Goal: Task Accomplishment & Management: Complete application form

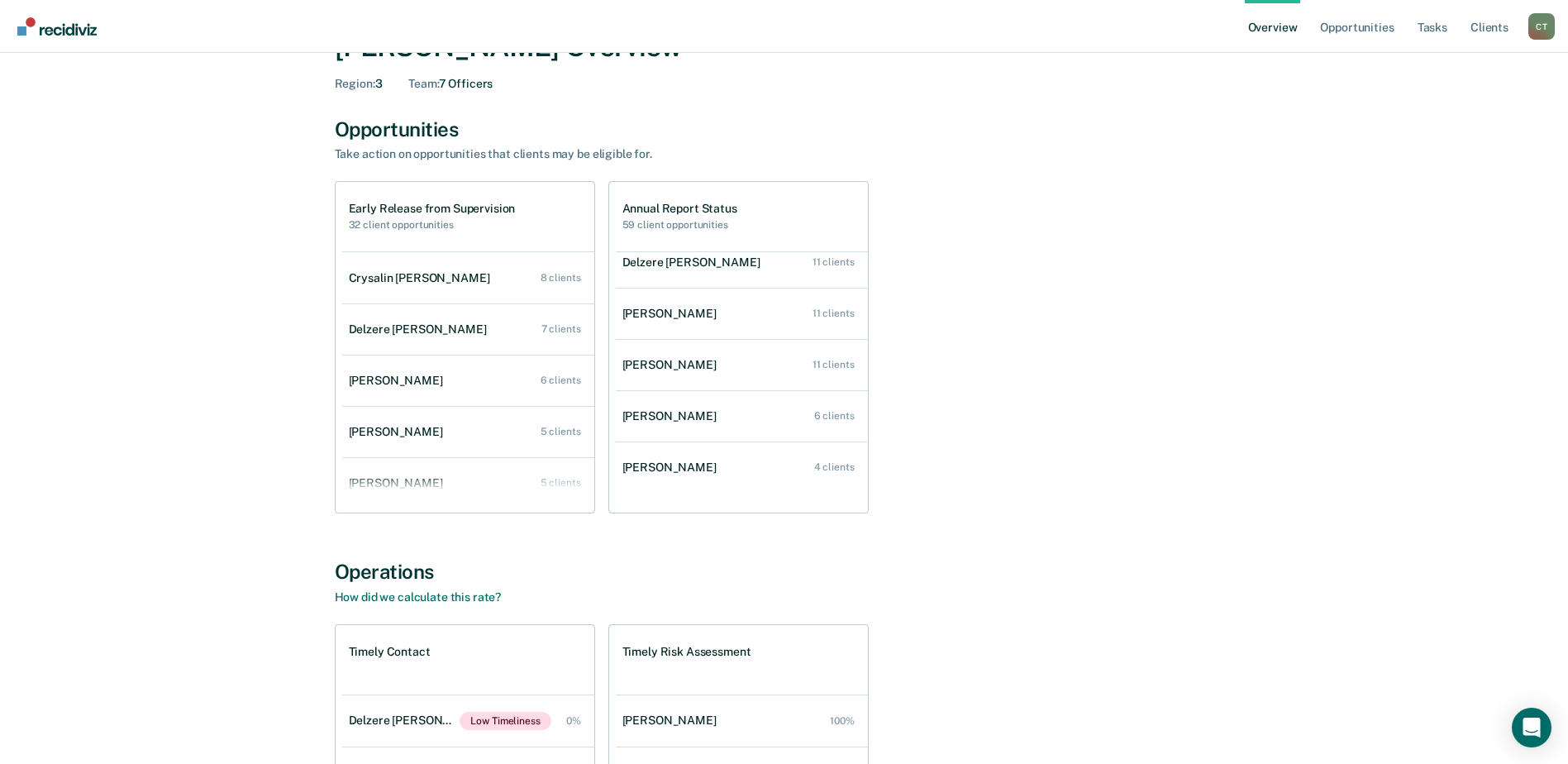
scroll to position [83, 0]
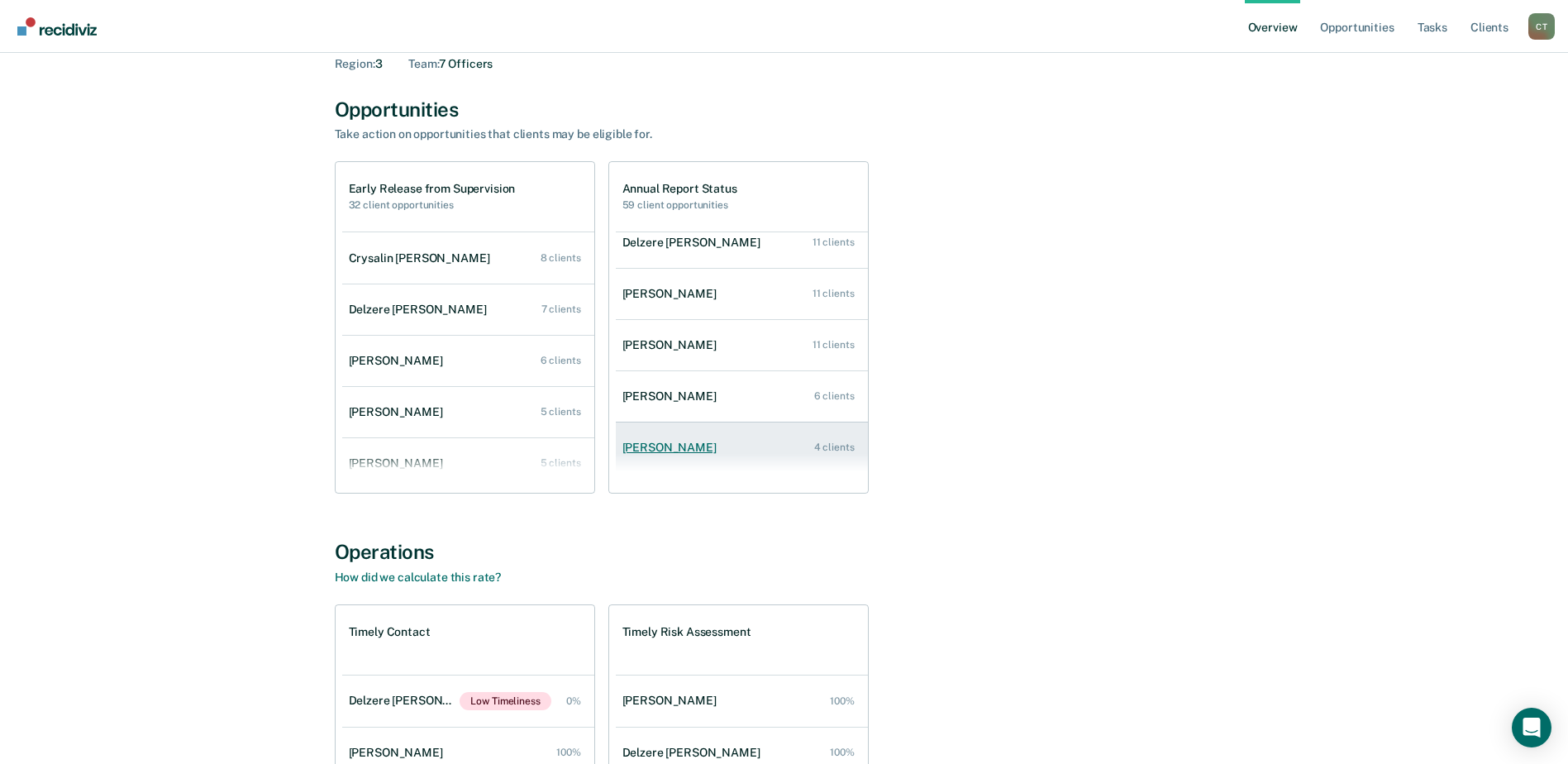
click at [678, 454] on div "[PERSON_NAME]" at bounding box center [673, 447] width 101 height 14
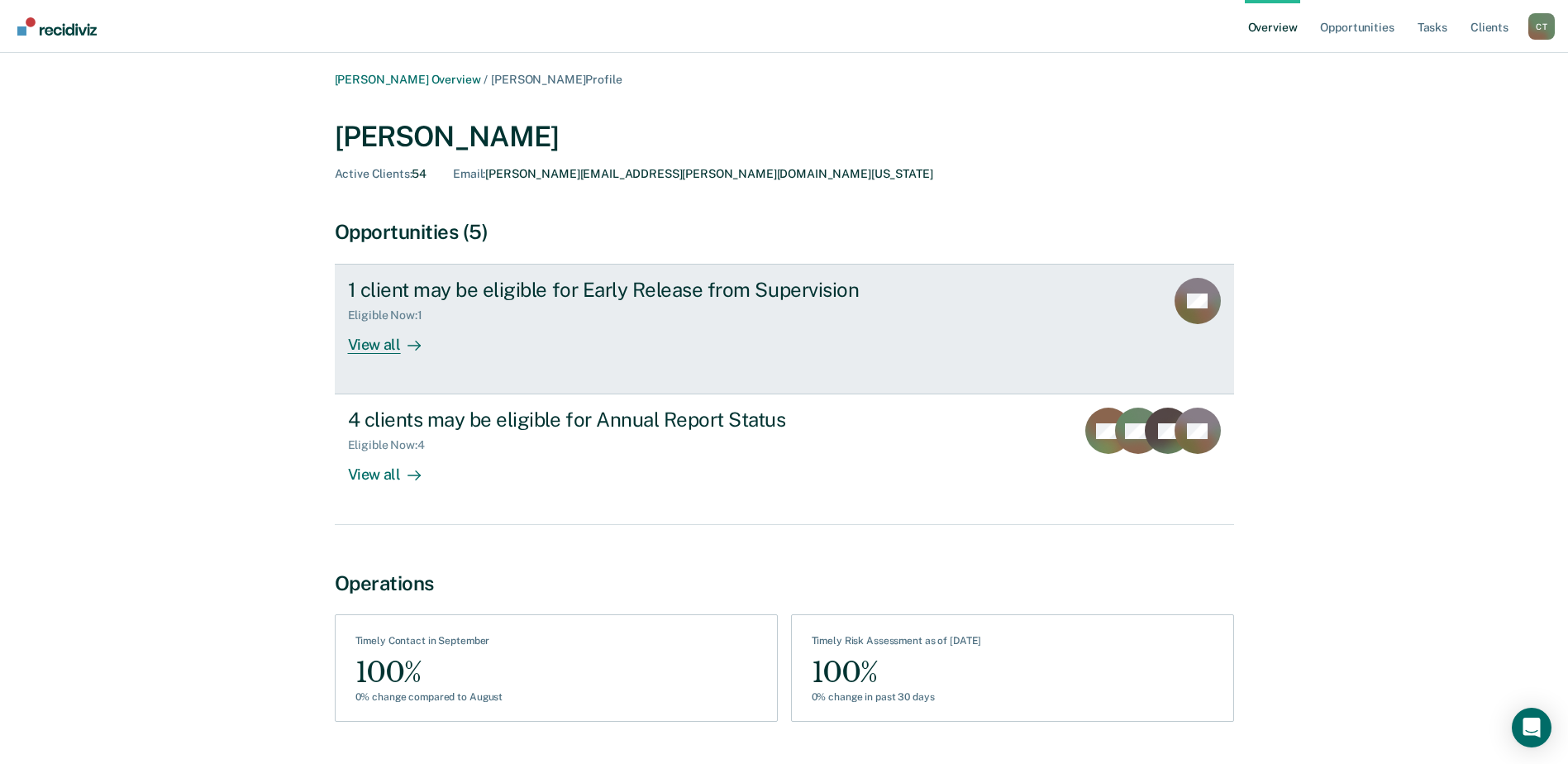
click at [388, 342] on div "View all" at bounding box center [394, 338] width 92 height 32
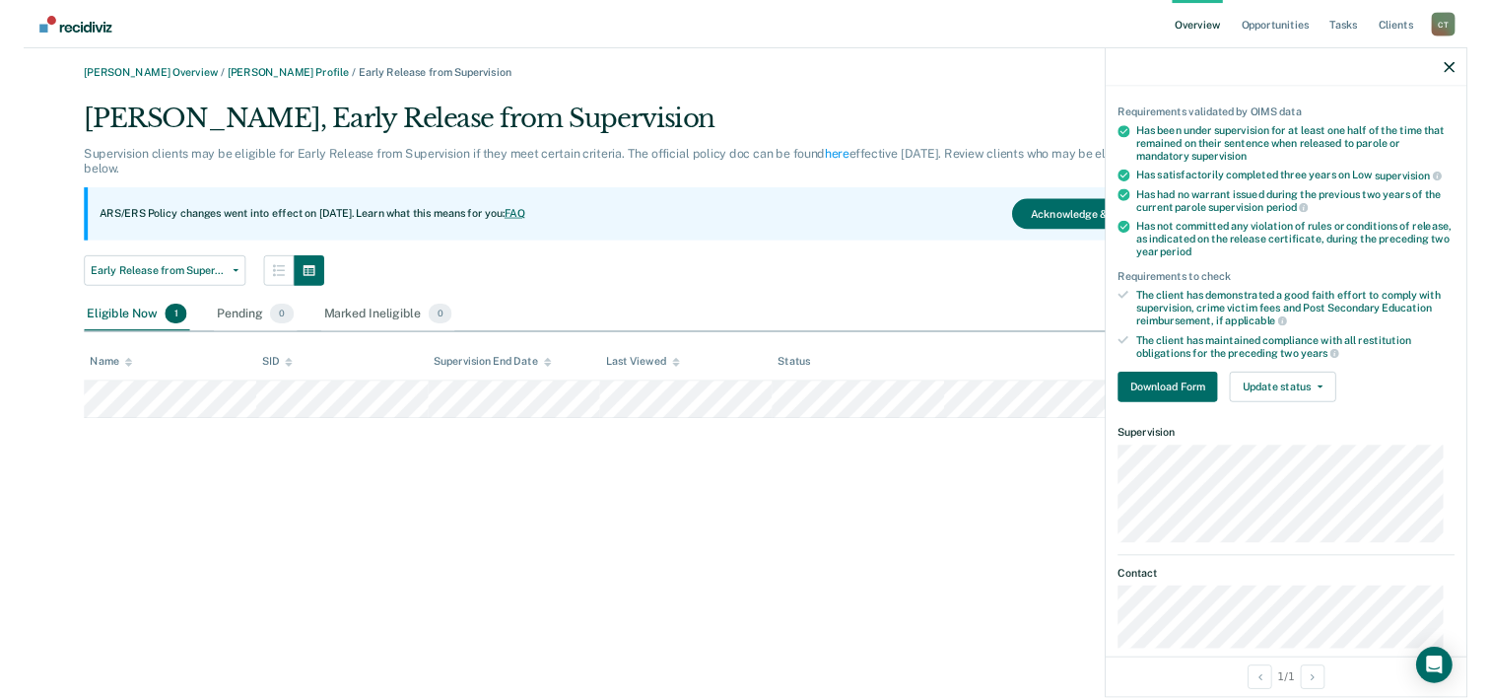
scroll to position [153, 0]
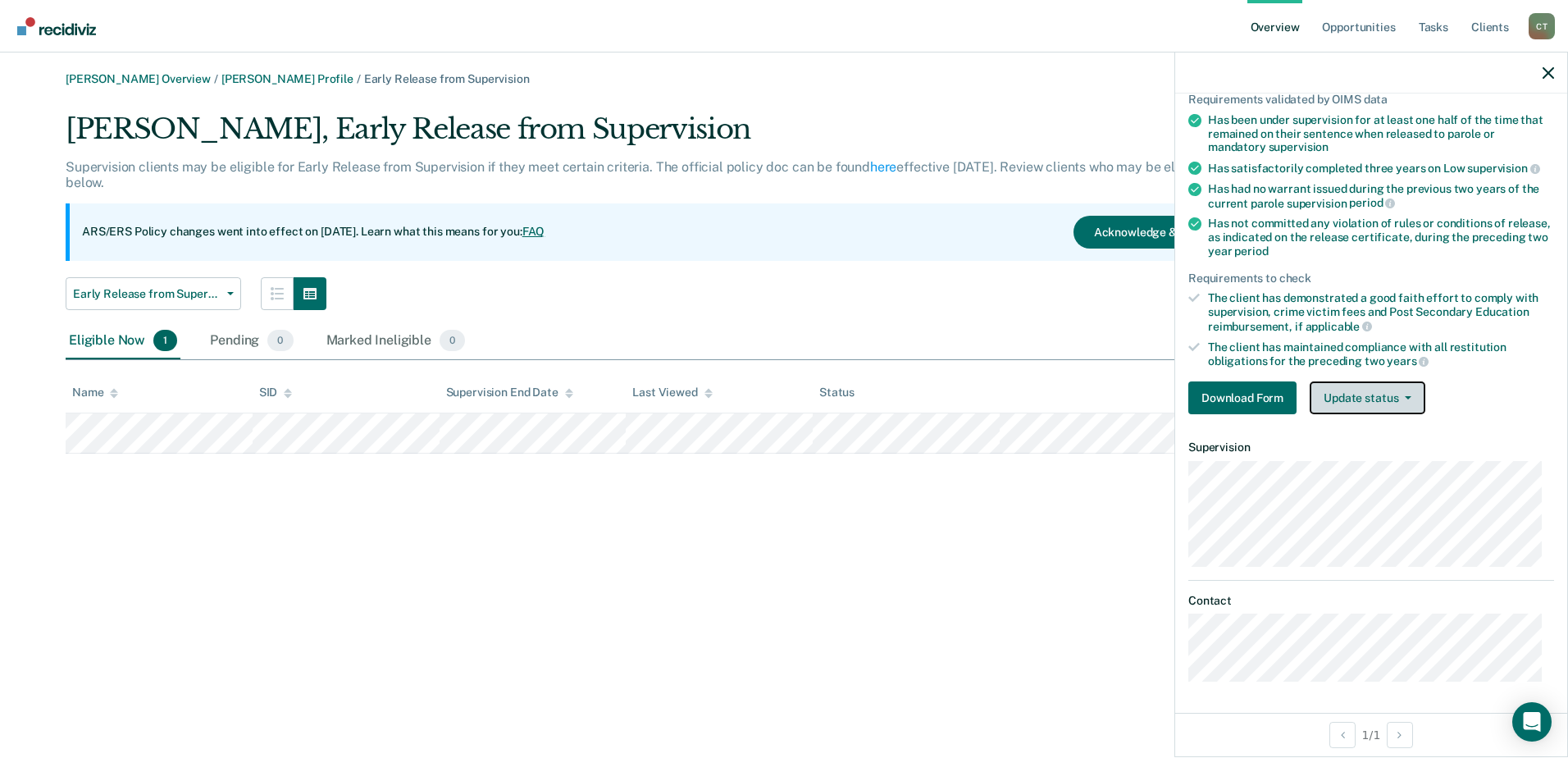
click at [1381, 398] on button "Update status" at bounding box center [1367, 397] width 116 height 32
click at [1266, 396] on button "Download Form" at bounding box center [1243, 397] width 108 height 32
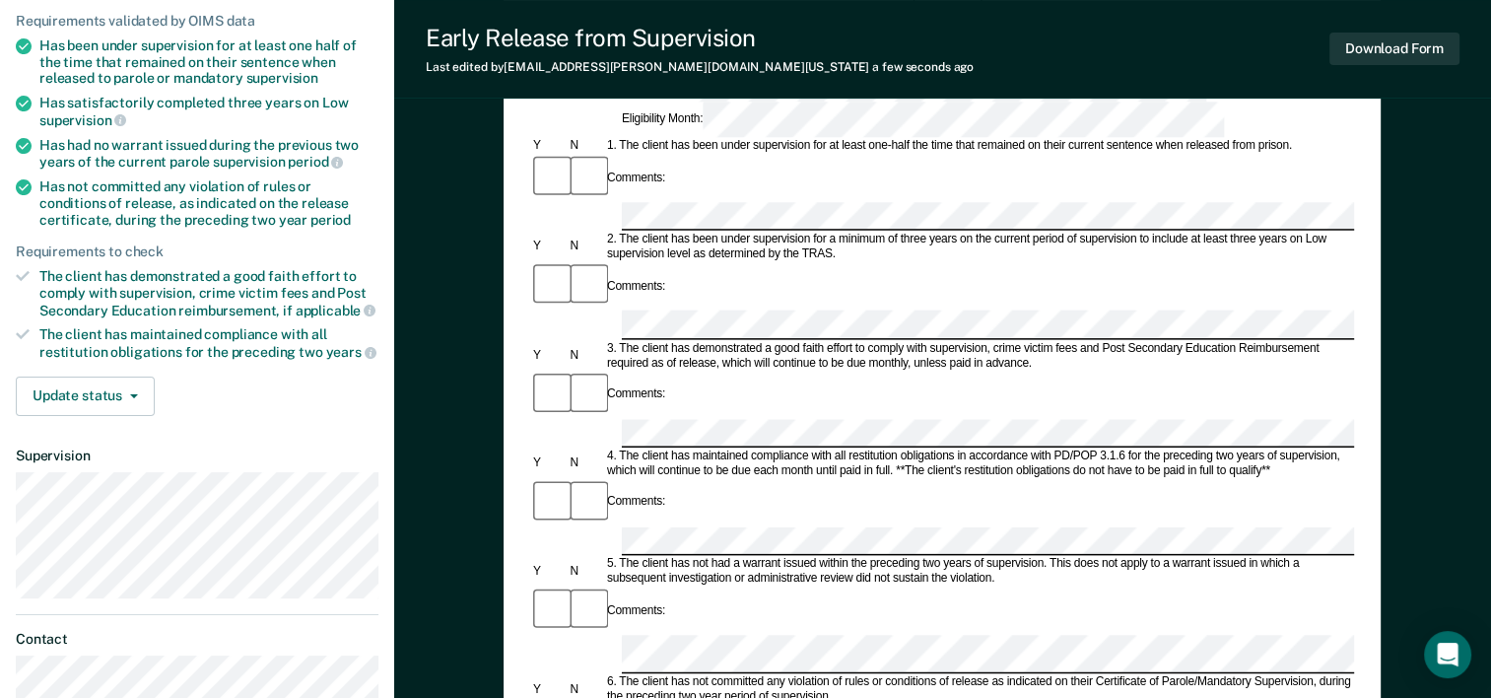
scroll to position [296, 0]
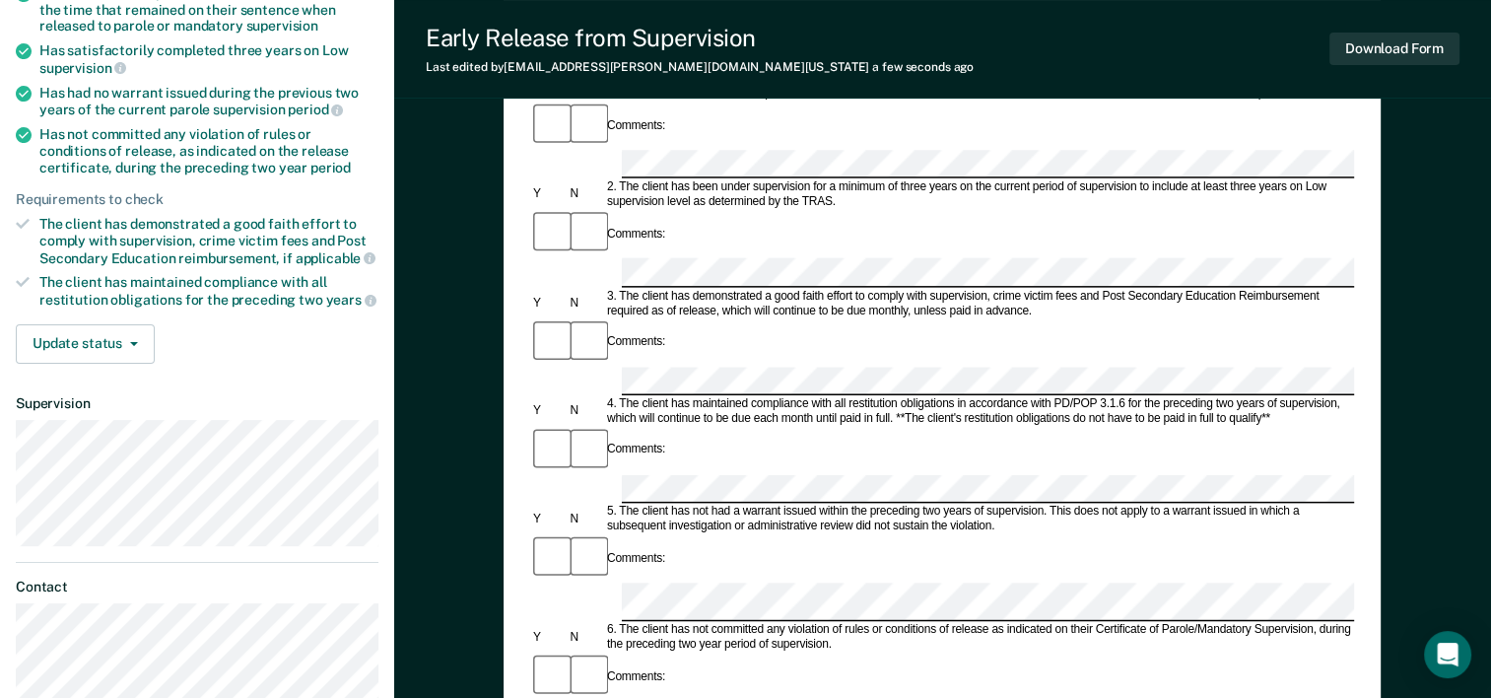
click at [695, 534] on div "Comments:" at bounding box center [942, 558] width 824 height 49
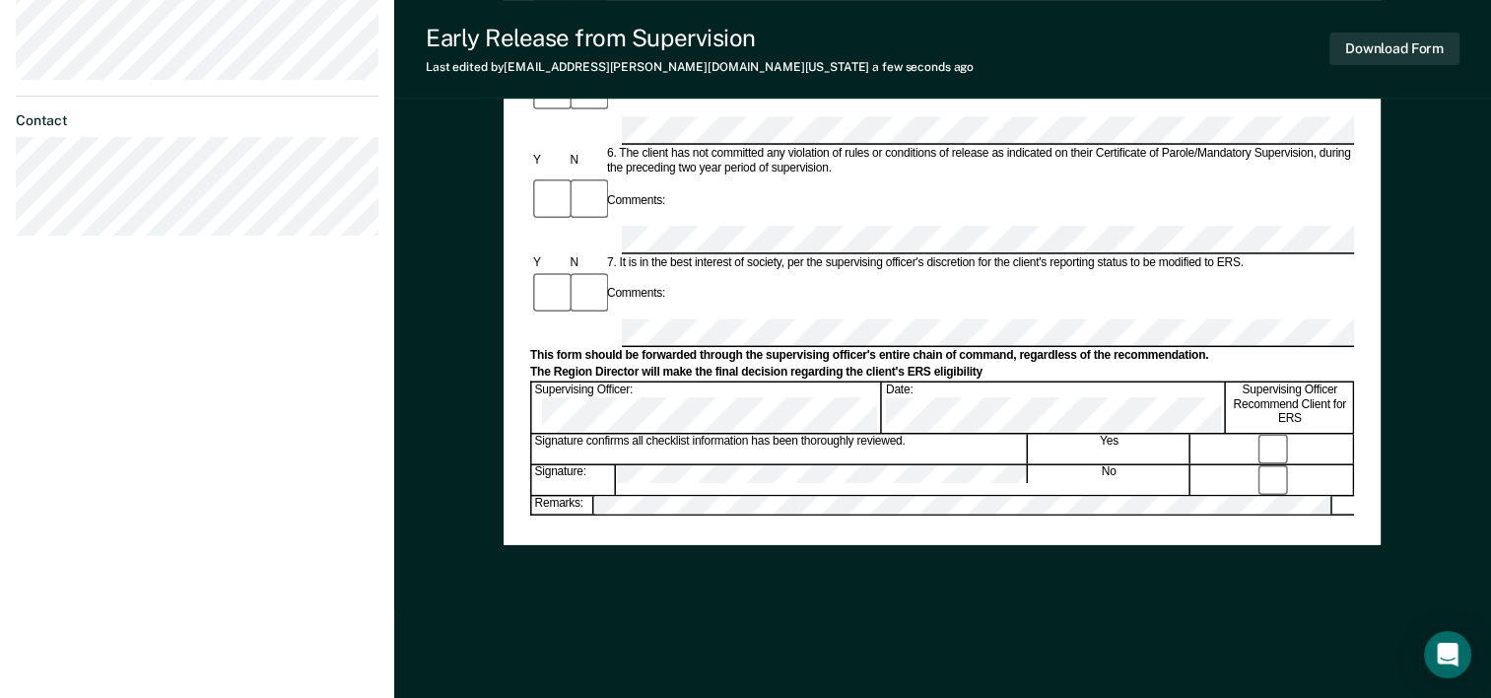
scroll to position [368, 0]
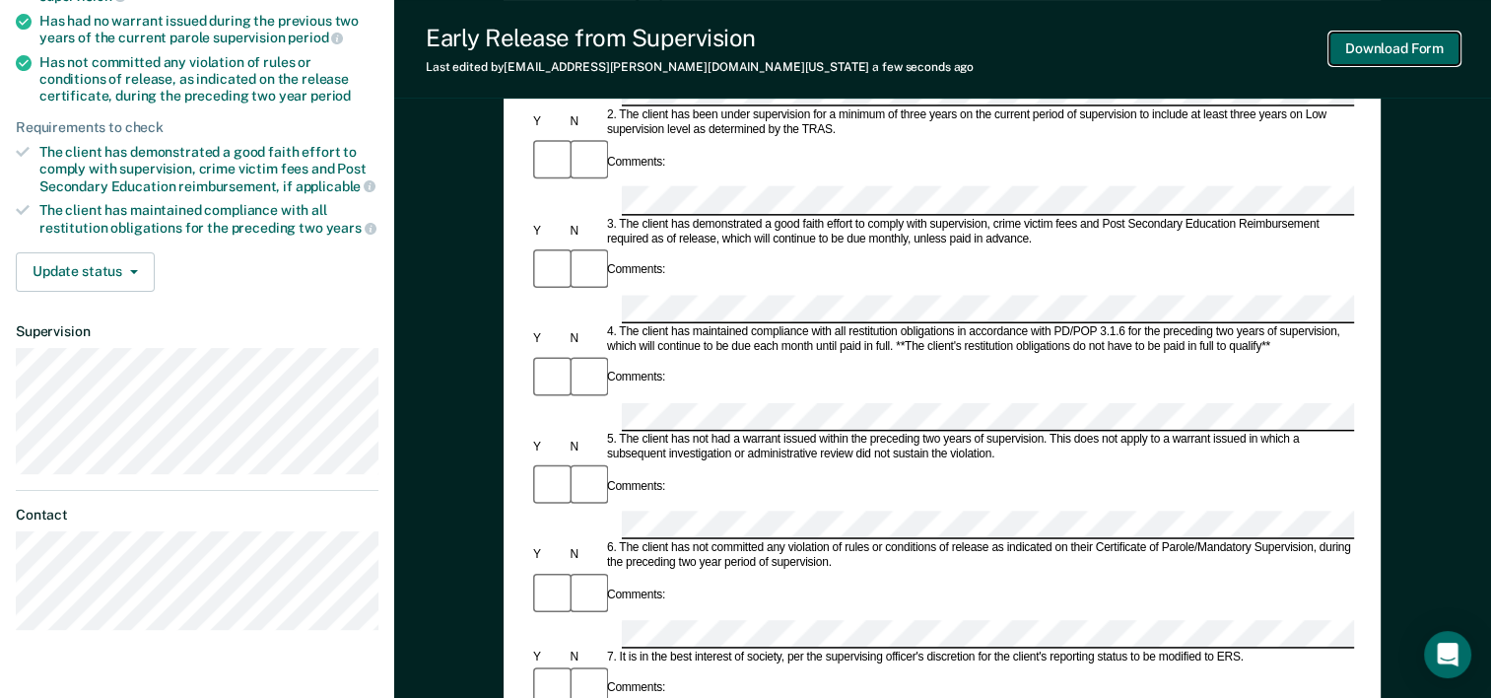
click at [1388, 58] on button "Download Form" at bounding box center [1394, 49] width 130 height 33
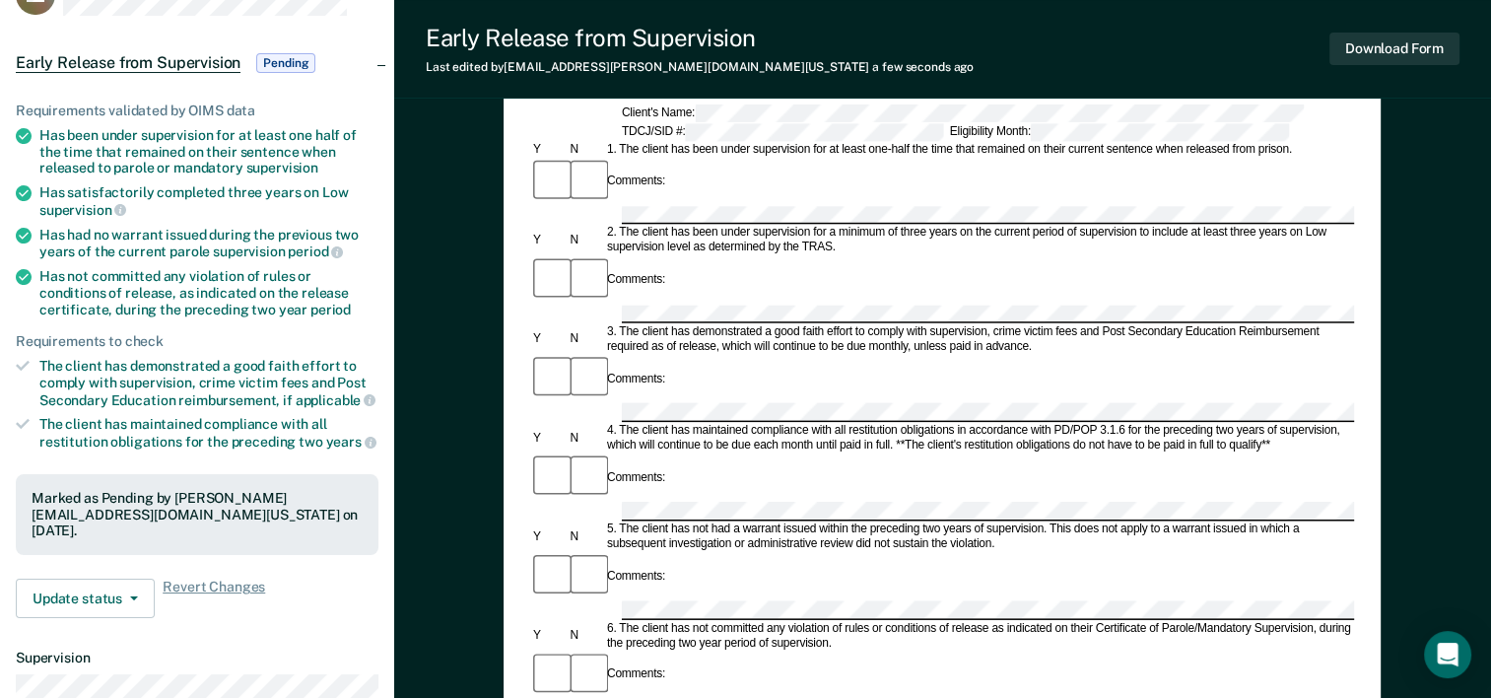
scroll to position [0, 0]
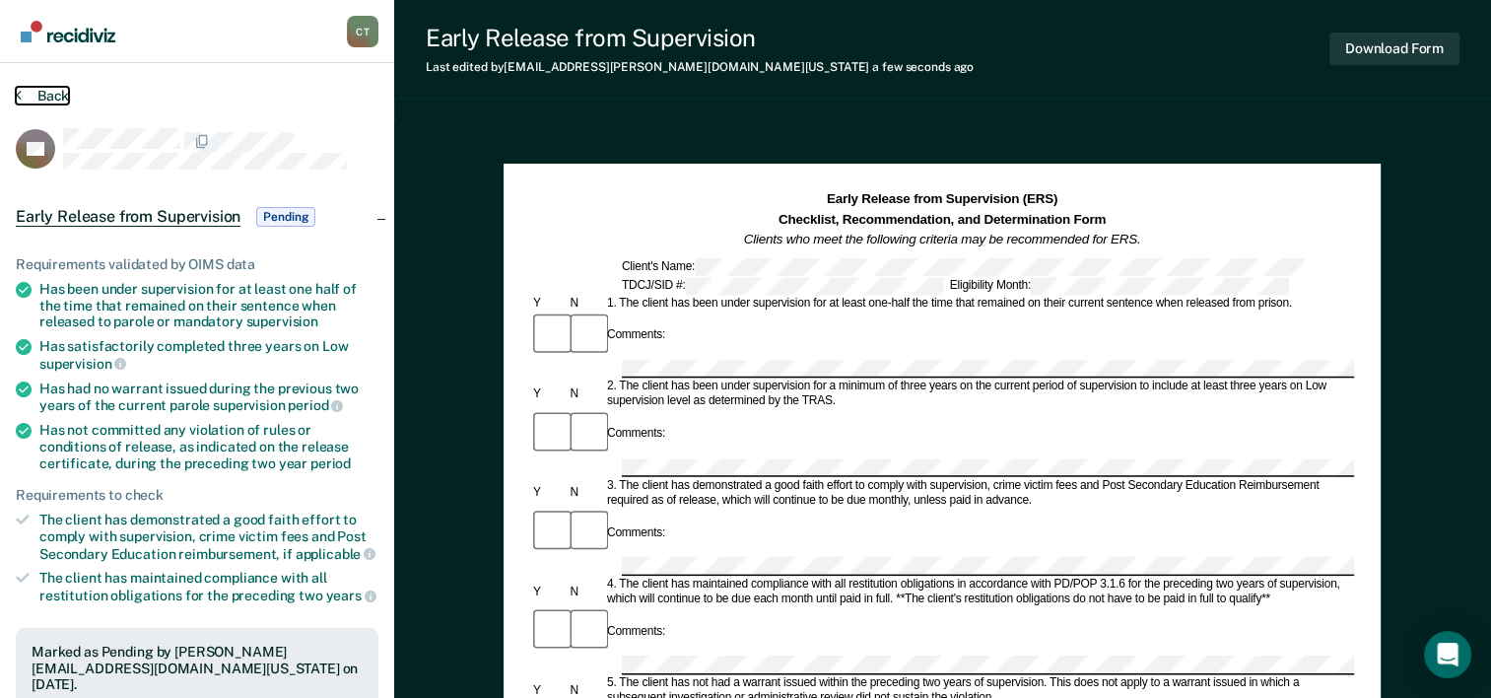
click at [42, 90] on button "Back" at bounding box center [42, 96] width 53 height 18
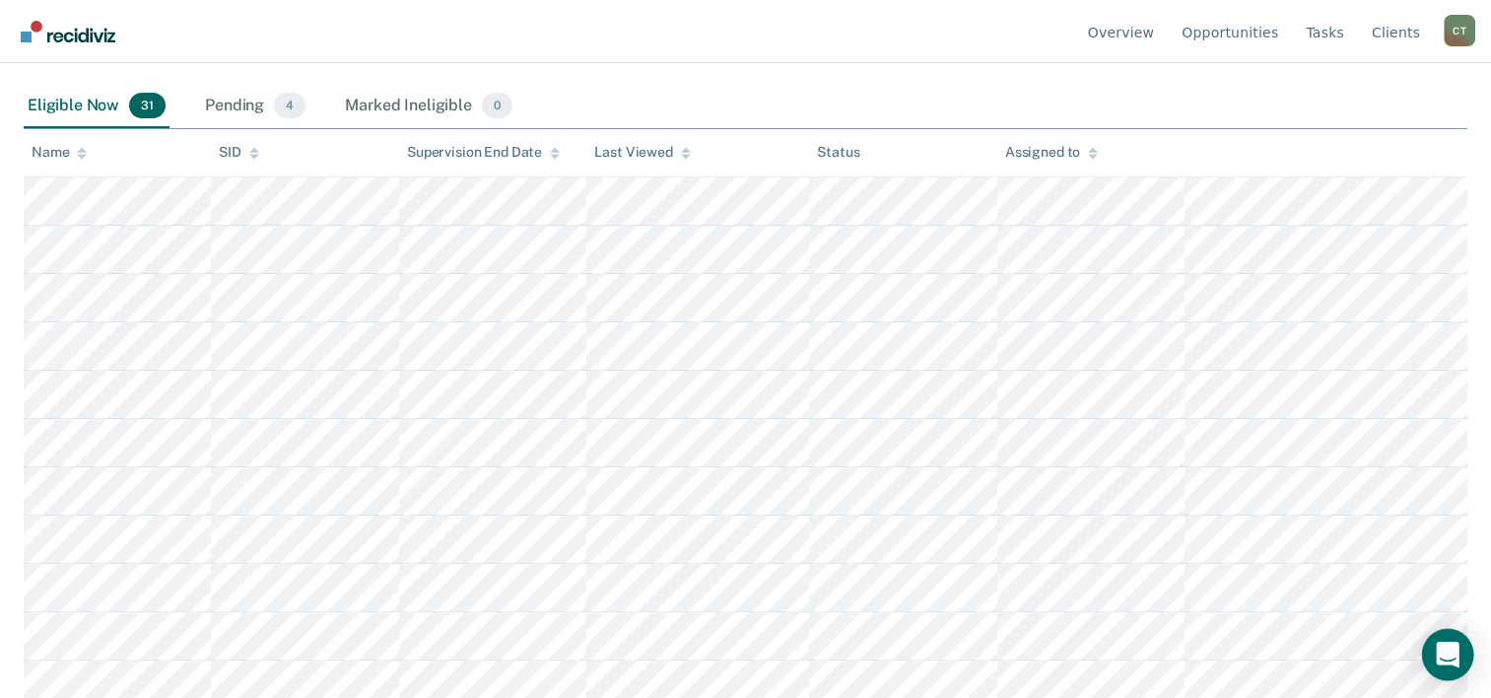
scroll to position [394, 0]
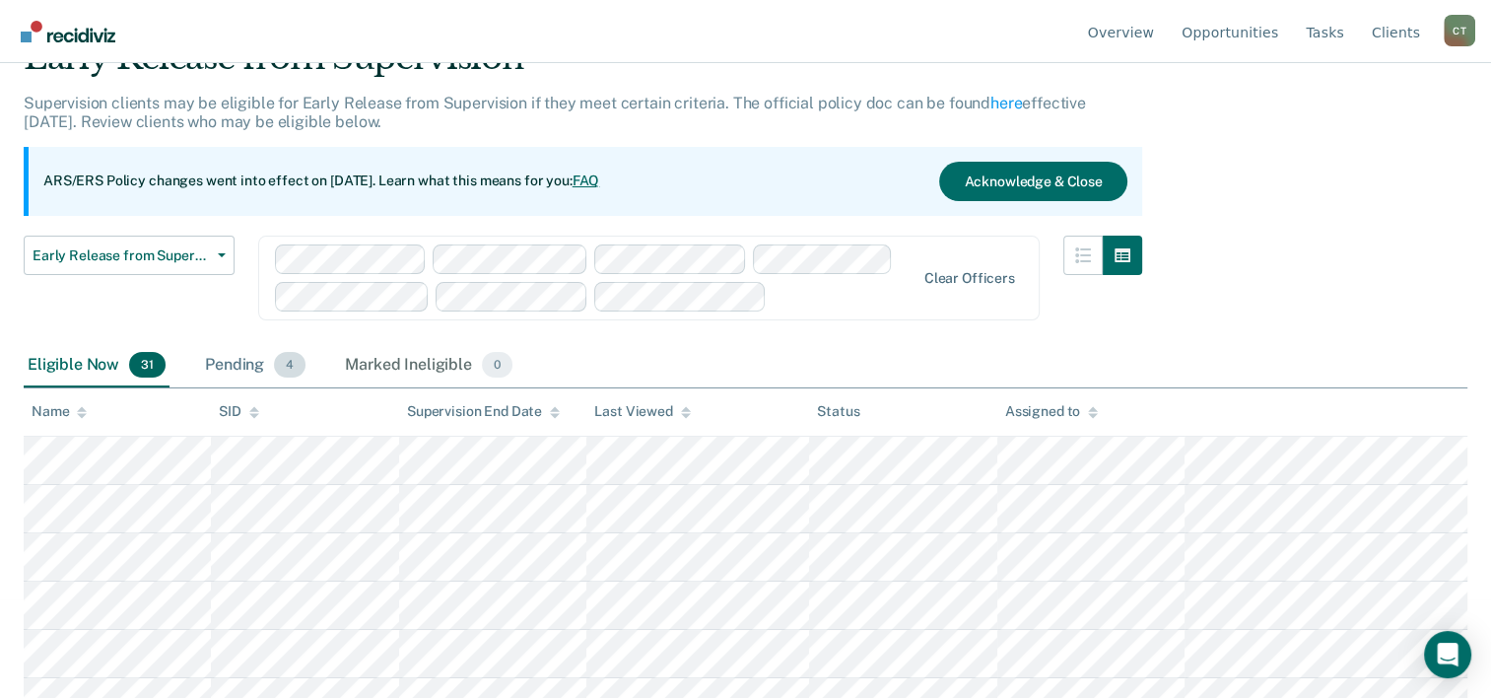
click at [274, 372] on div "Pending 4" at bounding box center [255, 365] width 108 height 43
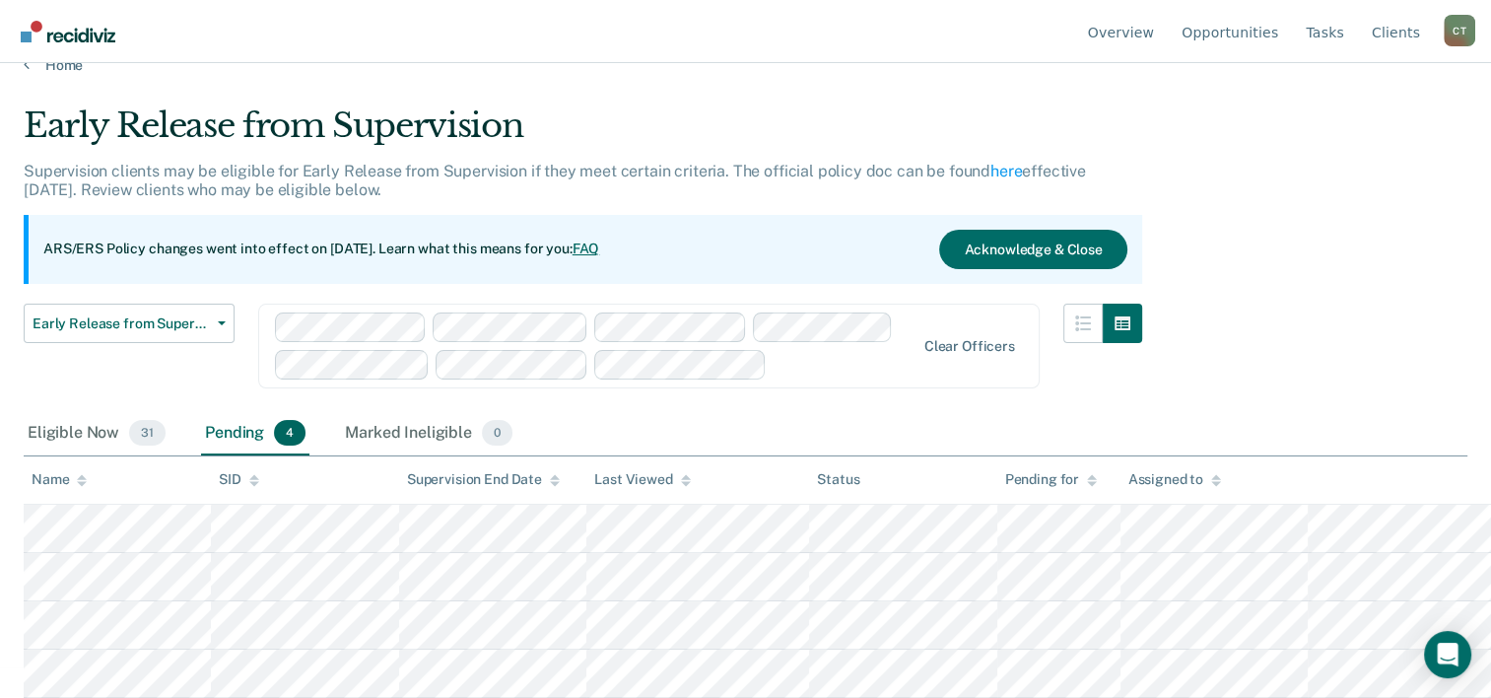
scroll to position [28, 0]
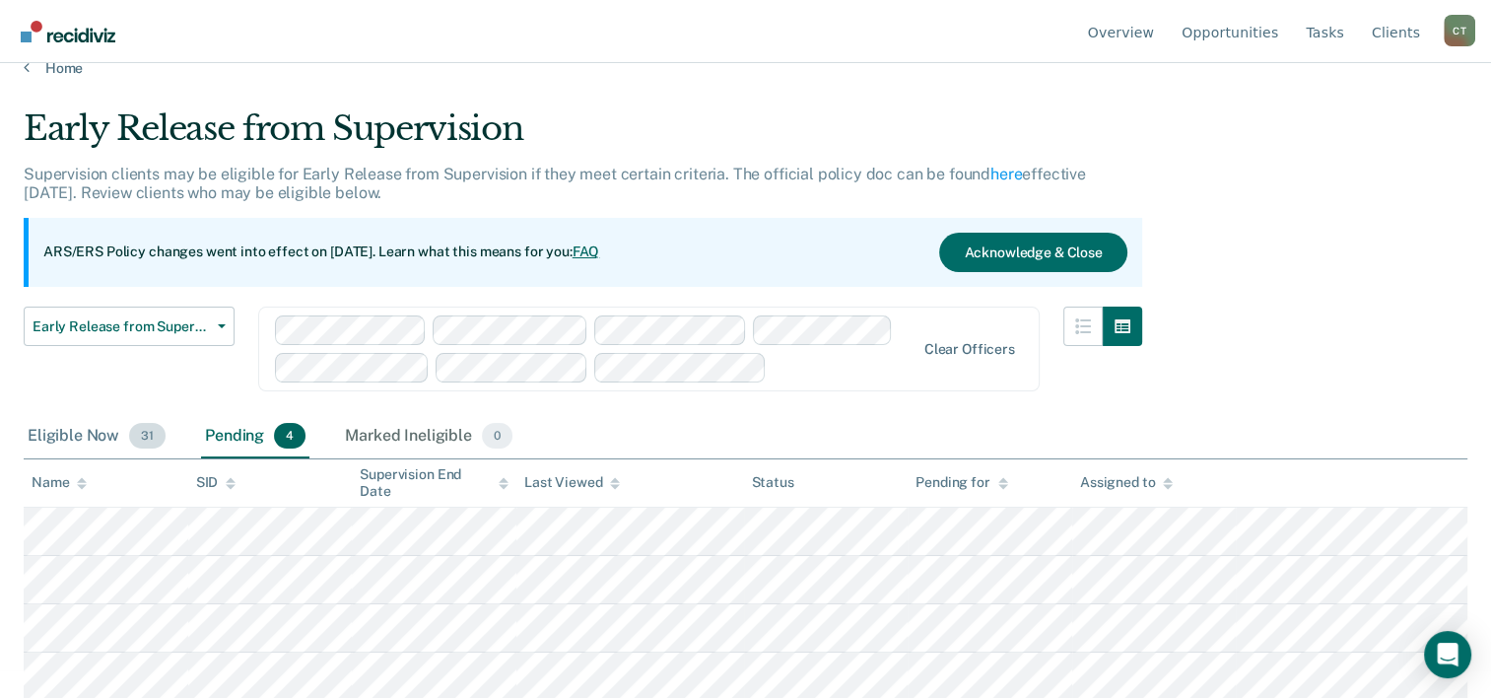
click at [96, 430] on div "Eligible Now 31" at bounding box center [97, 436] width 146 height 43
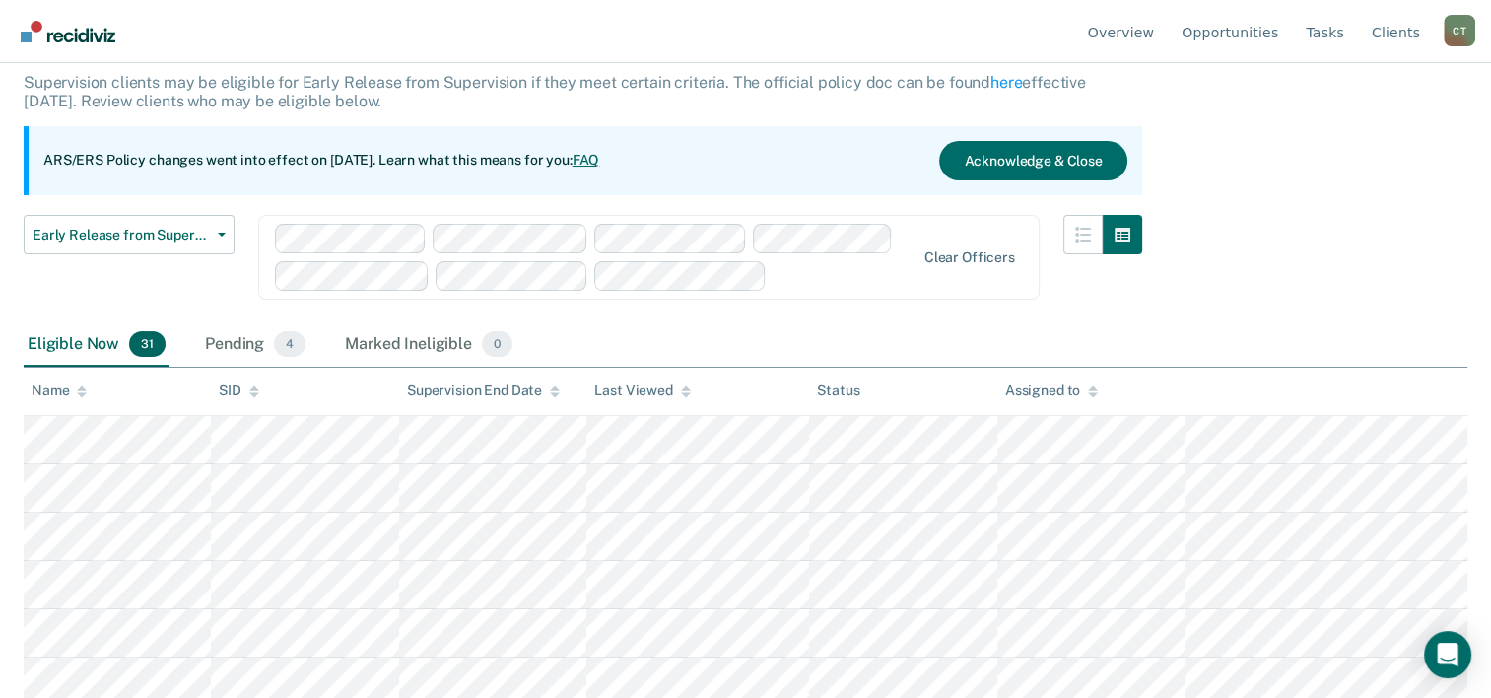
scroll to position [0, 0]
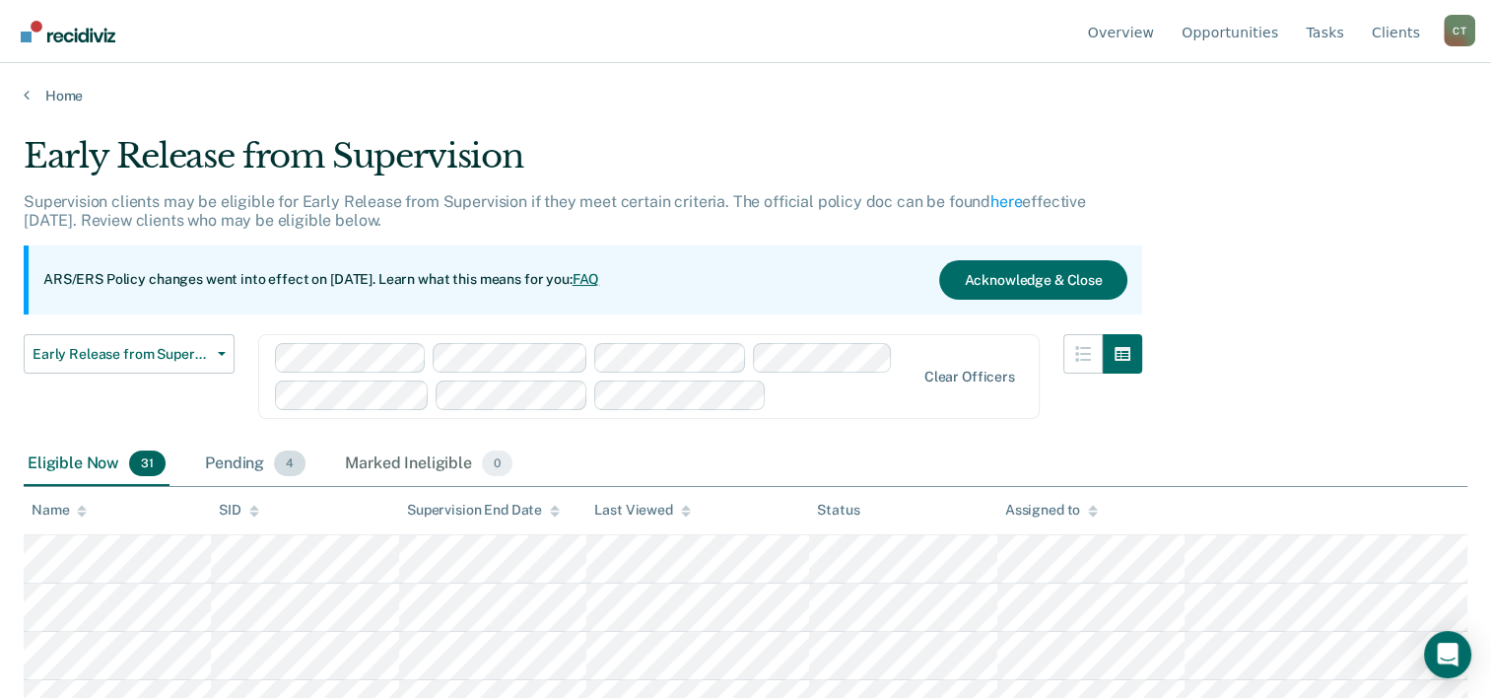
click at [221, 452] on div "Pending 4" at bounding box center [255, 463] width 108 height 43
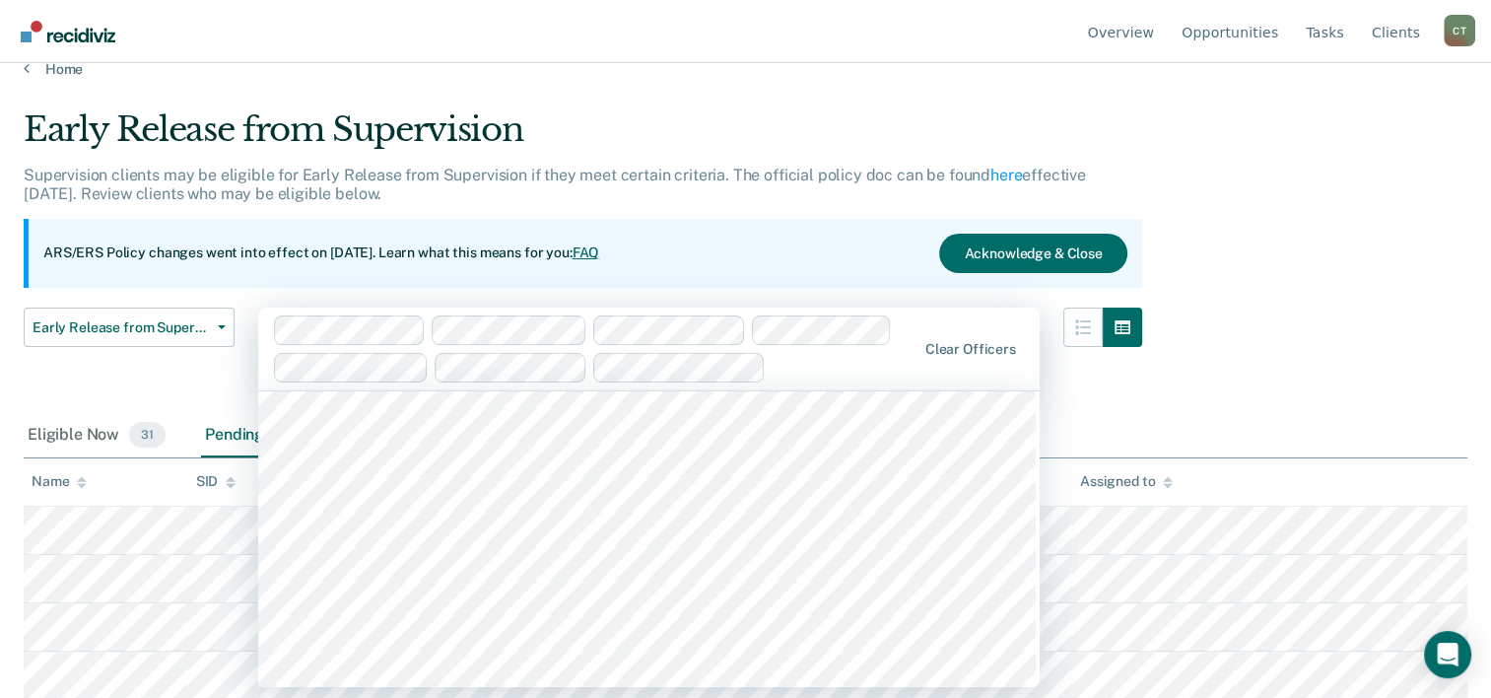
scroll to position [1971, 0]
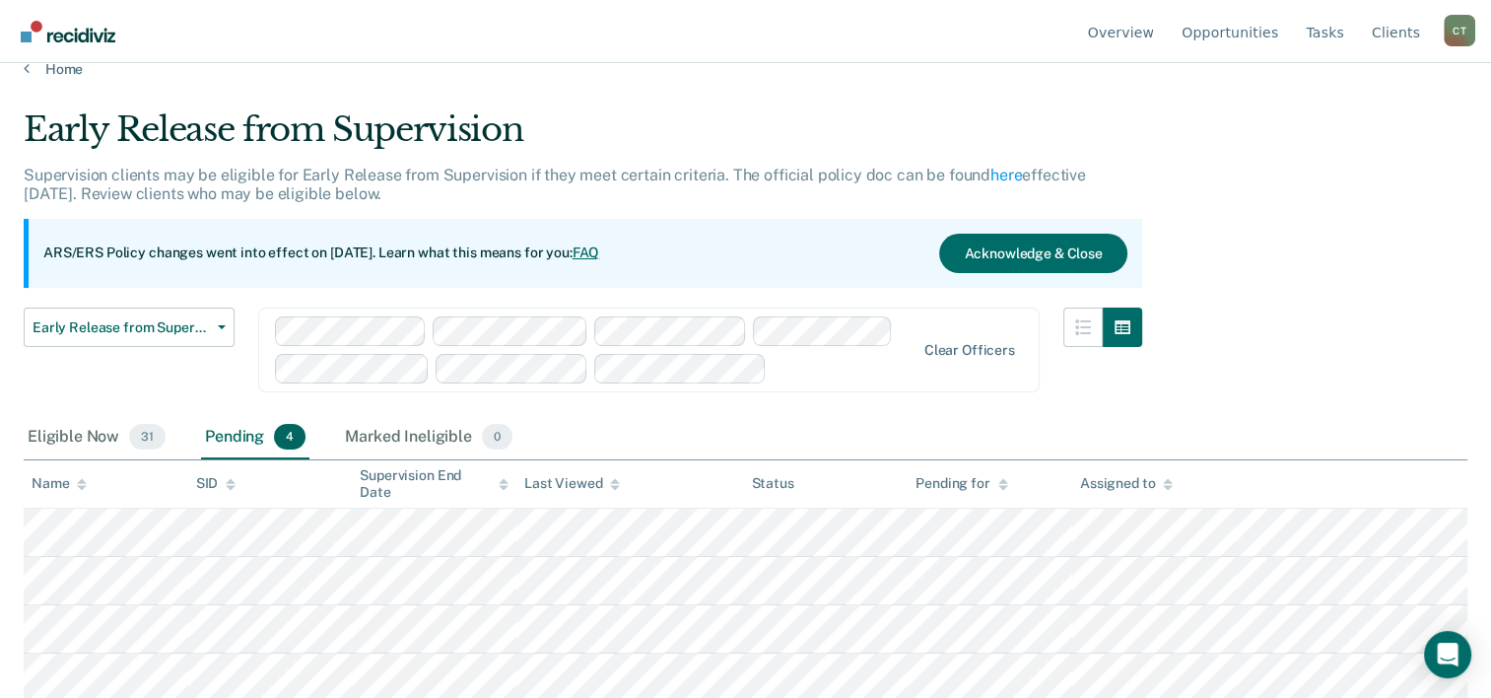
click at [870, 102] on main "Early Release from Supervision Supervision clients may be eligible for Early Re…" at bounding box center [745, 371] width 1491 height 587
click at [57, 74] on link "Home" at bounding box center [746, 69] width 1444 height 18
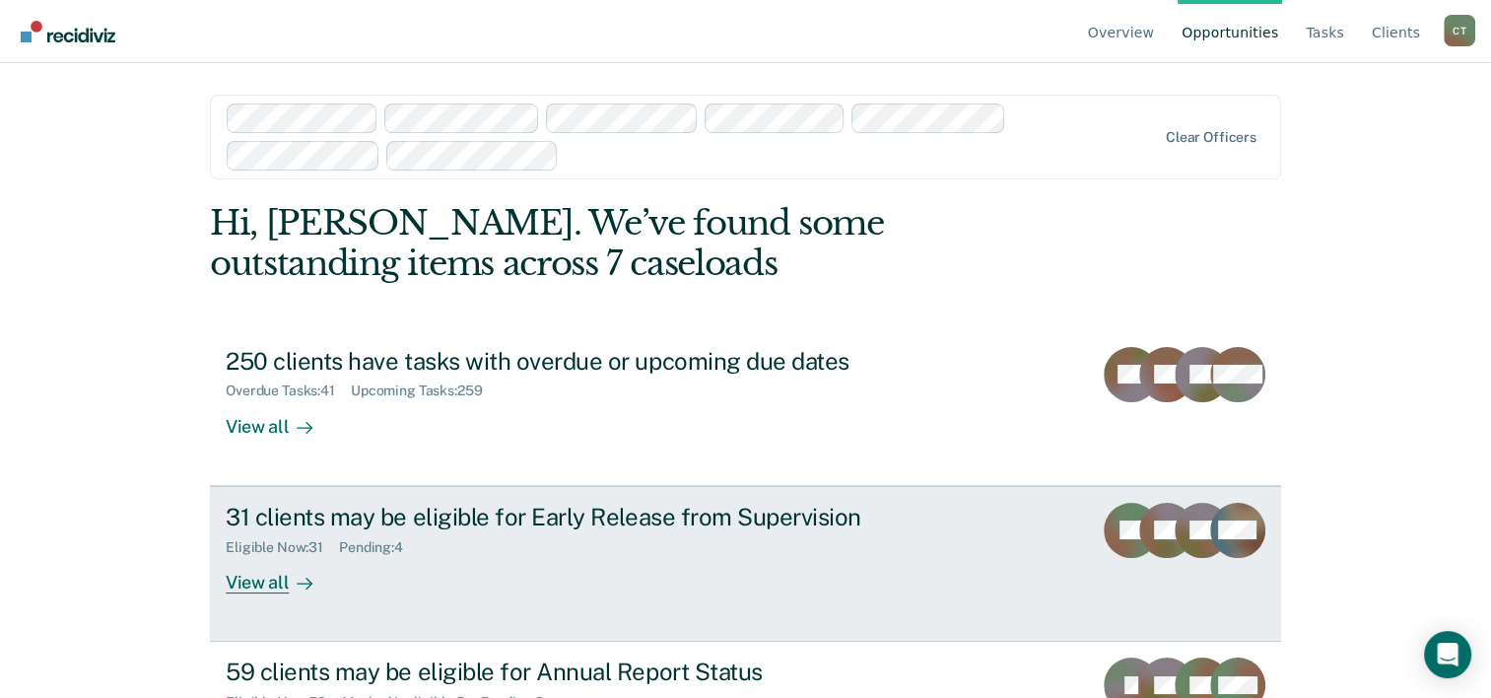
click at [243, 582] on div "View all" at bounding box center [281, 574] width 110 height 38
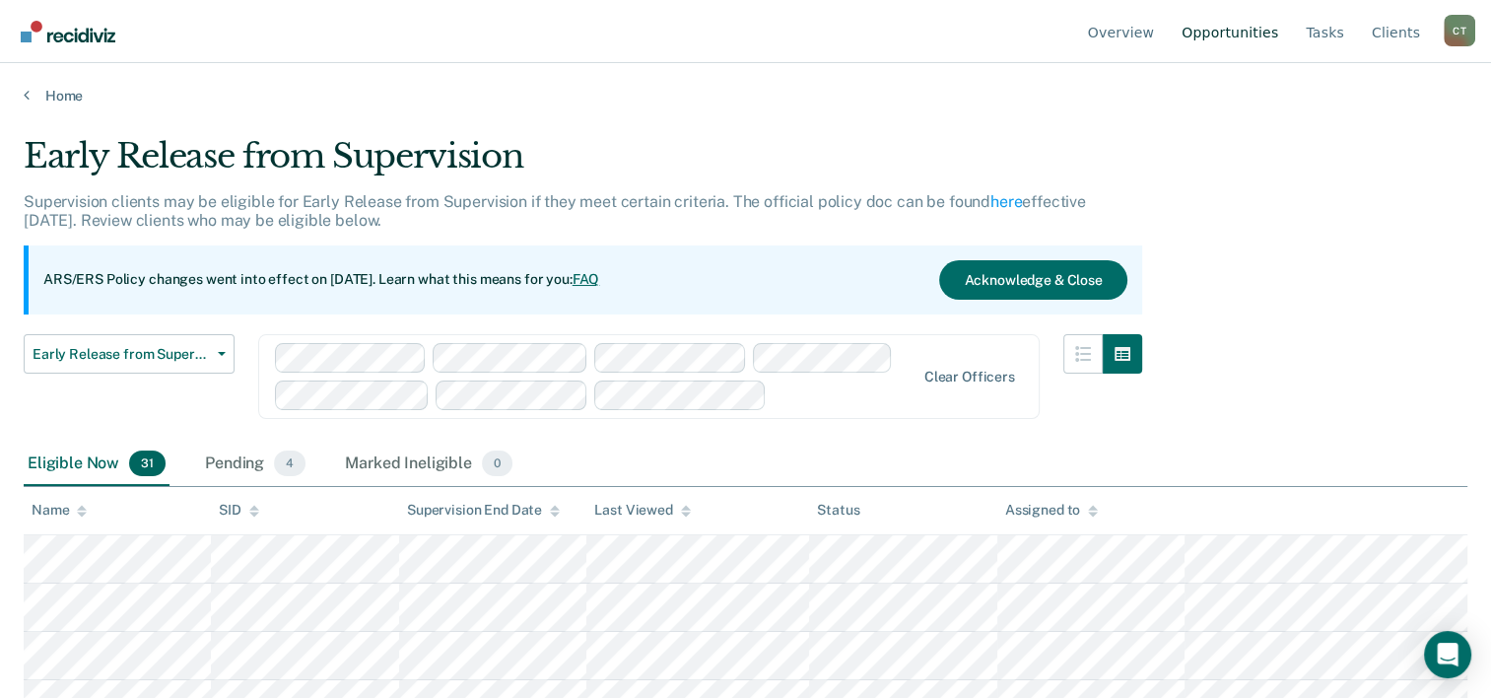
click at [1228, 39] on link "Opportunities" at bounding box center [1230, 31] width 104 height 63
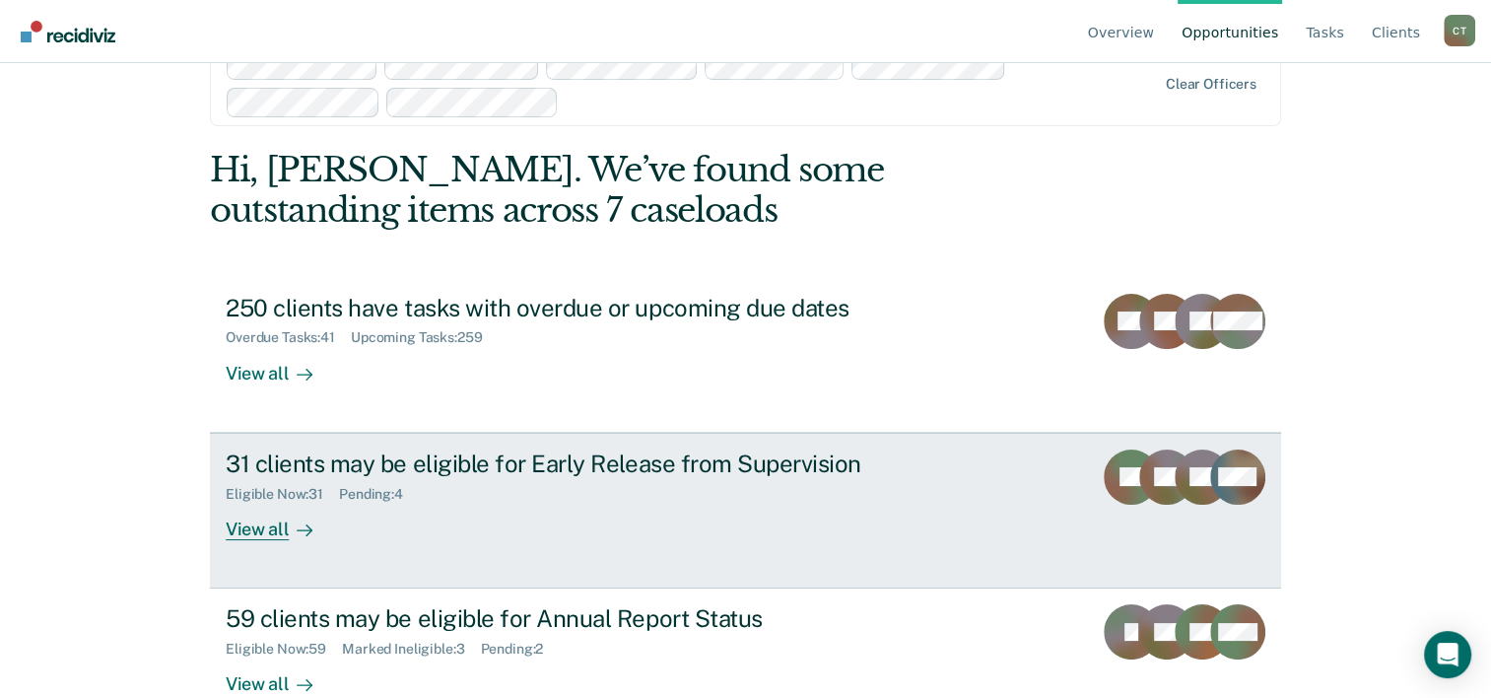
scroll to position [98, 0]
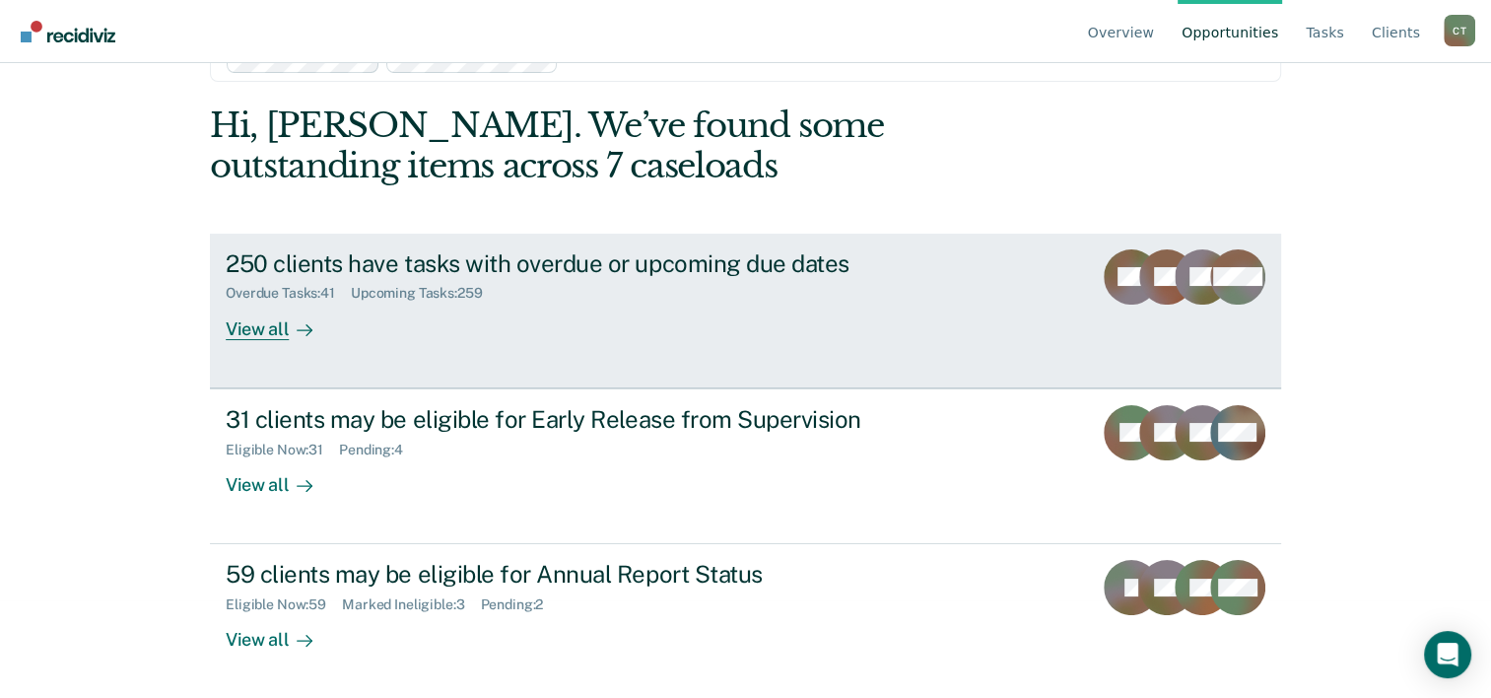
click at [246, 323] on div "View all" at bounding box center [281, 321] width 110 height 38
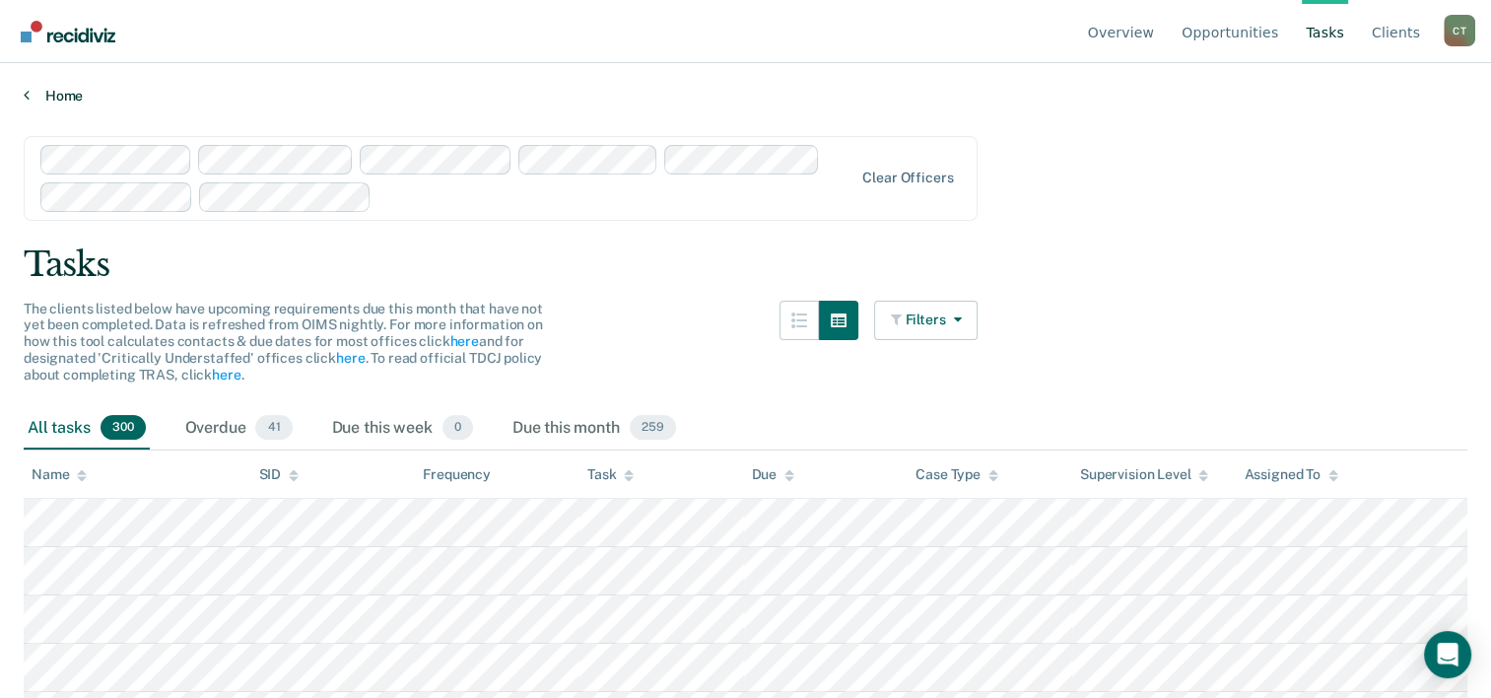
click at [71, 93] on link "Home" at bounding box center [746, 96] width 1444 height 18
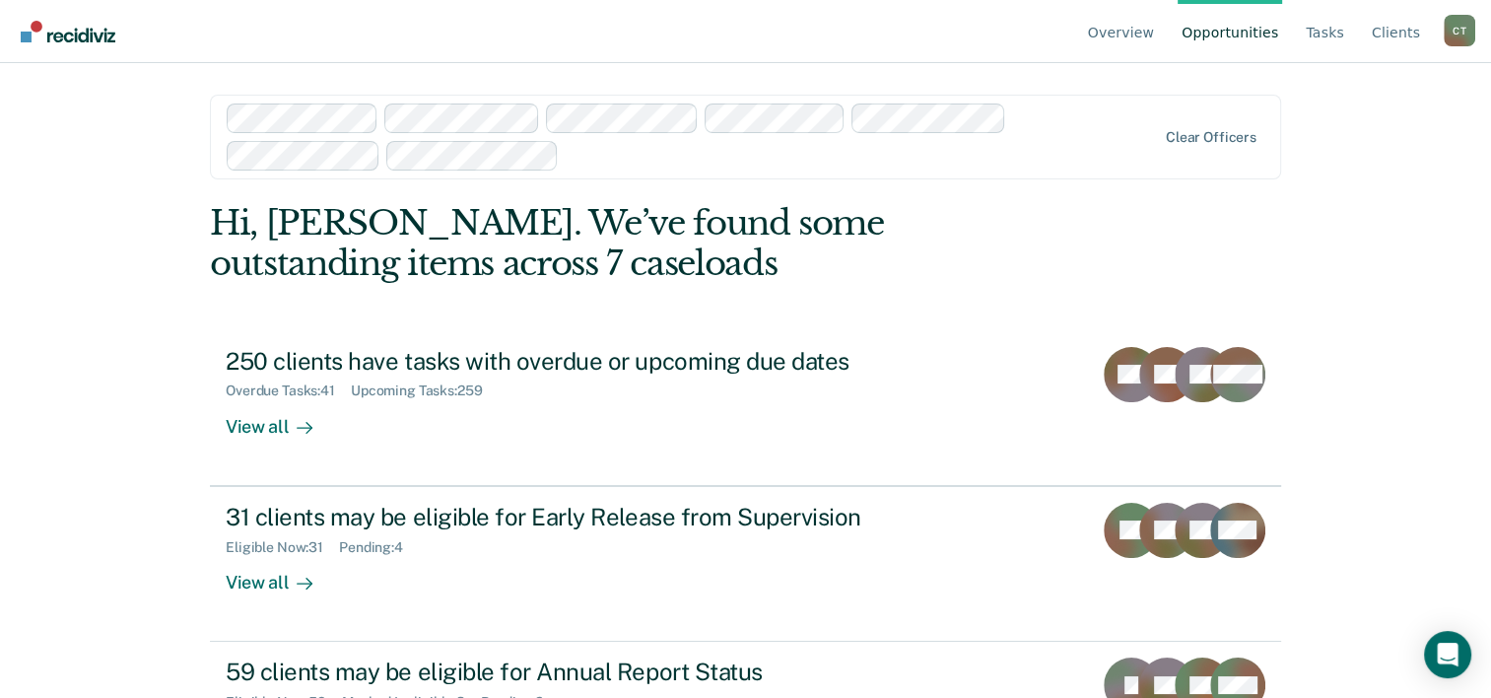
click at [80, 34] on img "Go to Recidiviz Home" at bounding box center [68, 32] width 95 height 22
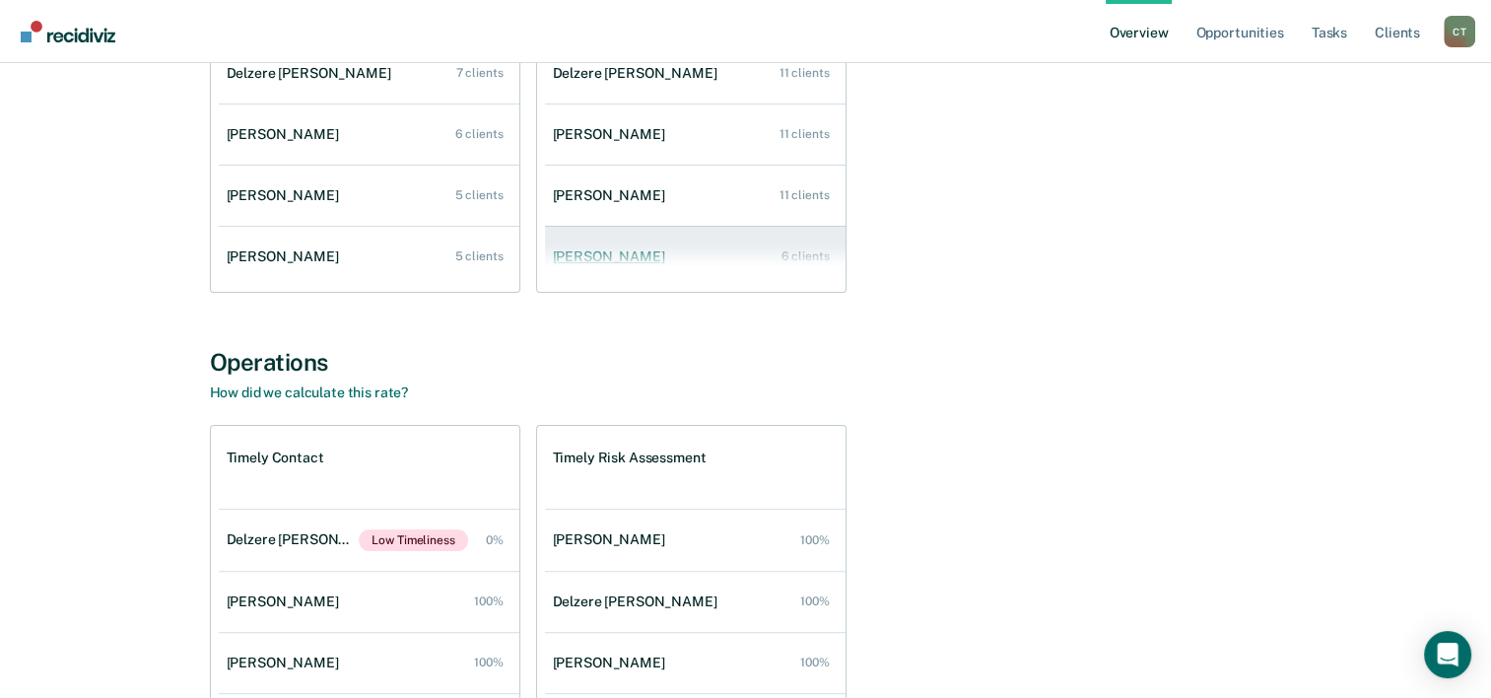
scroll to position [79, 0]
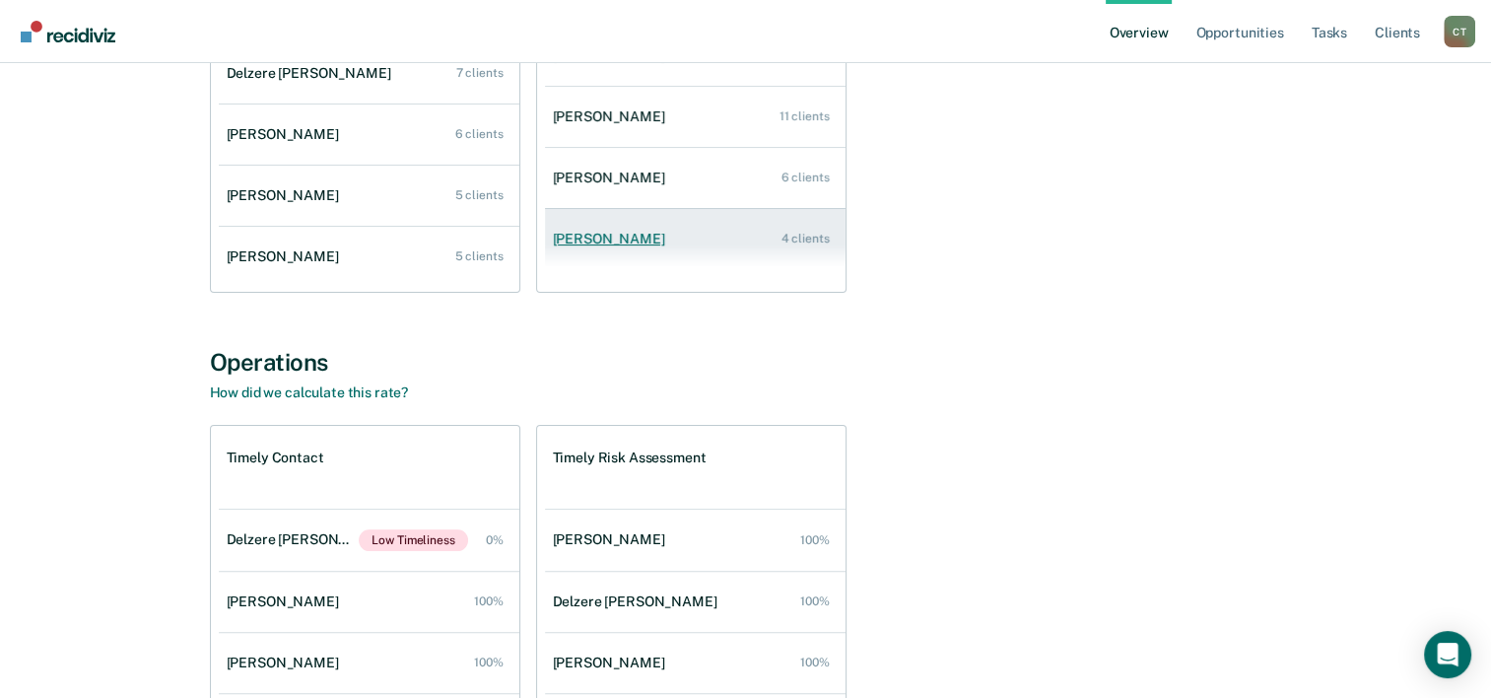
click at [637, 236] on div "[PERSON_NAME]" at bounding box center [613, 239] width 120 height 17
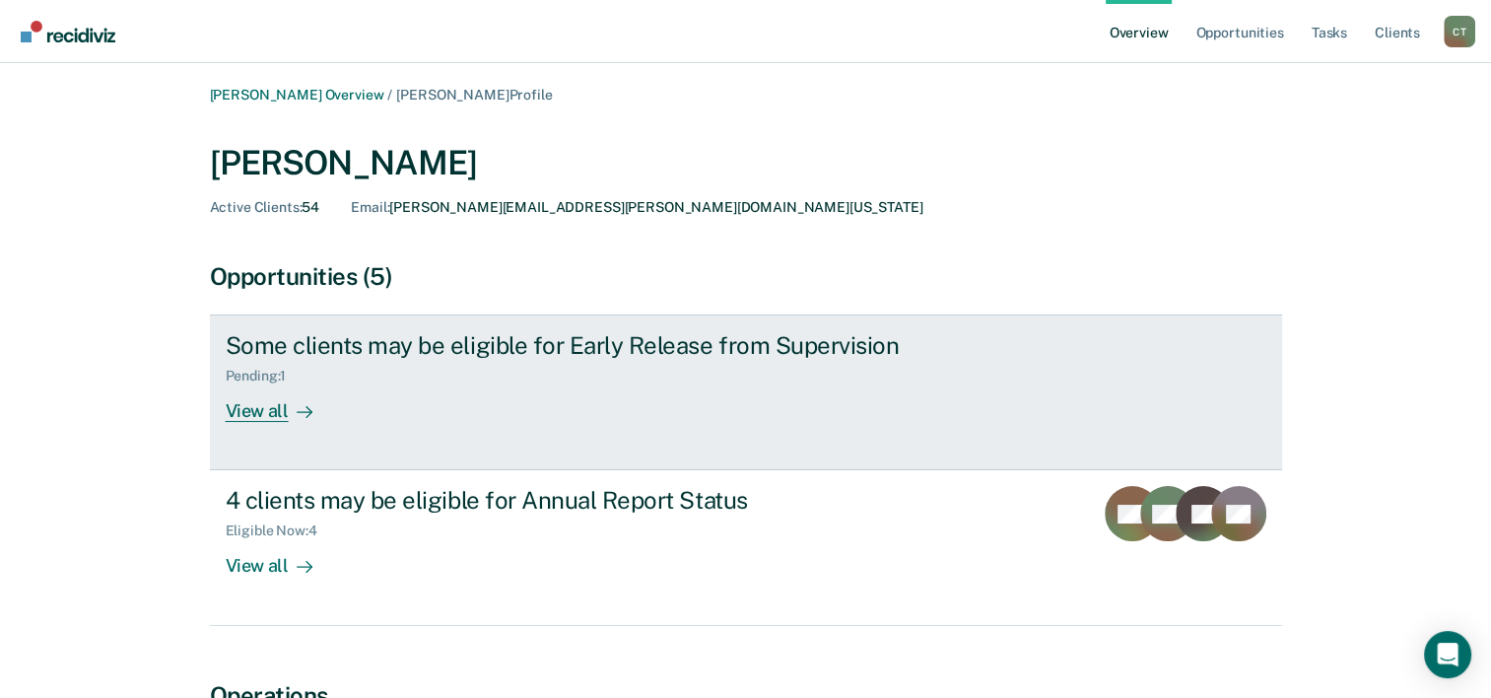
click at [258, 416] on div "View all" at bounding box center [281, 403] width 110 height 38
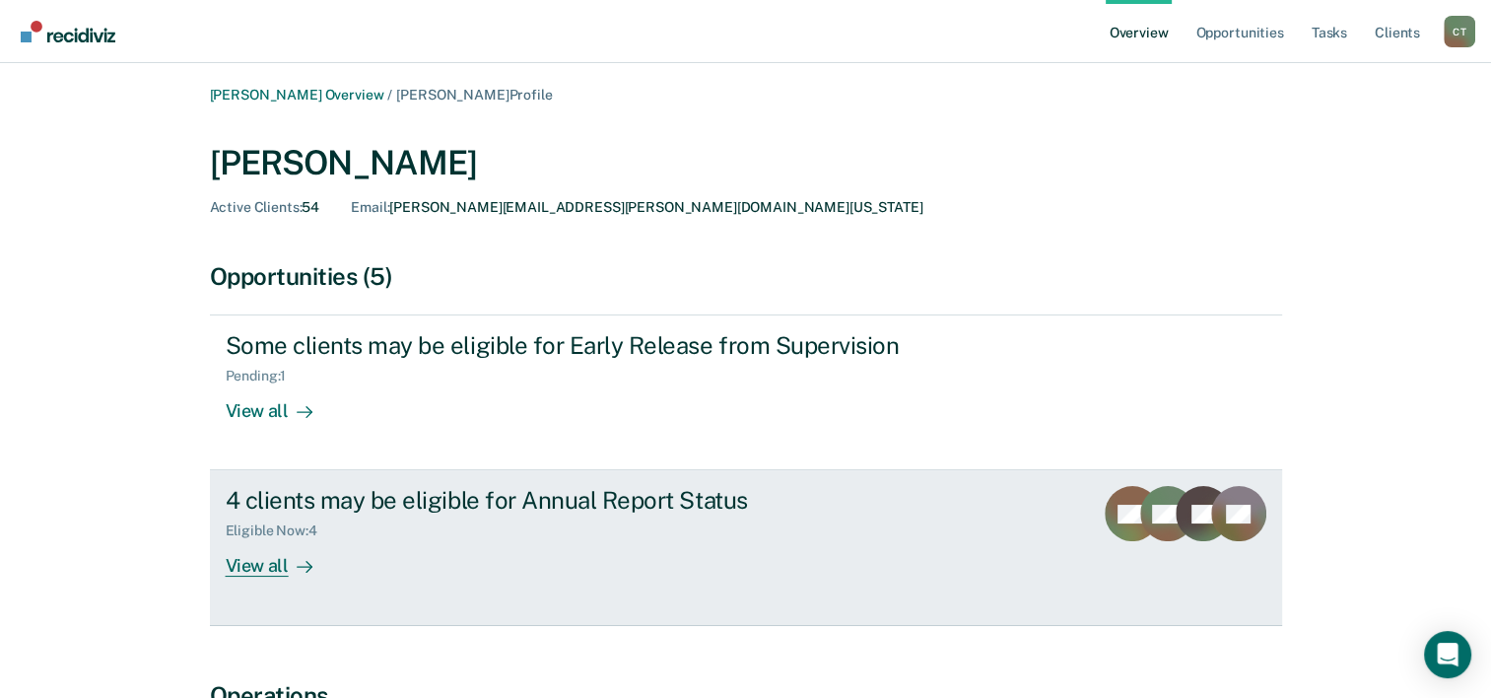
click at [335, 565] on div "View all" at bounding box center [281, 558] width 110 height 38
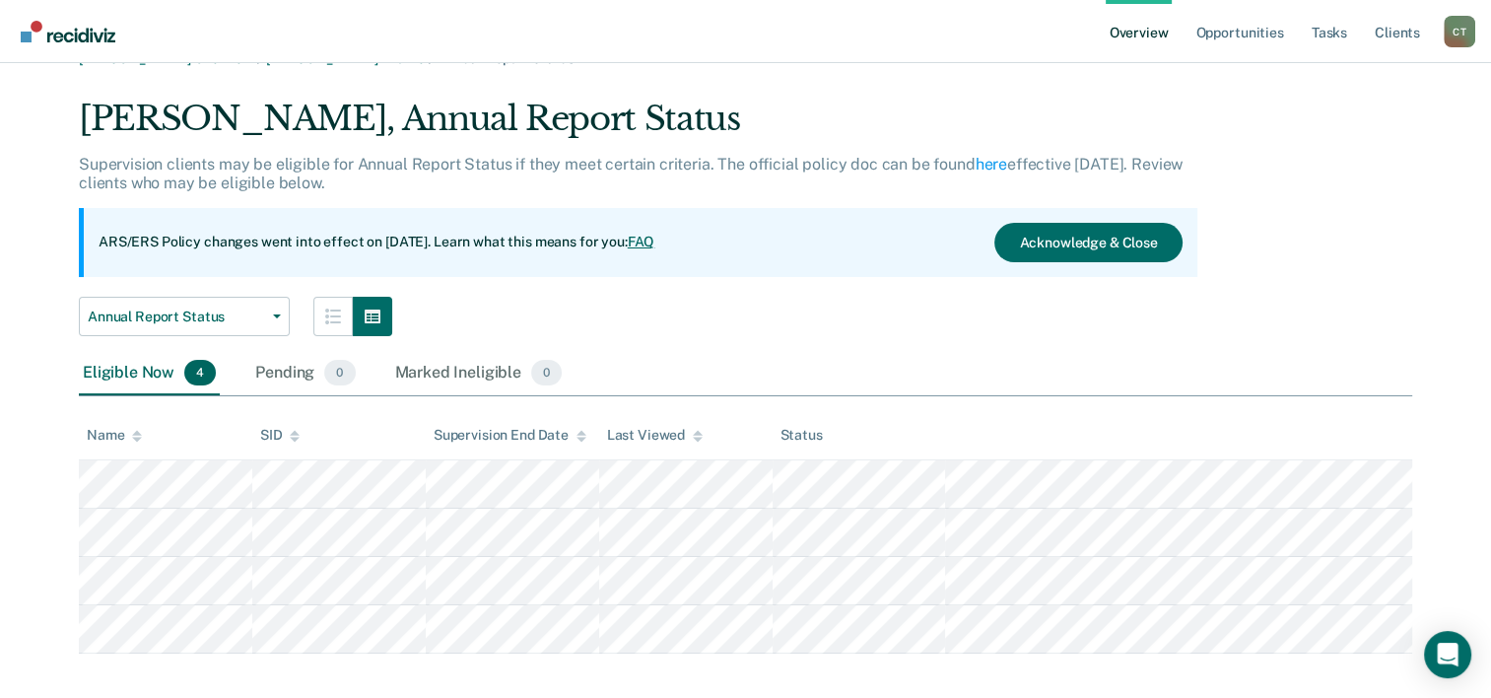
scroll to position [54, 0]
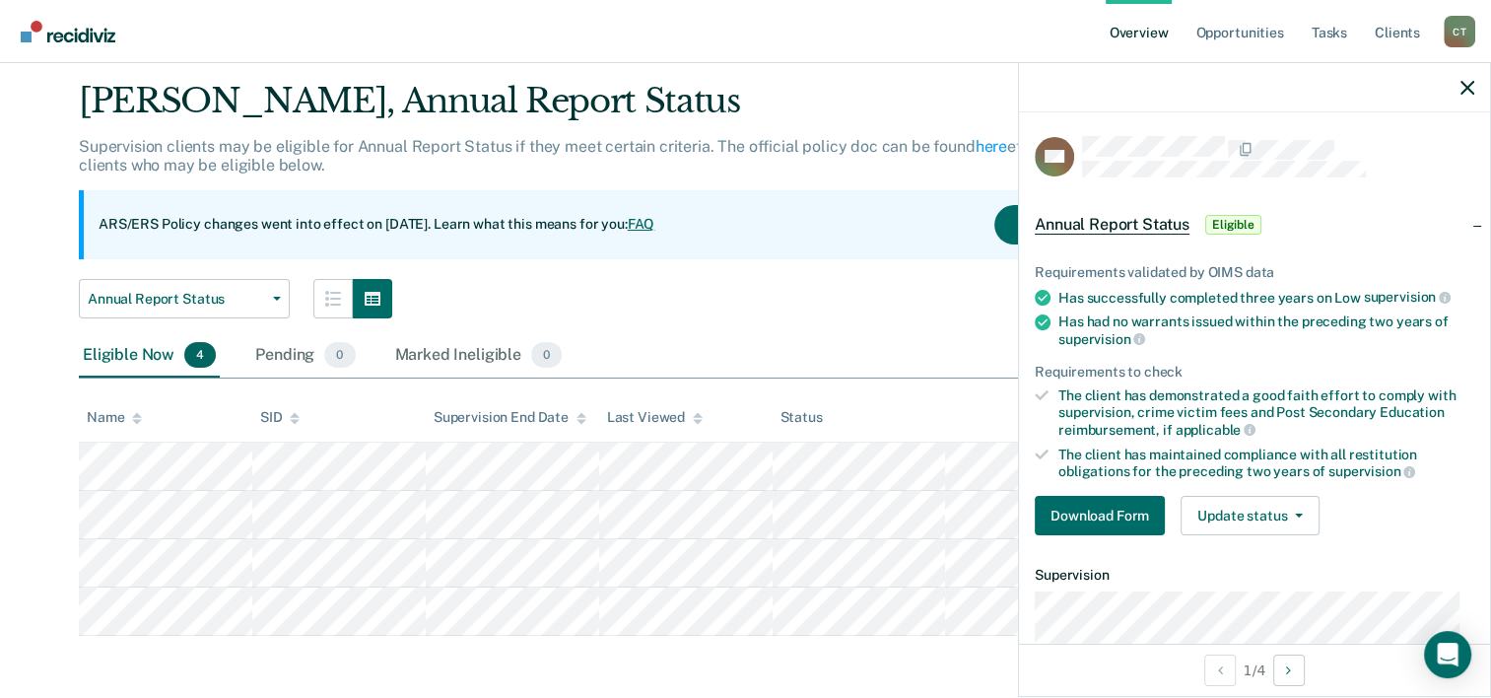
click at [1127, 215] on span "Annual Report Status" at bounding box center [1112, 225] width 155 height 20
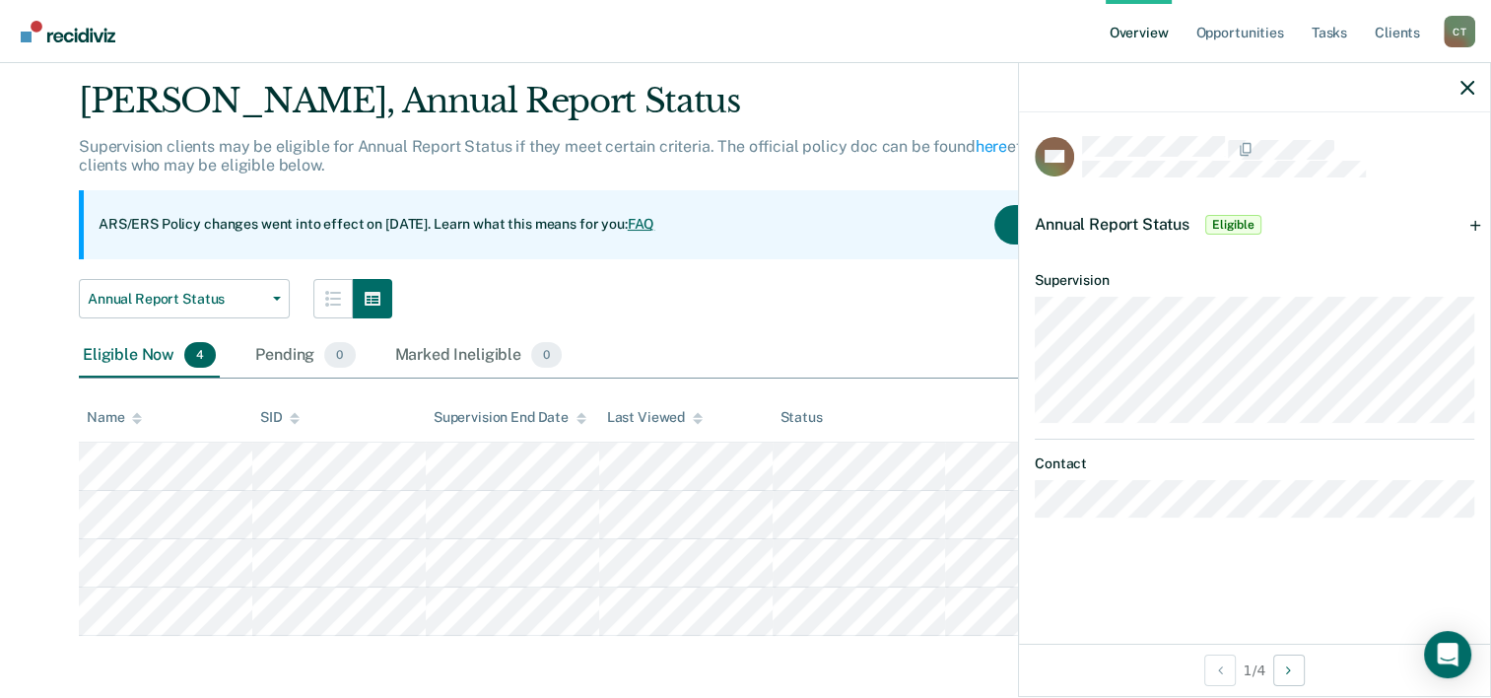
click at [1127, 215] on span "Annual Report Status" at bounding box center [1112, 224] width 155 height 19
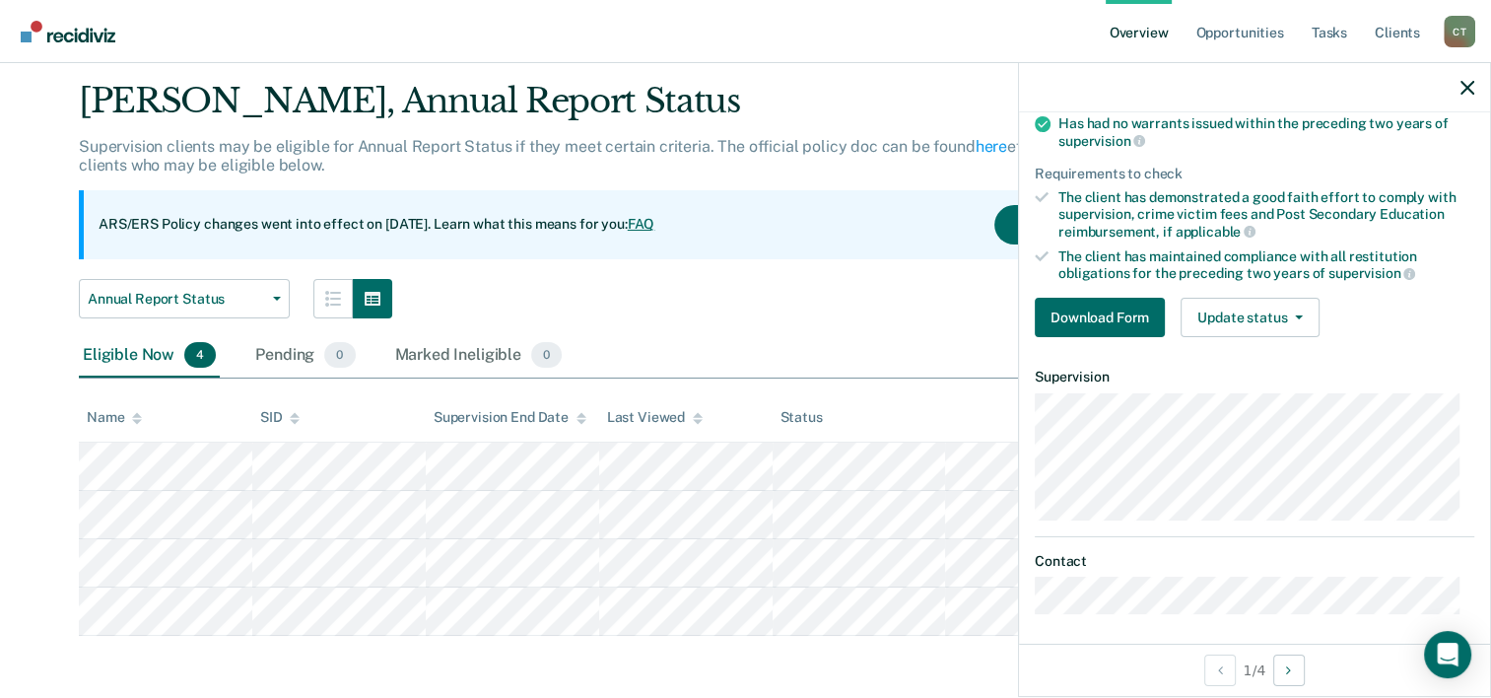
scroll to position [201, 0]
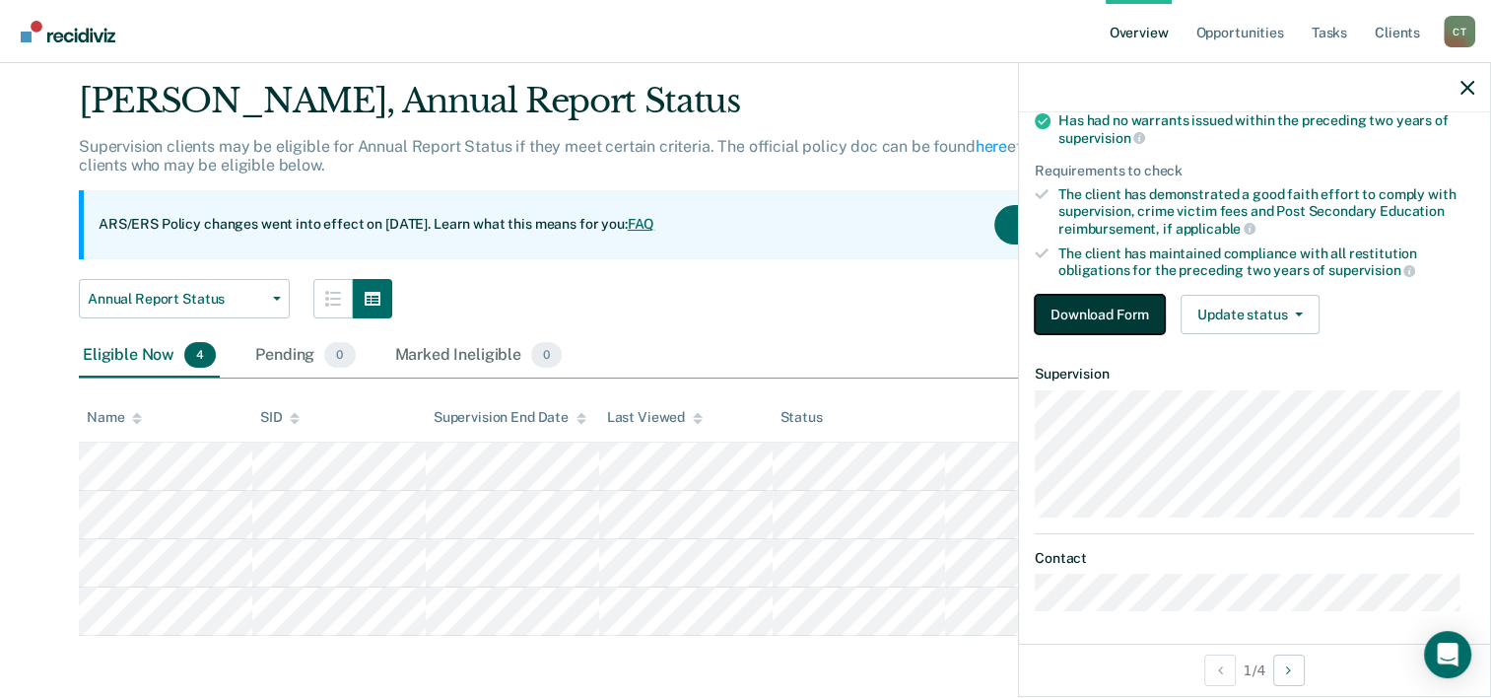
click at [1123, 313] on button "Download Form" at bounding box center [1100, 314] width 130 height 39
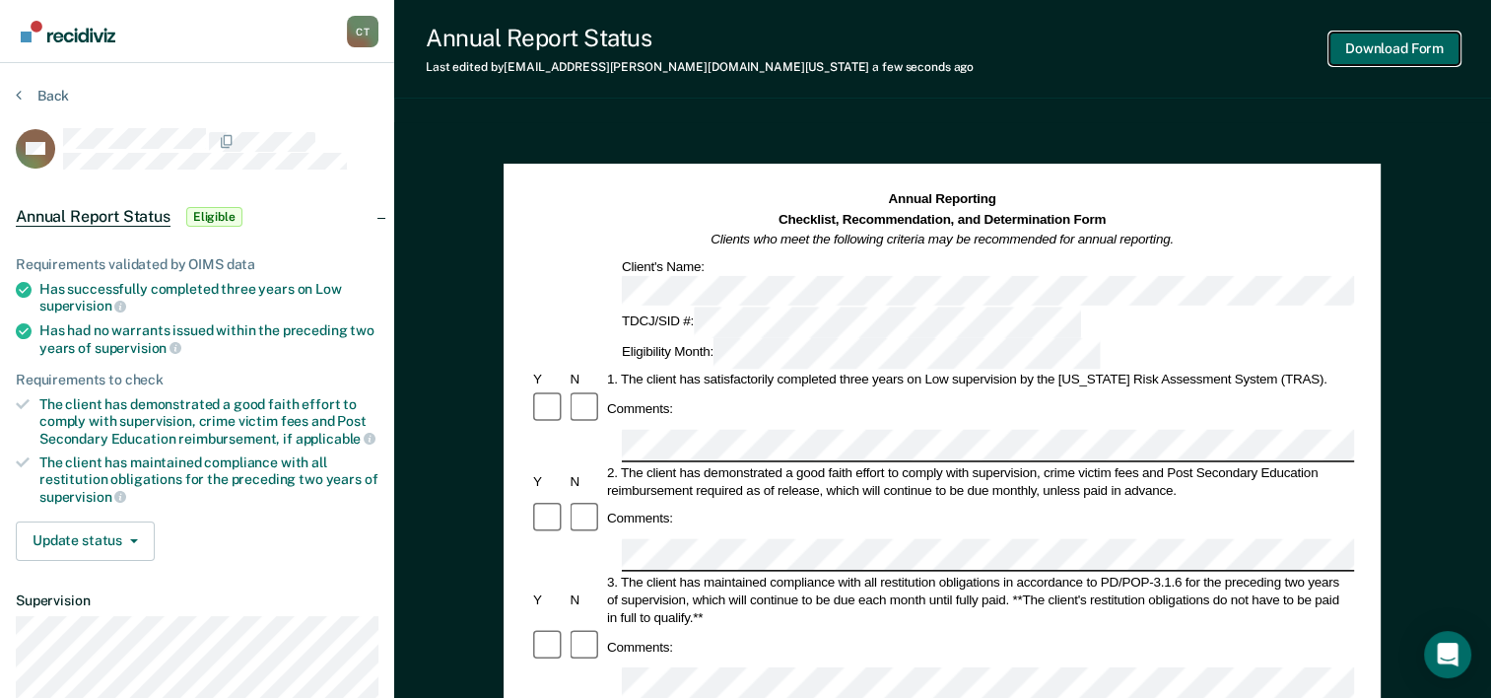
click at [1428, 56] on button "Download Form" at bounding box center [1394, 49] width 130 height 33
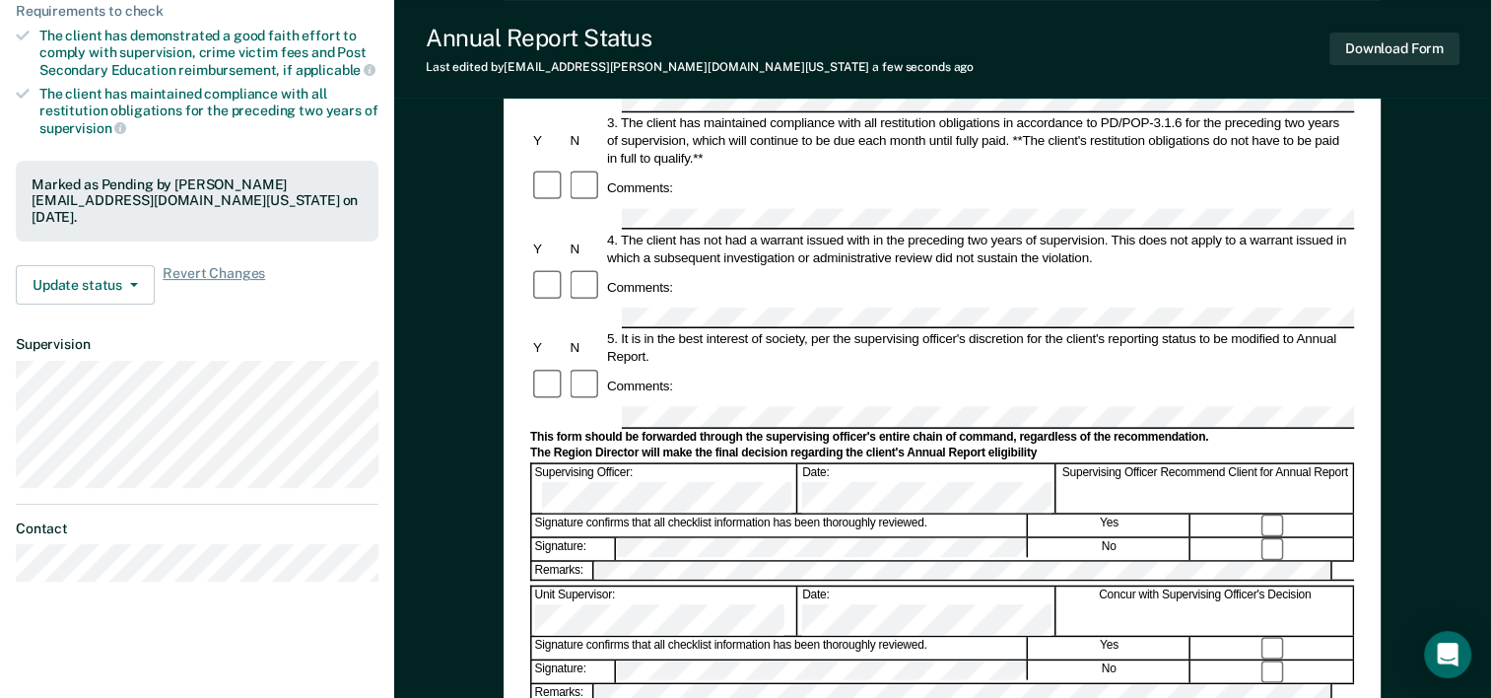
scroll to position [368, 0]
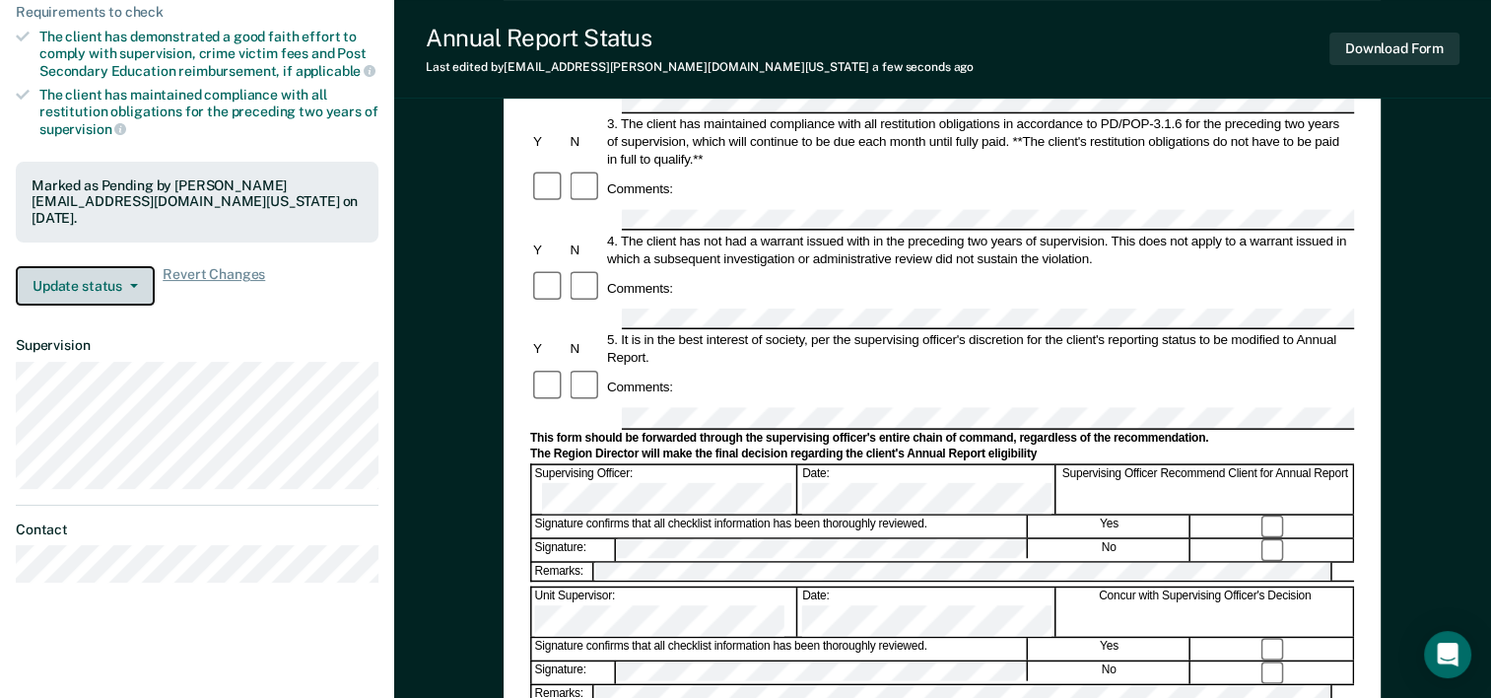
click at [144, 268] on button "Update status" at bounding box center [85, 285] width 139 height 39
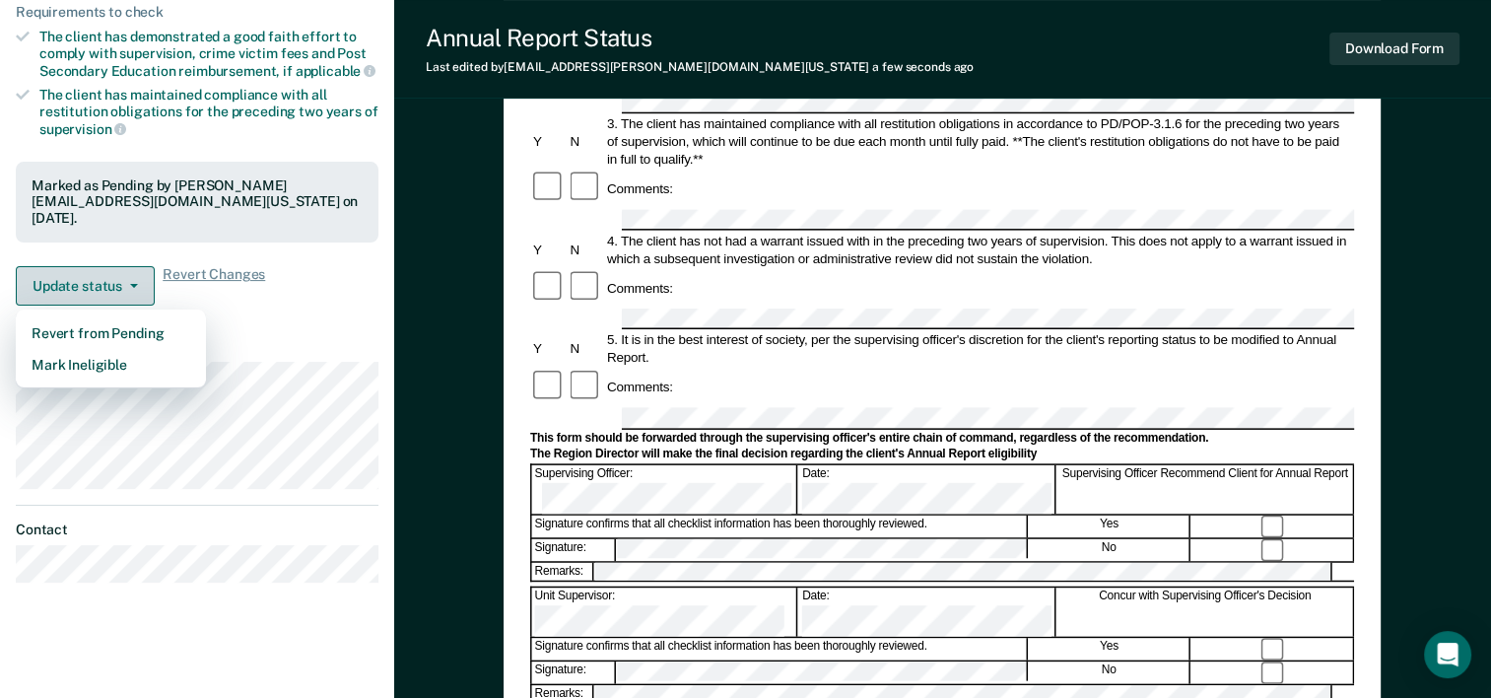
click at [144, 268] on button "Update status" at bounding box center [85, 285] width 139 height 39
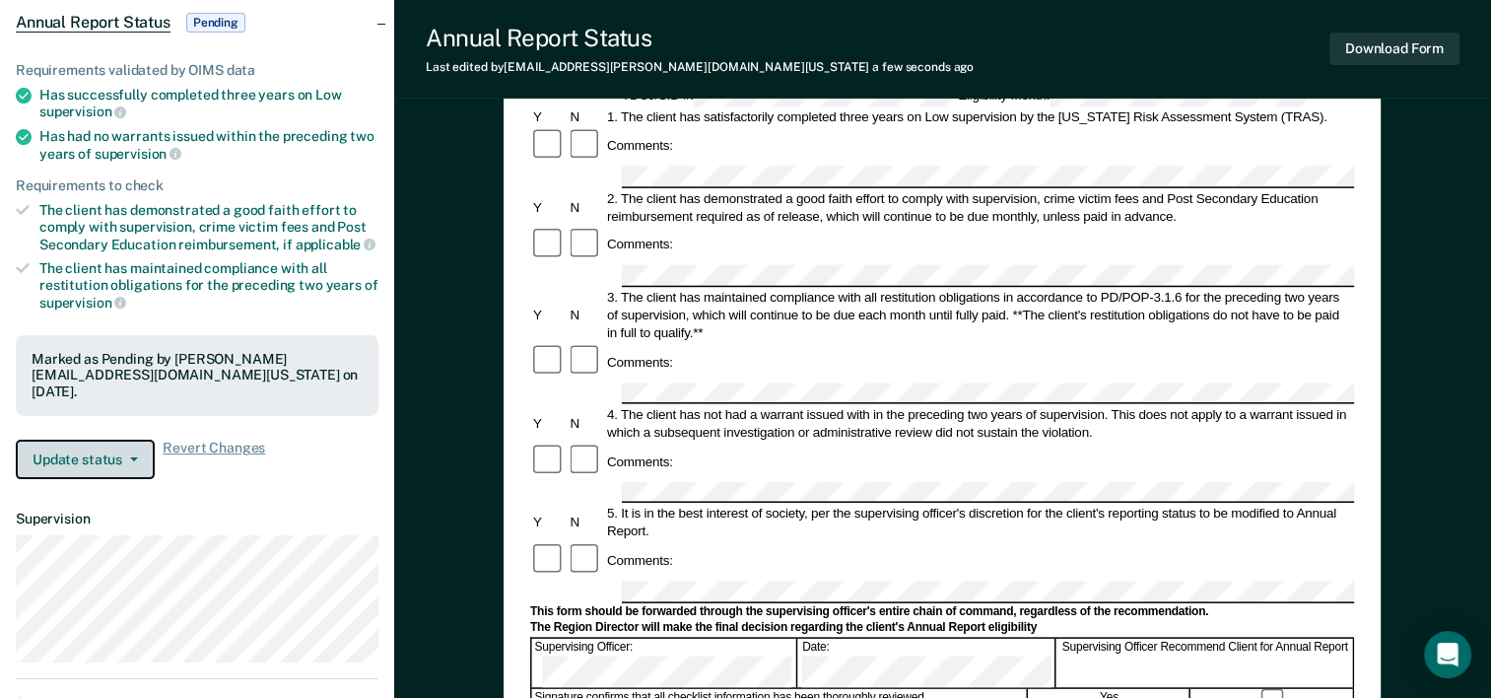
scroll to position [0, 0]
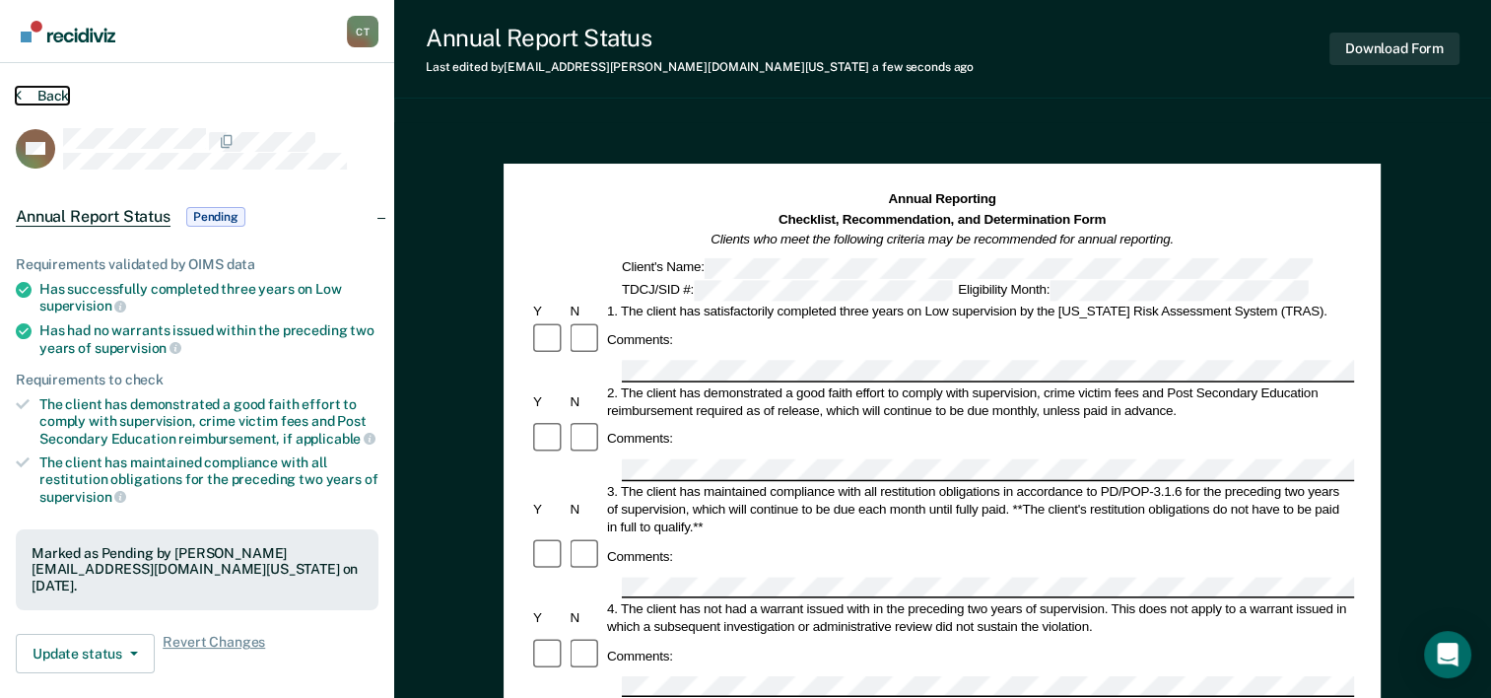
click at [56, 97] on button "Back" at bounding box center [42, 96] width 53 height 18
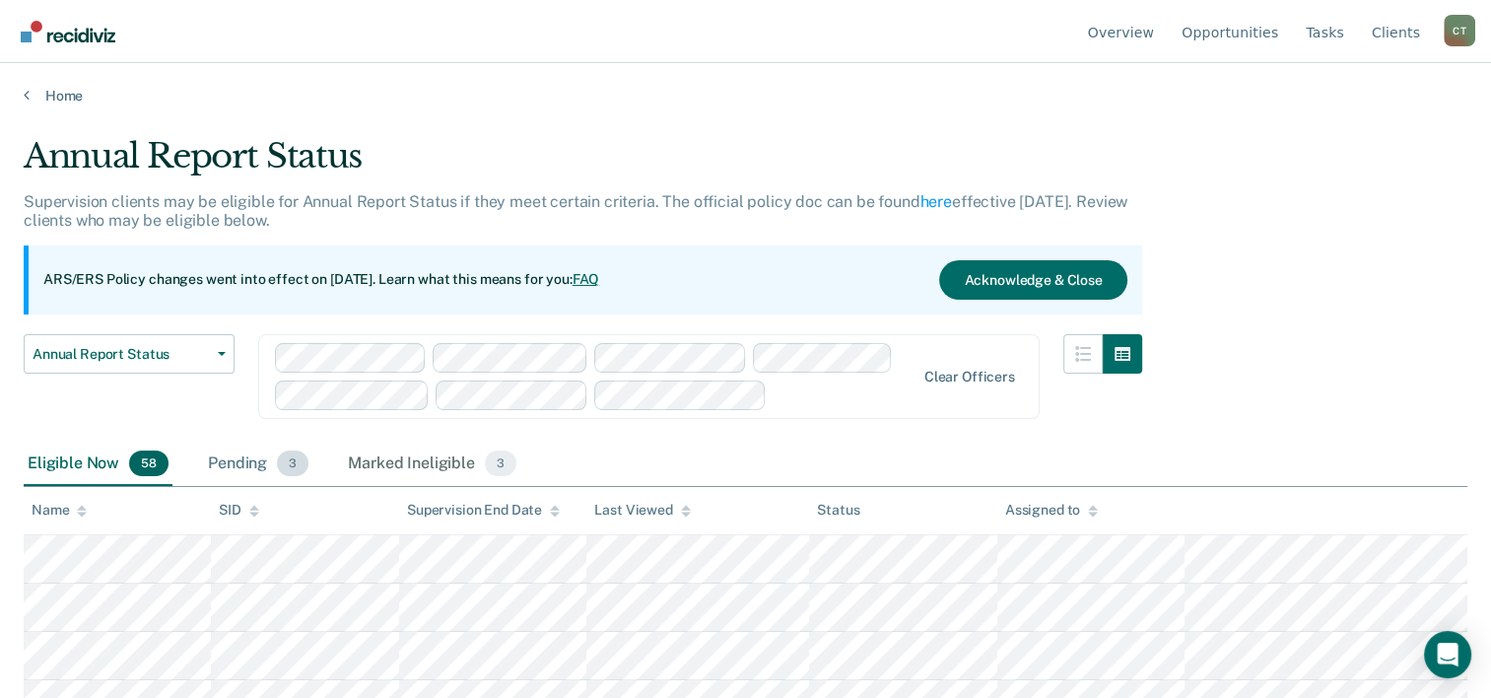
click at [268, 467] on div "Pending 3" at bounding box center [258, 463] width 108 height 43
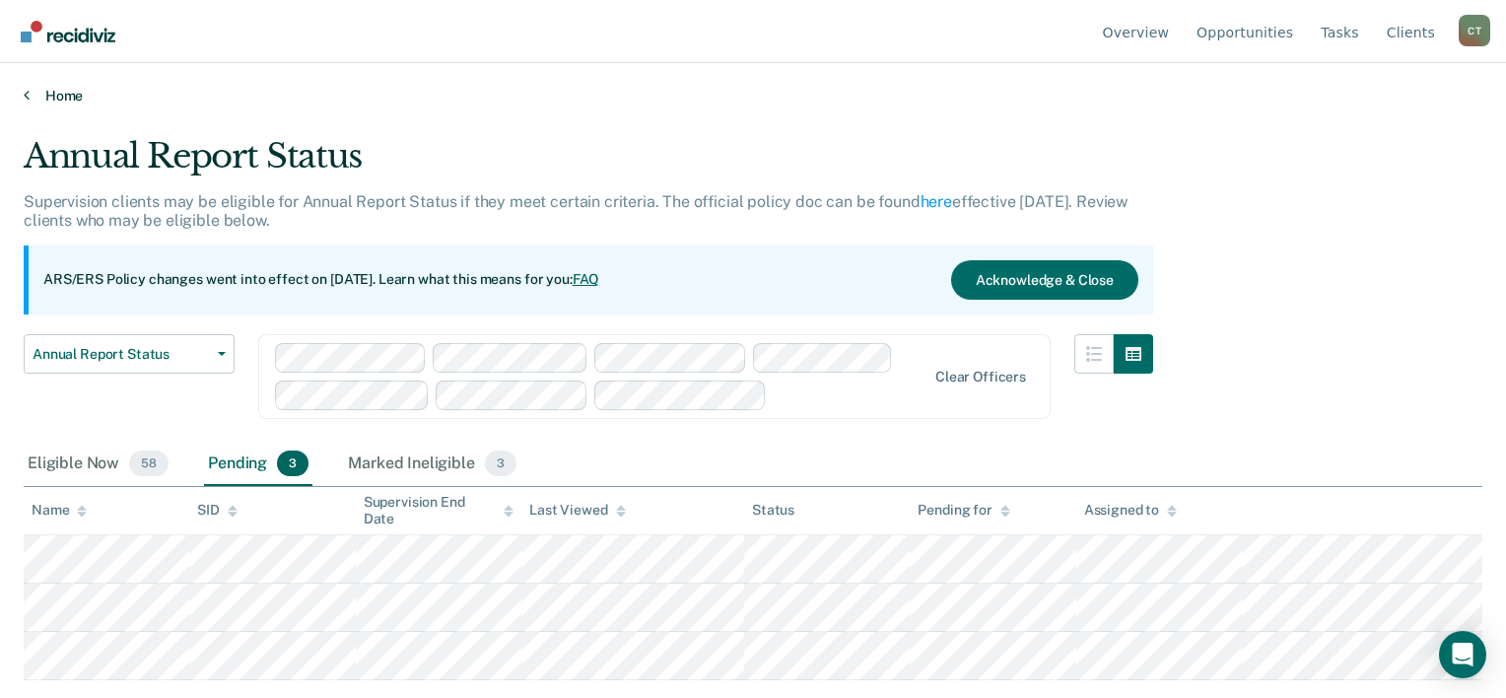
click at [50, 95] on link "Home" at bounding box center [753, 96] width 1458 height 18
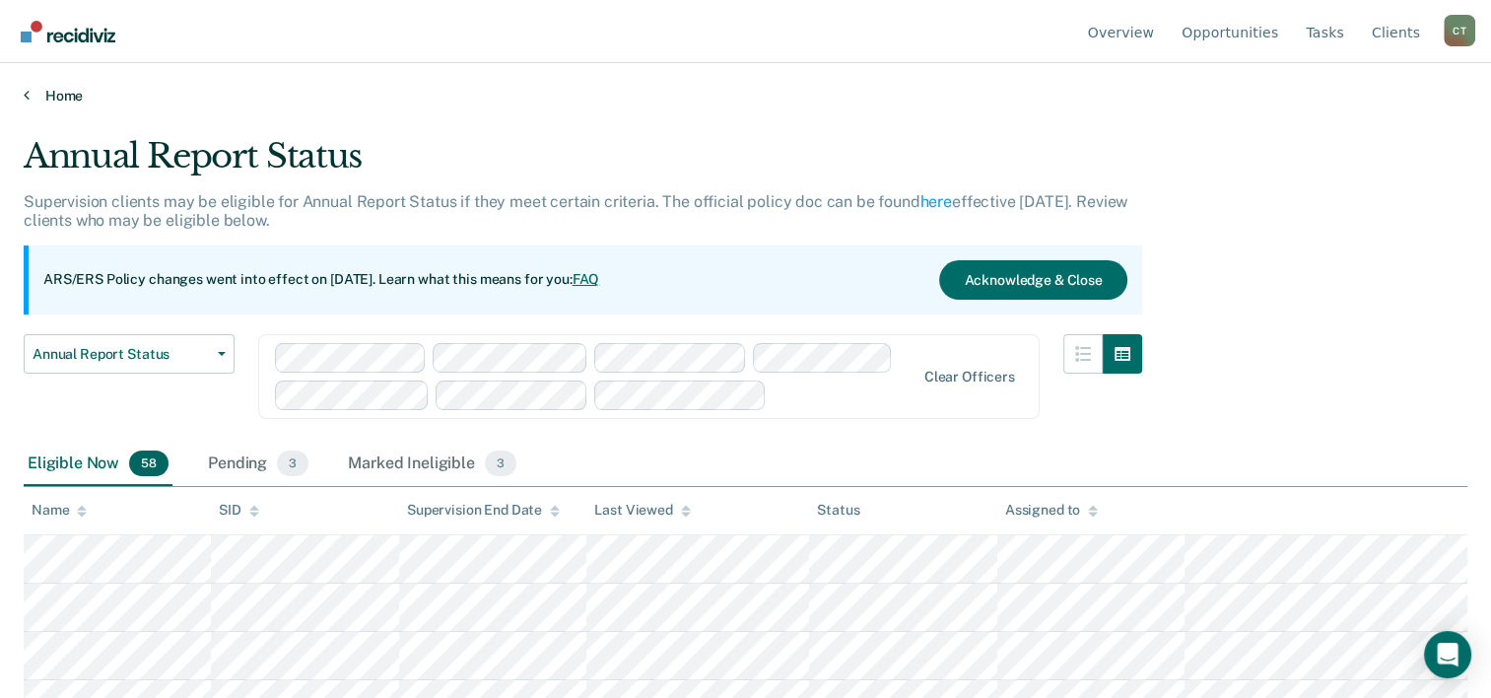
click at [54, 92] on link "Home" at bounding box center [746, 96] width 1444 height 18
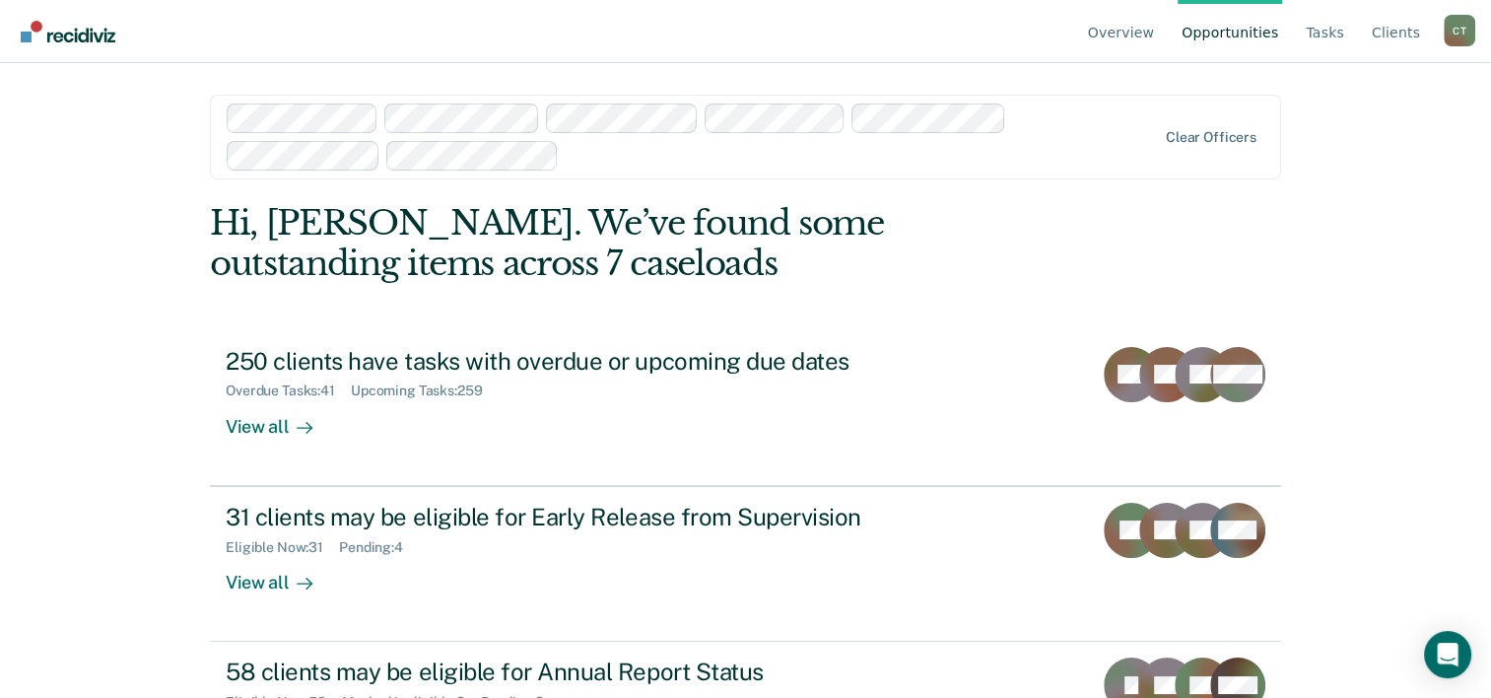
click at [61, 29] on img "Go to Recidiviz Home" at bounding box center [68, 32] width 95 height 22
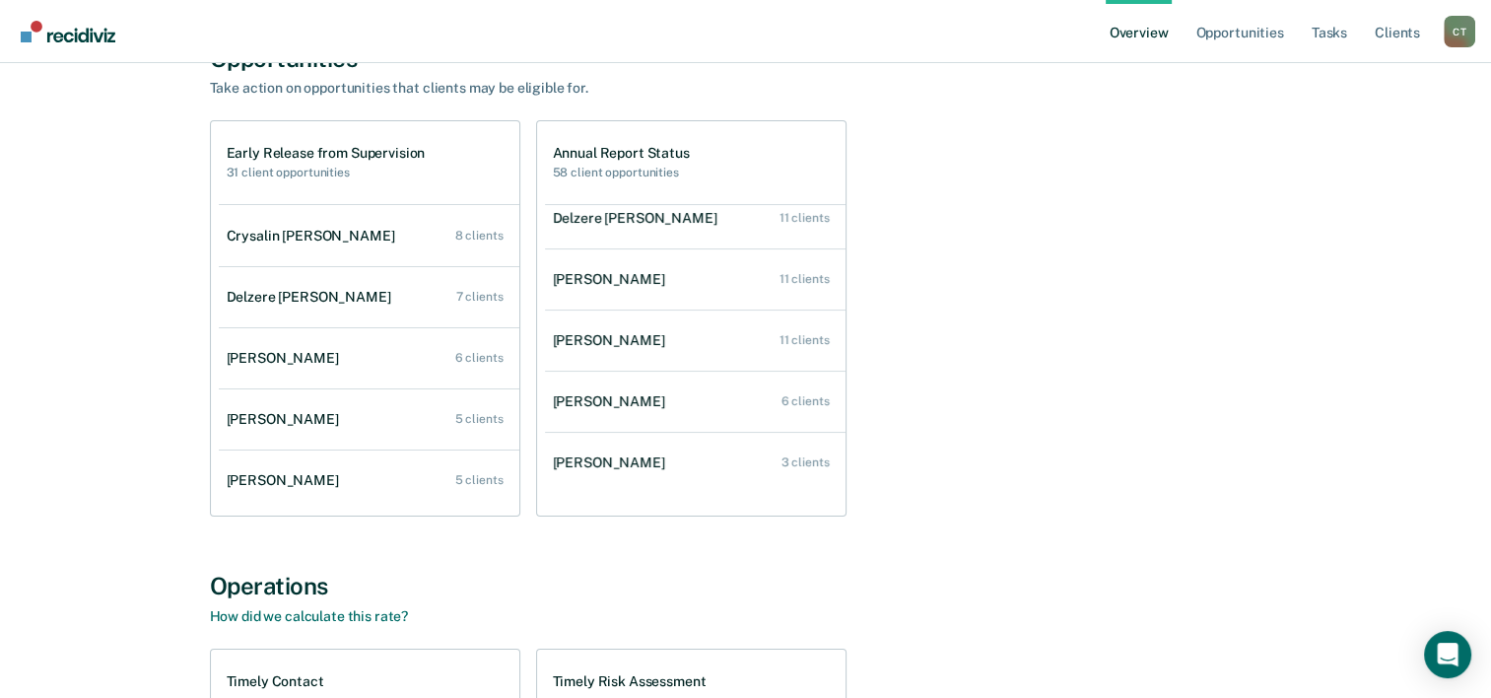
scroll to position [197, 0]
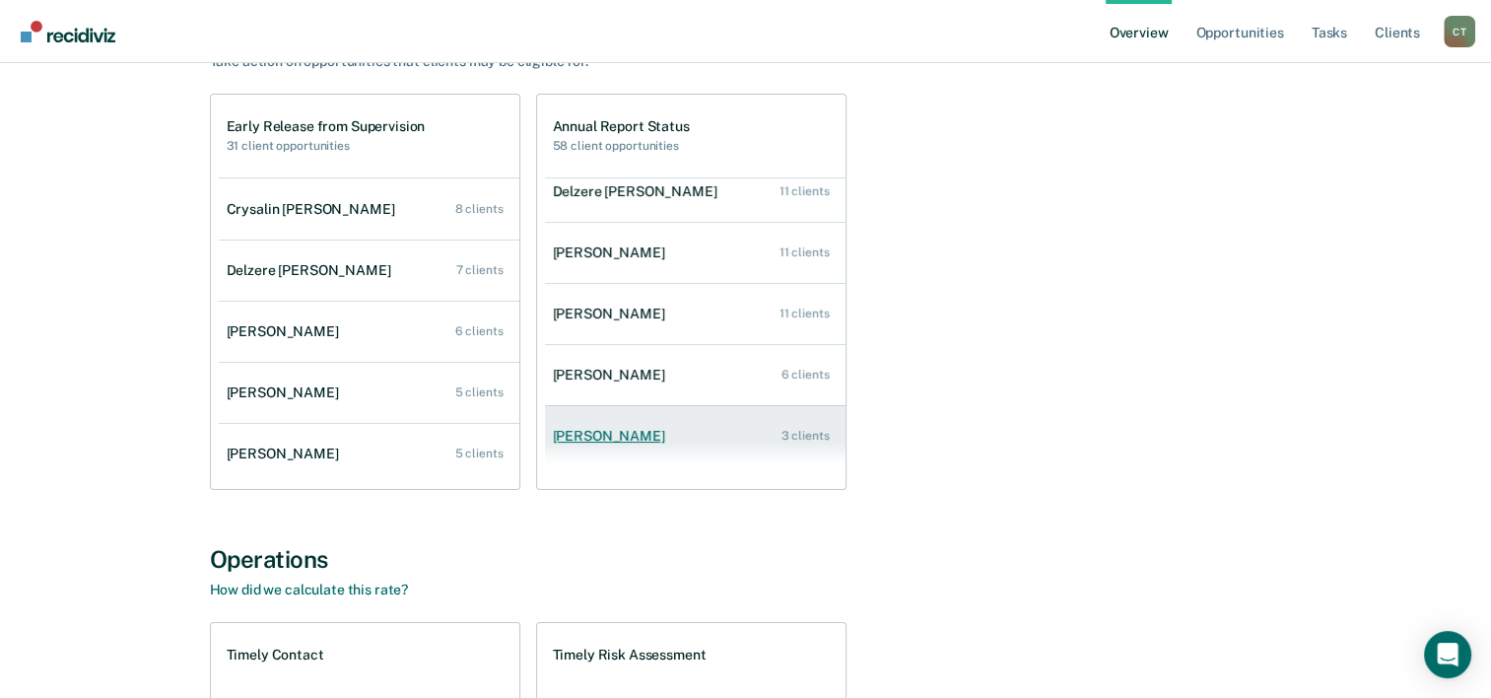
click at [650, 437] on div "[PERSON_NAME]" at bounding box center [613, 436] width 120 height 17
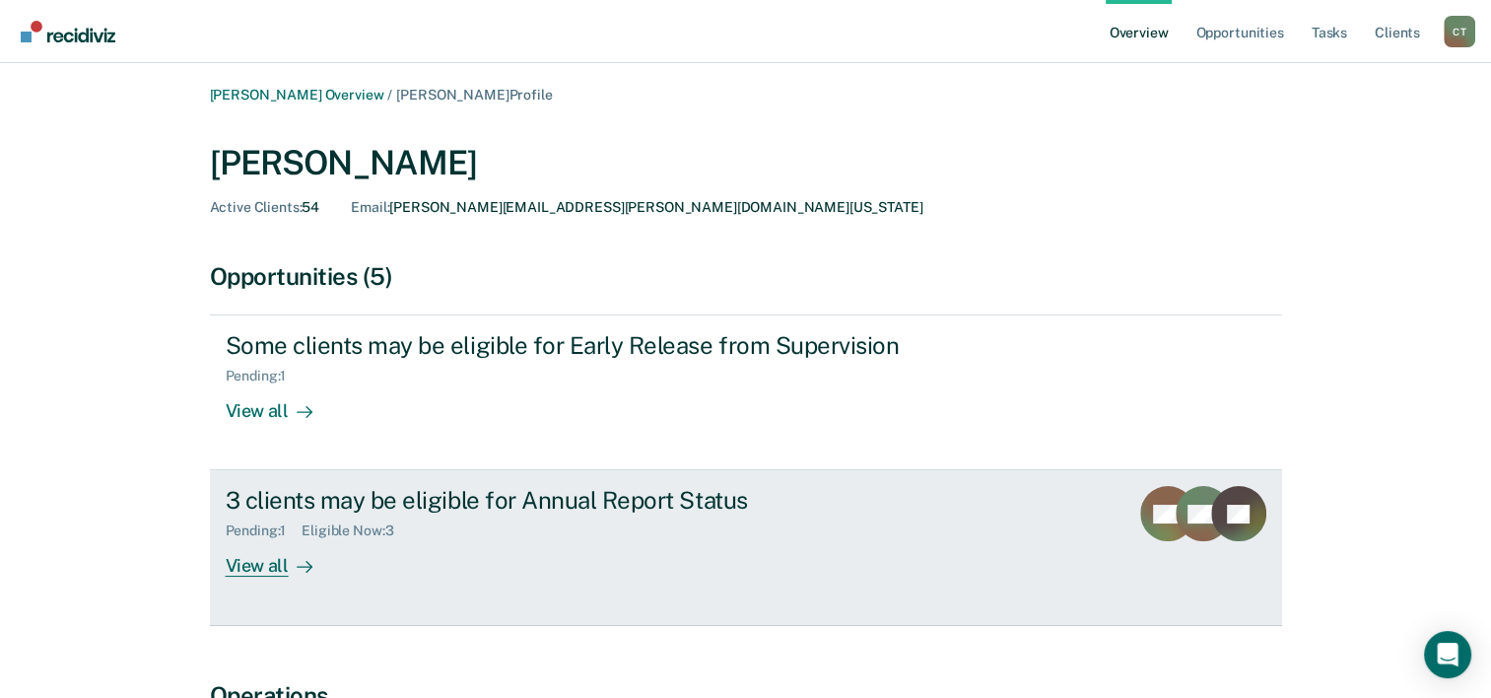
click at [260, 574] on div "View all" at bounding box center [281, 558] width 110 height 38
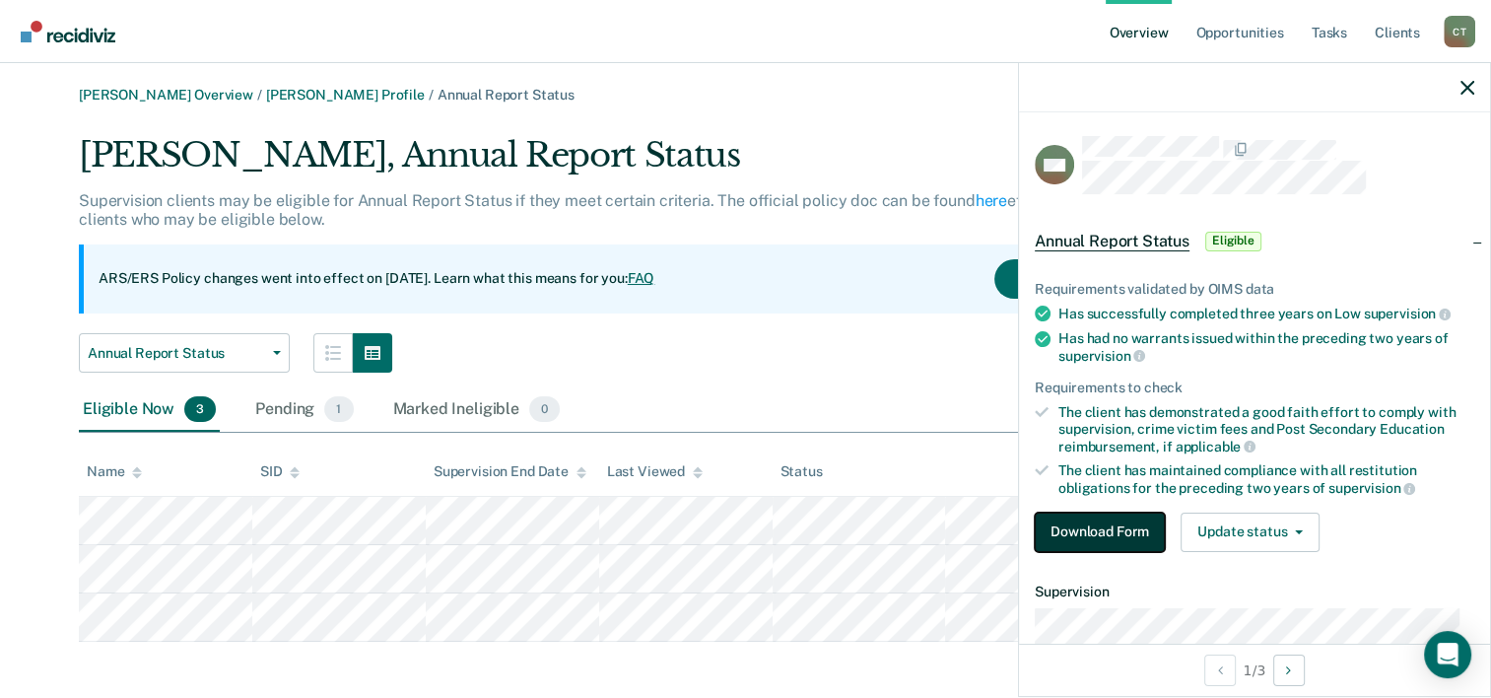
click at [1056, 540] on button "Download Form" at bounding box center [1100, 531] width 130 height 39
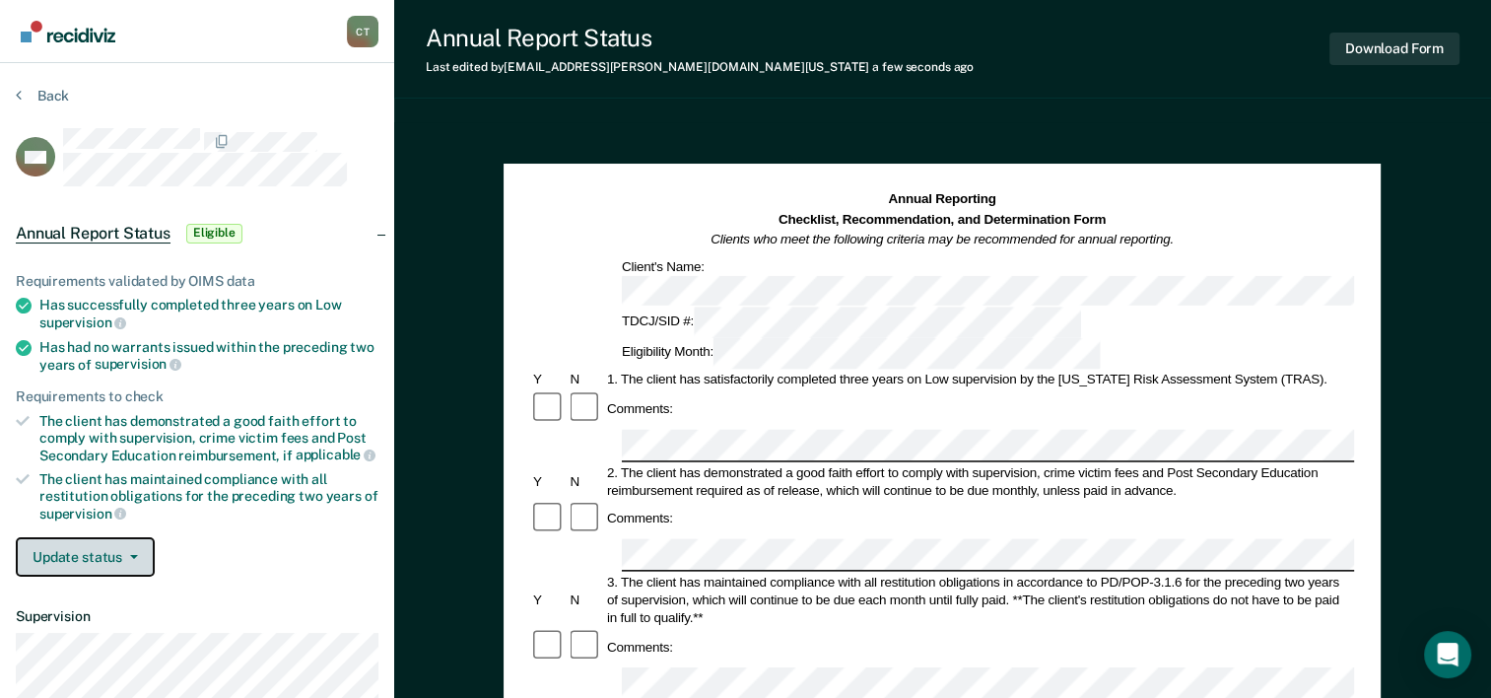
click at [138, 552] on button "Update status" at bounding box center [85, 556] width 139 height 39
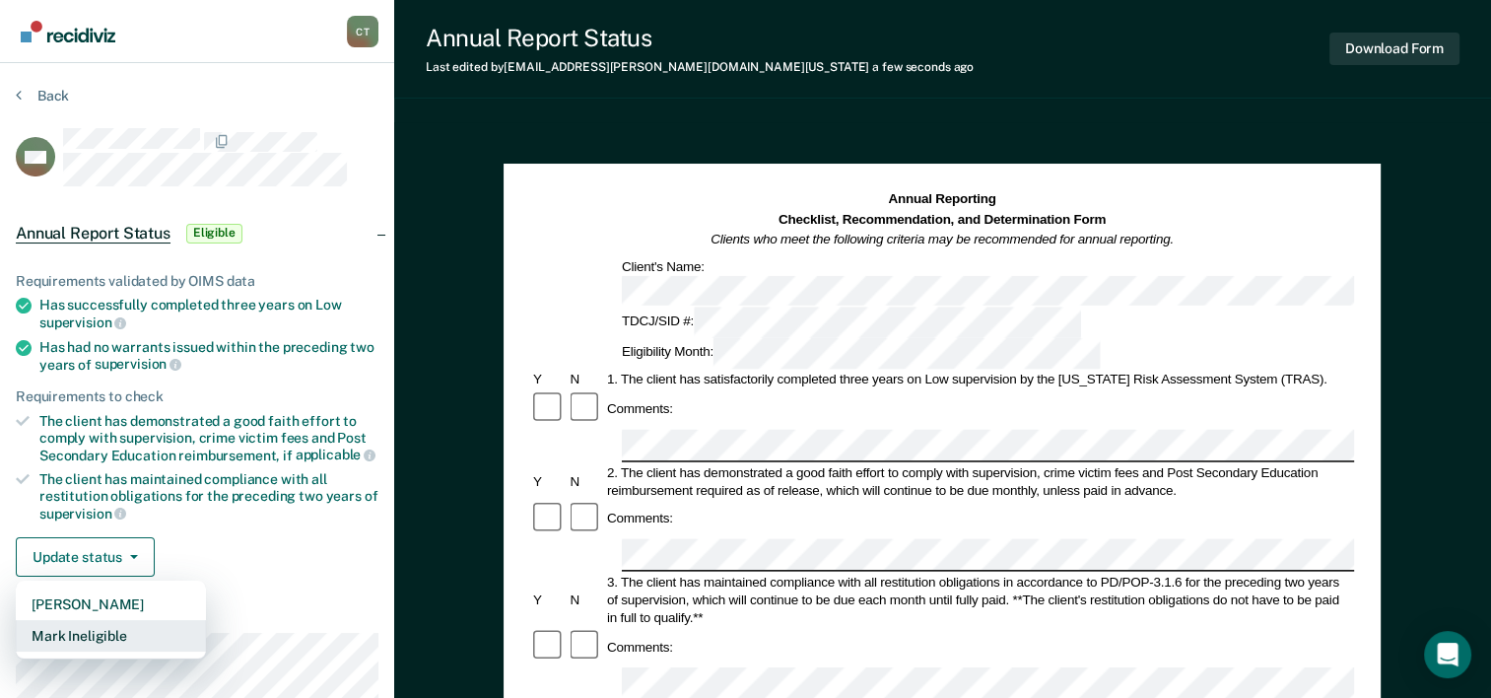
click at [136, 625] on button "Mark Ineligible" at bounding box center [111, 636] width 190 height 32
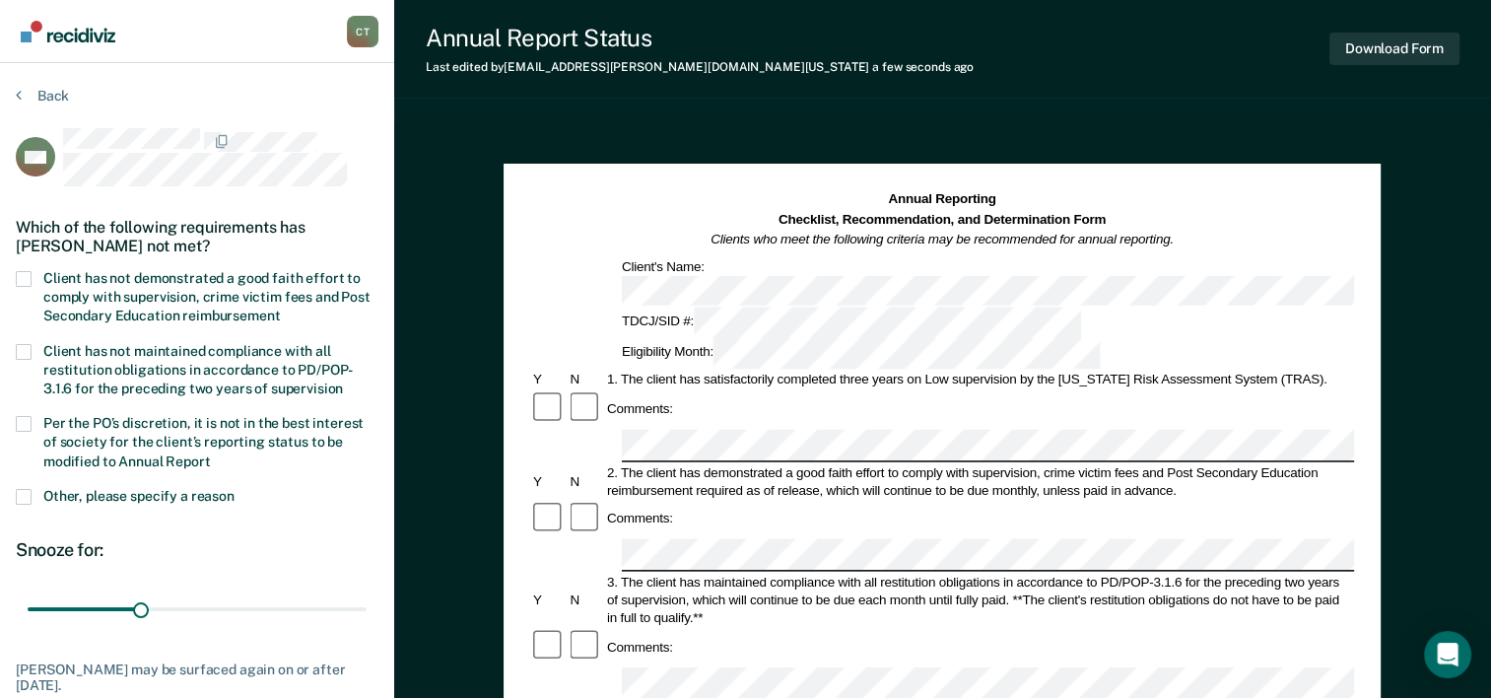
scroll to position [197, 0]
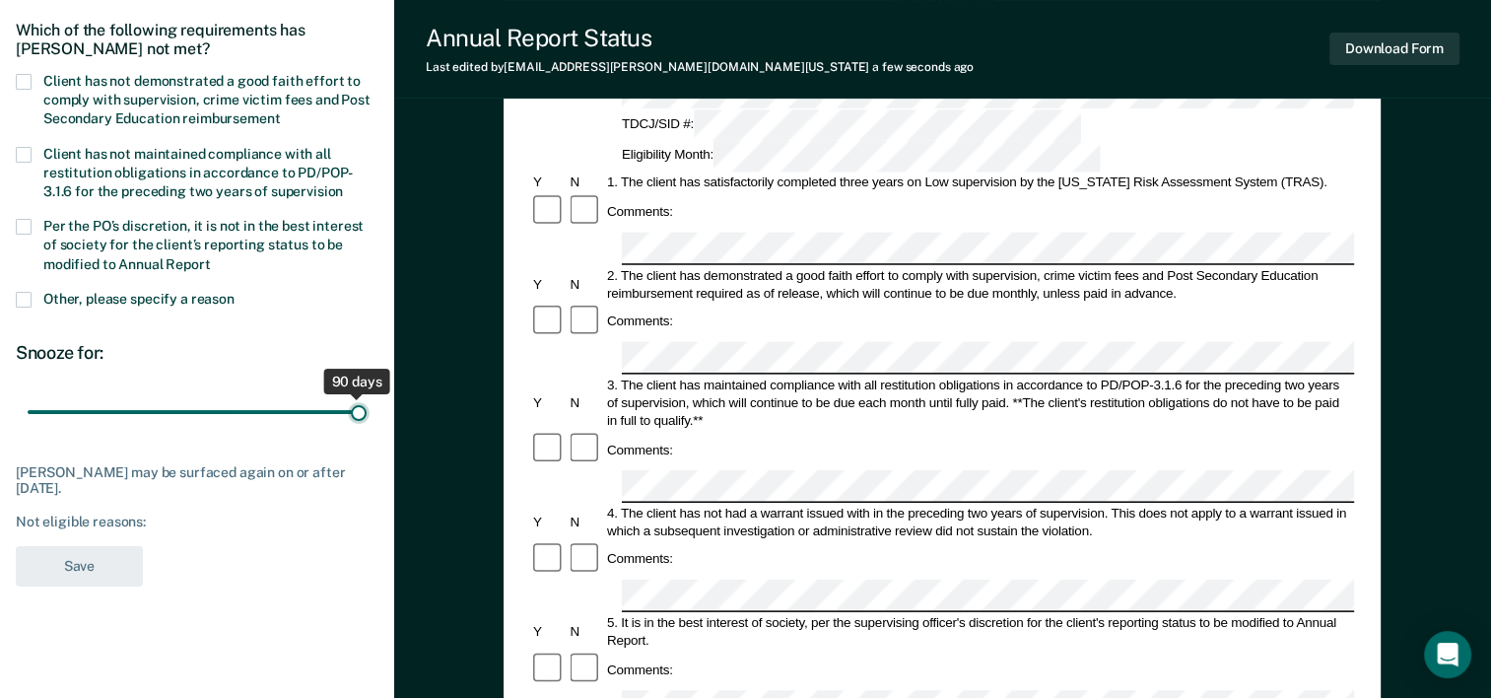
drag, startPoint x: 146, startPoint y: 410, endPoint x: 363, endPoint y: 406, distance: 216.8
click at [363, 406] on input "range" at bounding box center [197, 412] width 339 height 34
click at [195, 528] on div "MK Which of the following requirements has [PERSON_NAME] not met? Client has no…" at bounding box center [197, 264] width 363 height 667
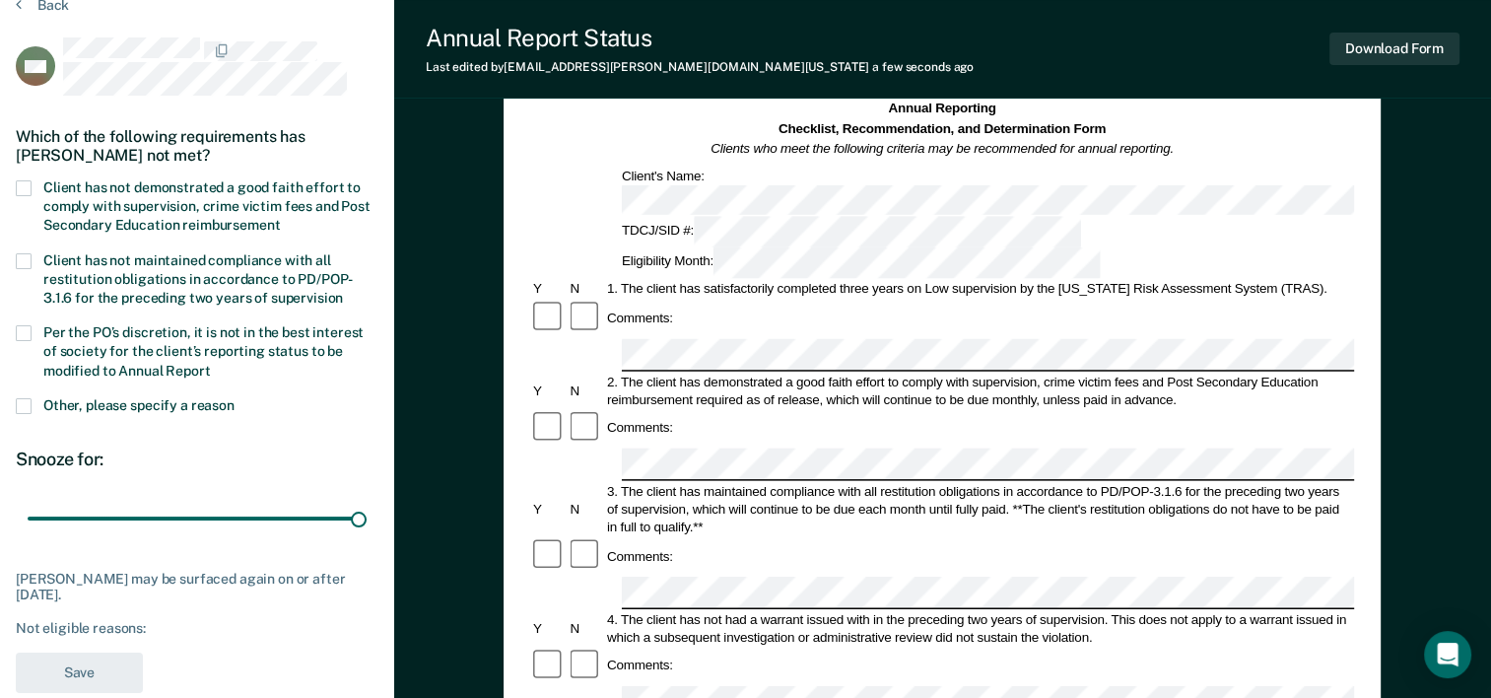
scroll to position [0, 0]
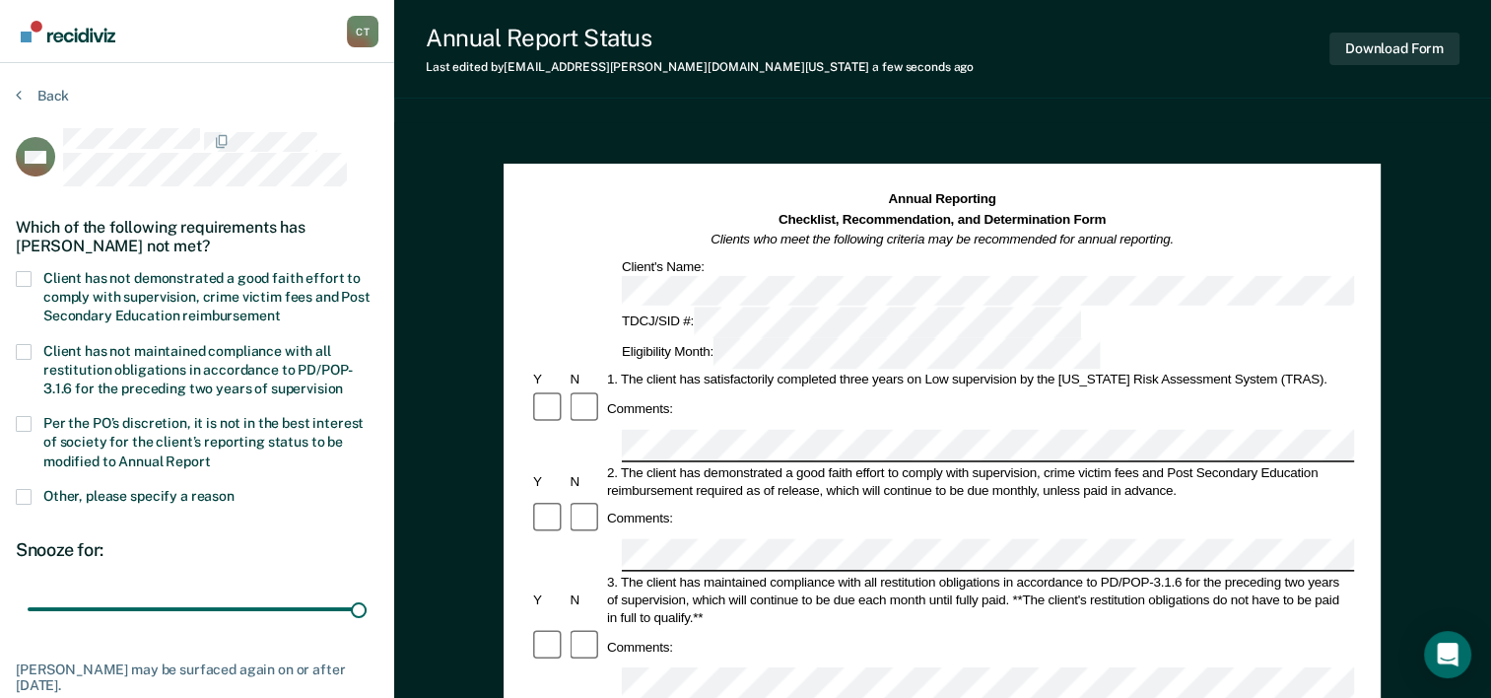
click at [21, 271] on span at bounding box center [24, 279] width 16 height 16
click at [280, 308] on input "Client has not demonstrated a good faith effort to comply with supervision, cri…" at bounding box center [280, 308] width 0 height 0
click at [29, 420] on span at bounding box center [24, 424] width 16 height 16
click at [211, 454] on input "Per the PO’s discretion, it is not in the best interest of society for the clie…" at bounding box center [211, 454] width 0 height 0
type input "98"
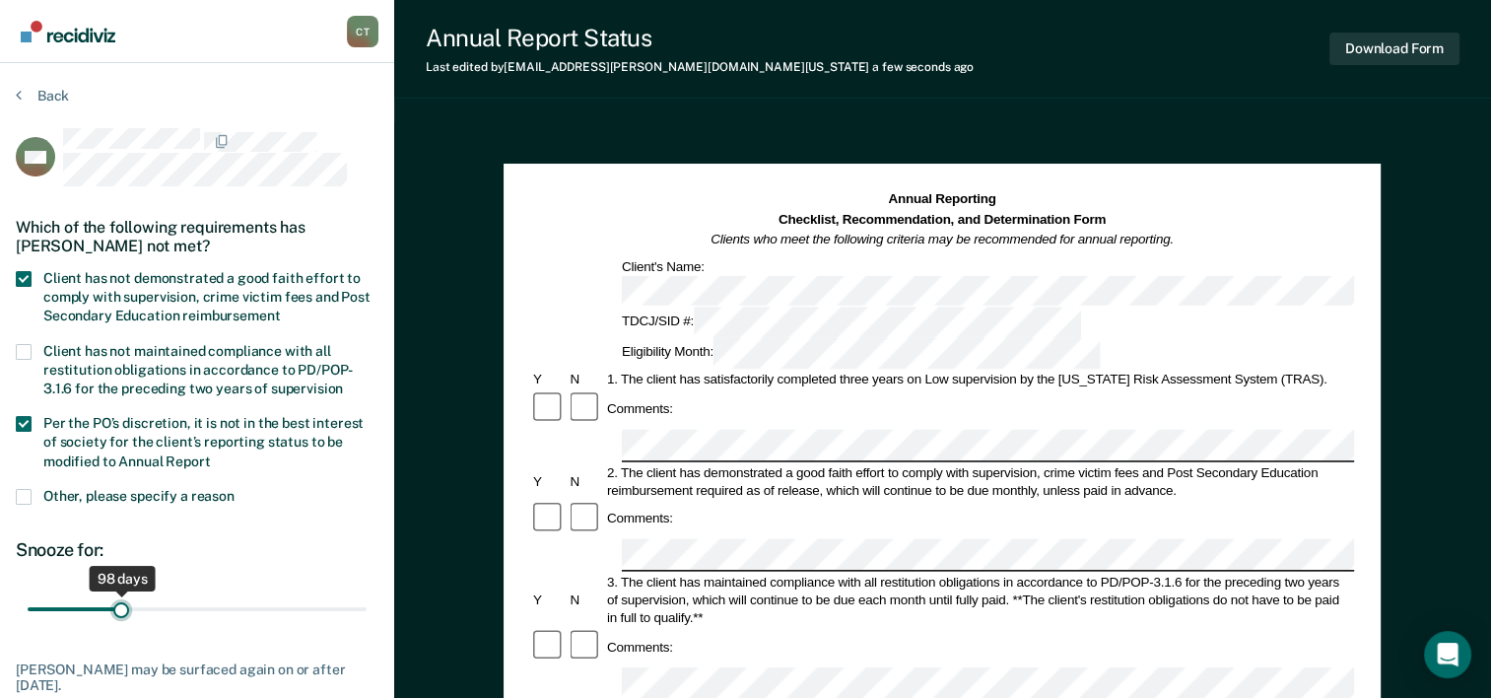
click at [121, 603] on input "range" at bounding box center [197, 609] width 339 height 34
click at [27, 430] on label "Per the PO’s discretion, it is not in the best interest of society for the clie…" at bounding box center [197, 444] width 363 height 57
click at [211, 454] on input "Per the PO’s discretion, it is not in the best interest of society for the clie…" at bounding box center [211, 454] width 0 height 0
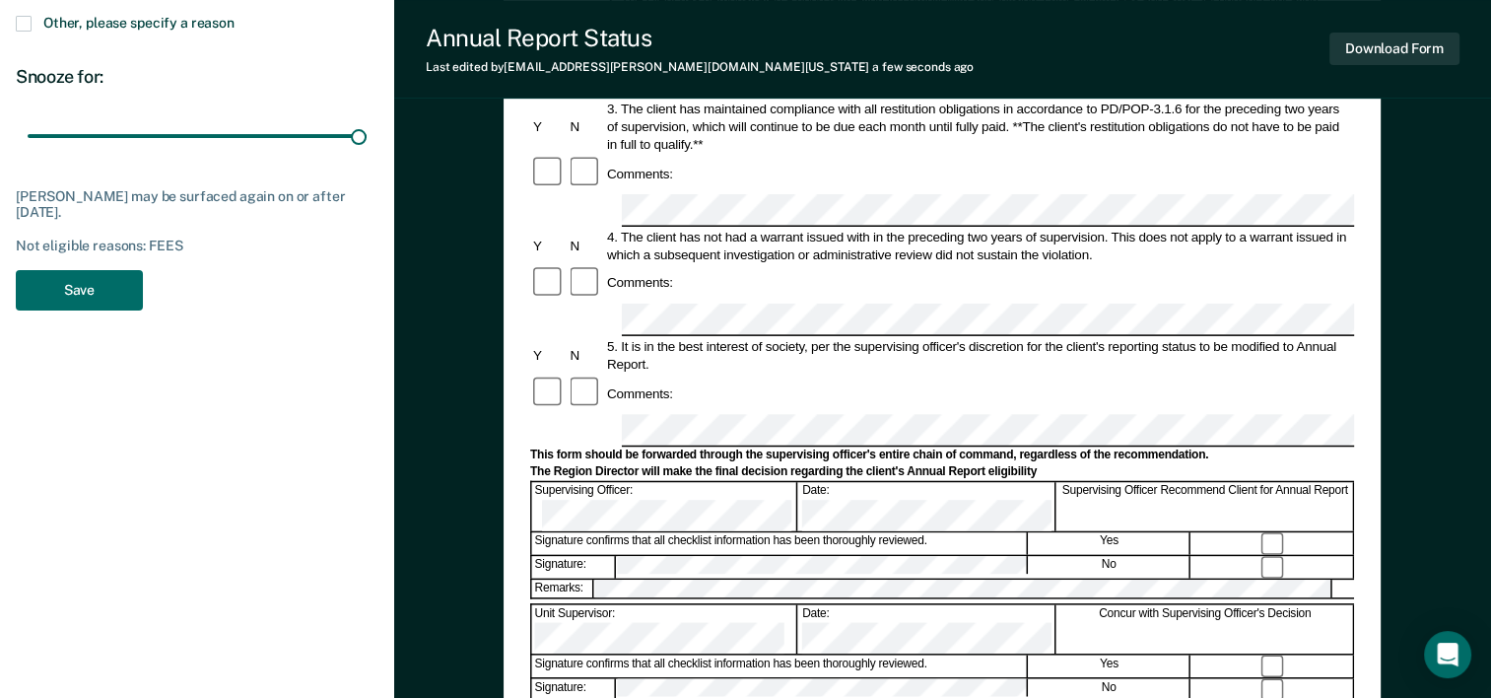
scroll to position [493, 0]
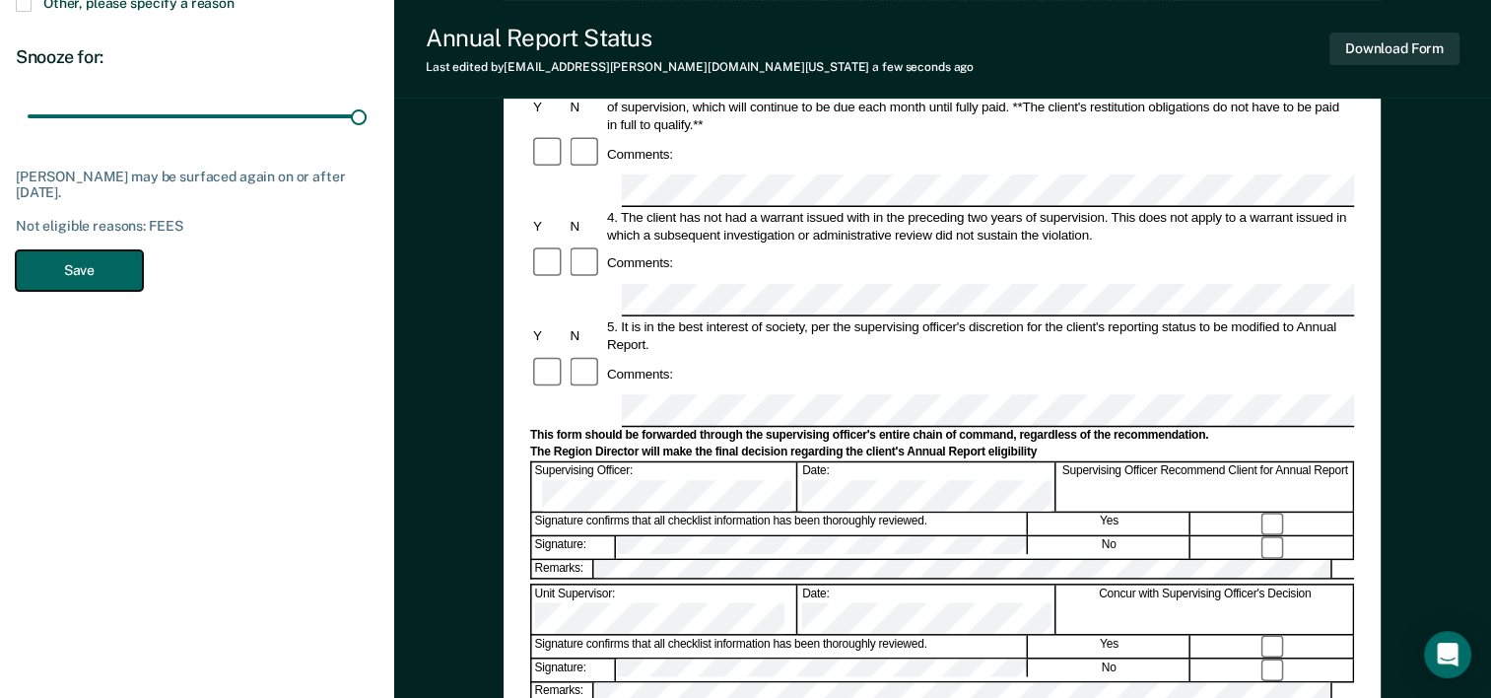
click at [51, 272] on button "Save" at bounding box center [79, 270] width 127 height 40
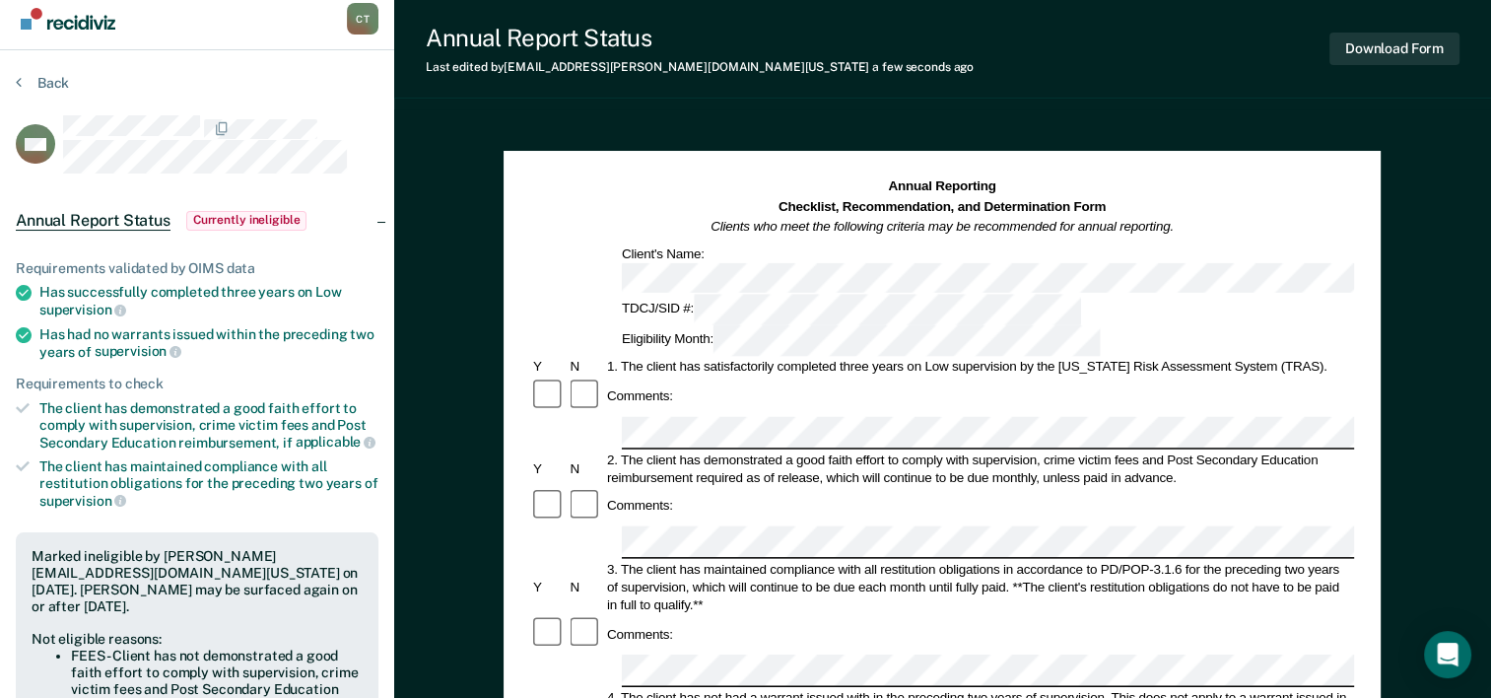
scroll to position [0, 0]
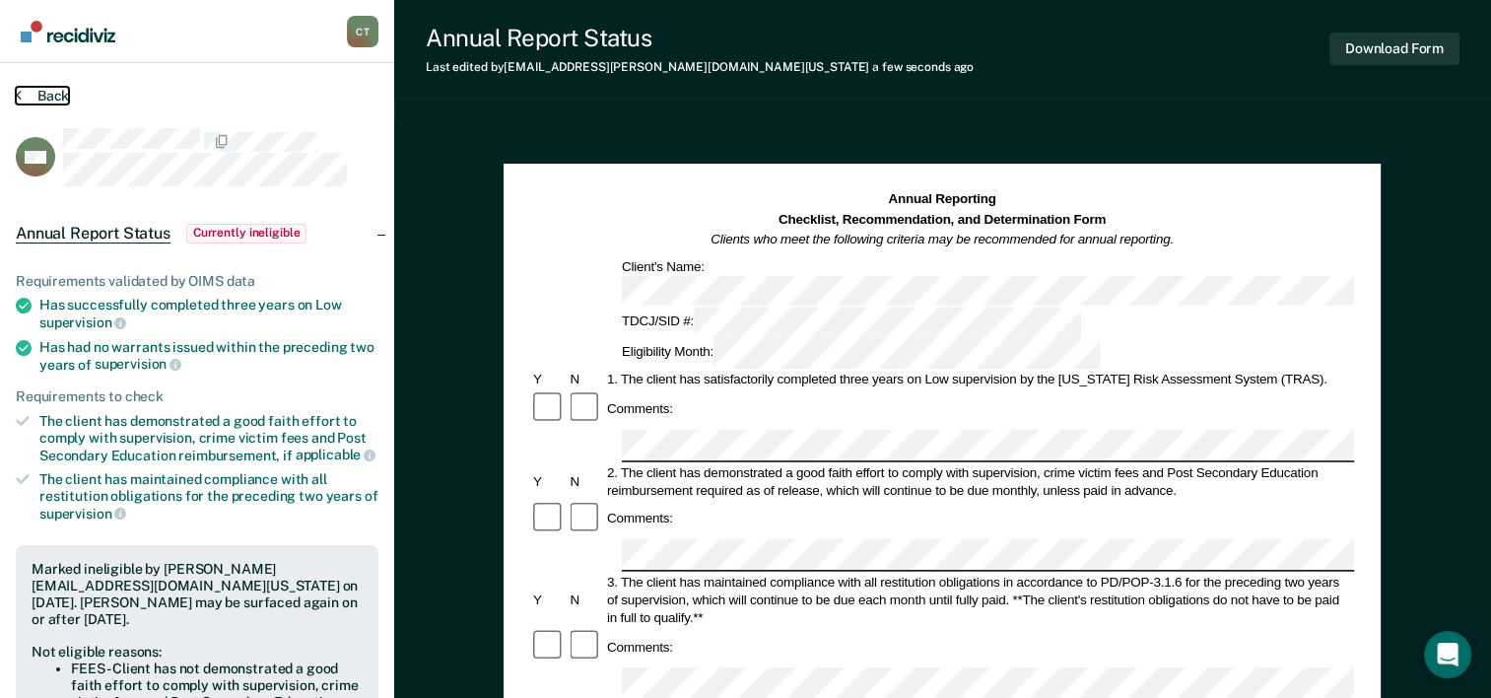
click at [56, 96] on button "Back" at bounding box center [42, 96] width 53 height 18
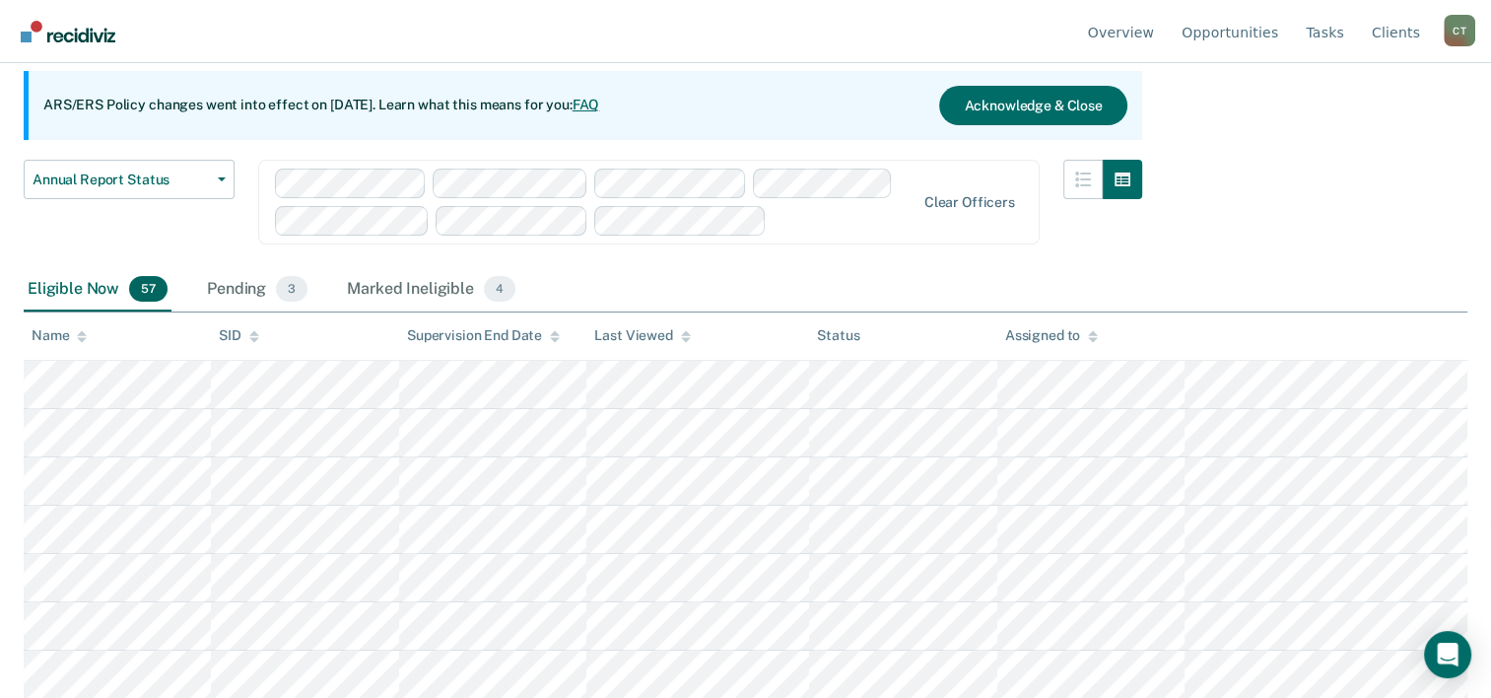
scroll to position [197, 0]
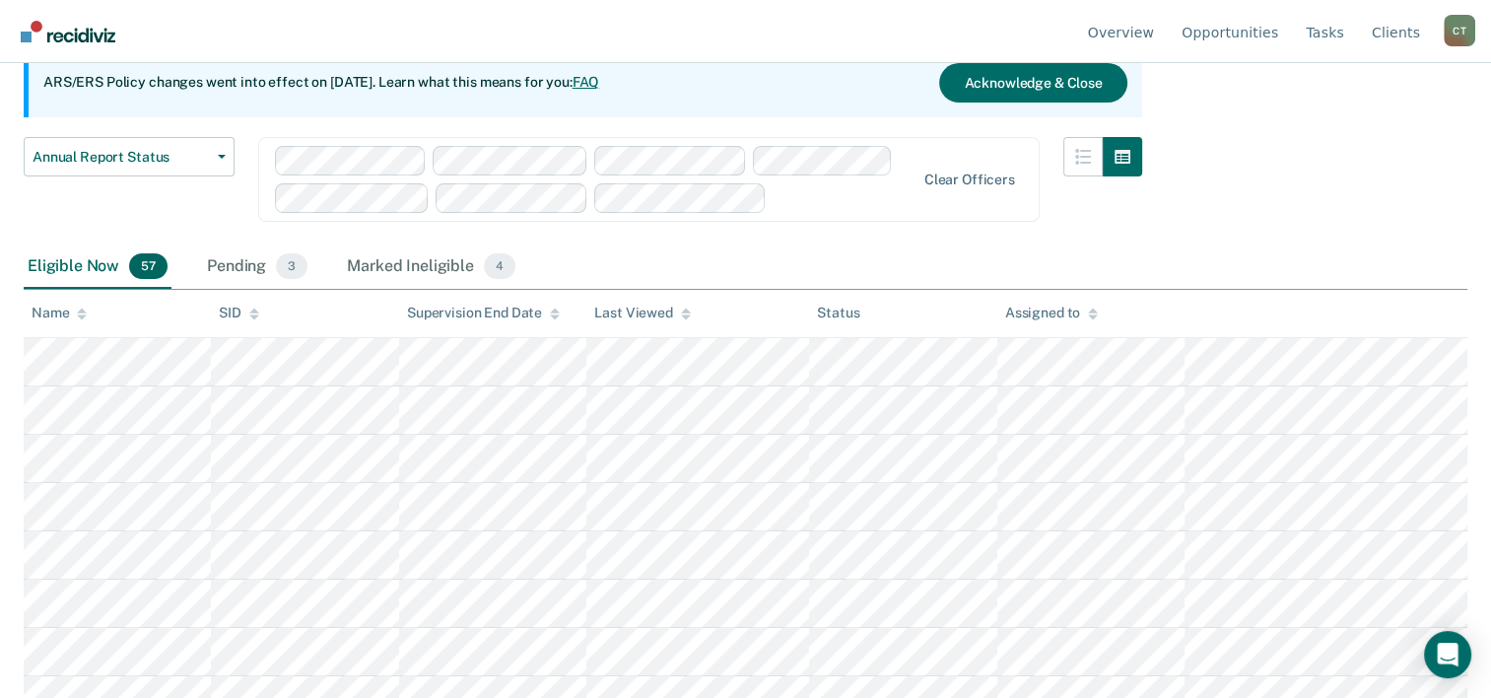
click at [83, 37] on img "Go to Recidiviz Home" at bounding box center [68, 32] width 95 height 22
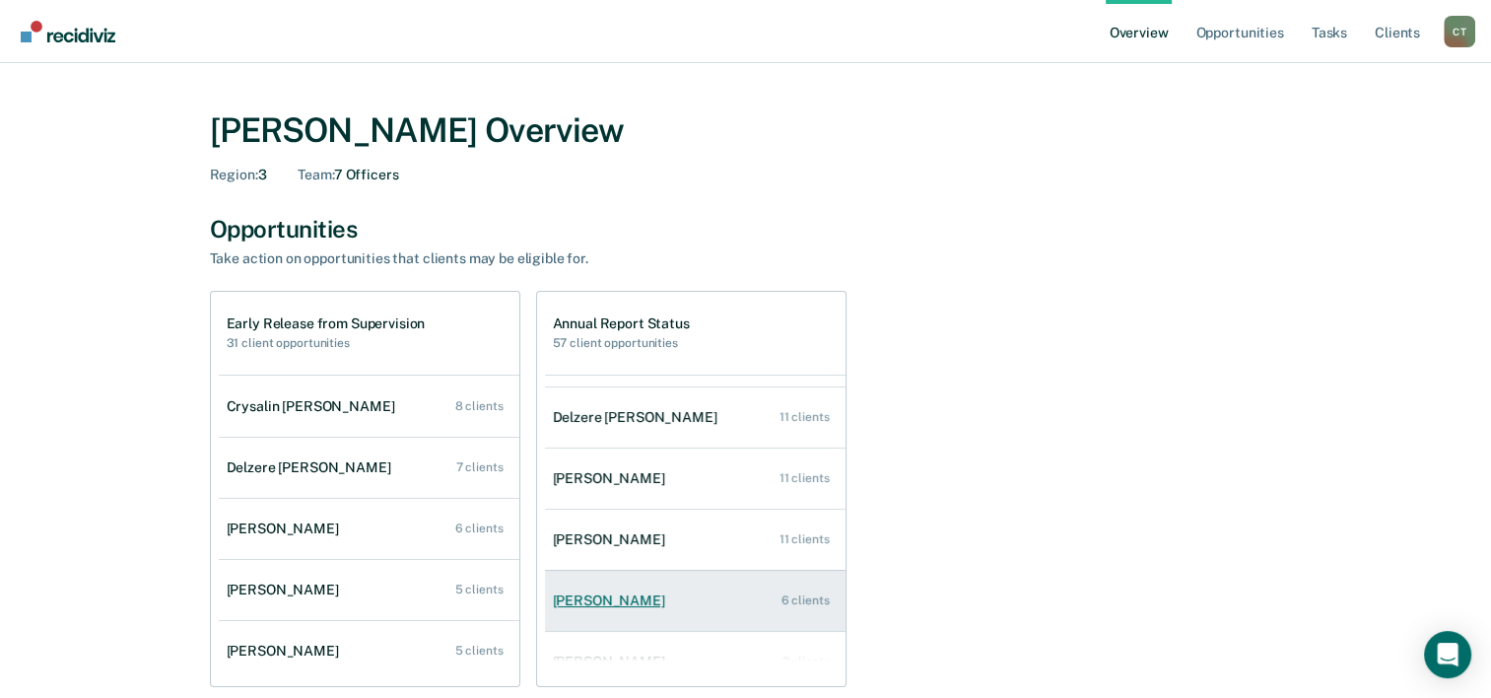
scroll to position [79, 0]
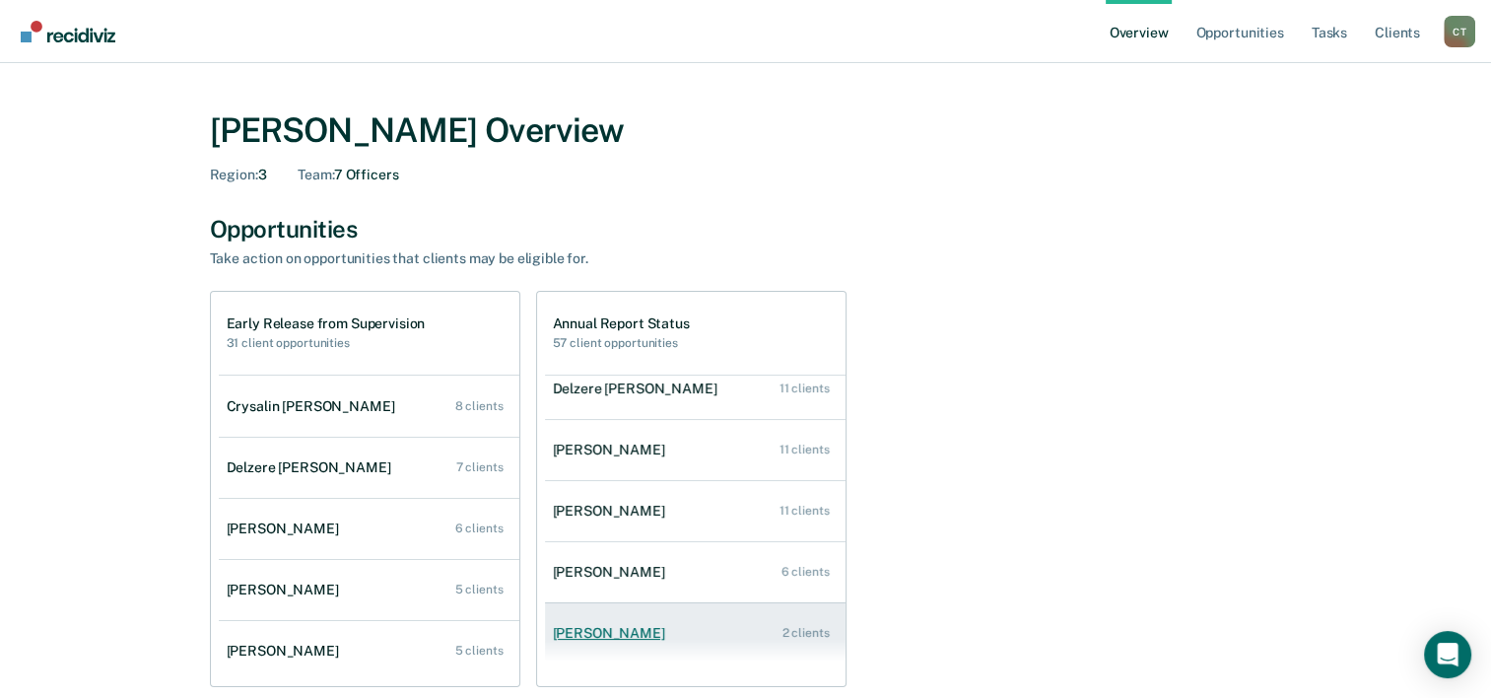
click at [646, 634] on div "[PERSON_NAME]" at bounding box center [613, 633] width 120 height 17
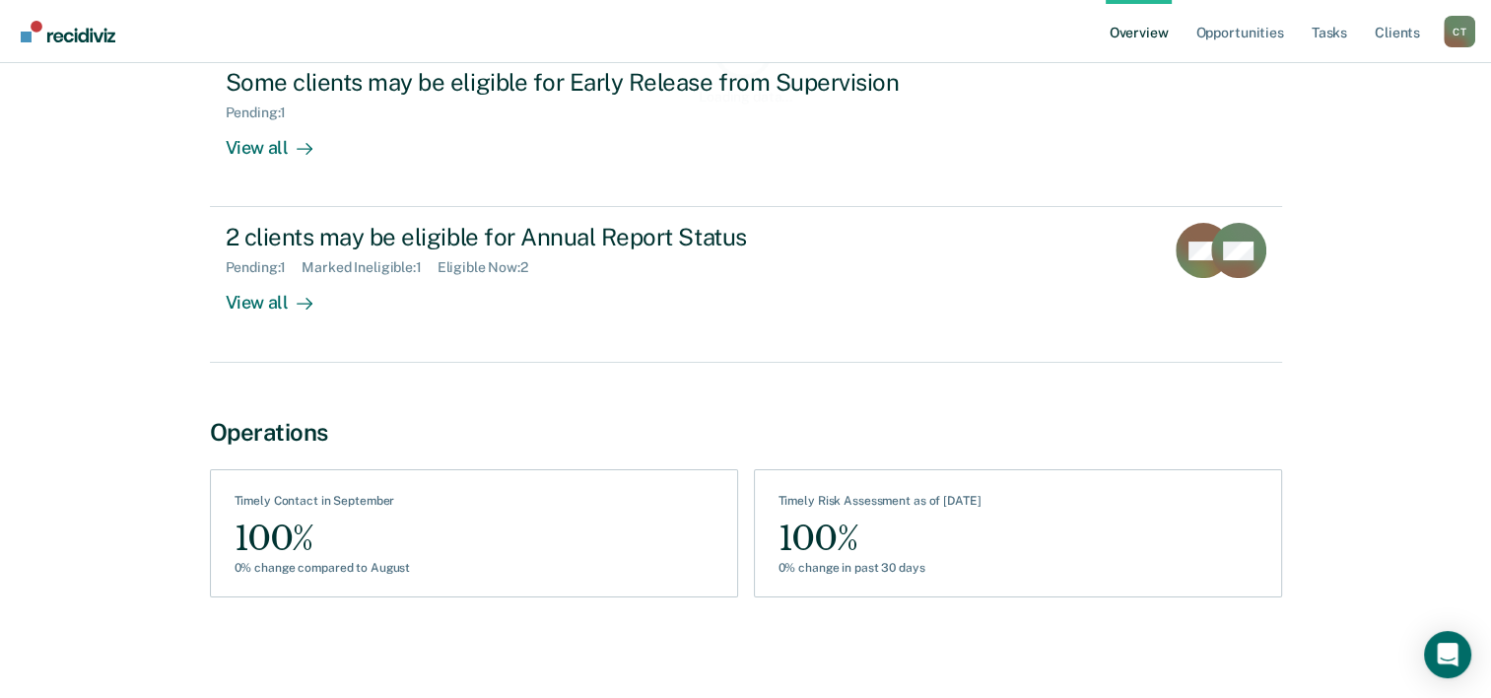
scroll to position [264, 0]
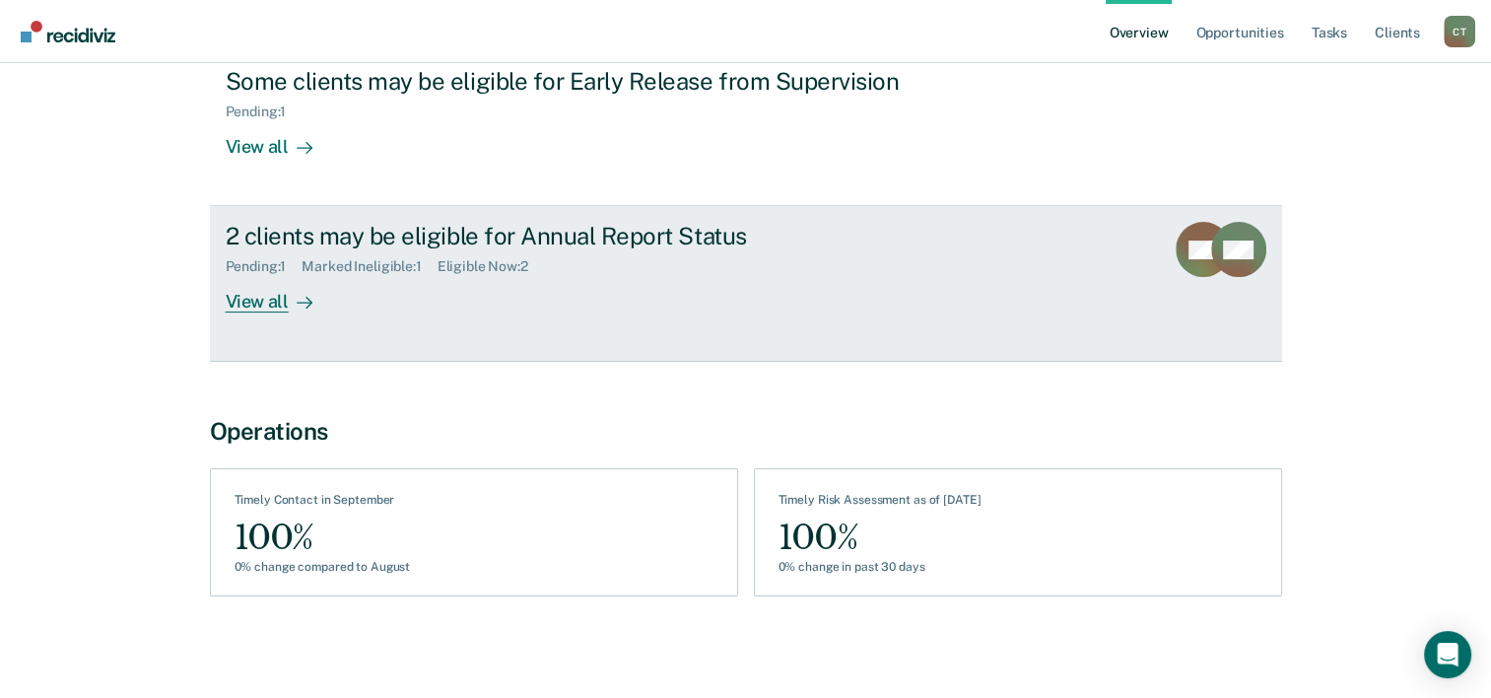
click at [272, 307] on div "View all" at bounding box center [281, 294] width 110 height 38
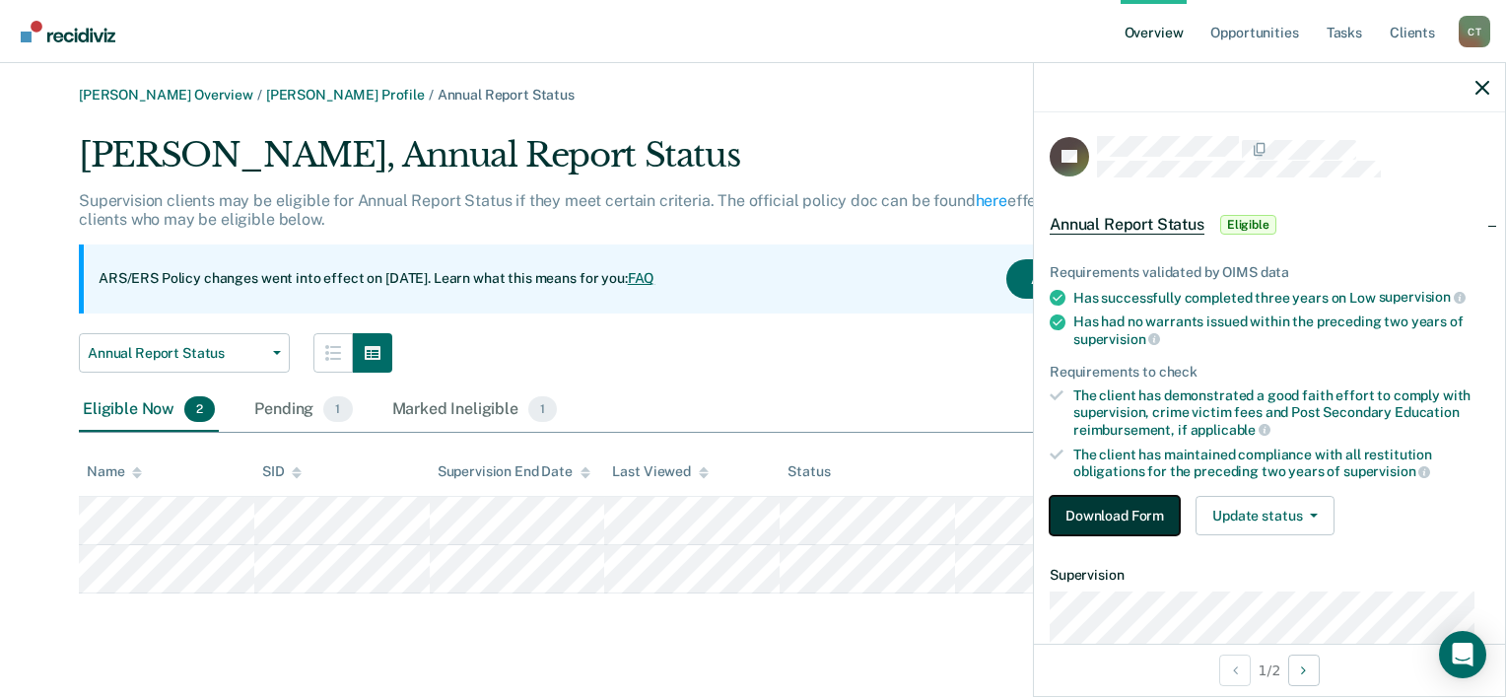
click at [1145, 512] on button "Download Form" at bounding box center [1114, 515] width 130 height 39
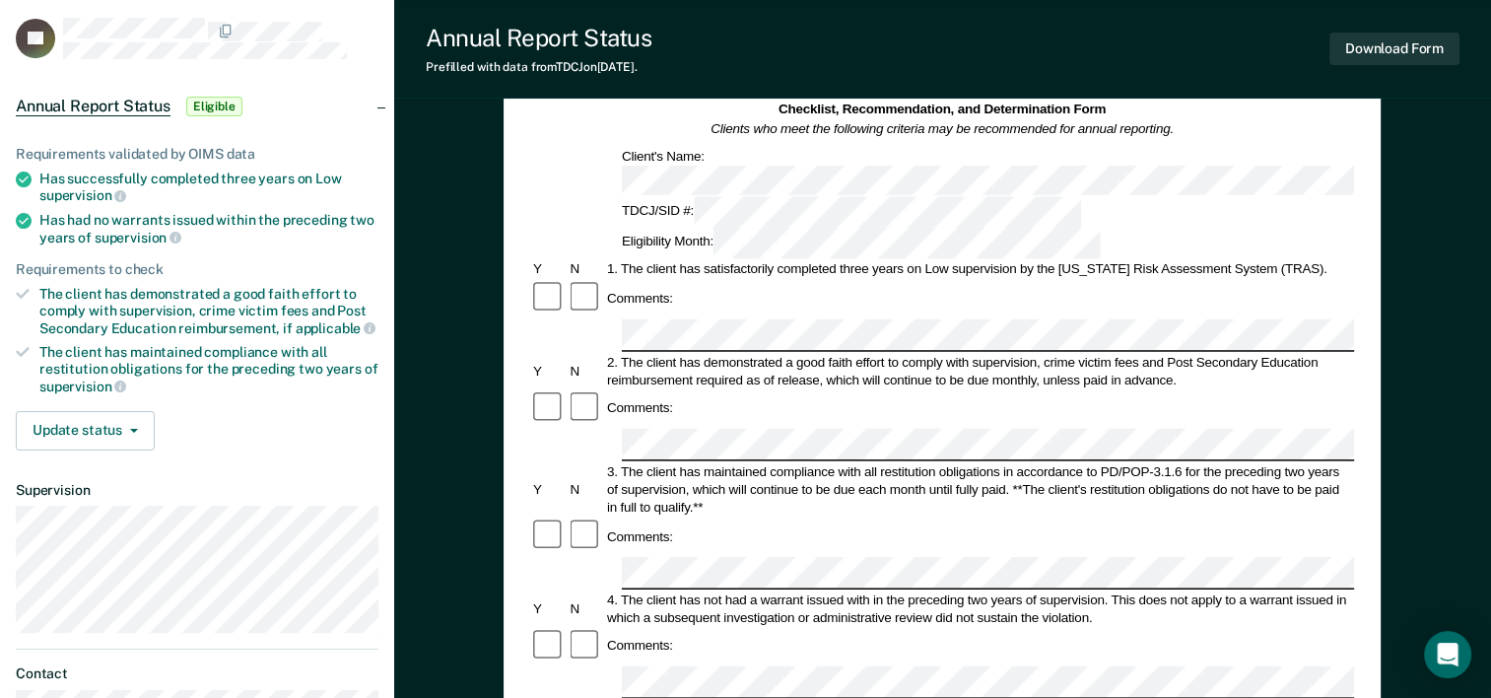
scroll to position [99, 0]
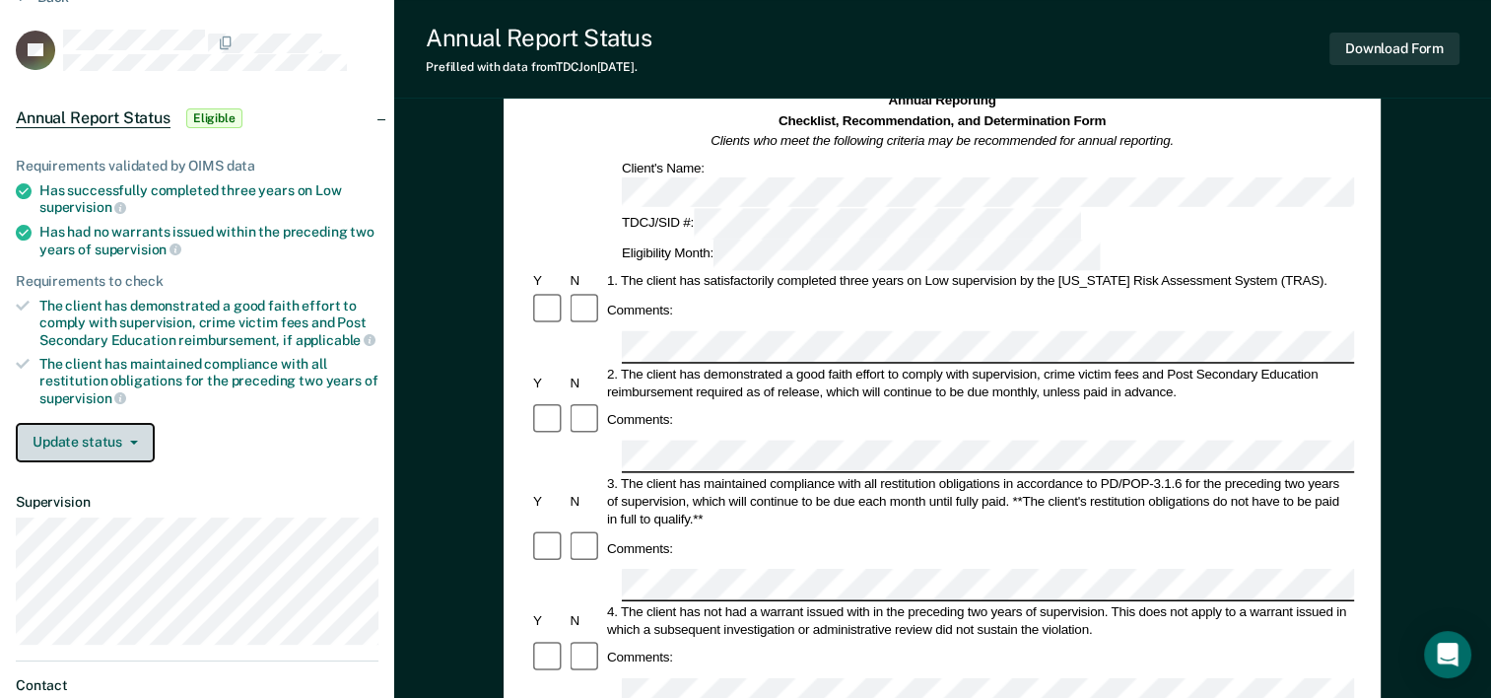
click at [119, 430] on button "Update status" at bounding box center [85, 442] width 139 height 39
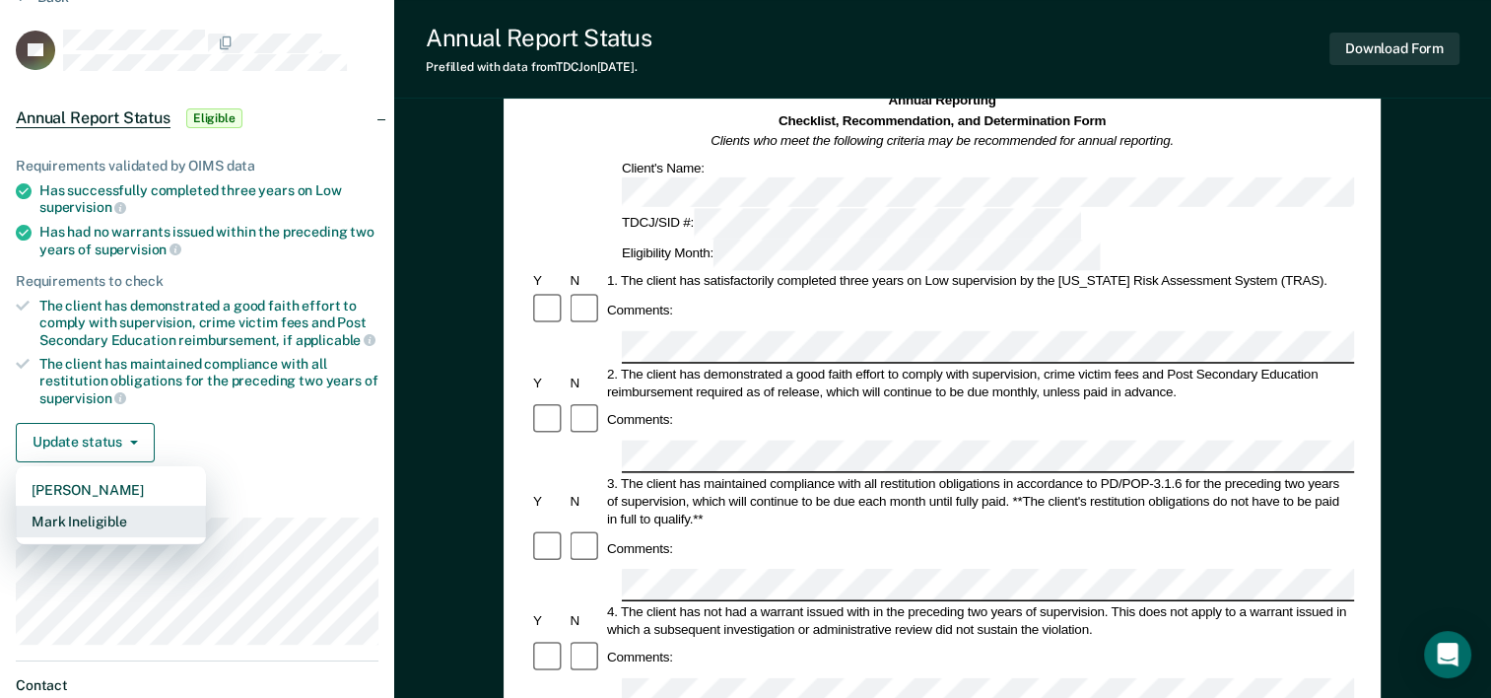
click at [102, 521] on button "Mark Ineligible" at bounding box center [111, 522] width 190 height 32
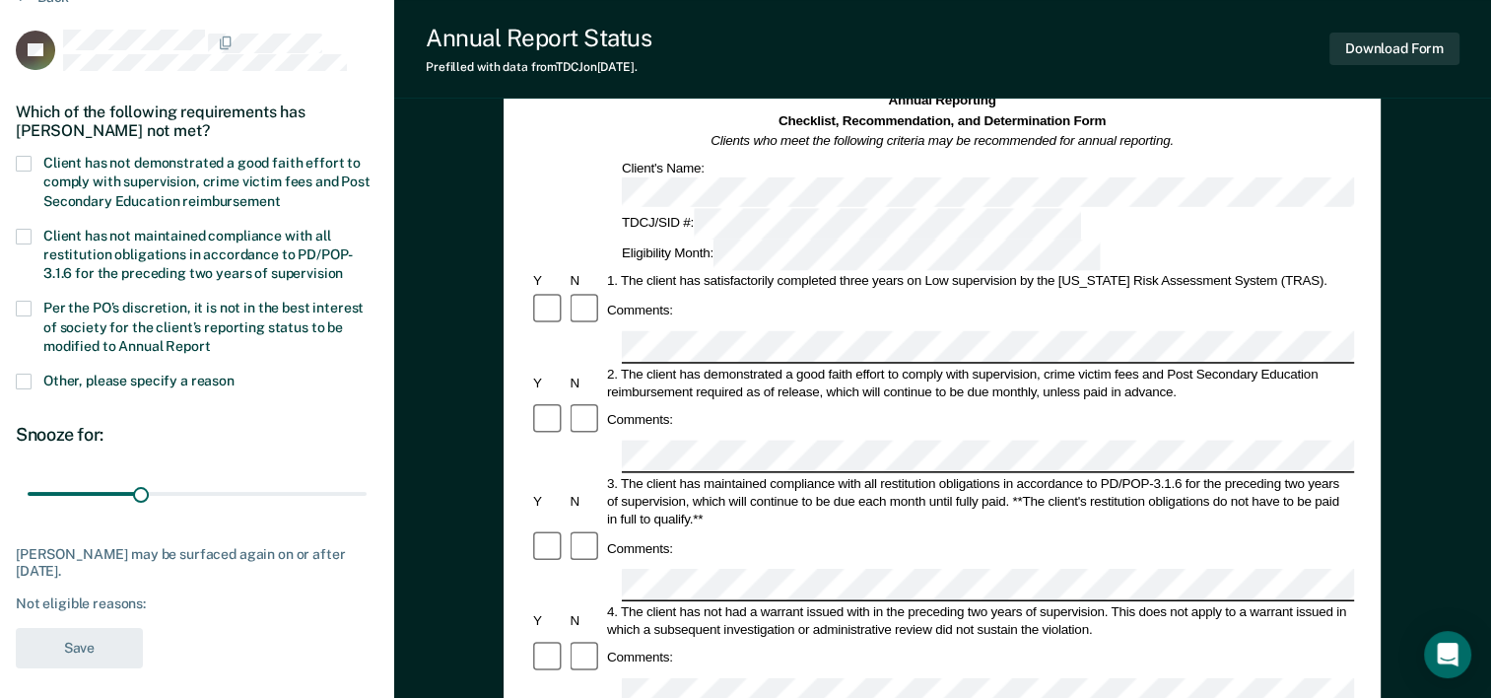
click at [31, 161] on span at bounding box center [24, 164] width 16 height 16
click at [280, 194] on input "Client has not demonstrated a good faith effort to comply with supervision, cri…" at bounding box center [280, 194] width 0 height 0
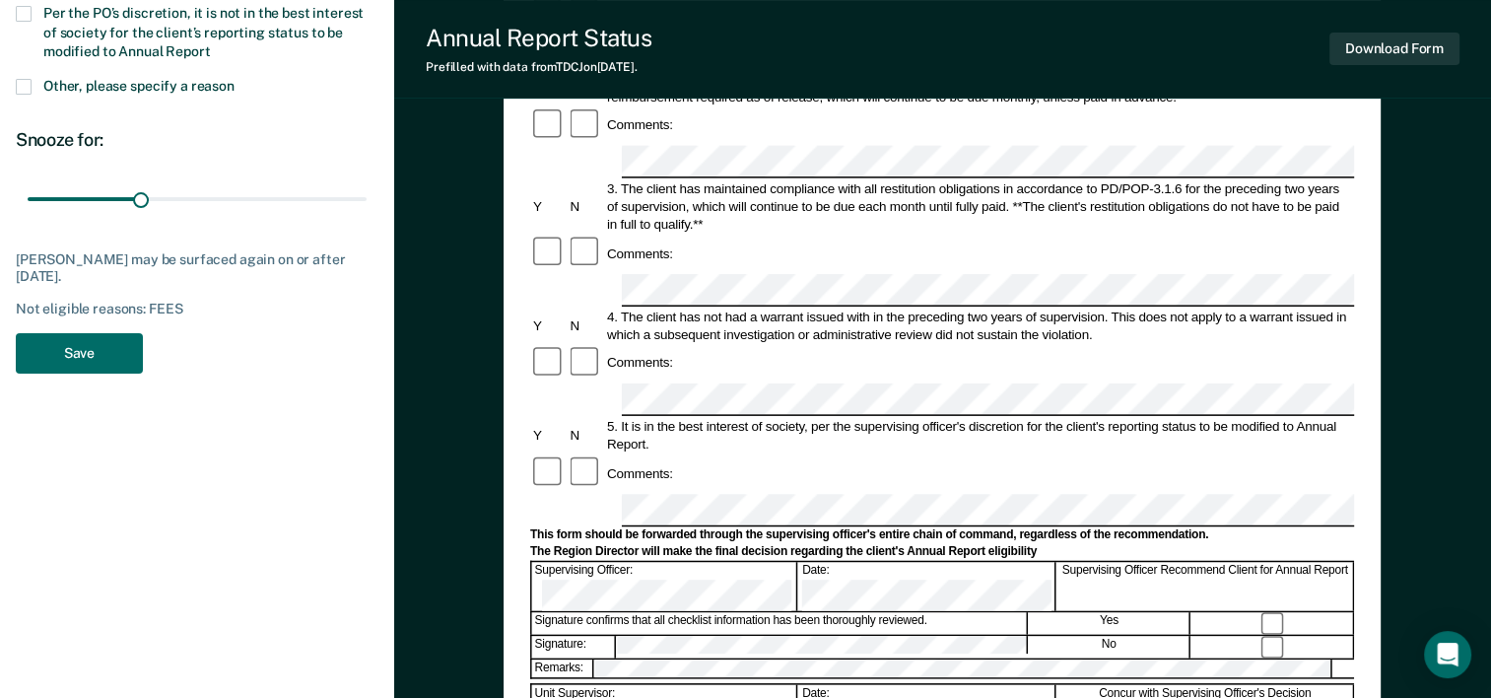
scroll to position [394, 0]
click at [89, 349] on button "Save" at bounding box center [79, 352] width 127 height 40
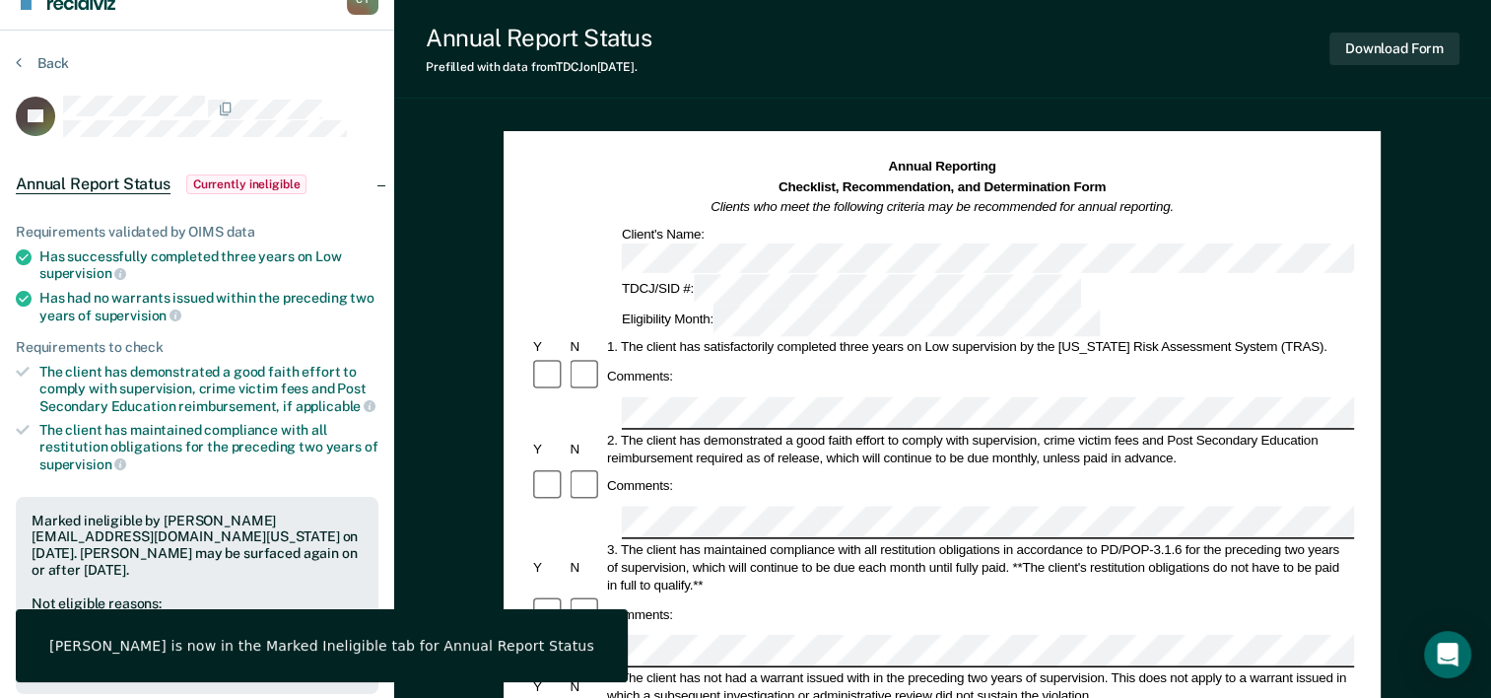
scroll to position [0, 0]
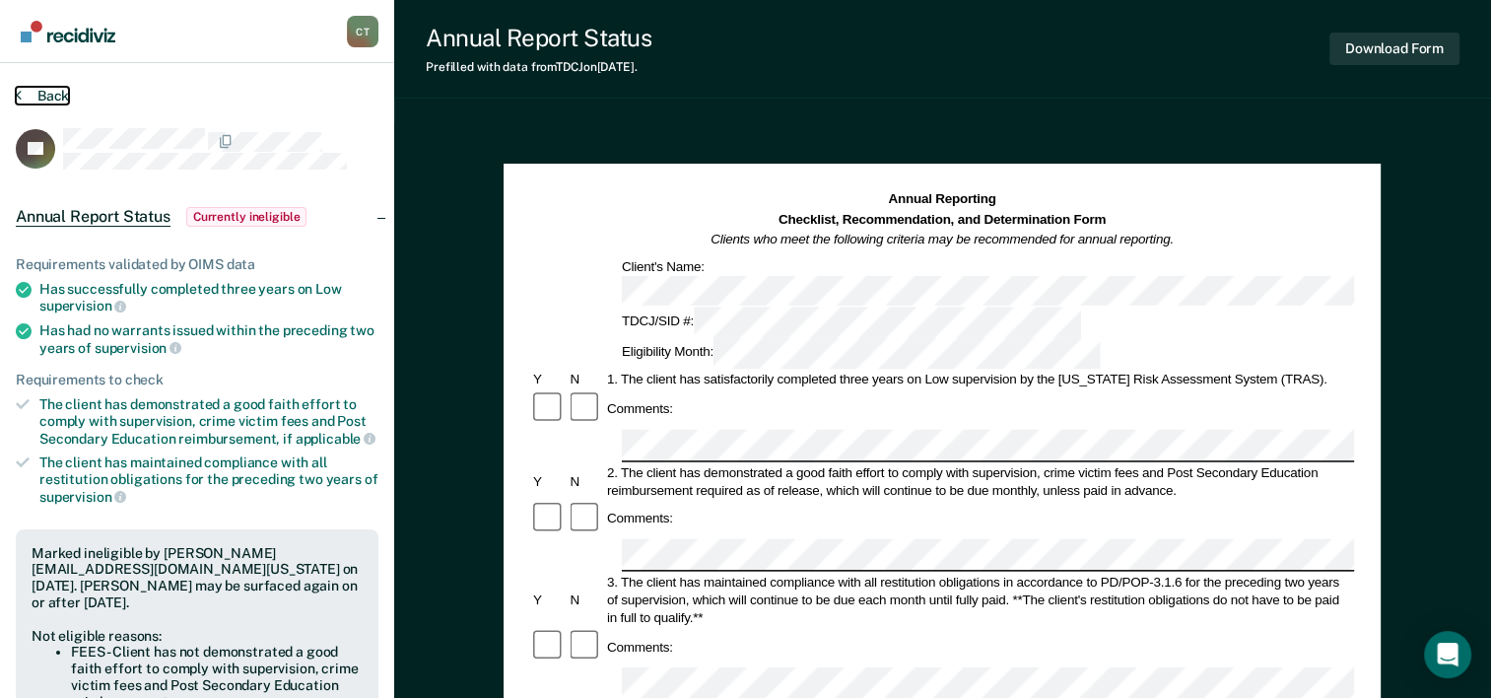
click at [28, 92] on button "Back" at bounding box center [42, 96] width 53 height 18
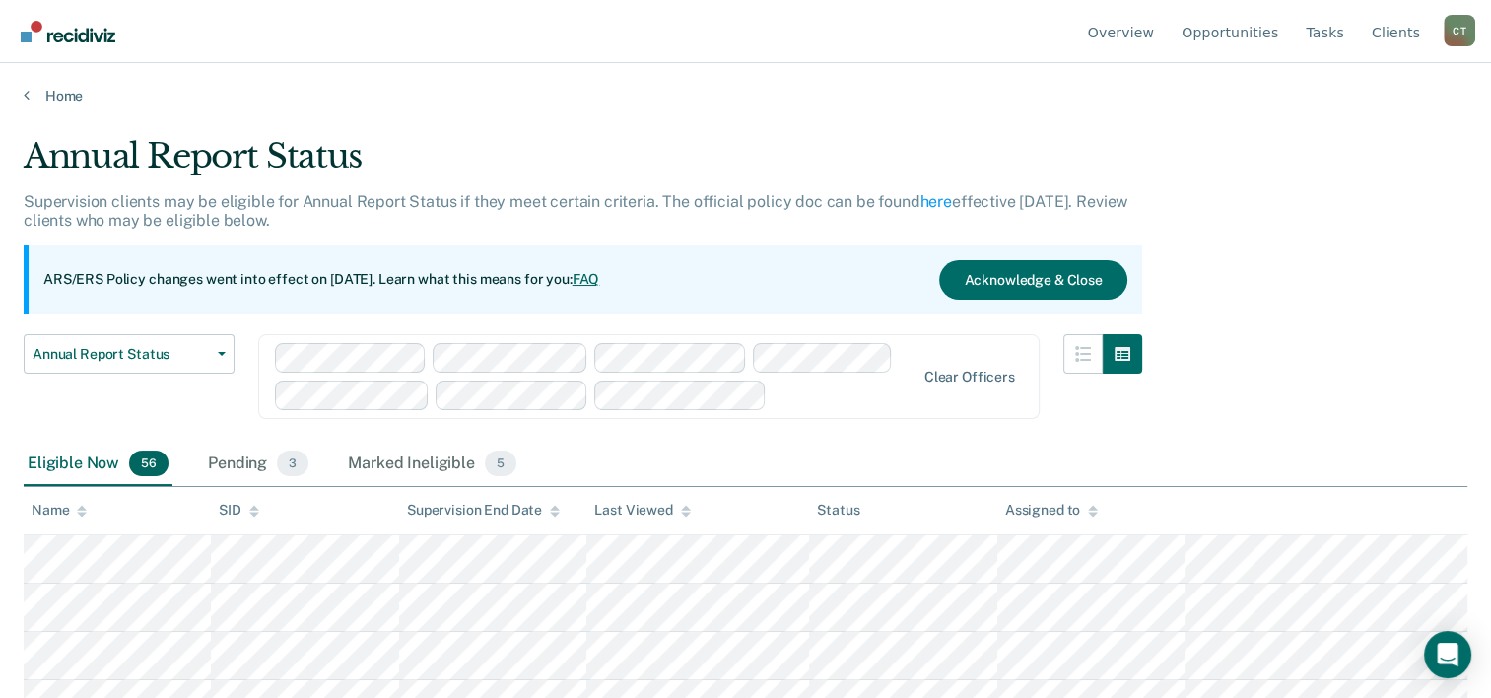
click at [47, 32] on img "Go to Recidiviz Home" at bounding box center [68, 32] width 95 height 22
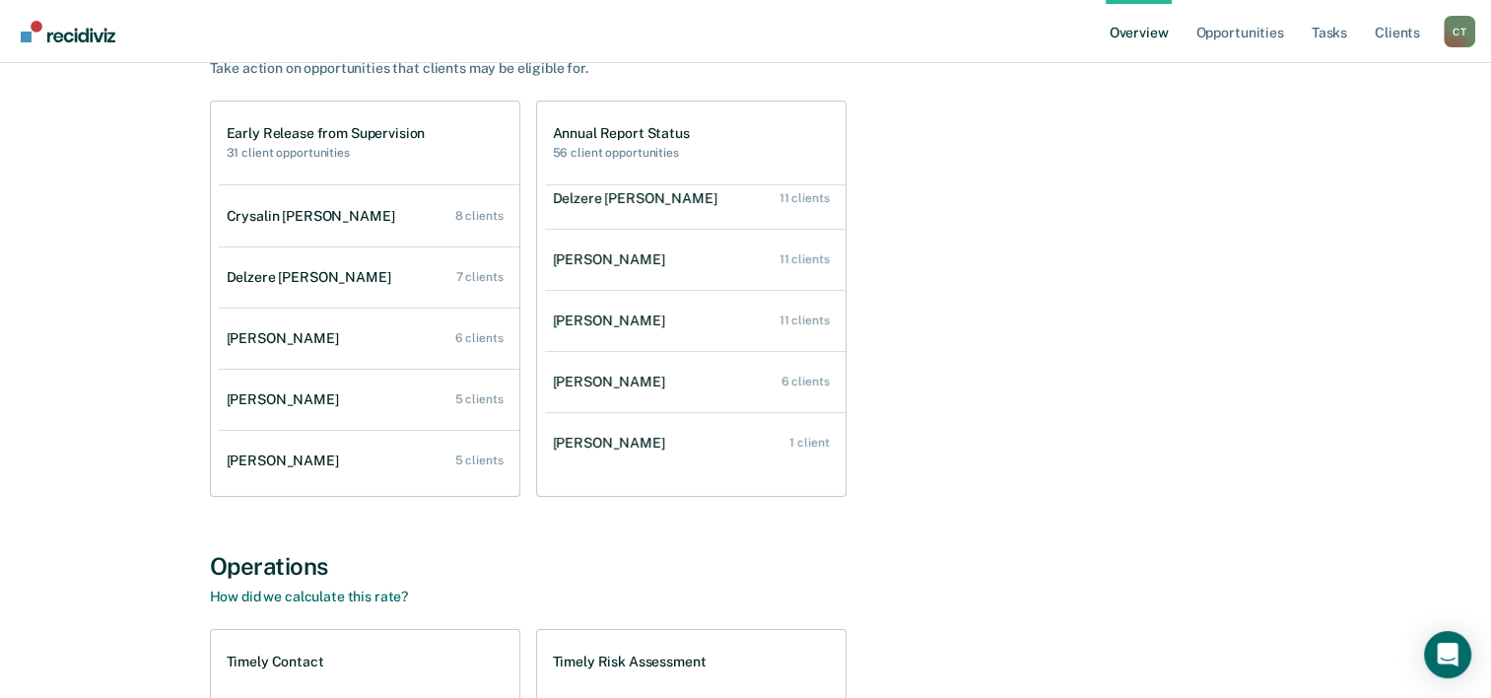
scroll to position [197, 0]
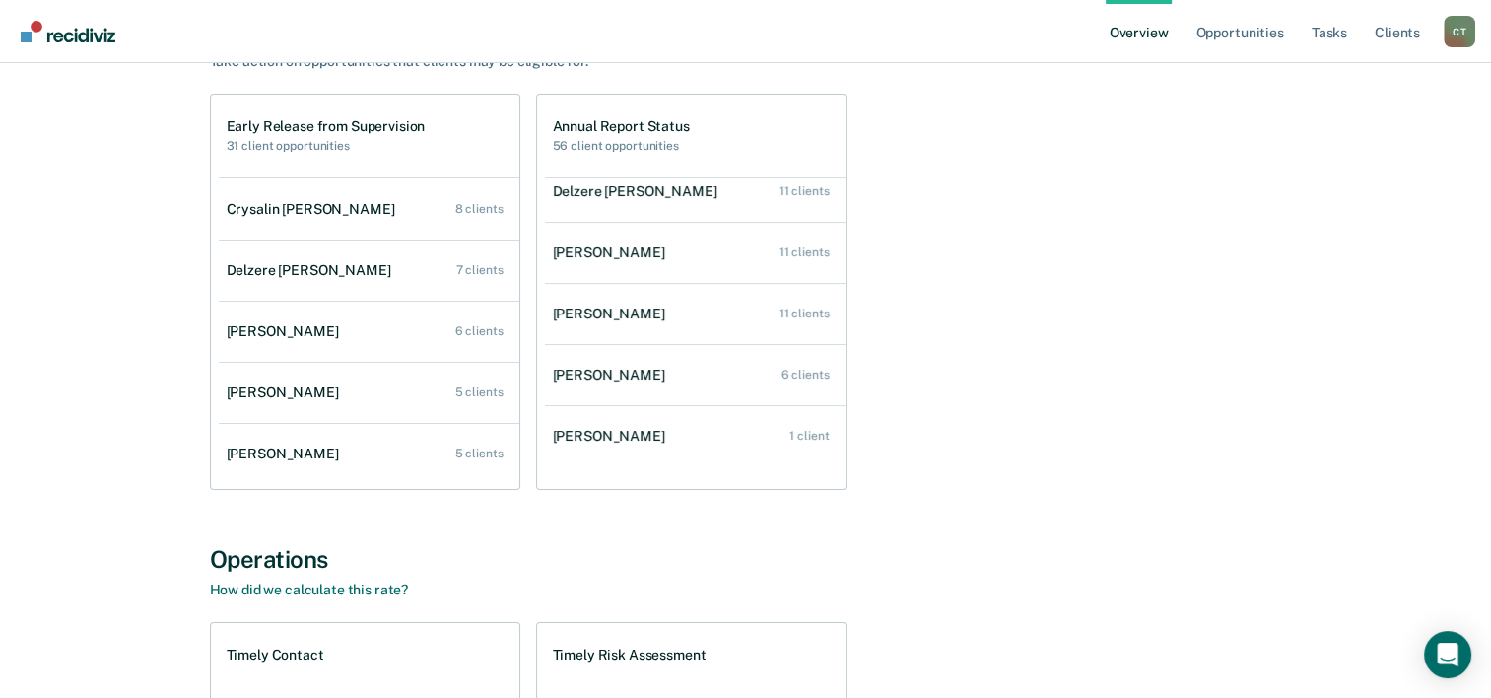
click at [118, 427] on div "[PERSON_NAME] Overview Region : 3 Team : 7 Officers Opportunities Take action o…" at bounding box center [746, 474] width 1444 height 1168
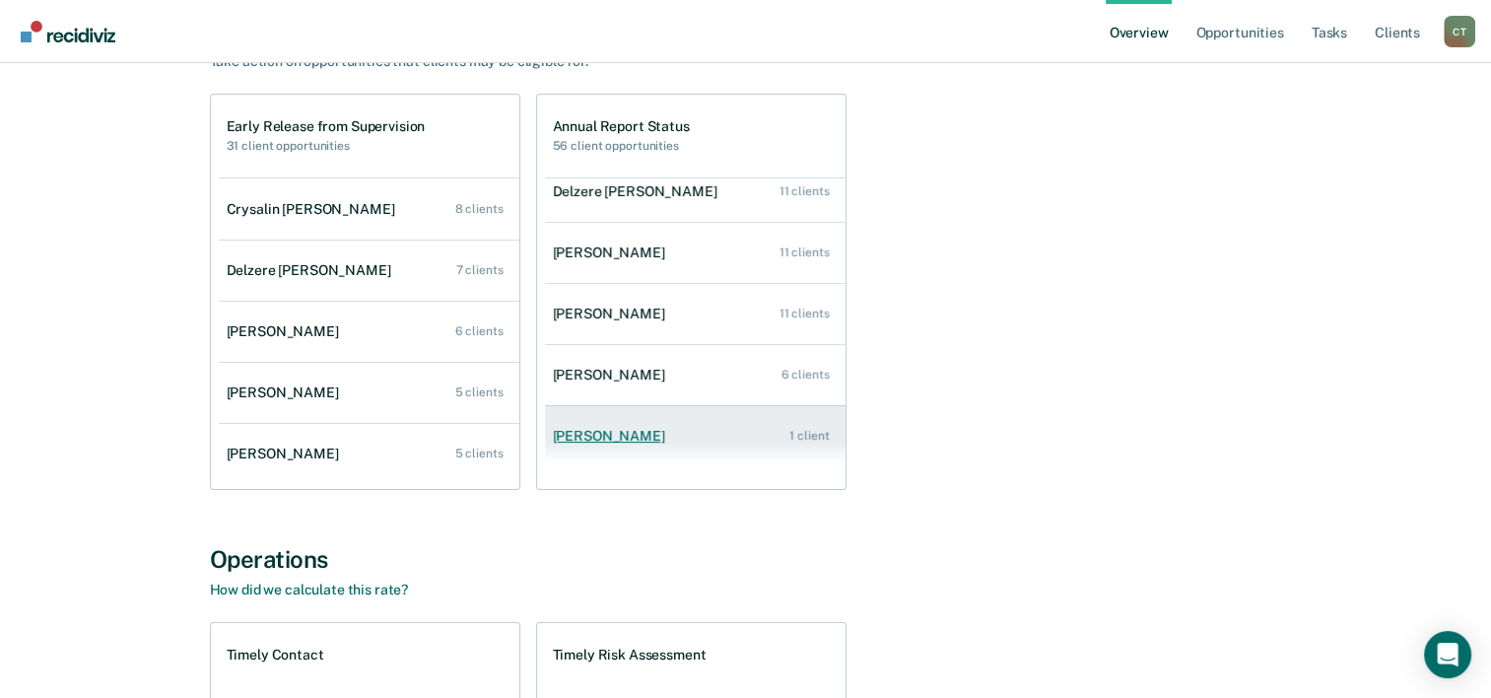
click at [619, 432] on div "[PERSON_NAME]" at bounding box center [613, 436] width 120 height 17
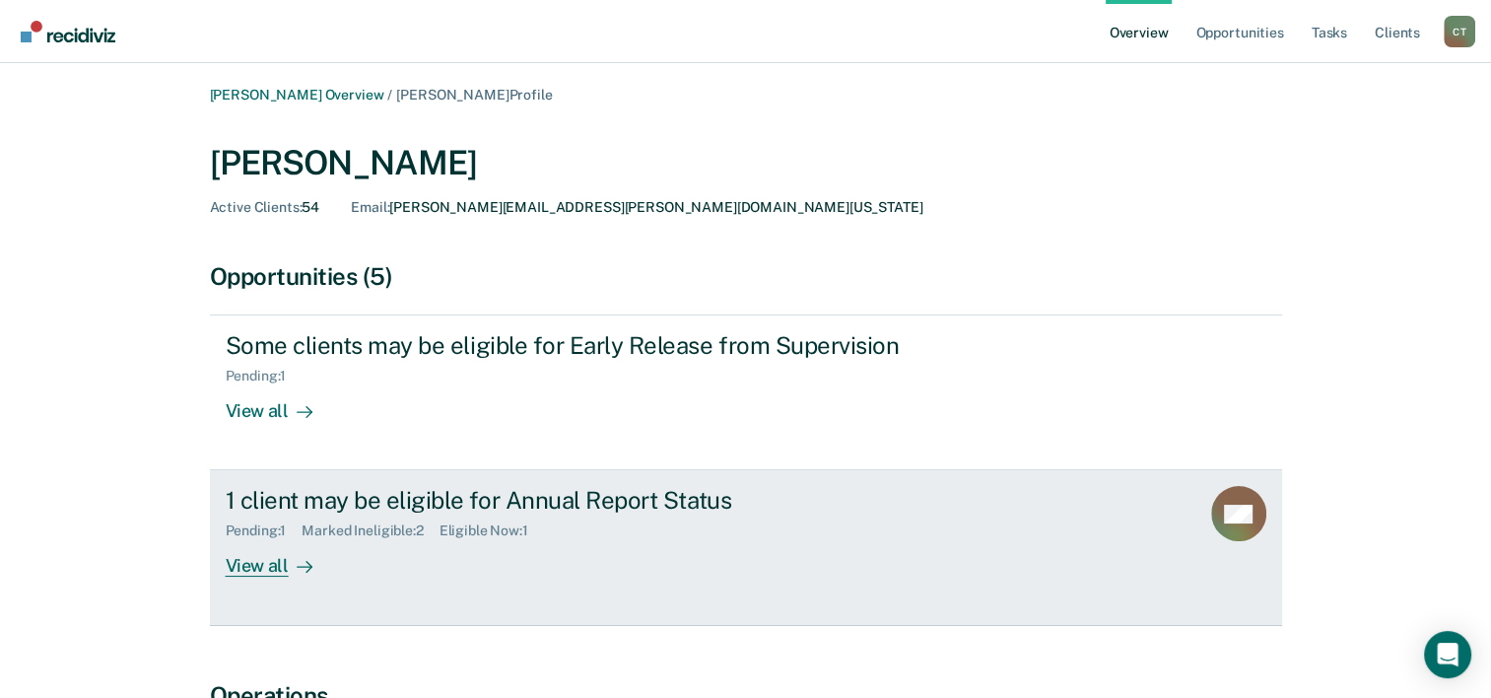
click at [277, 567] on div "View all" at bounding box center [281, 558] width 110 height 38
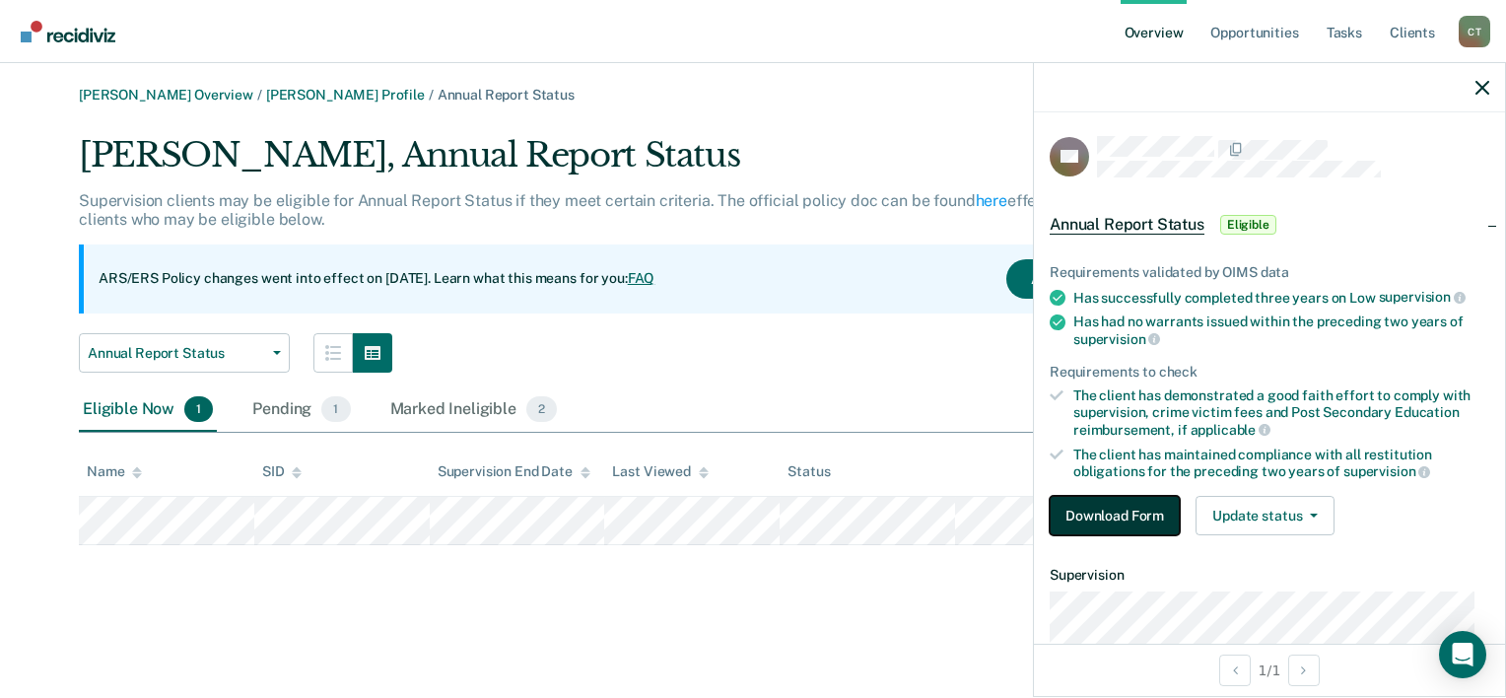
click at [1125, 507] on button "Download Form" at bounding box center [1114, 515] width 130 height 39
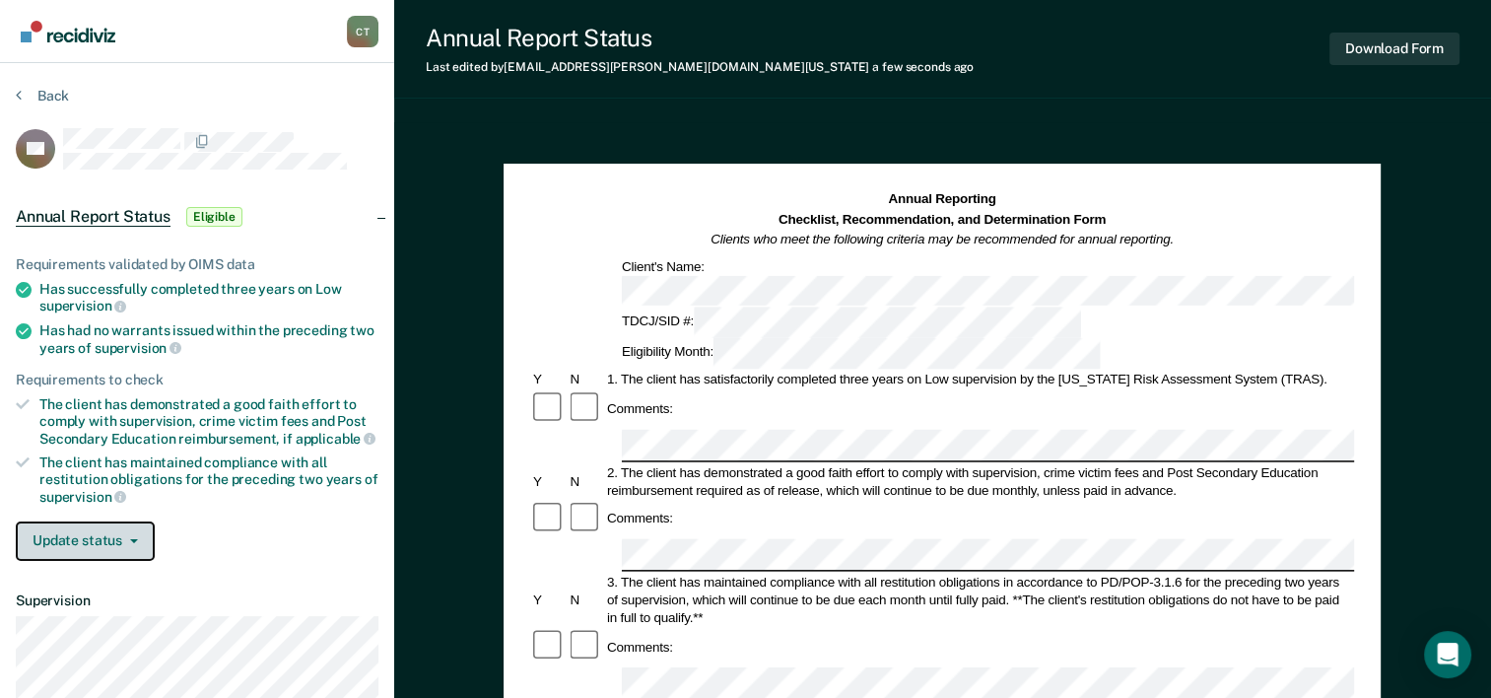
click at [82, 529] on button "Update status" at bounding box center [85, 540] width 139 height 39
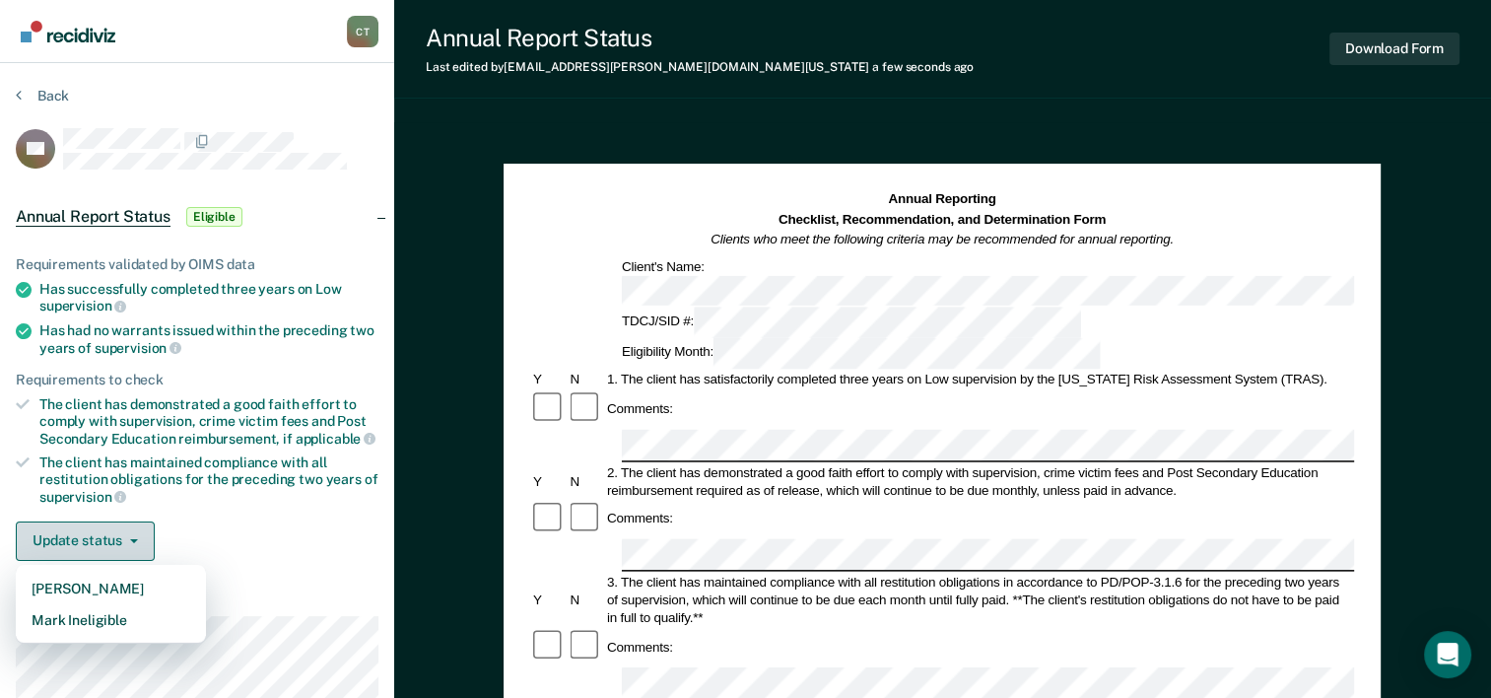
click at [82, 529] on button "Update status" at bounding box center [85, 540] width 139 height 39
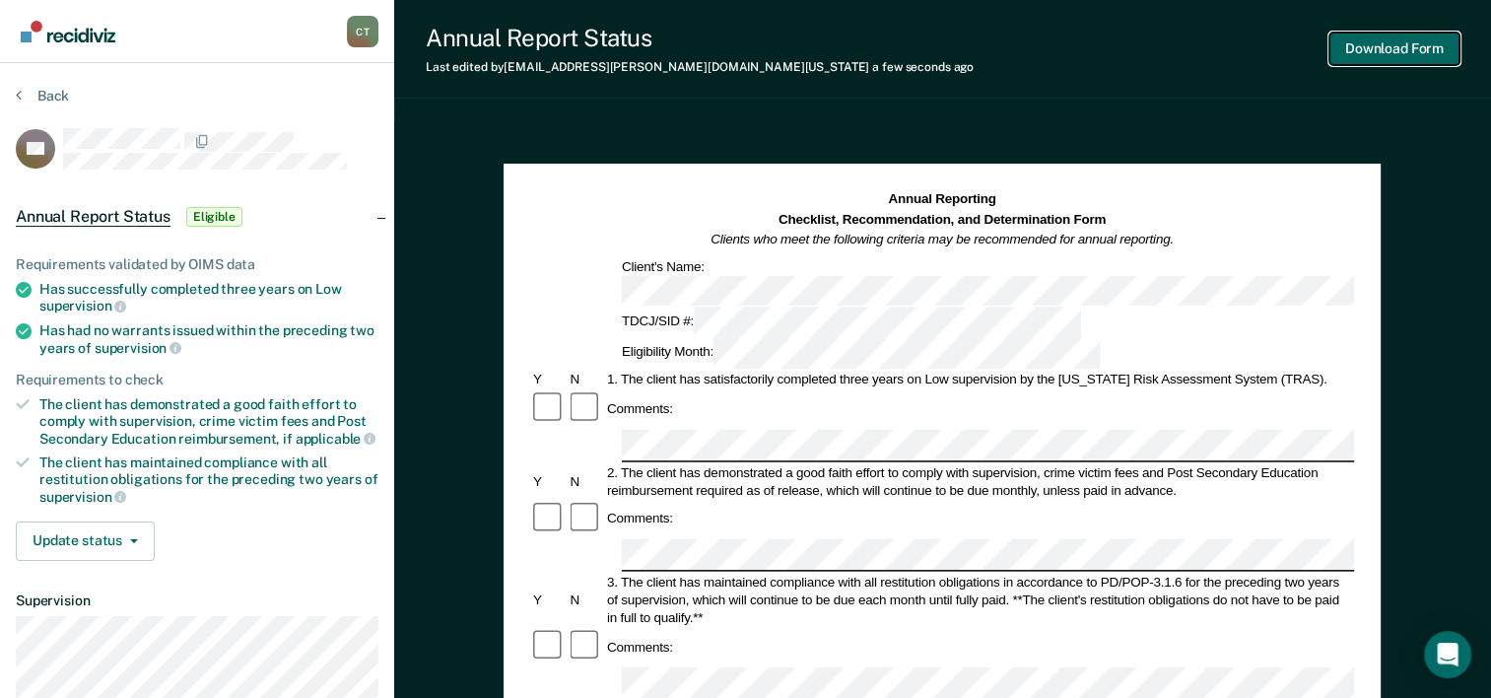
click at [1418, 55] on button "Download Form" at bounding box center [1394, 49] width 130 height 33
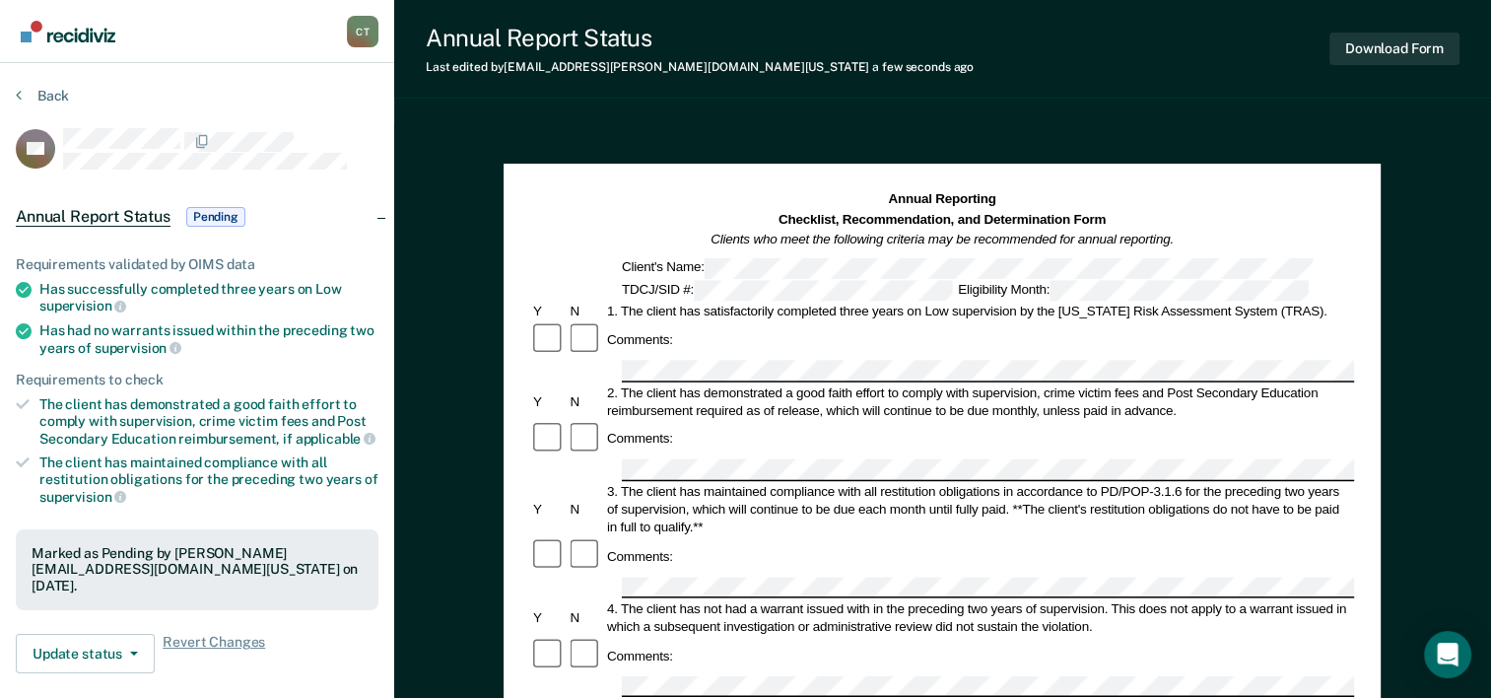
click at [60, 37] on img "Go to Recidiviz Home" at bounding box center [68, 32] width 95 height 22
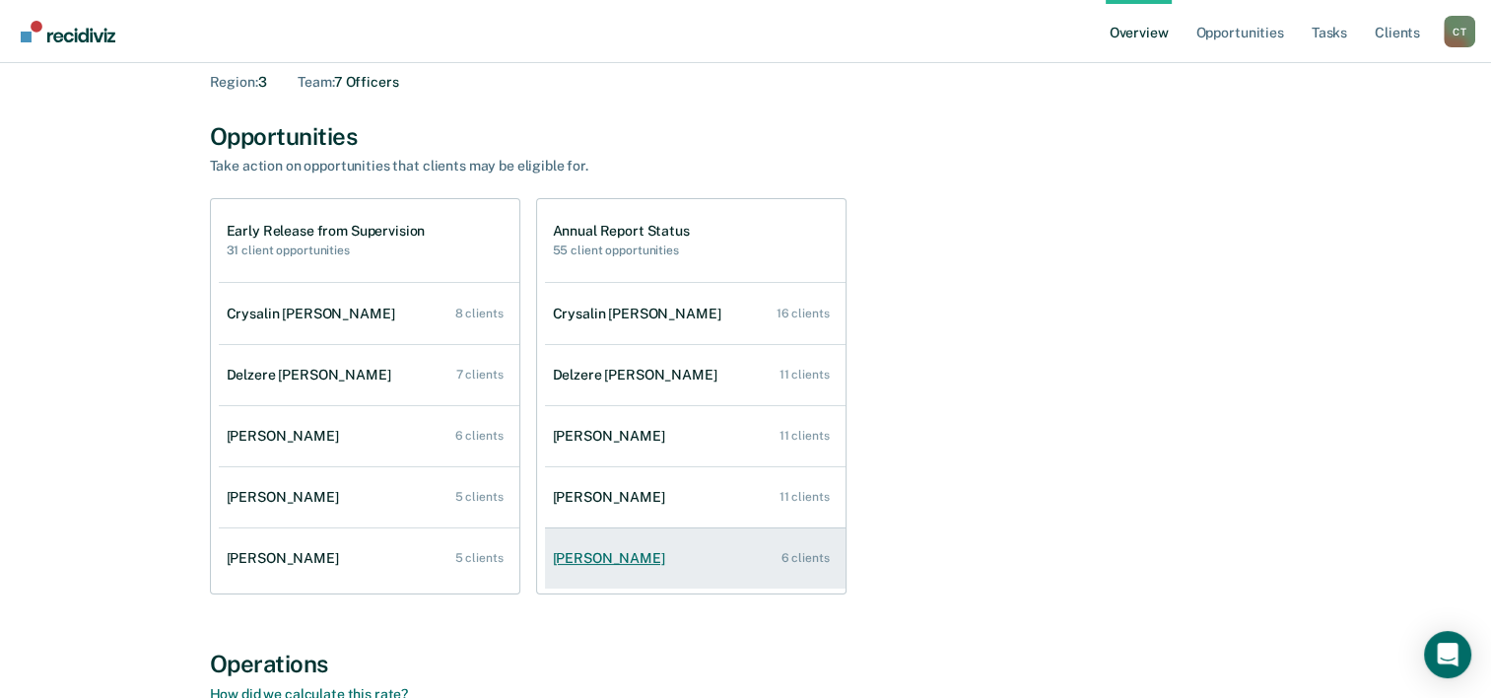
scroll to position [126, 0]
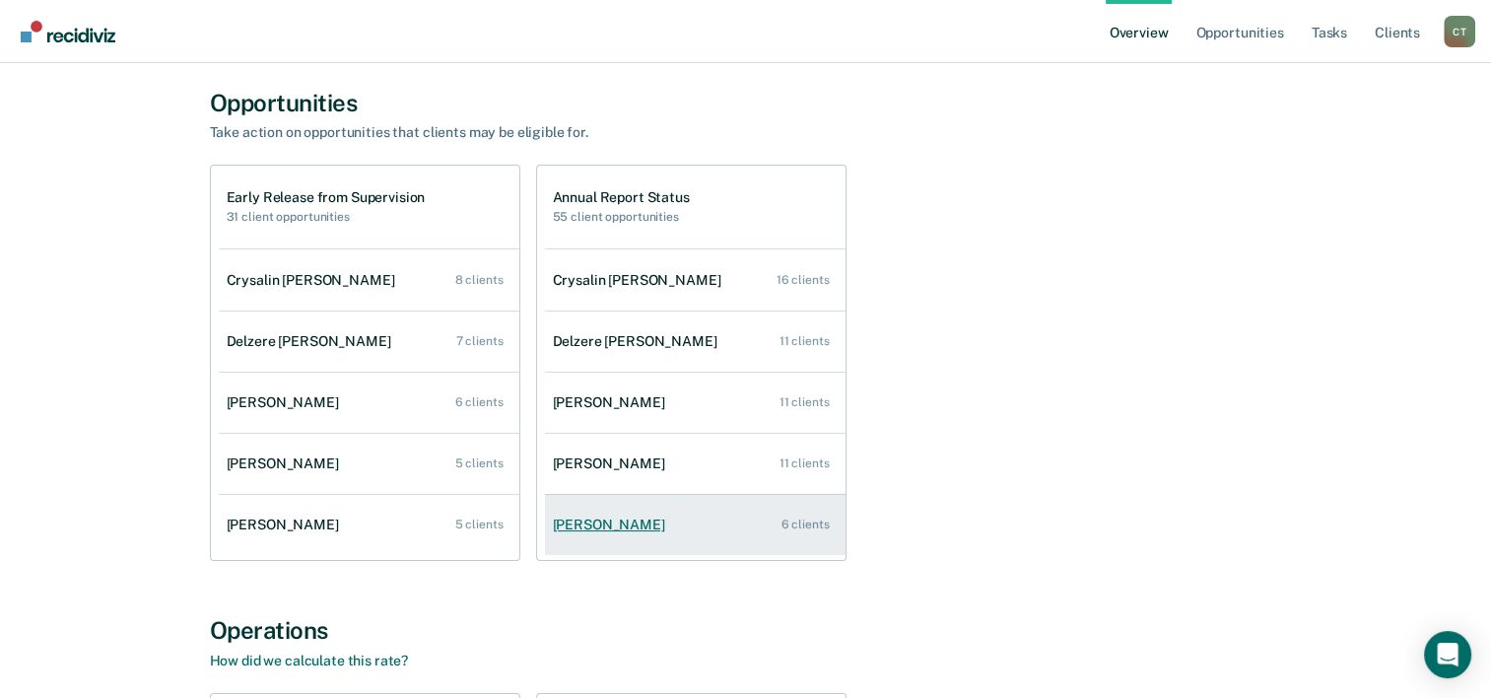
click at [625, 527] on div "[PERSON_NAME]" at bounding box center [613, 524] width 120 height 17
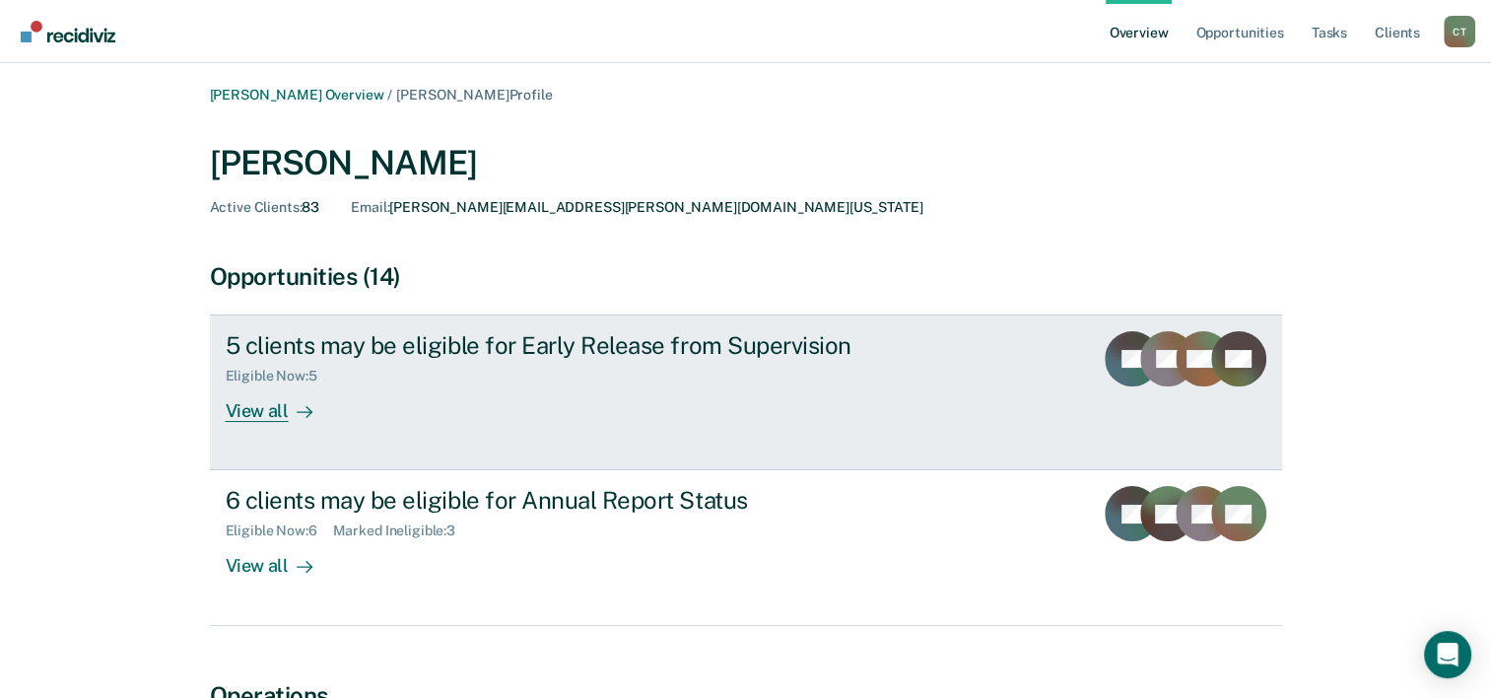
click at [301, 415] on icon at bounding box center [305, 412] width 16 height 16
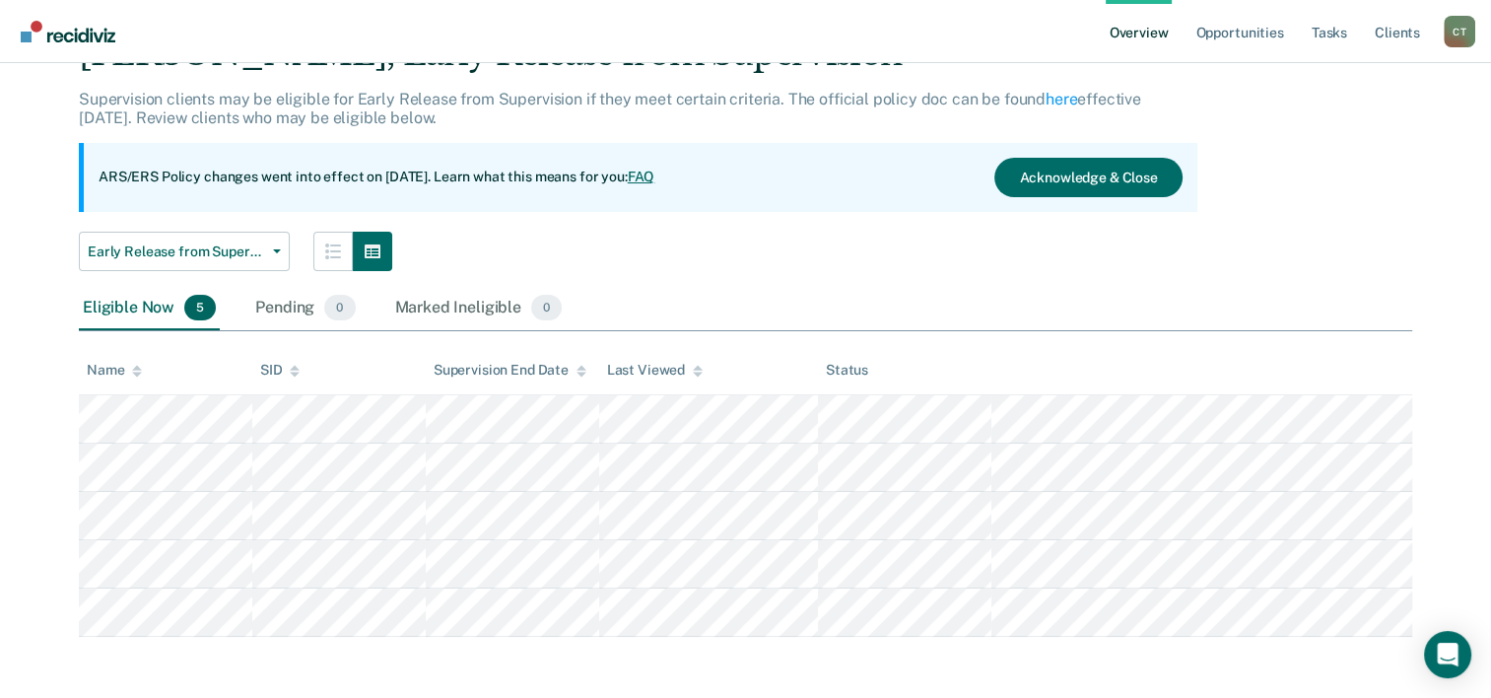
scroll to position [102, 0]
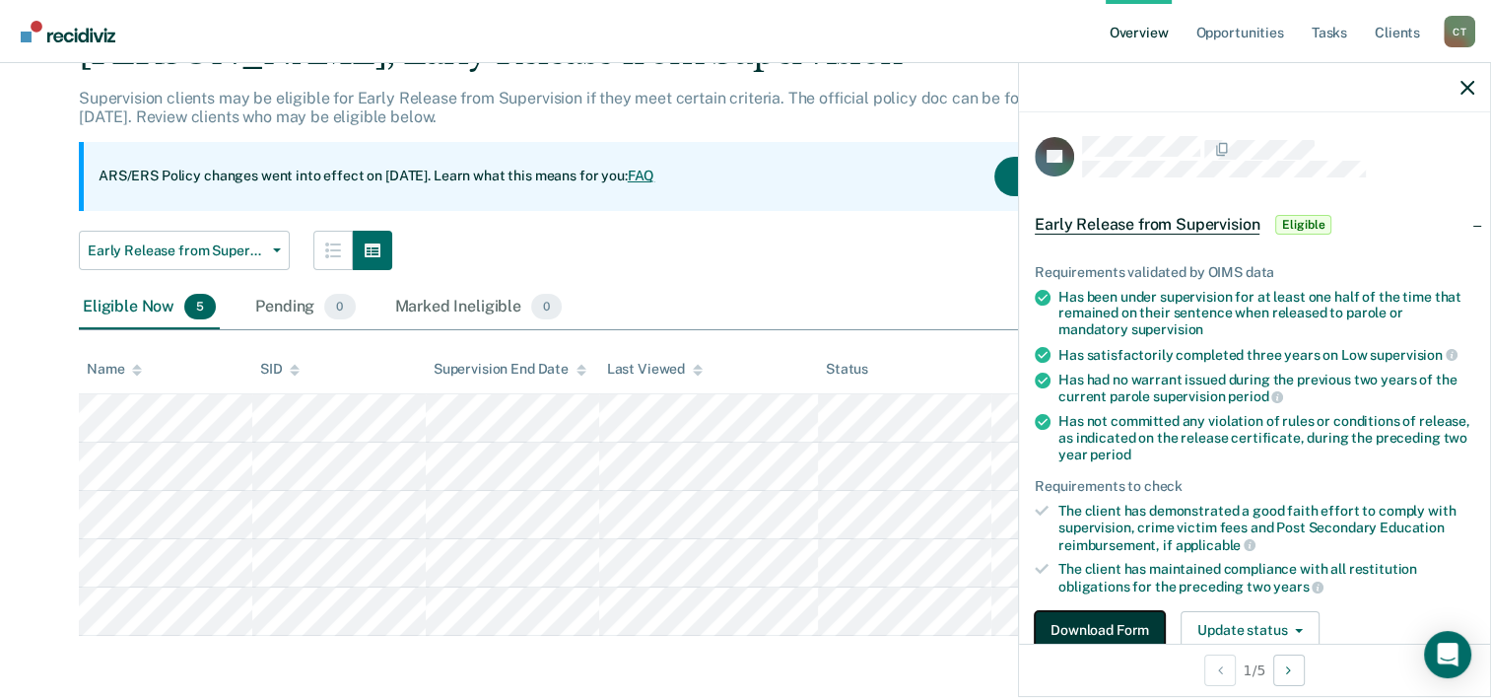
click at [1121, 626] on button "Download Form" at bounding box center [1100, 630] width 130 height 39
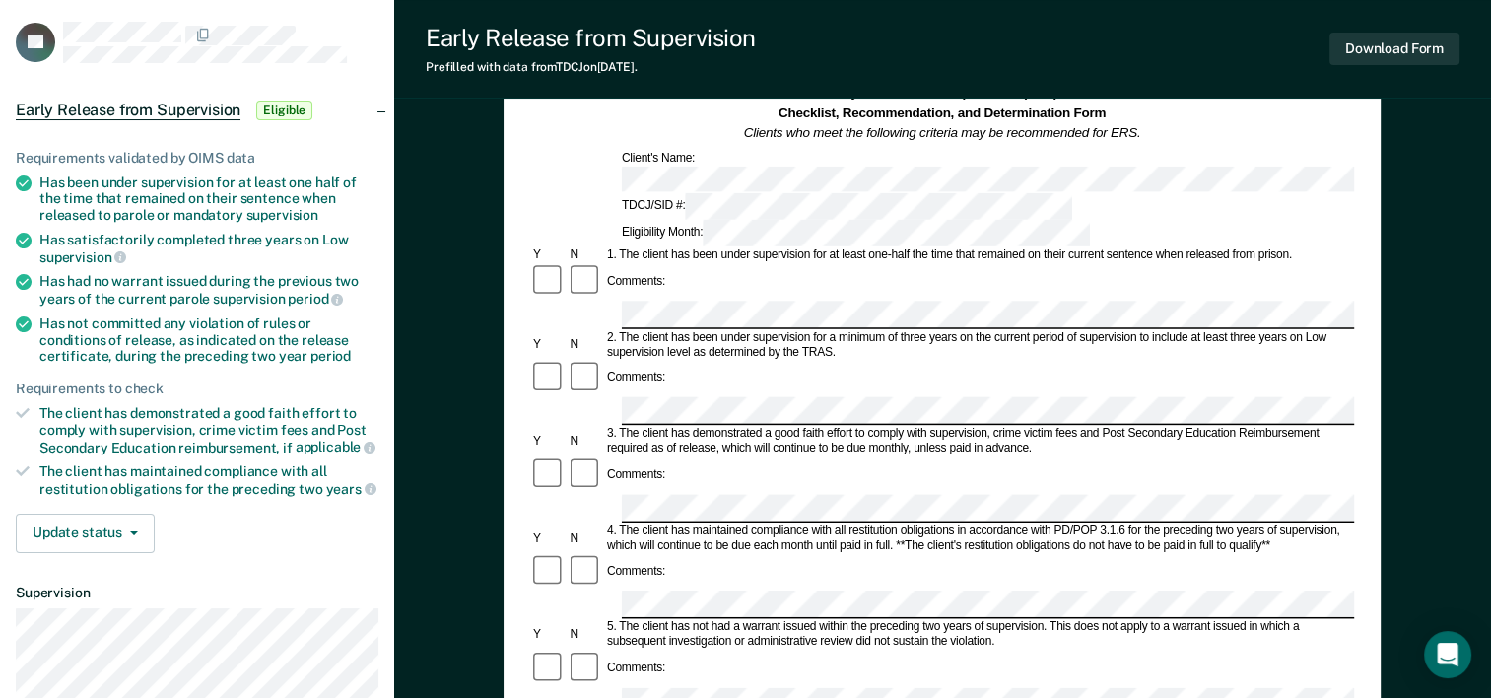
scroll to position [72, 0]
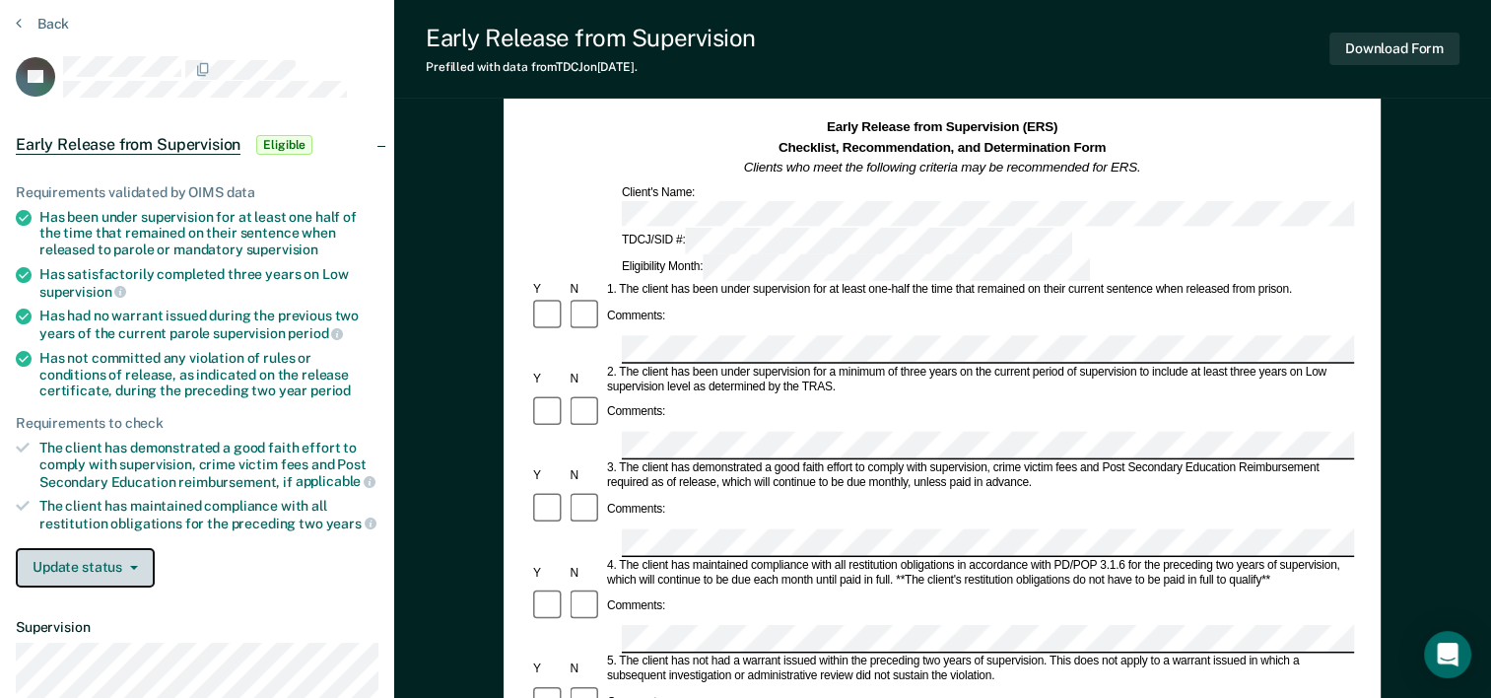
click at [70, 559] on button "Update status" at bounding box center [85, 567] width 139 height 39
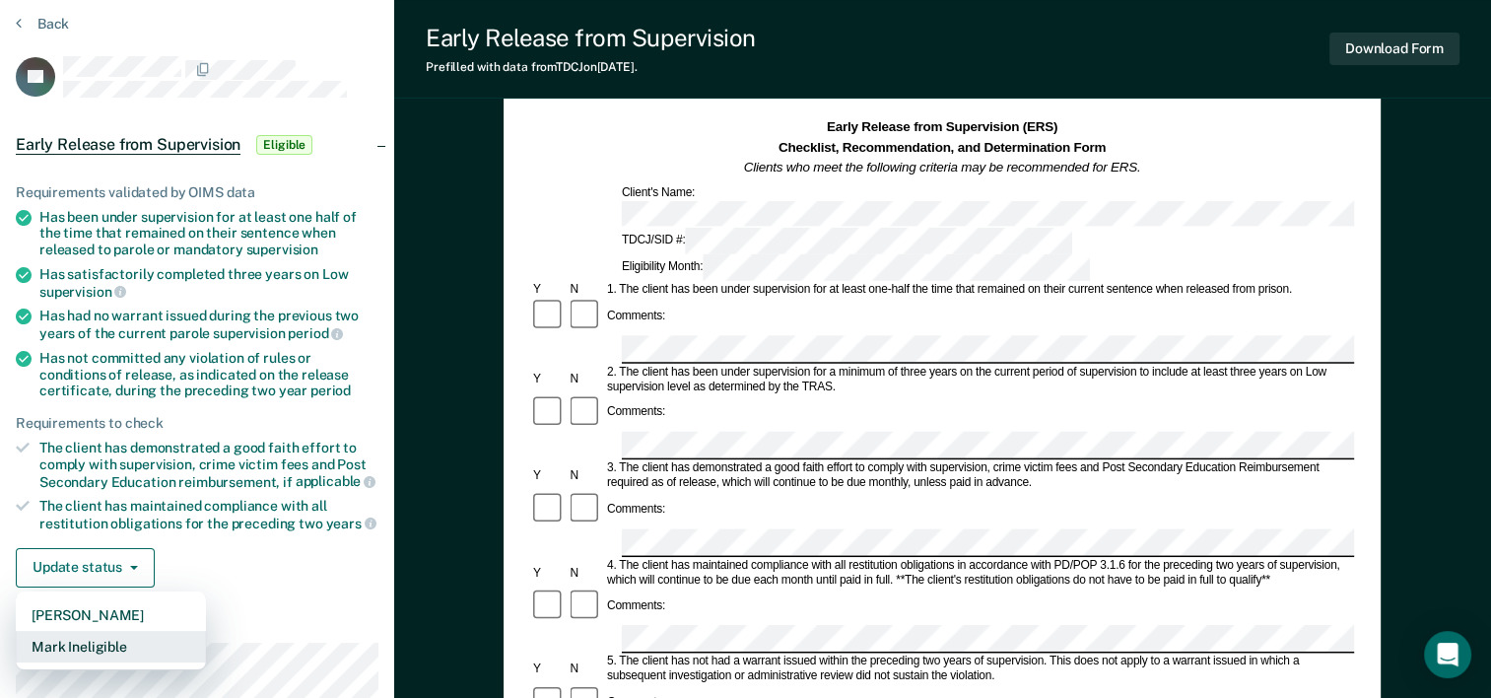
click at [98, 640] on button "Mark Ineligible" at bounding box center [111, 647] width 190 height 32
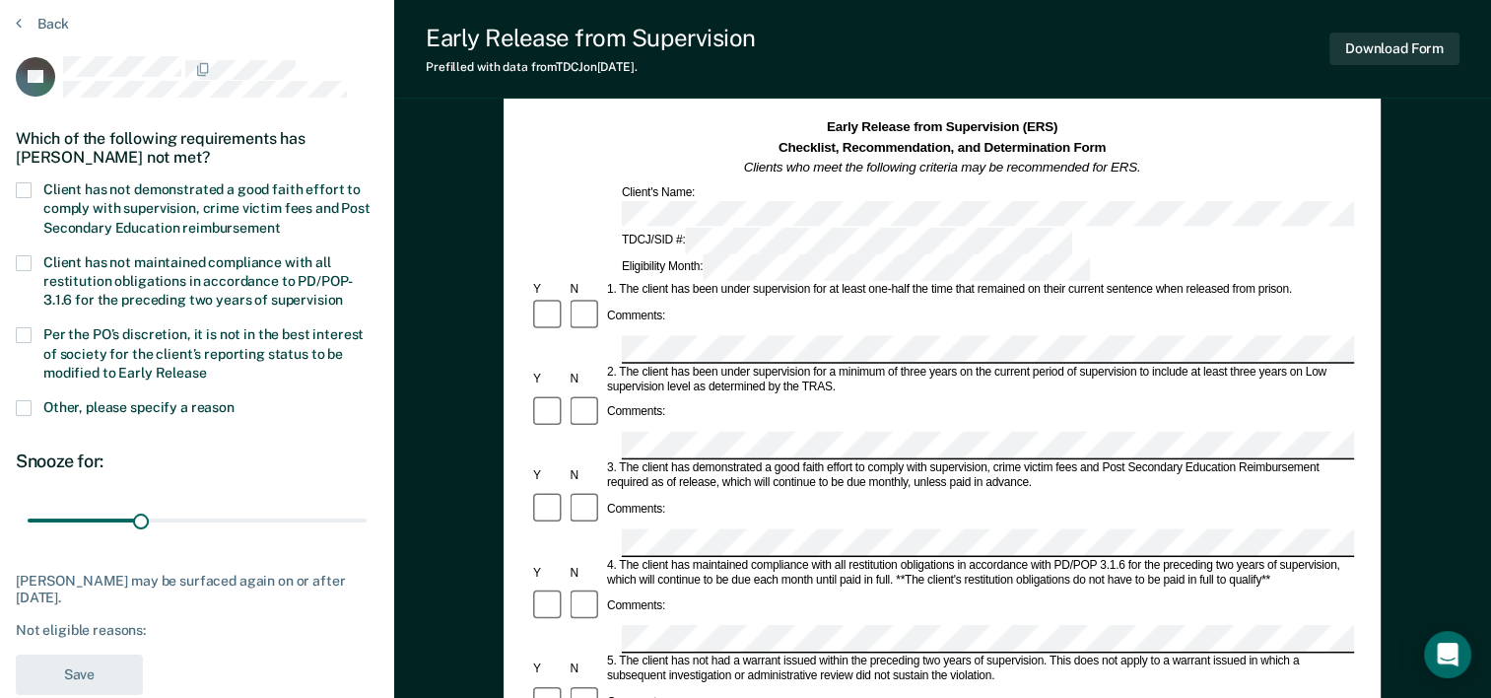
click at [28, 191] on span at bounding box center [24, 190] width 16 height 16
click at [280, 221] on input "Client has not demonstrated a good faith effort to comply with supervision, cri…" at bounding box center [280, 221] width 0 height 0
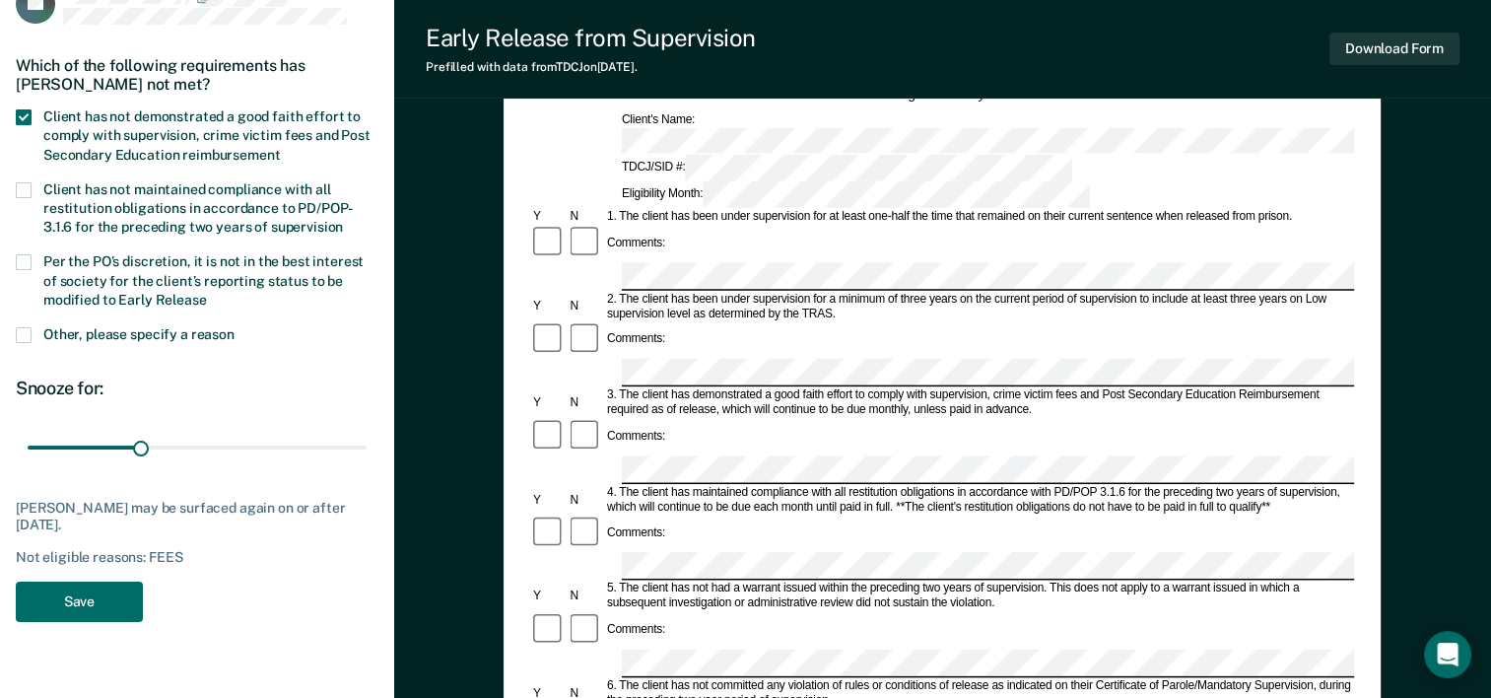
scroll to position [269, 0]
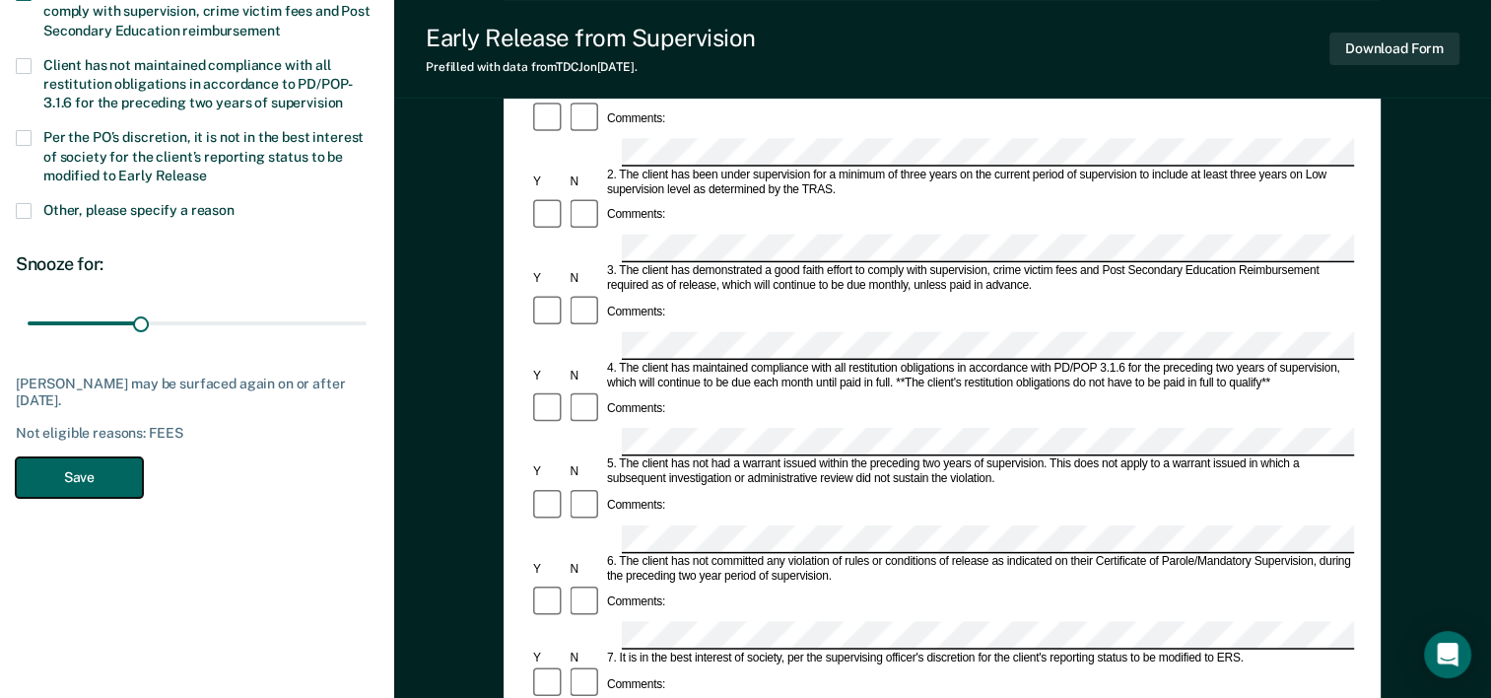
click at [102, 480] on button "Save" at bounding box center [79, 477] width 127 height 40
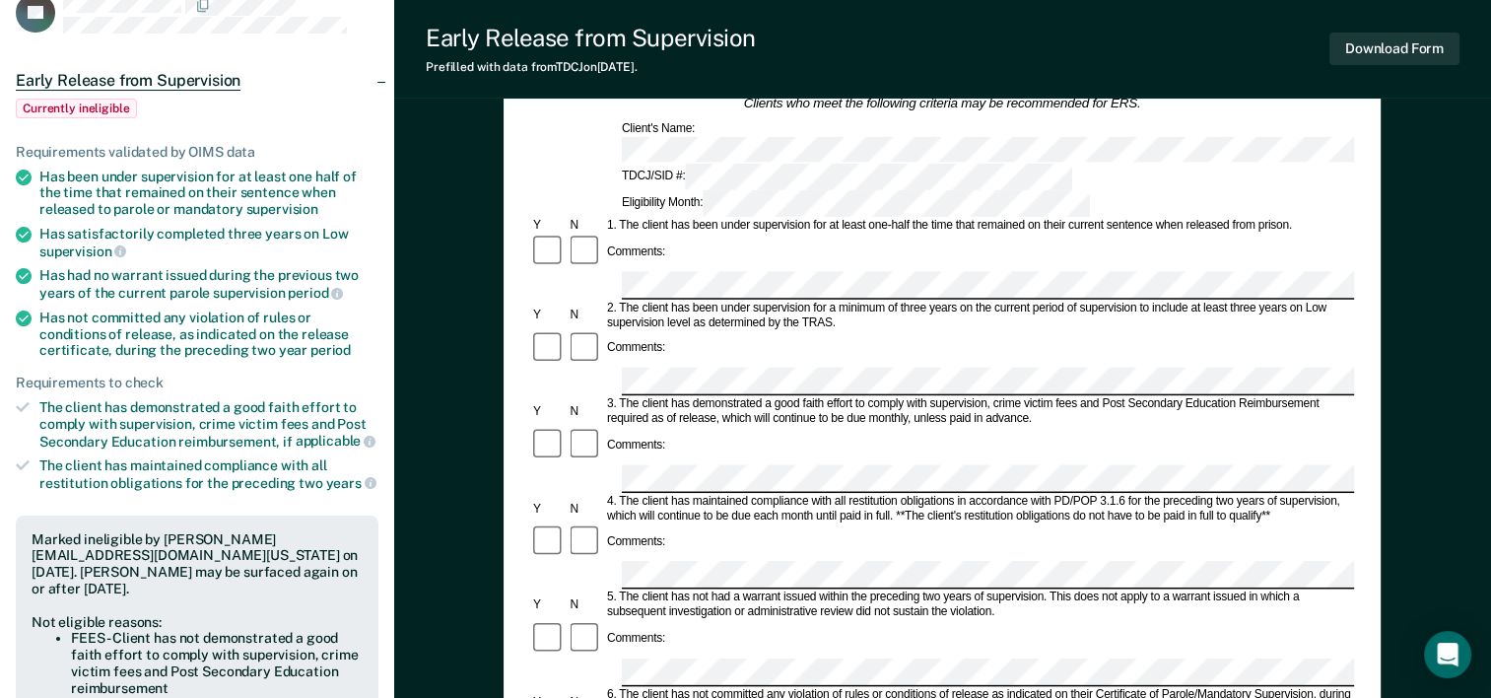
scroll to position [0, 0]
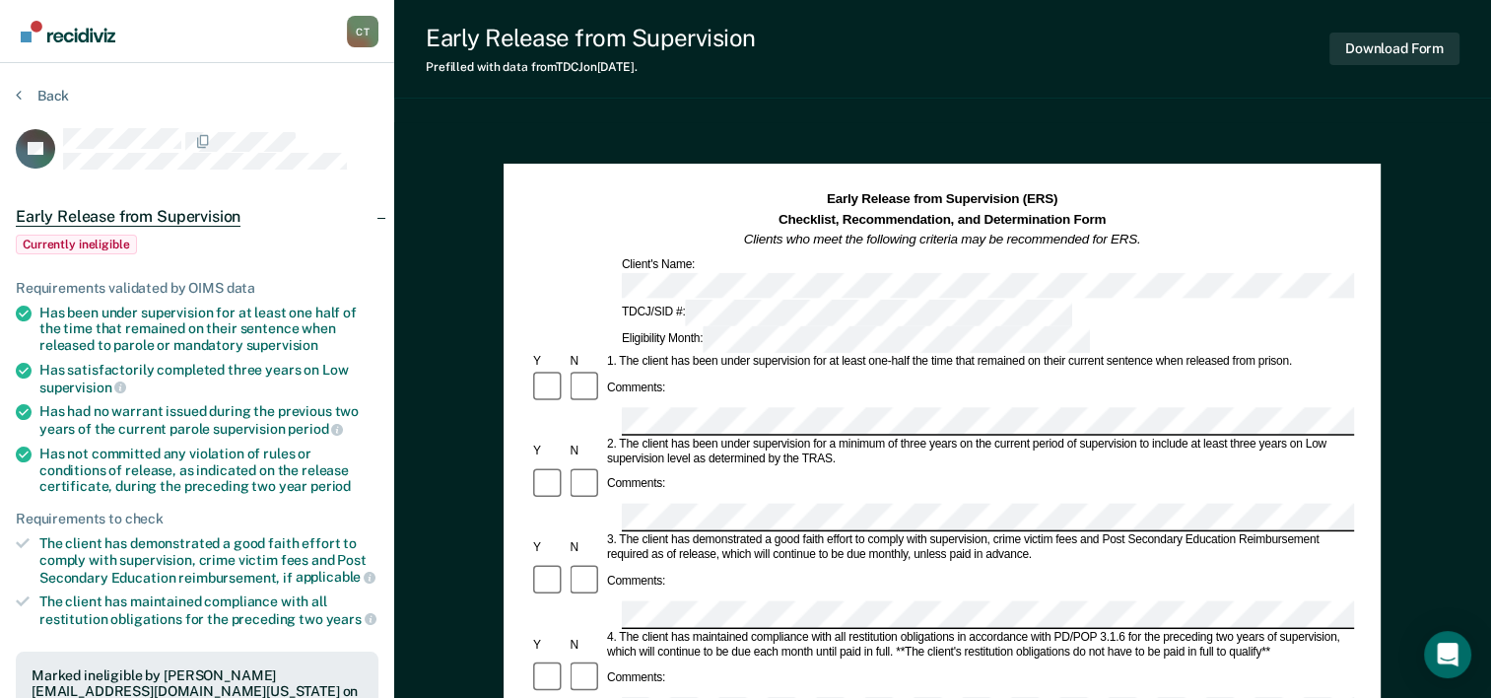
click at [38, 31] on img "Go to Recidiviz Home" at bounding box center [68, 32] width 95 height 22
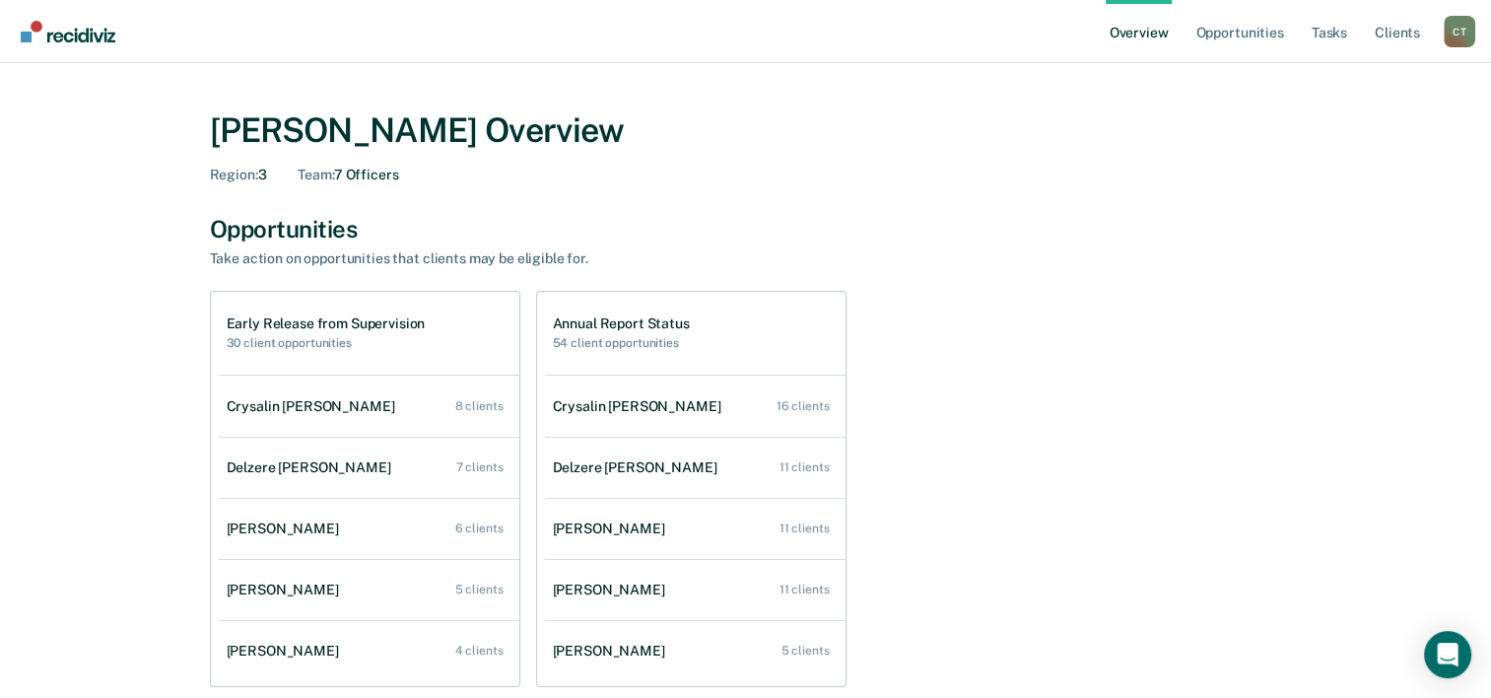
scroll to position [99, 0]
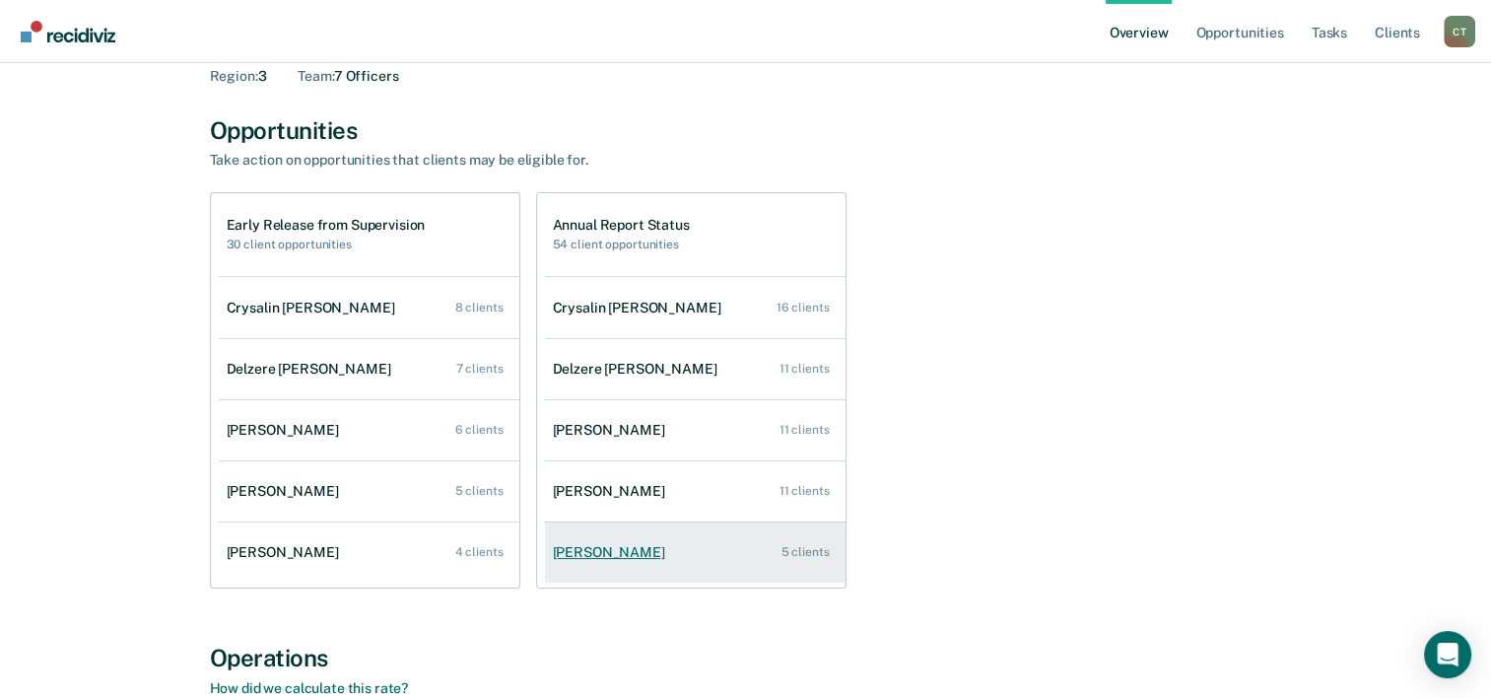
click at [622, 556] on div "[PERSON_NAME]" at bounding box center [613, 552] width 120 height 17
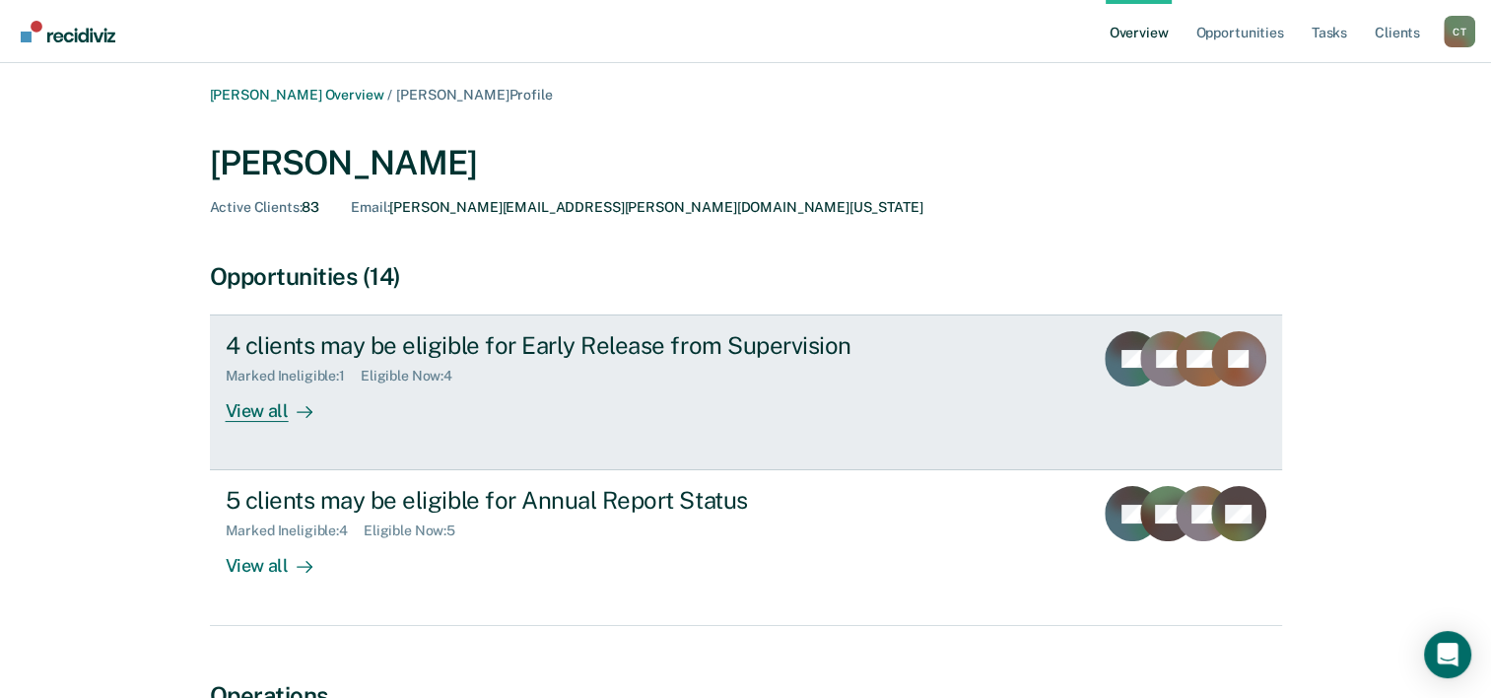
click at [311, 347] on div "4 clients may be eligible for Early Release from Supervision" at bounding box center [572, 345] width 692 height 29
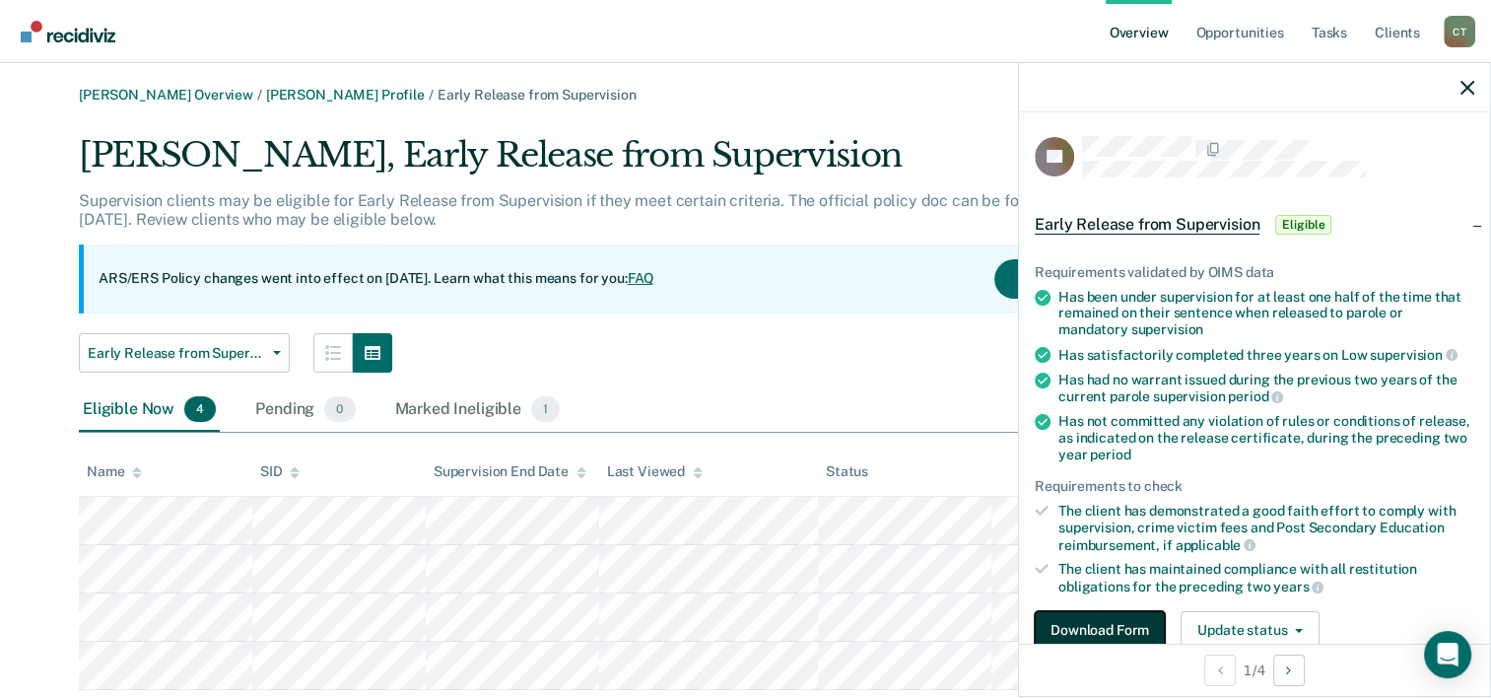
click at [1123, 629] on button "Download Form" at bounding box center [1100, 630] width 130 height 39
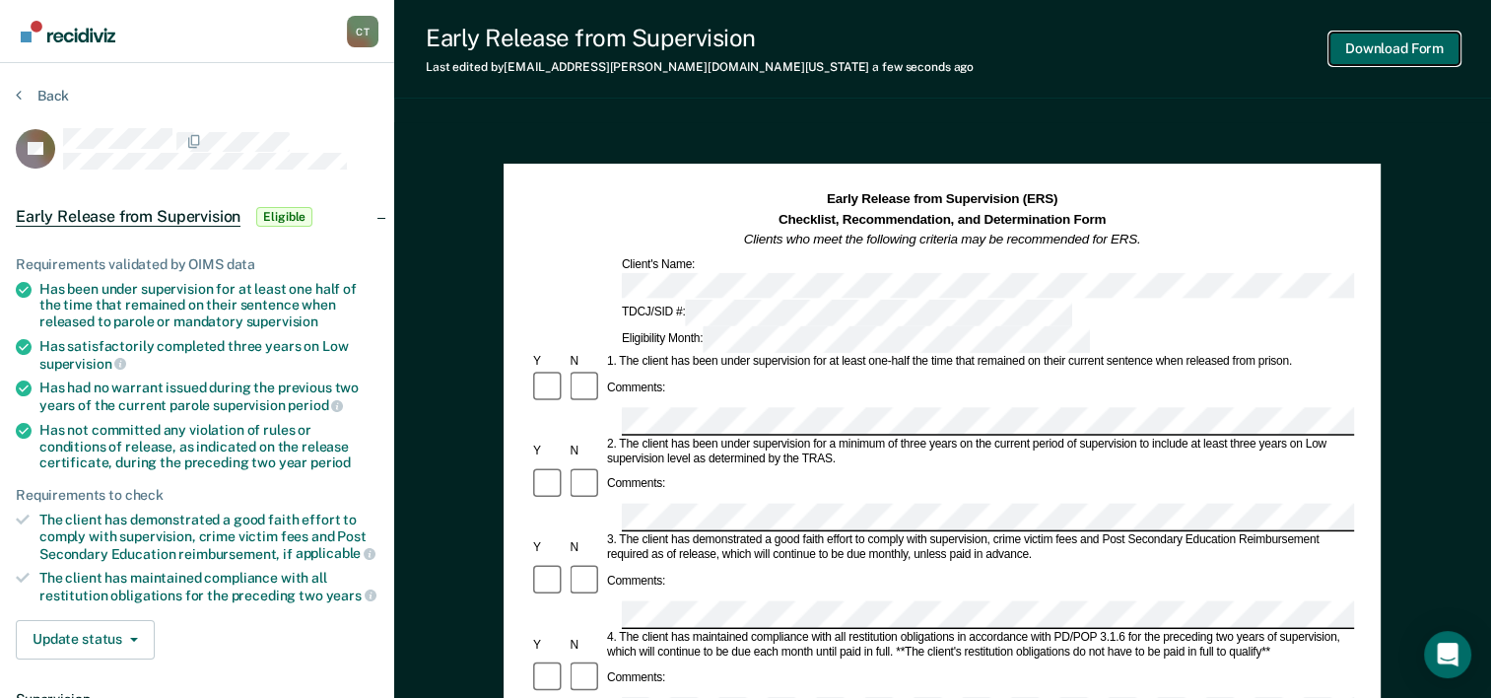
click at [1356, 56] on button "Download Form" at bounding box center [1394, 49] width 130 height 33
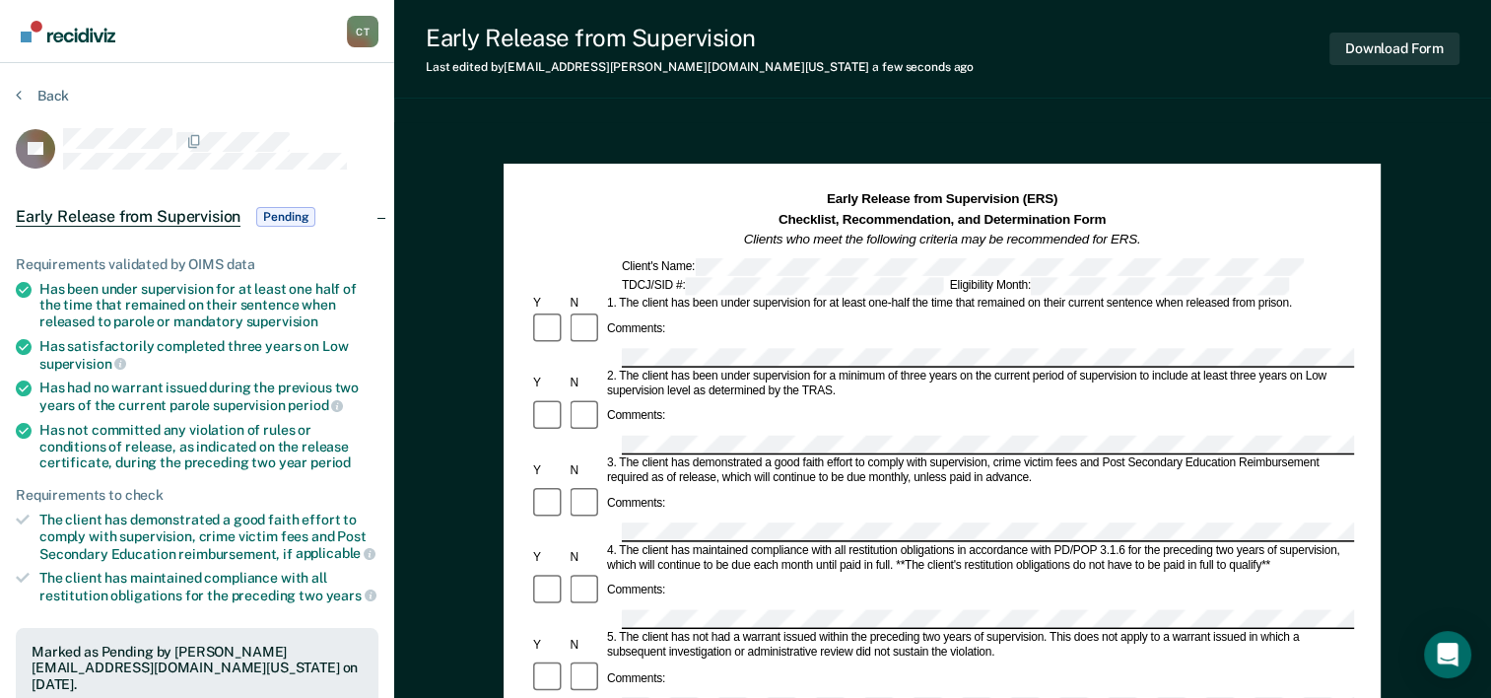
click at [42, 32] on img "Go to Recidiviz Home" at bounding box center [68, 32] width 95 height 22
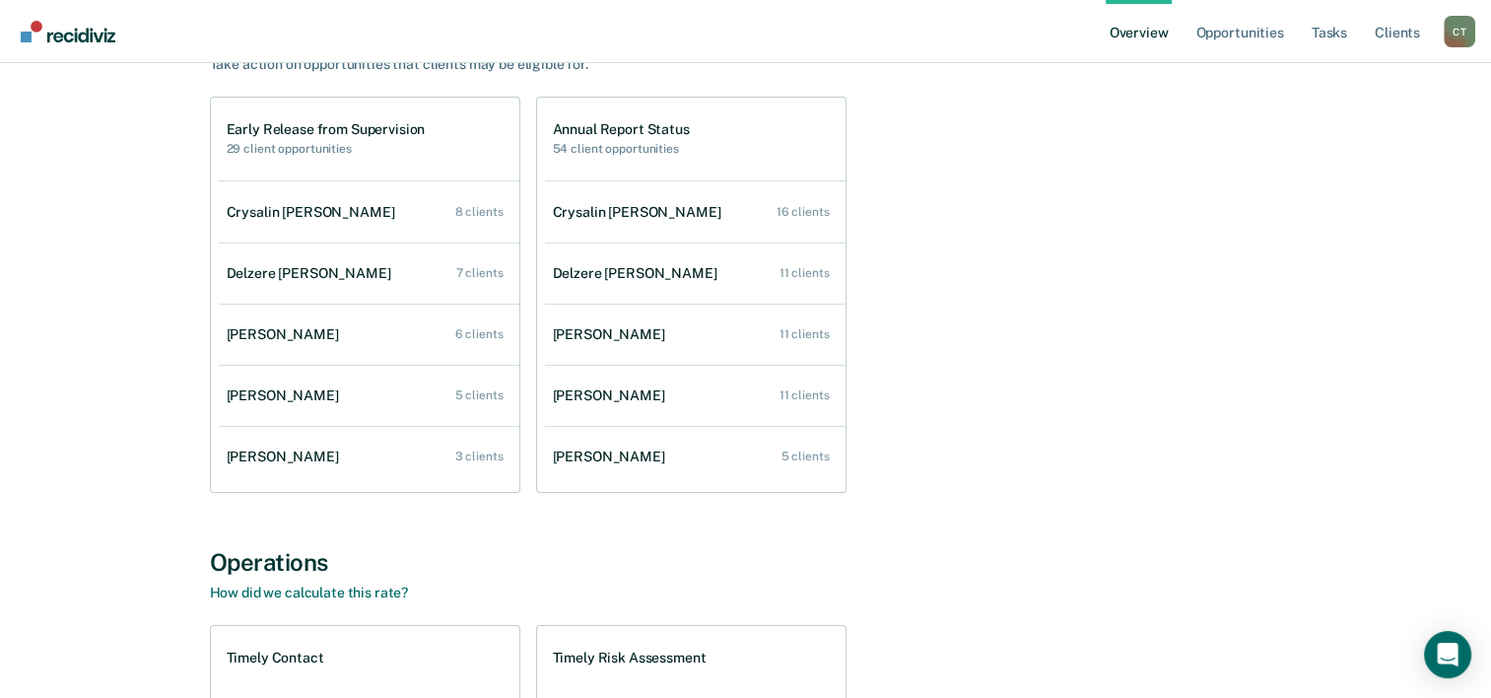
scroll to position [197, 0]
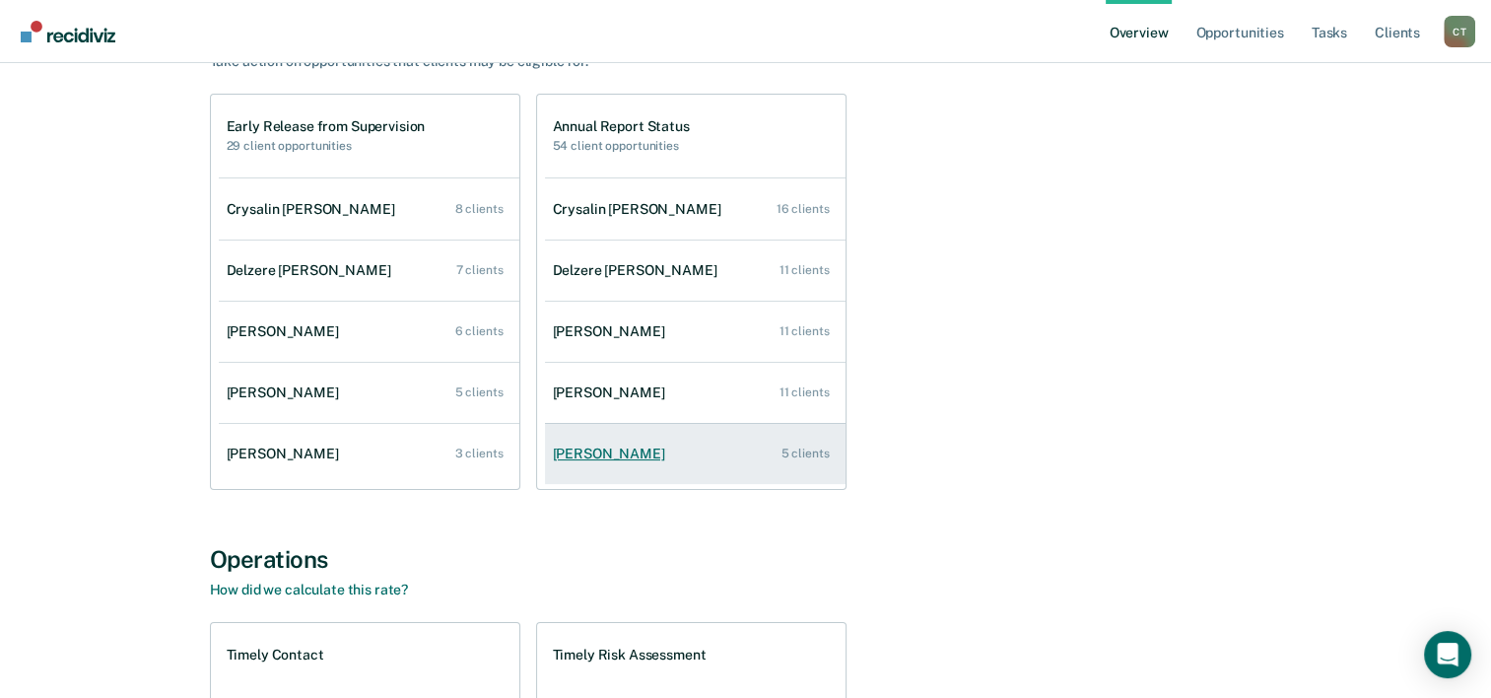
click at [637, 456] on div "[PERSON_NAME]" at bounding box center [613, 453] width 120 height 17
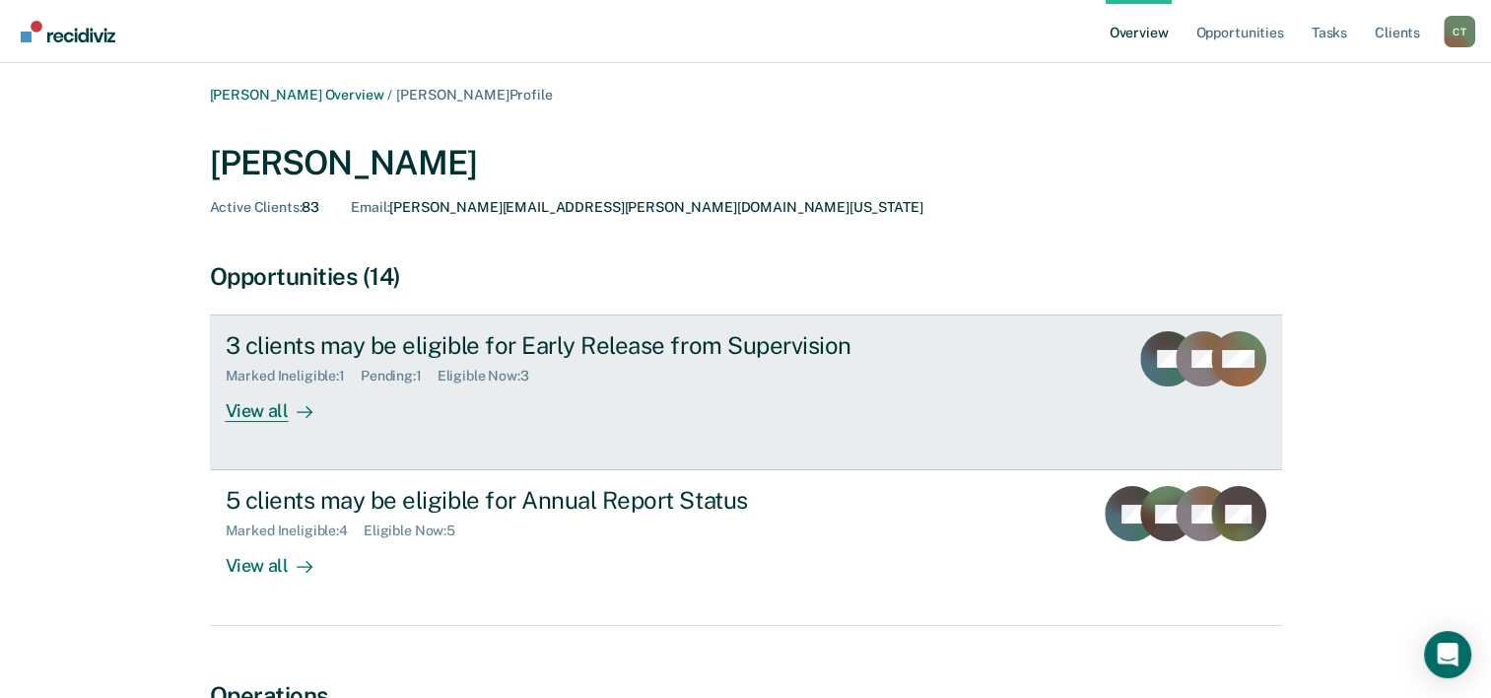
click at [327, 350] on div "3 clients may be eligible for Early Release from Supervision" at bounding box center [572, 345] width 692 height 29
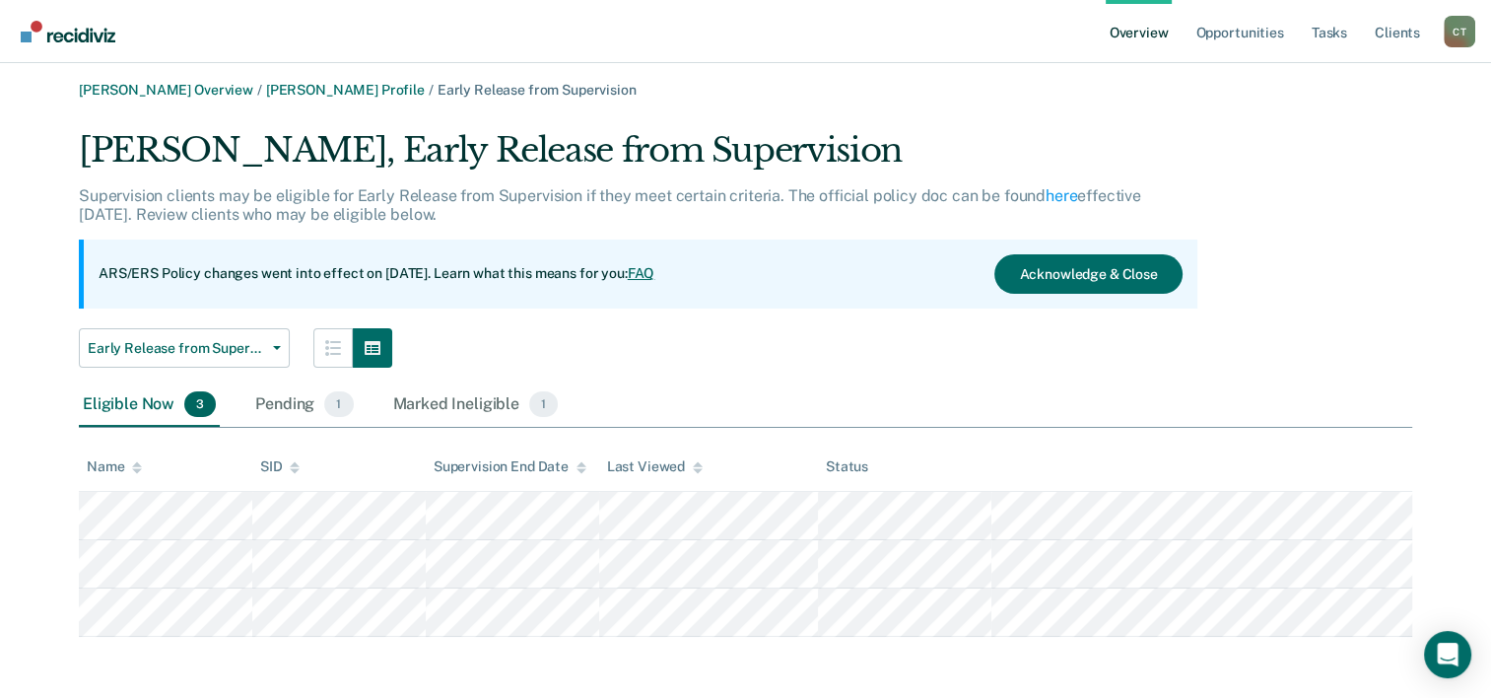
scroll to position [6, 0]
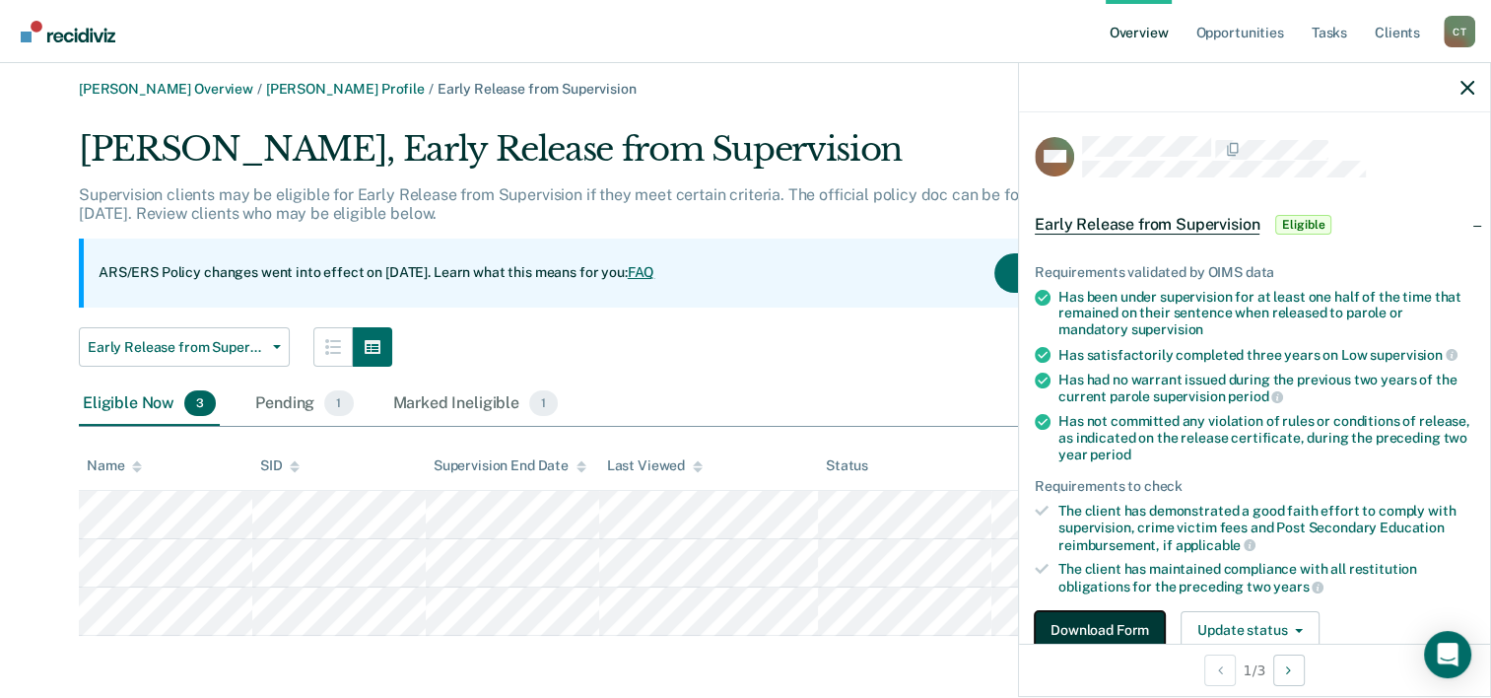
click at [1109, 618] on button "Download Form" at bounding box center [1100, 630] width 130 height 39
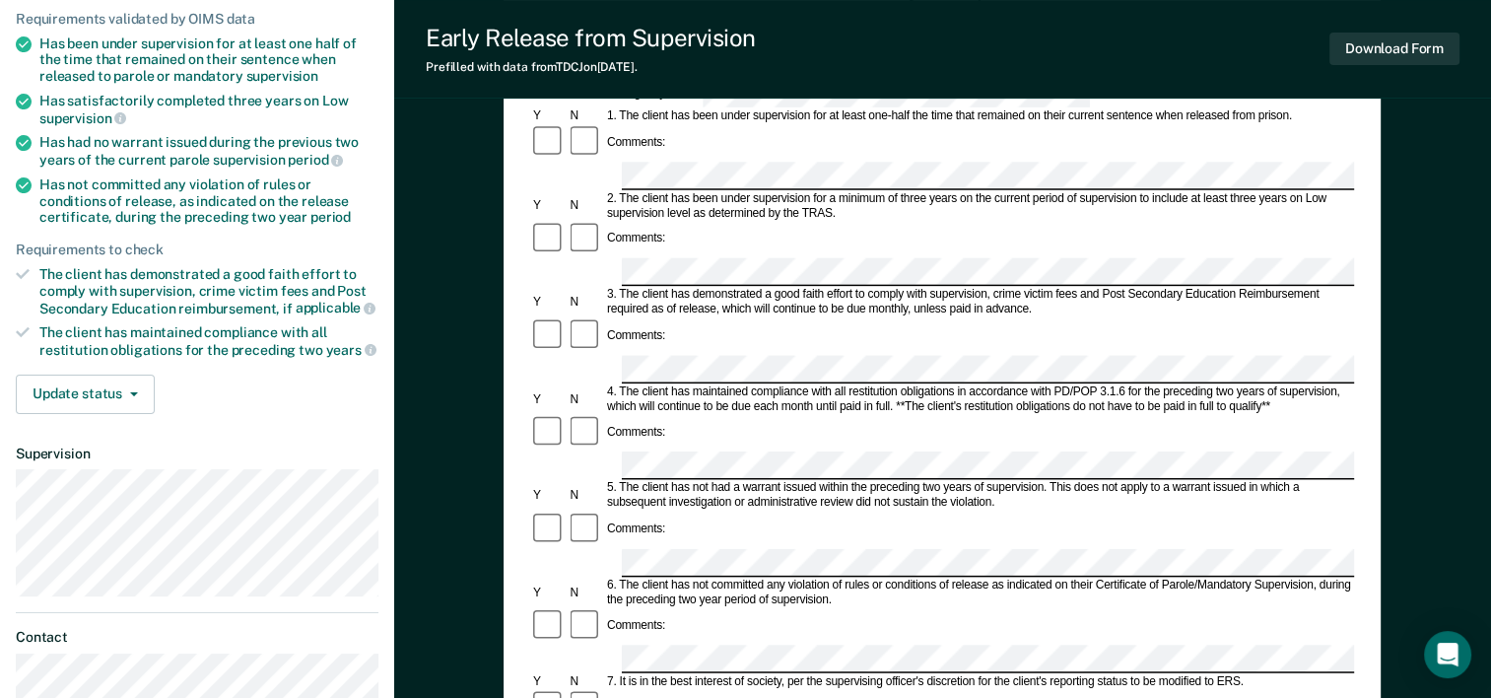
scroll to position [296, 0]
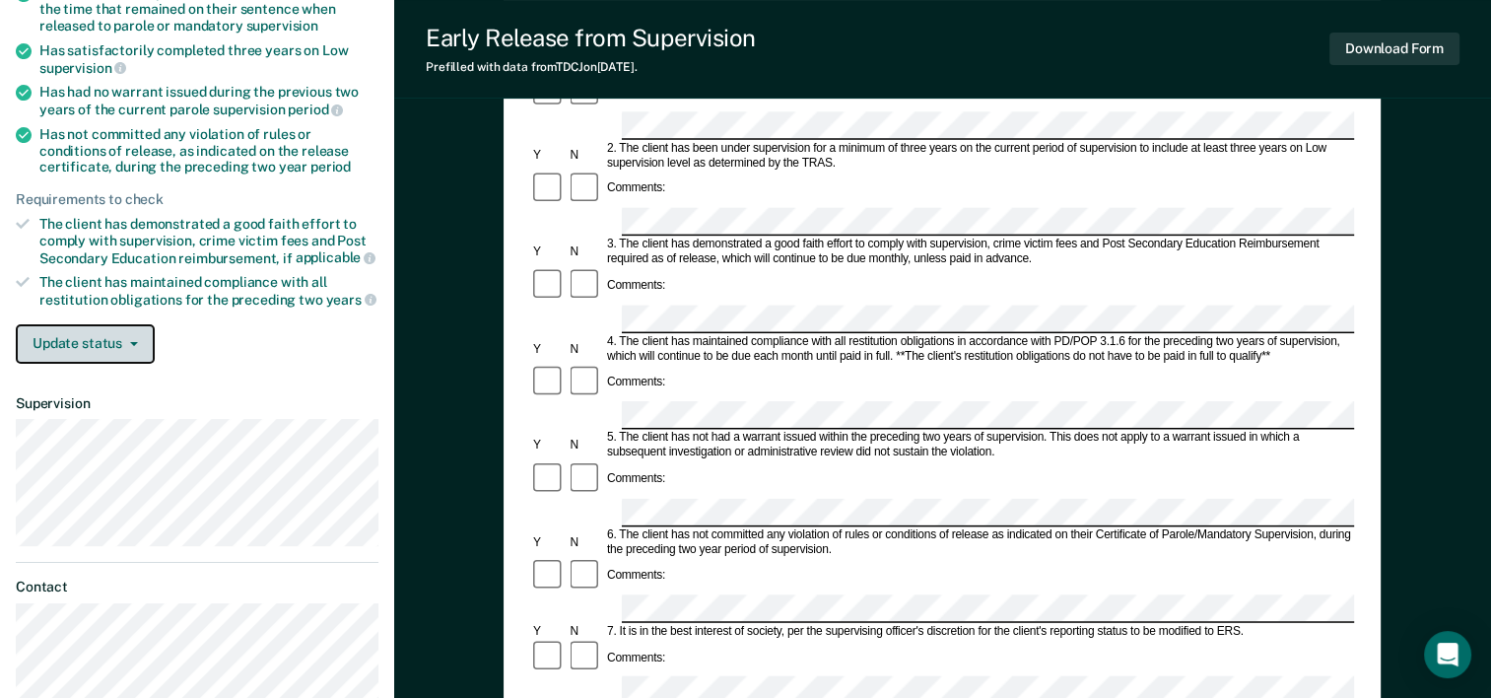
click at [126, 343] on button "Update status" at bounding box center [85, 343] width 139 height 39
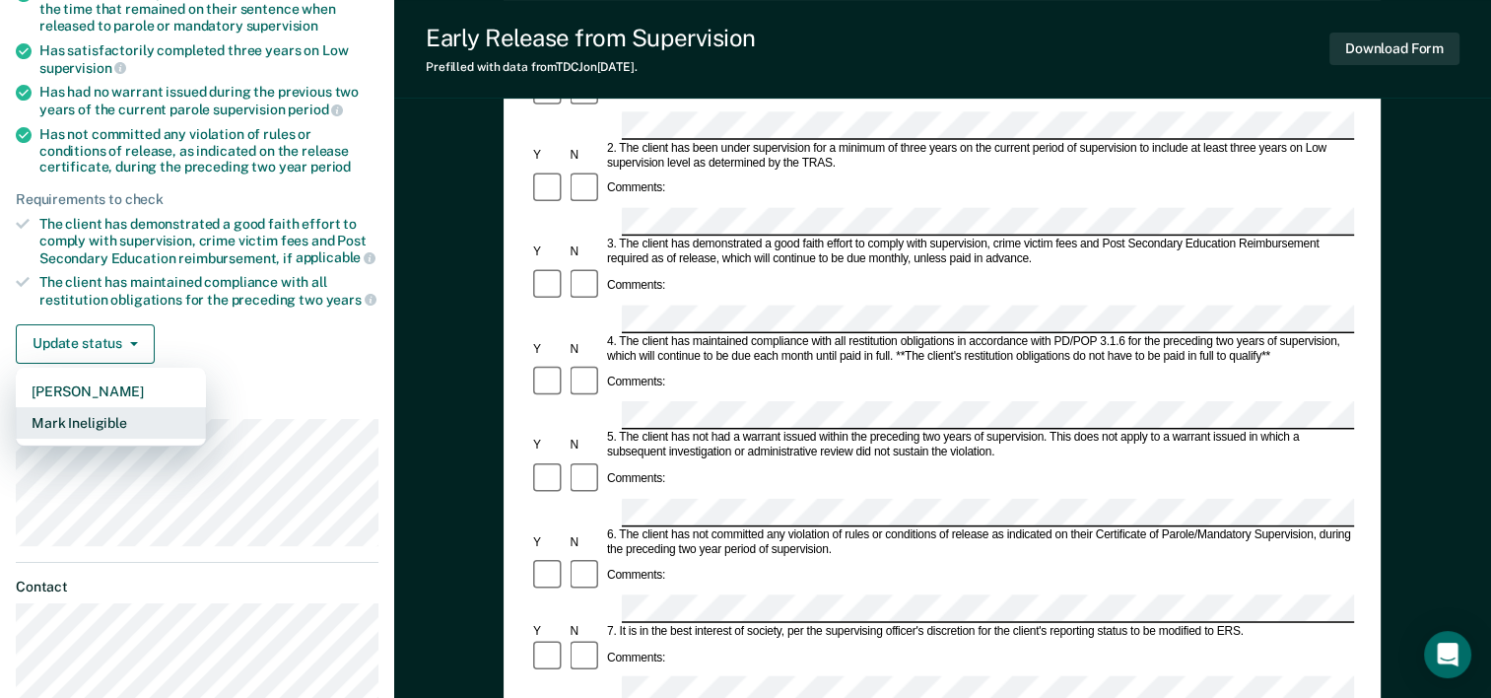
click at [104, 417] on button "Mark Ineligible" at bounding box center [111, 423] width 190 height 32
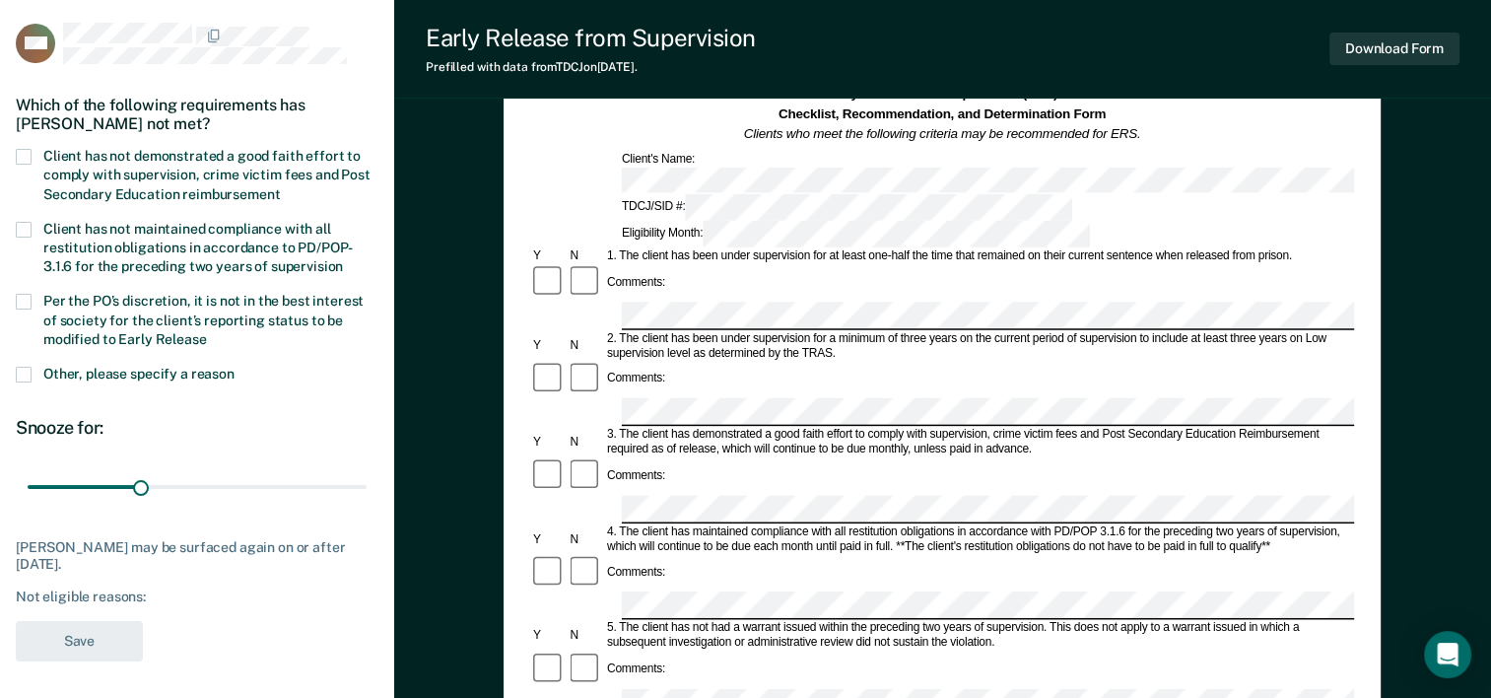
scroll to position [99, 0]
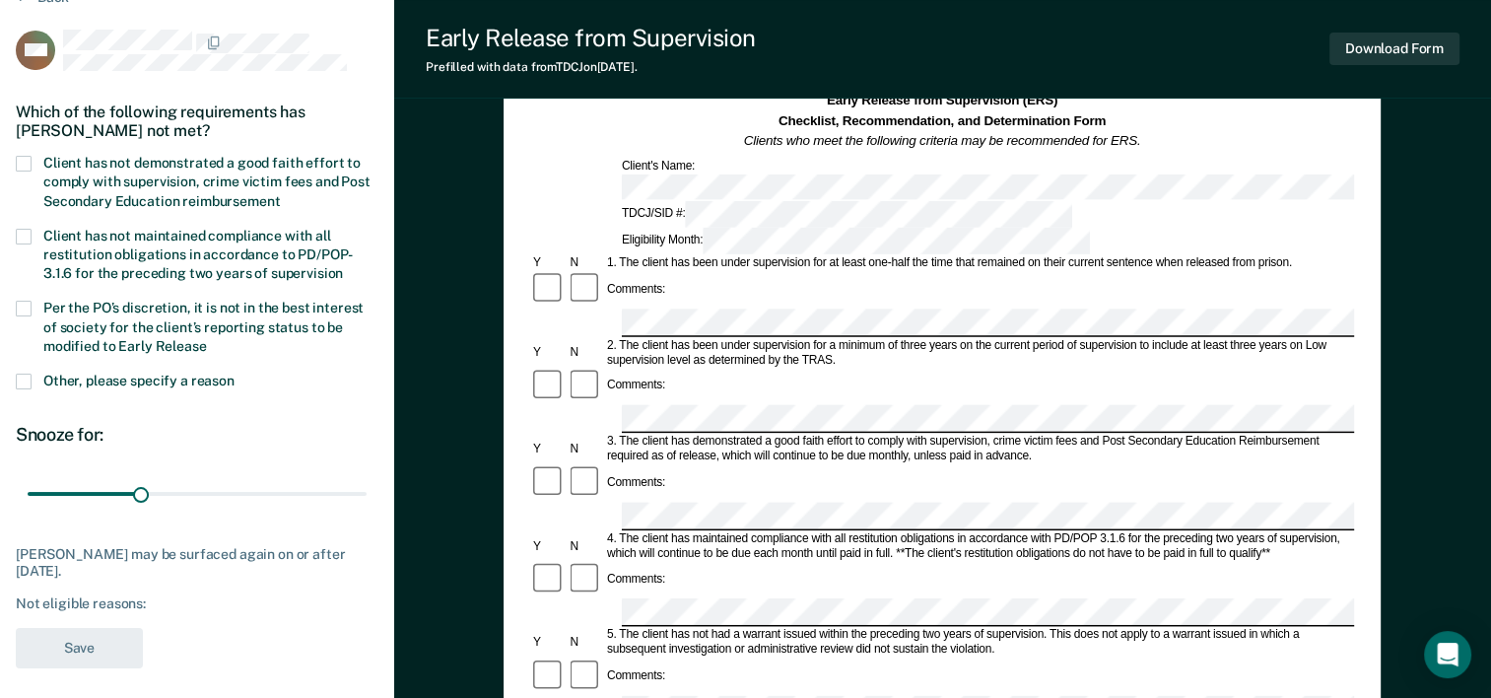
click at [28, 160] on span at bounding box center [24, 164] width 16 height 16
click at [280, 194] on input "Client has not demonstrated a good faith effort to comply with supervision, cri…" at bounding box center [280, 194] width 0 height 0
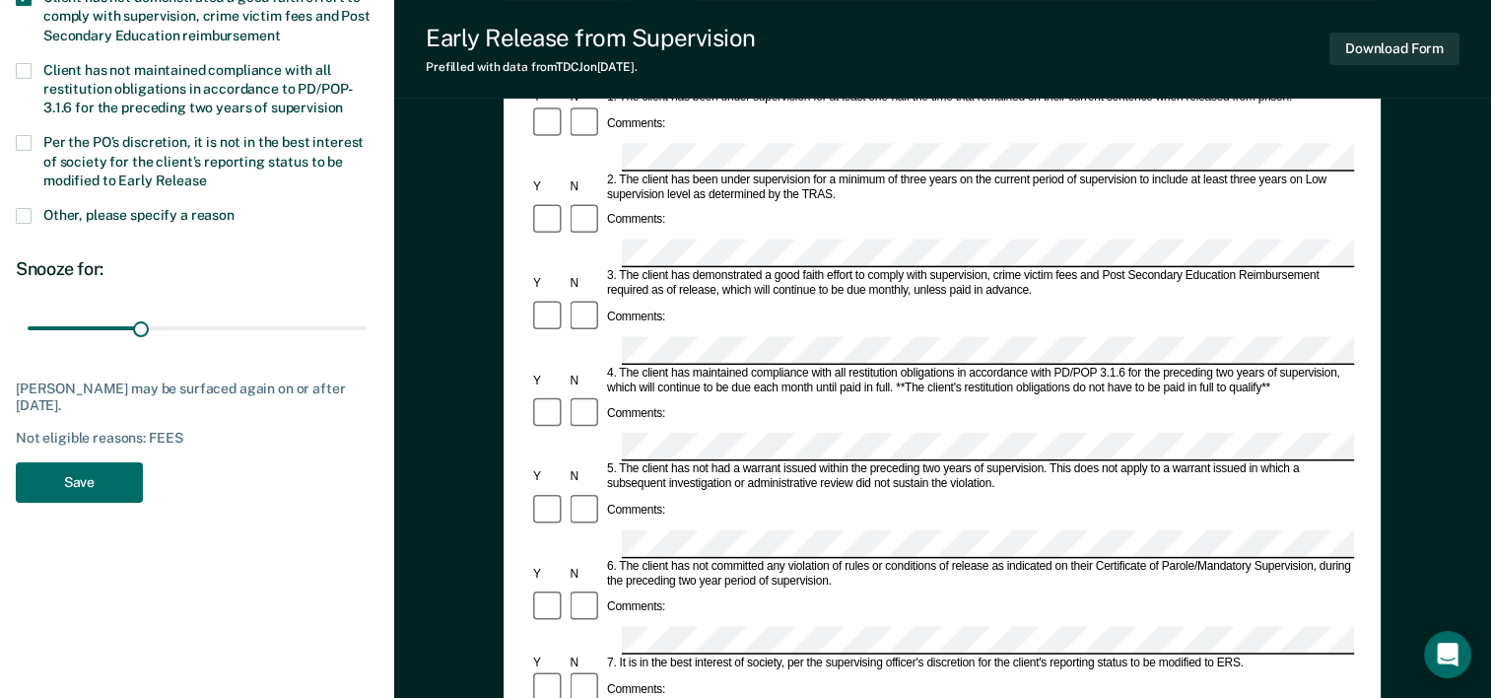
scroll to position [296, 0]
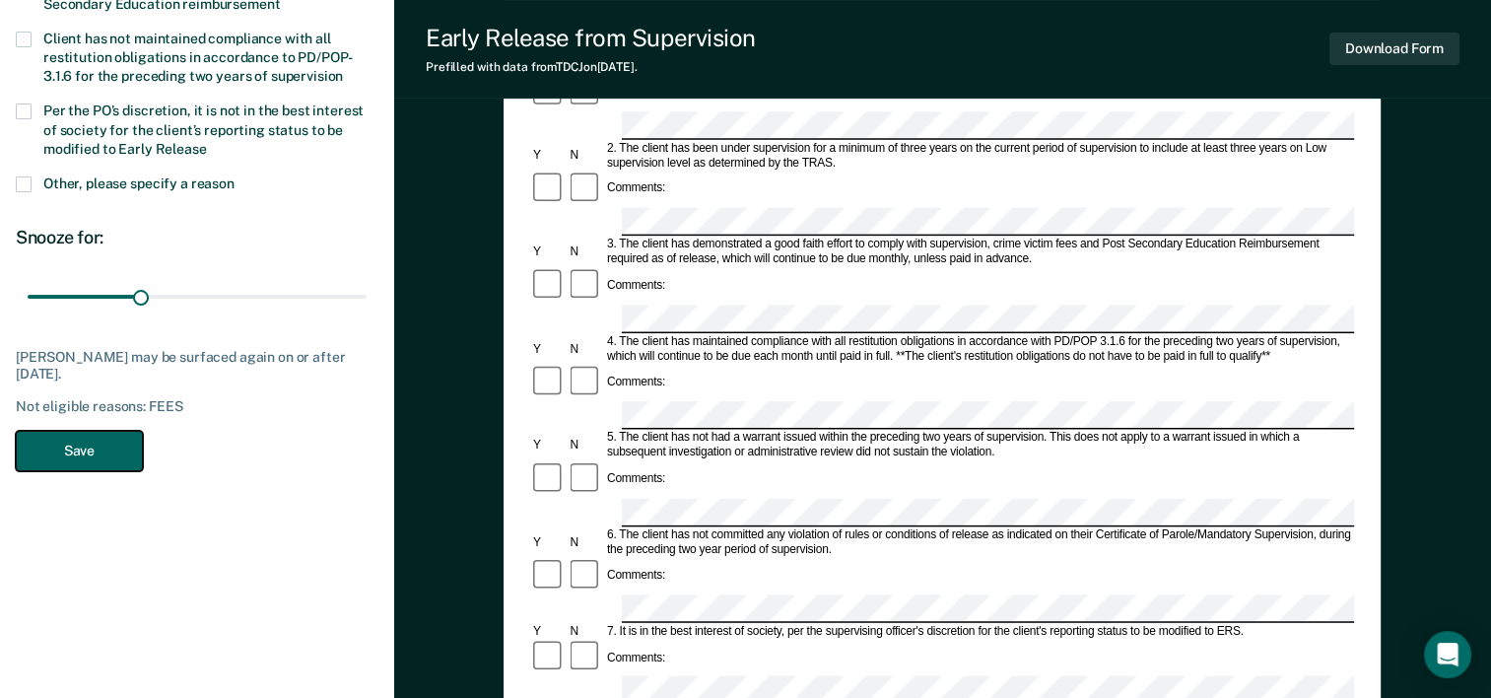
click at [118, 453] on button "Save" at bounding box center [79, 451] width 127 height 40
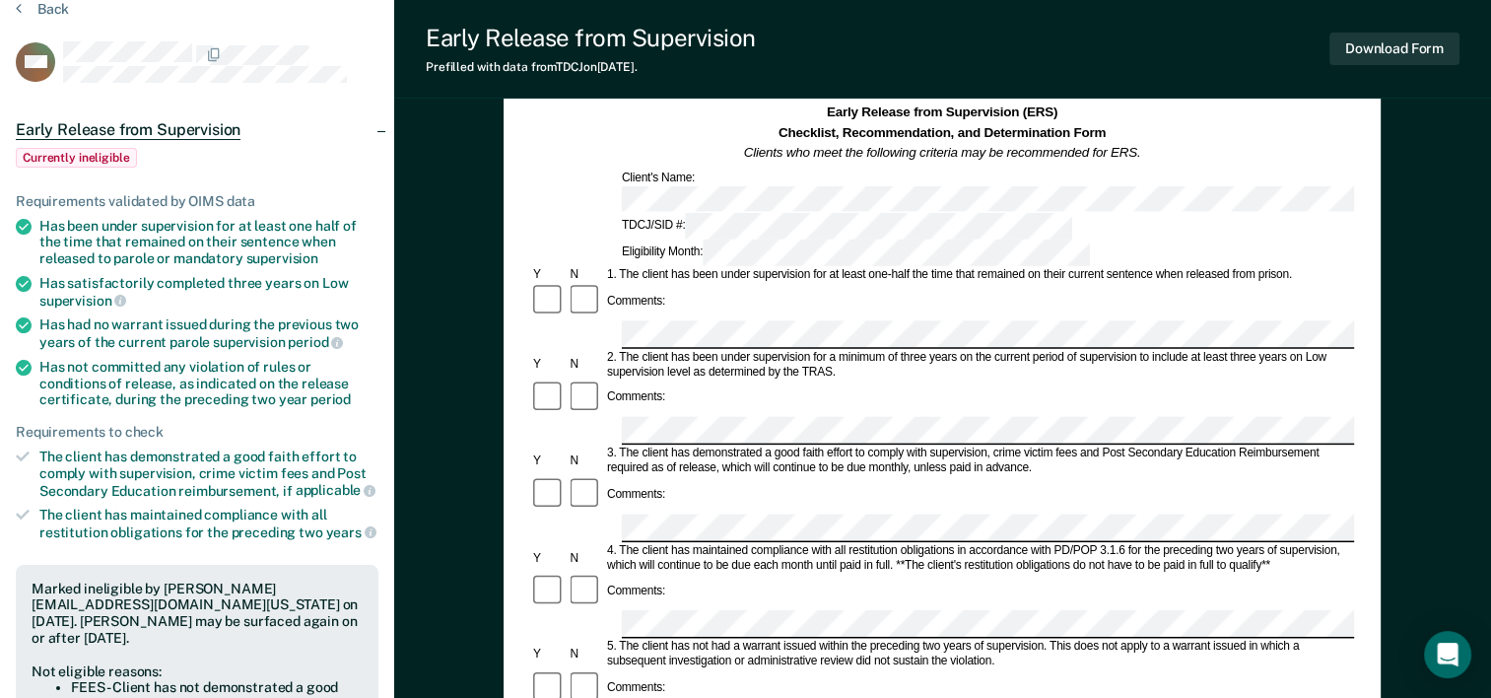
scroll to position [0, 0]
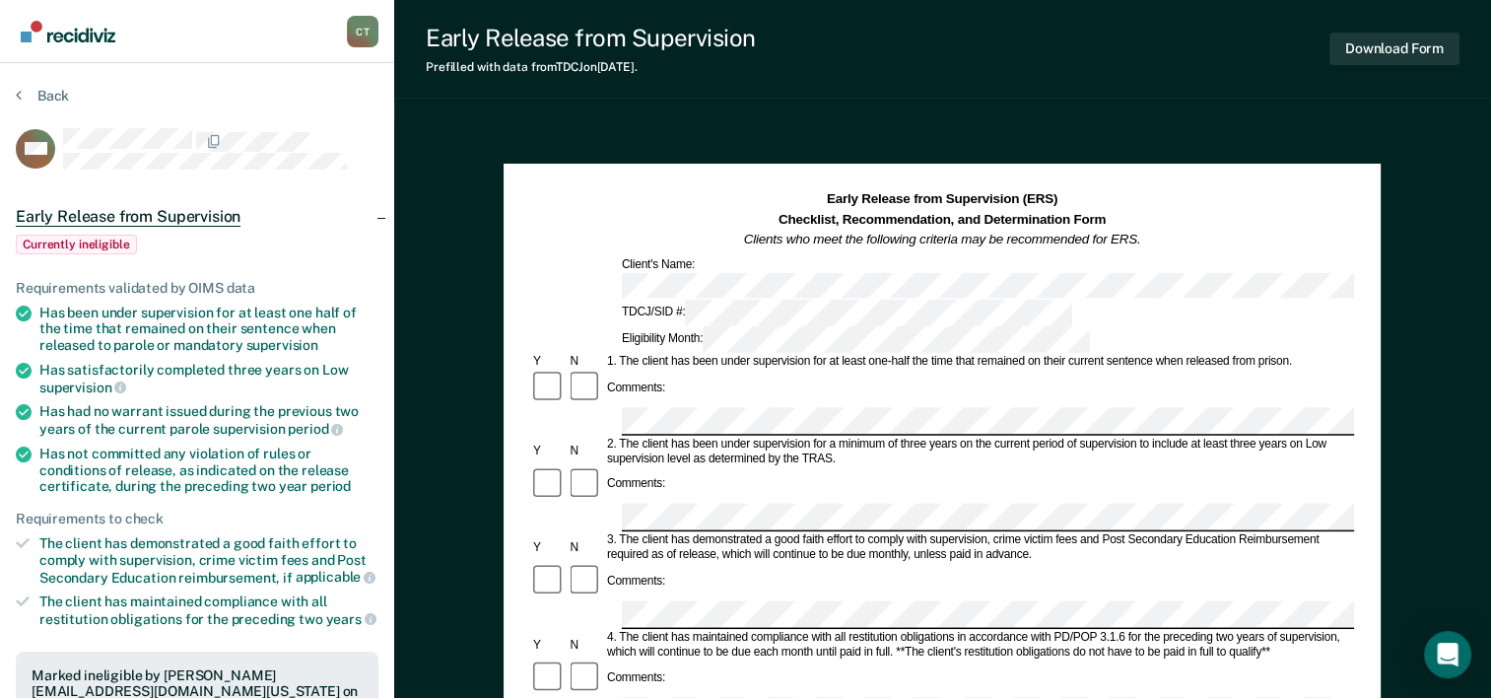
click at [57, 32] on img "Go to Recidiviz Home" at bounding box center [68, 32] width 95 height 22
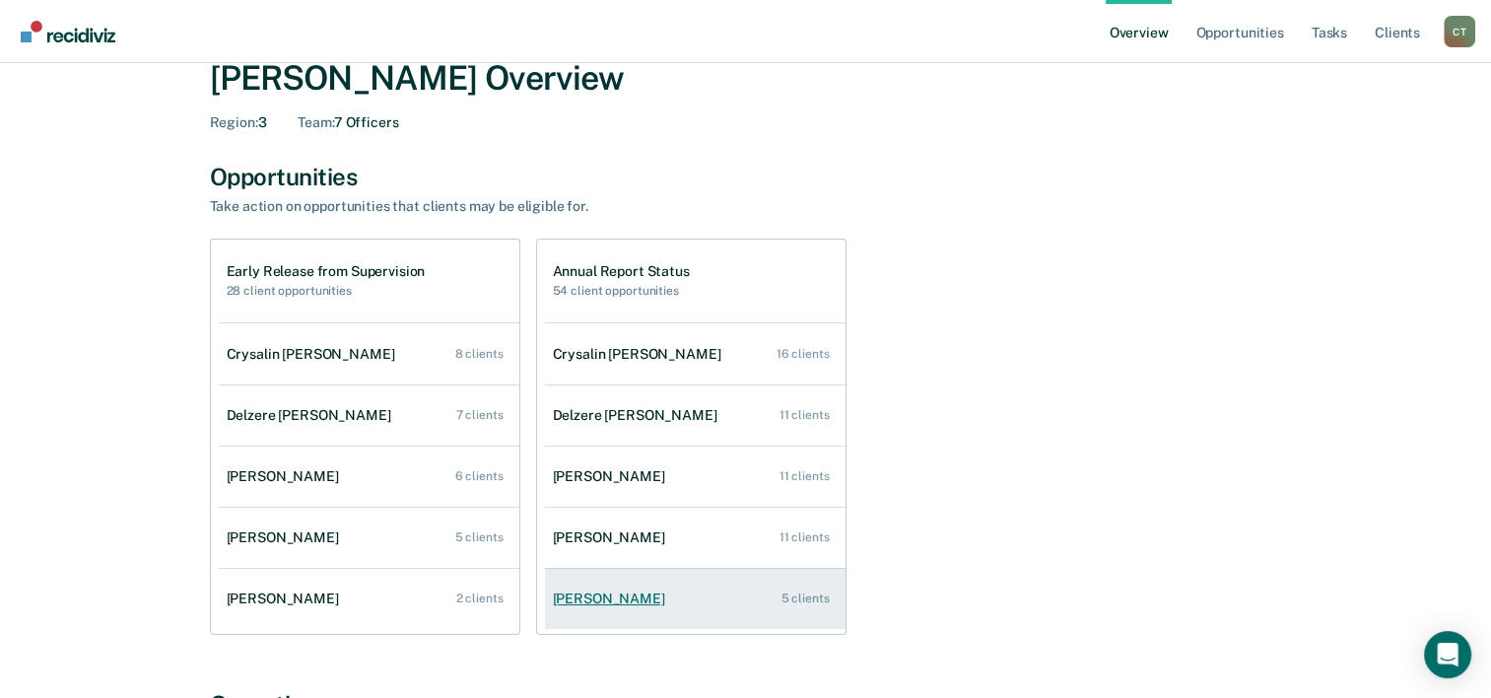
scroll to position [99, 0]
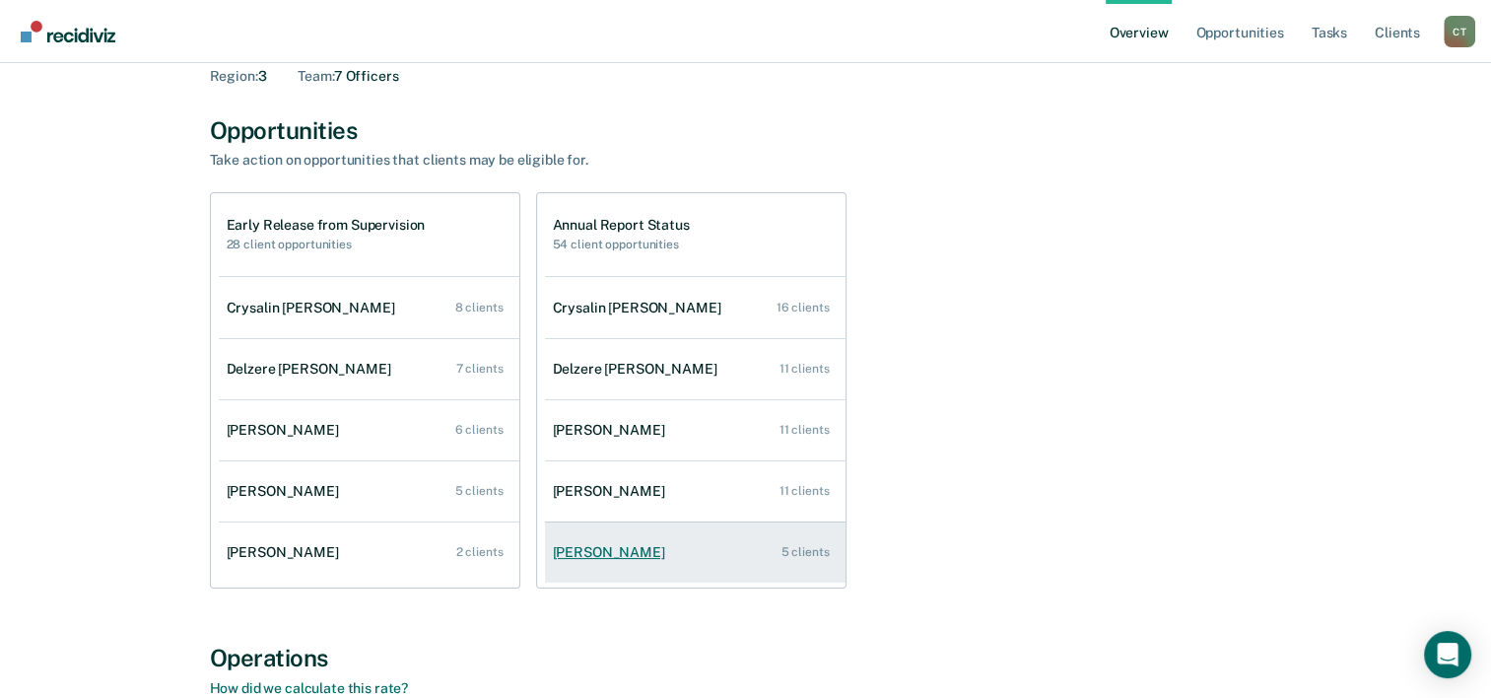
click at [623, 558] on div "[PERSON_NAME]" at bounding box center [613, 552] width 120 height 17
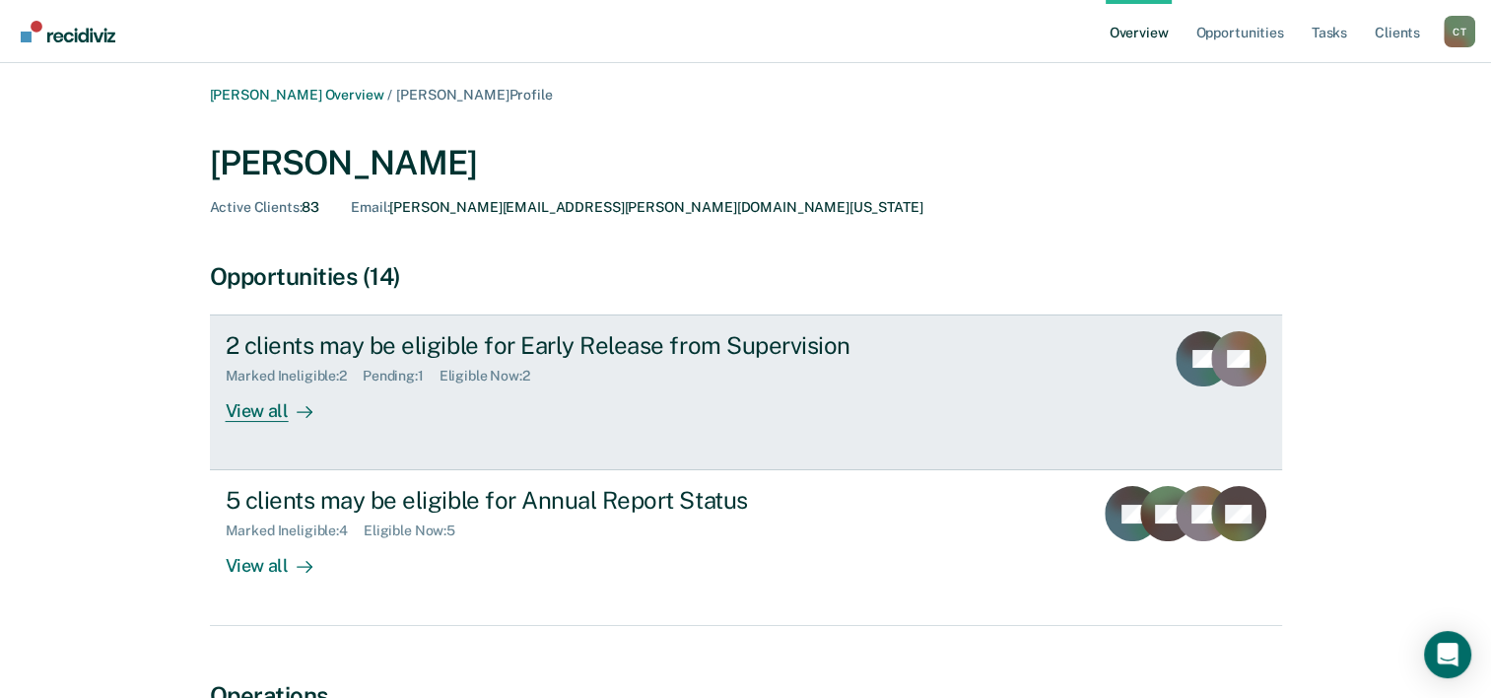
click at [264, 346] on div "2 clients may be eligible for Early Release from Supervision" at bounding box center [572, 345] width 692 height 29
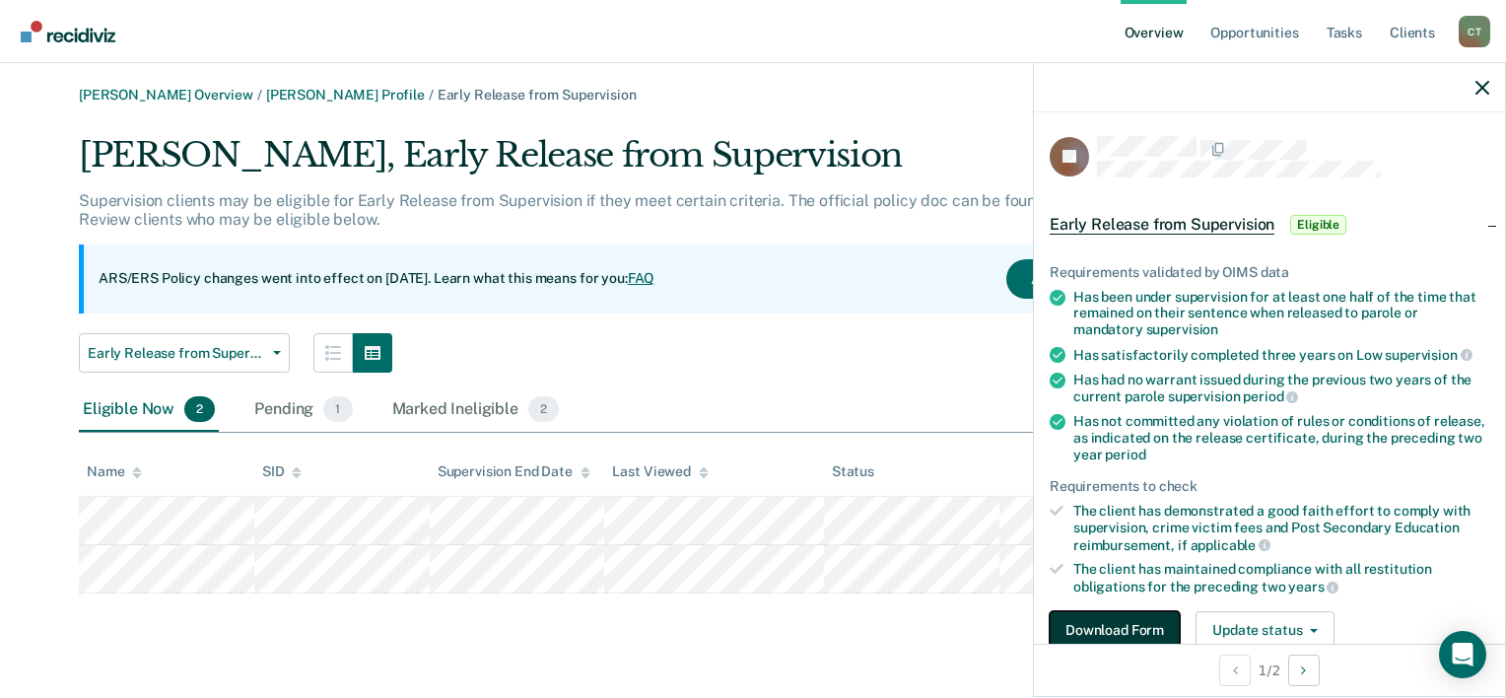
click at [1139, 627] on button "Download Form" at bounding box center [1114, 630] width 130 height 39
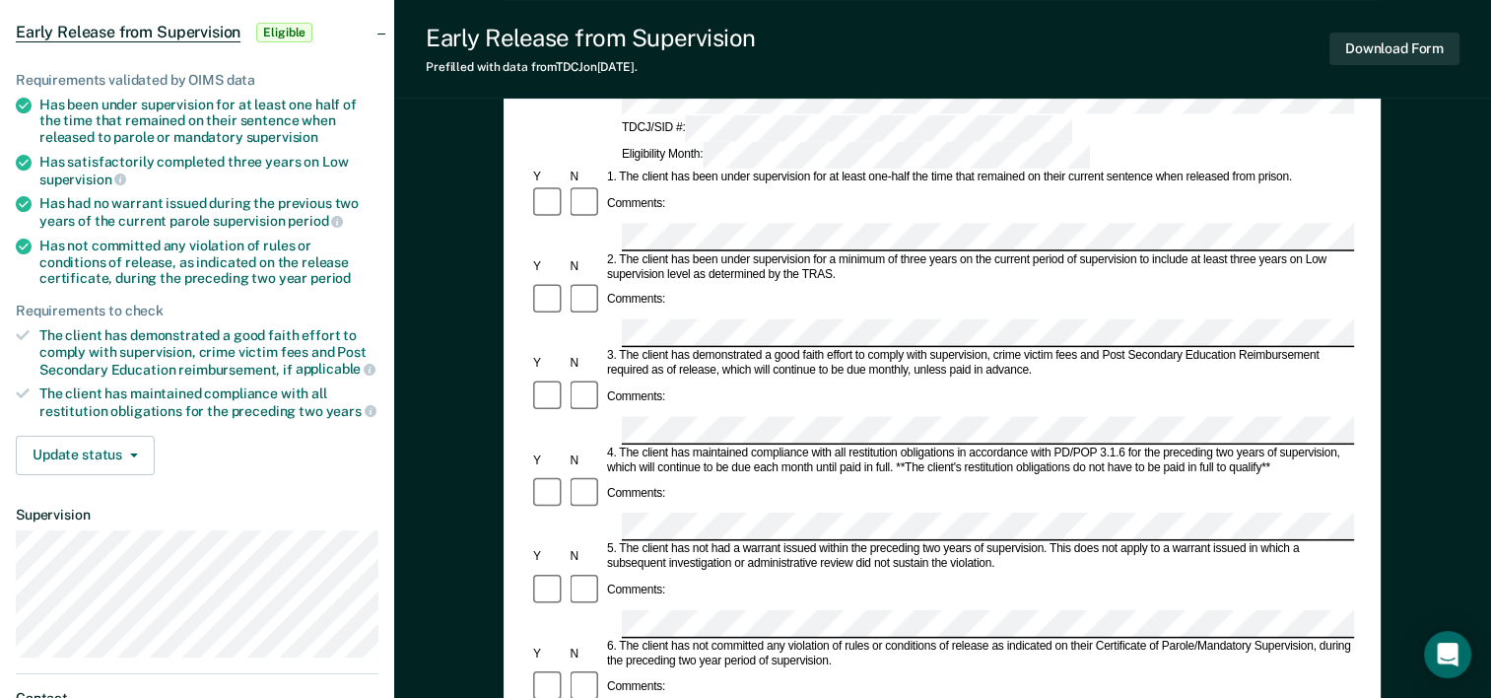
scroll to position [197, 0]
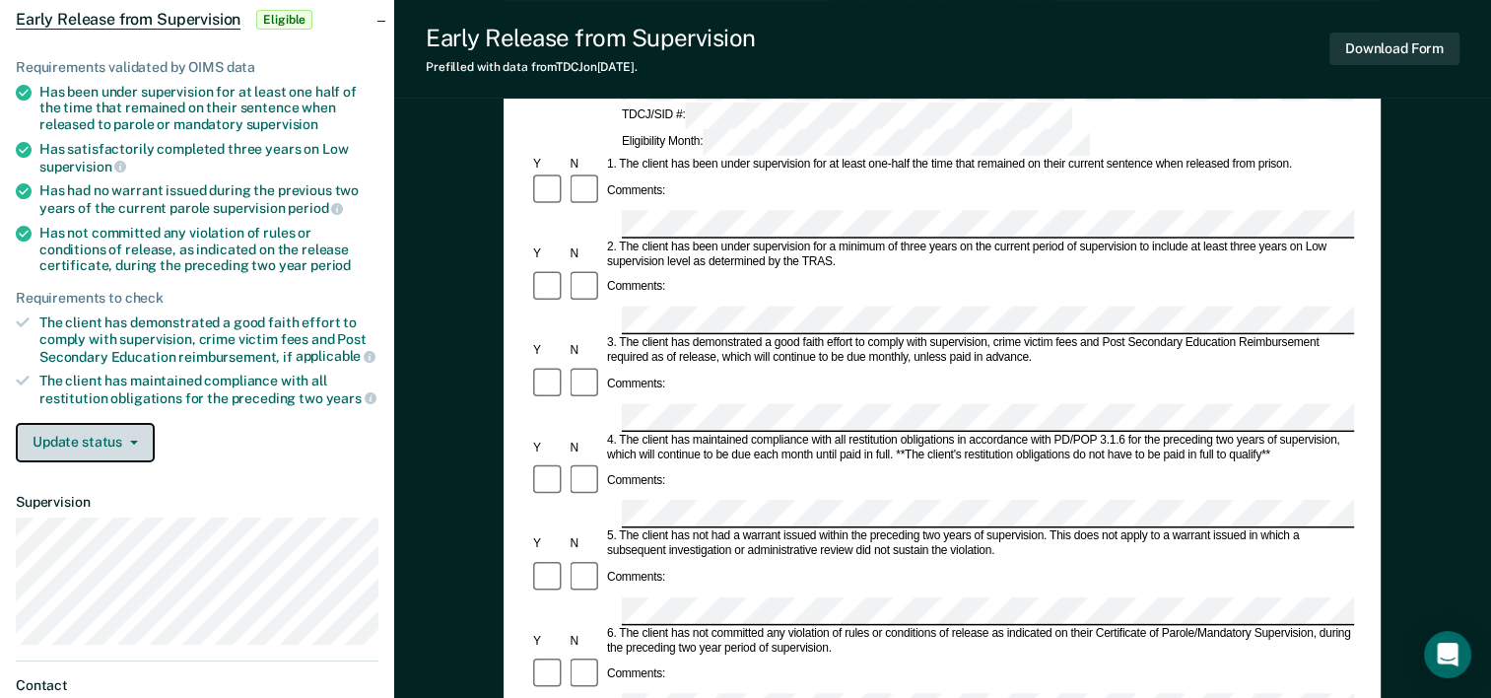
click at [125, 438] on button "Update status" at bounding box center [85, 442] width 139 height 39
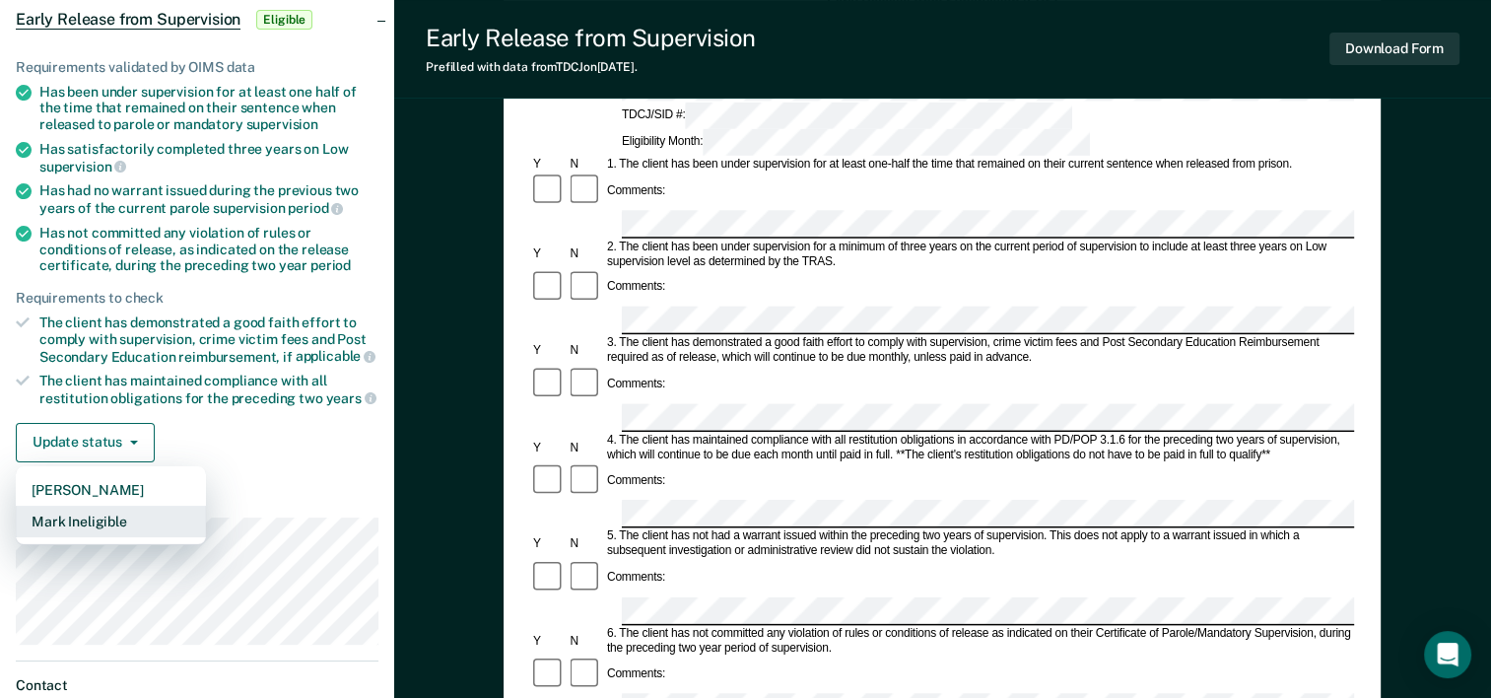
click at [114, 520] on button "Mark Ineligible" at bounding box center [111, 522] width 190 height 32
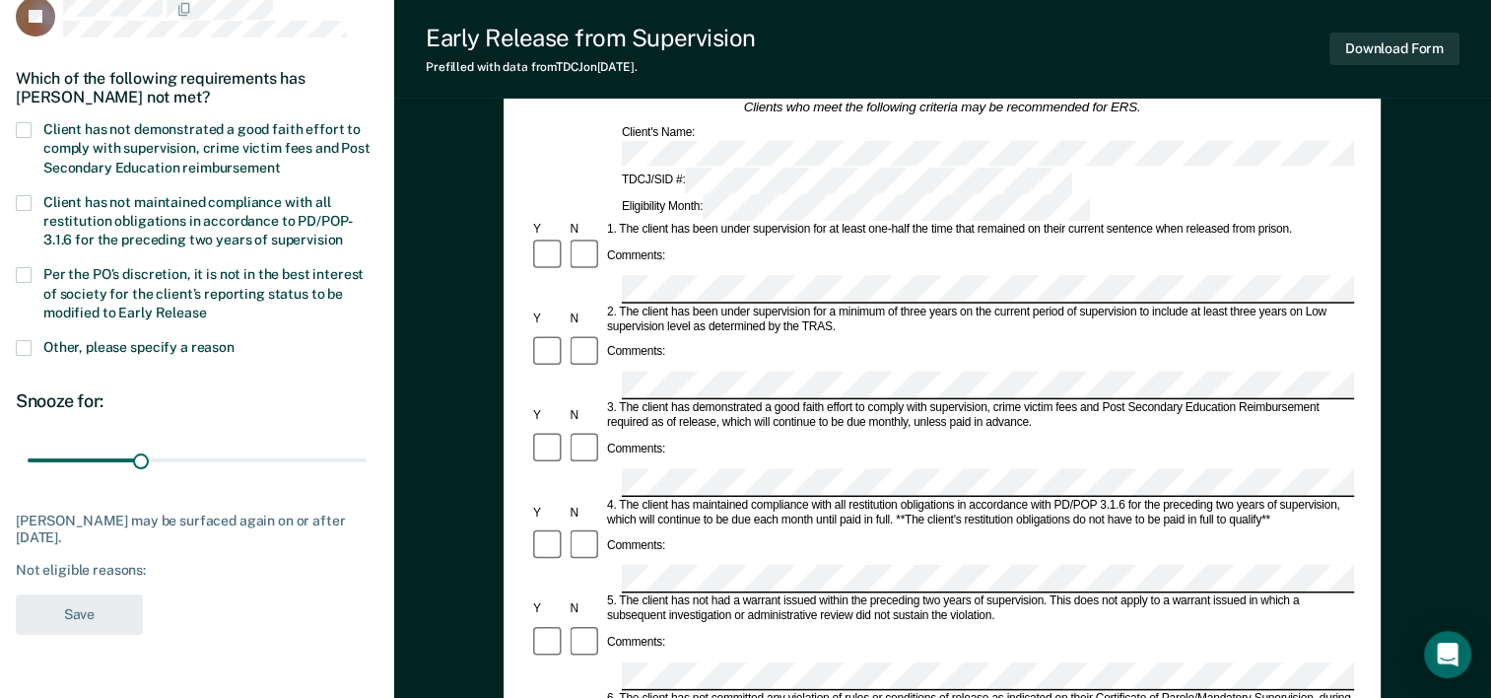
scroll to position [99, 0]
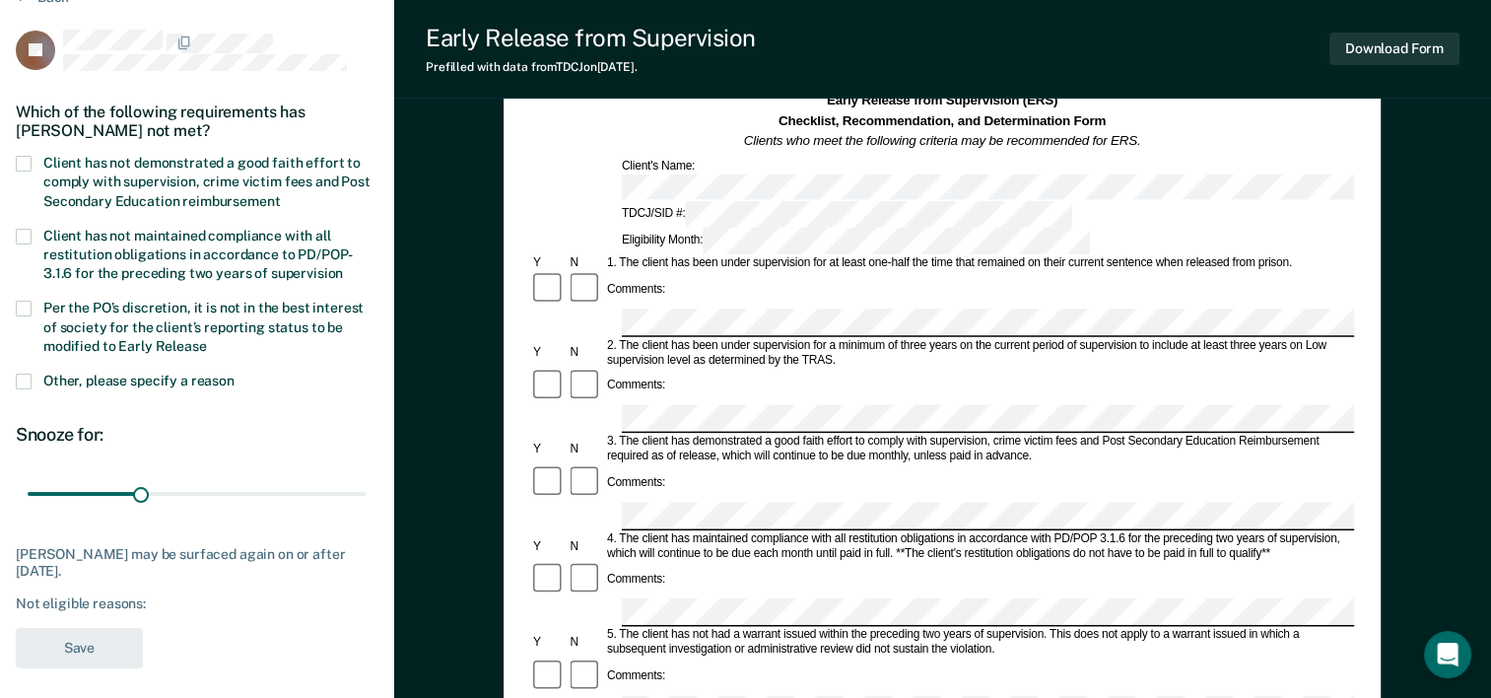
click at [24, 161] on span at bounding box center [24, 164] width 16 height 16
click at [280, 194] on input "Client has not demonstrated a good faith effort to comply with supervision, cri…" at bounding box center [280, 194] width 0 height 0
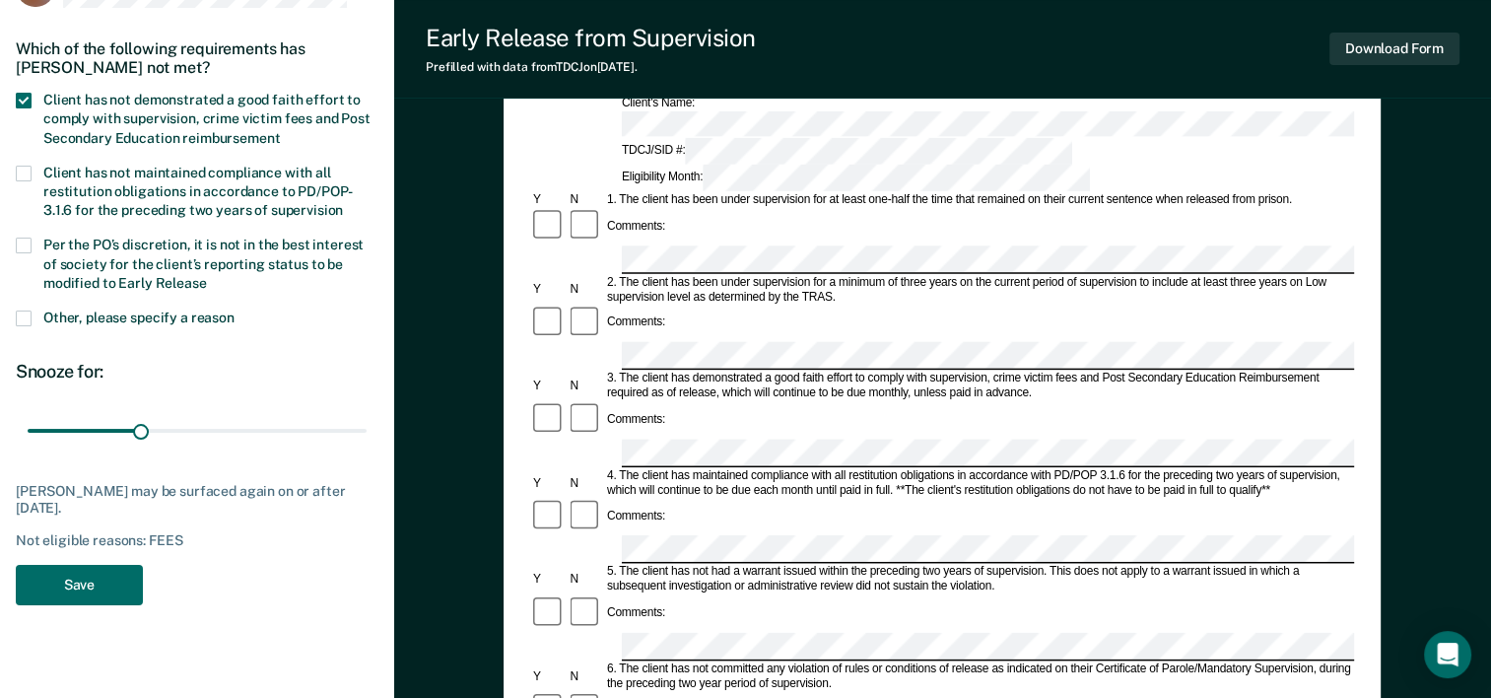
scroll to position [197, 0]
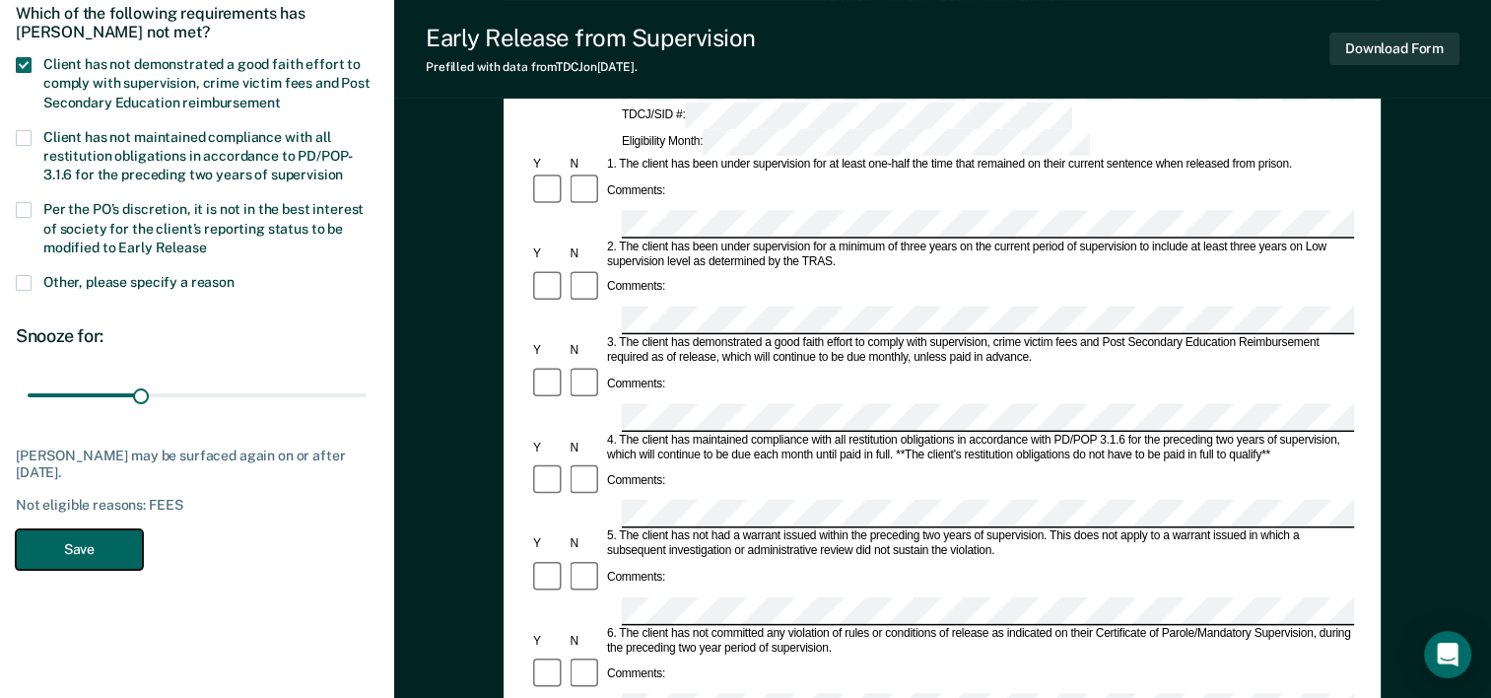
click at [115, 556] on button "Save" at bounding box center [79, 549] width 127 height 40
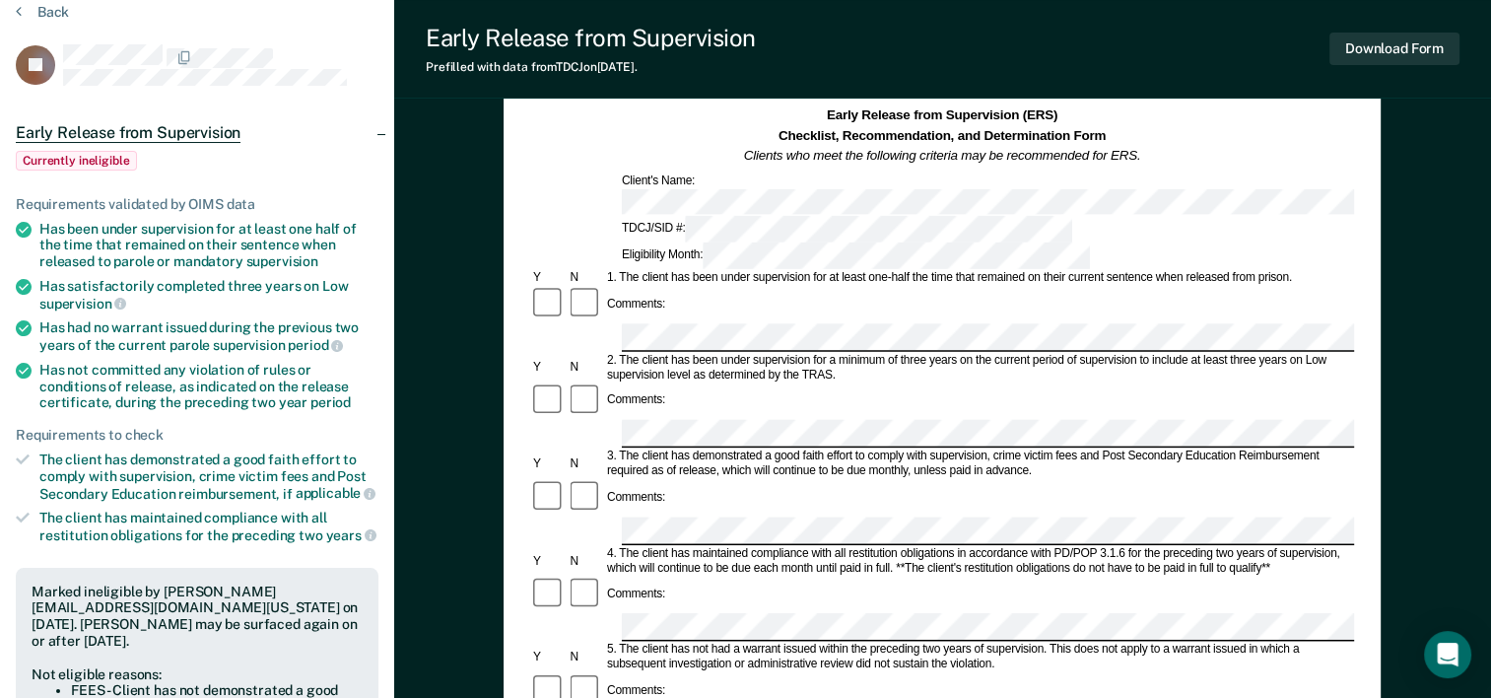
scroll to position [0, 0]
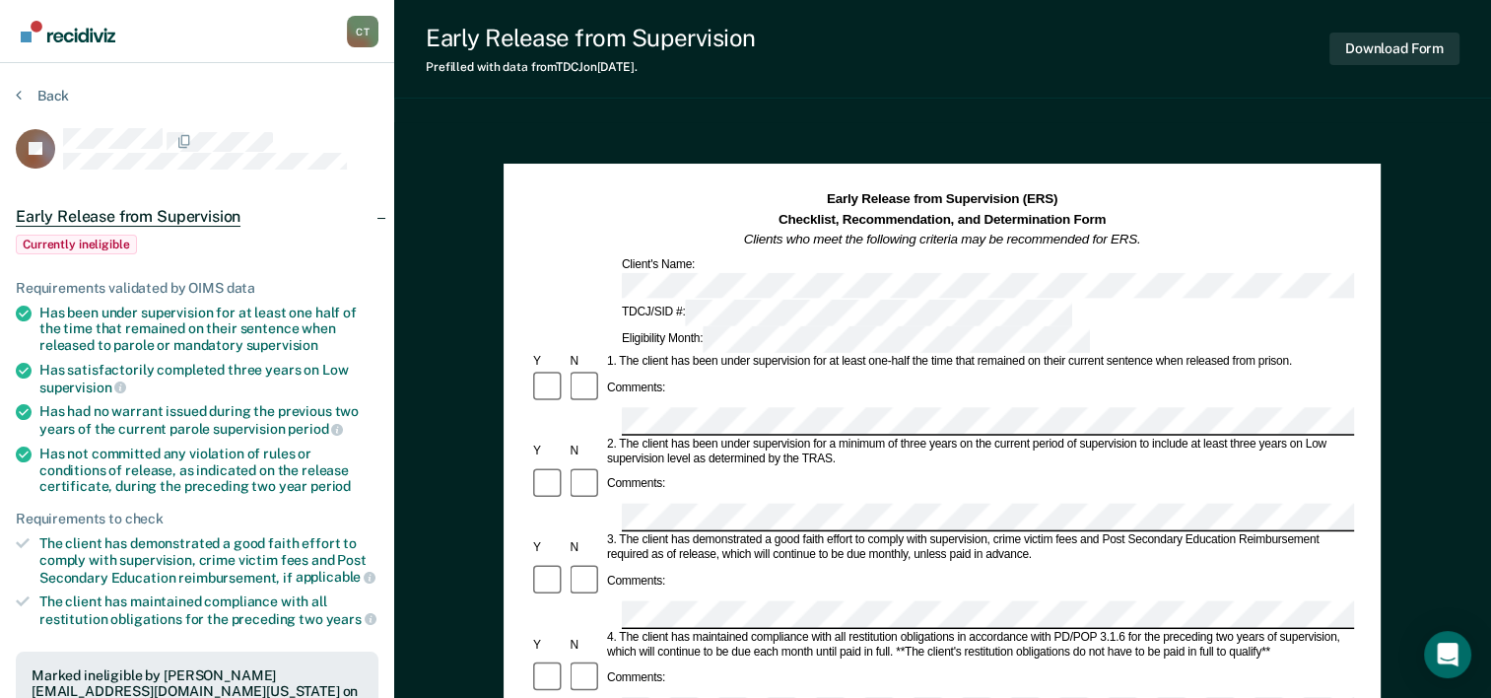
click at [39, 35] on img "Go to Recidiviz Home" at bounding box center [68, 32] width 95 height 22
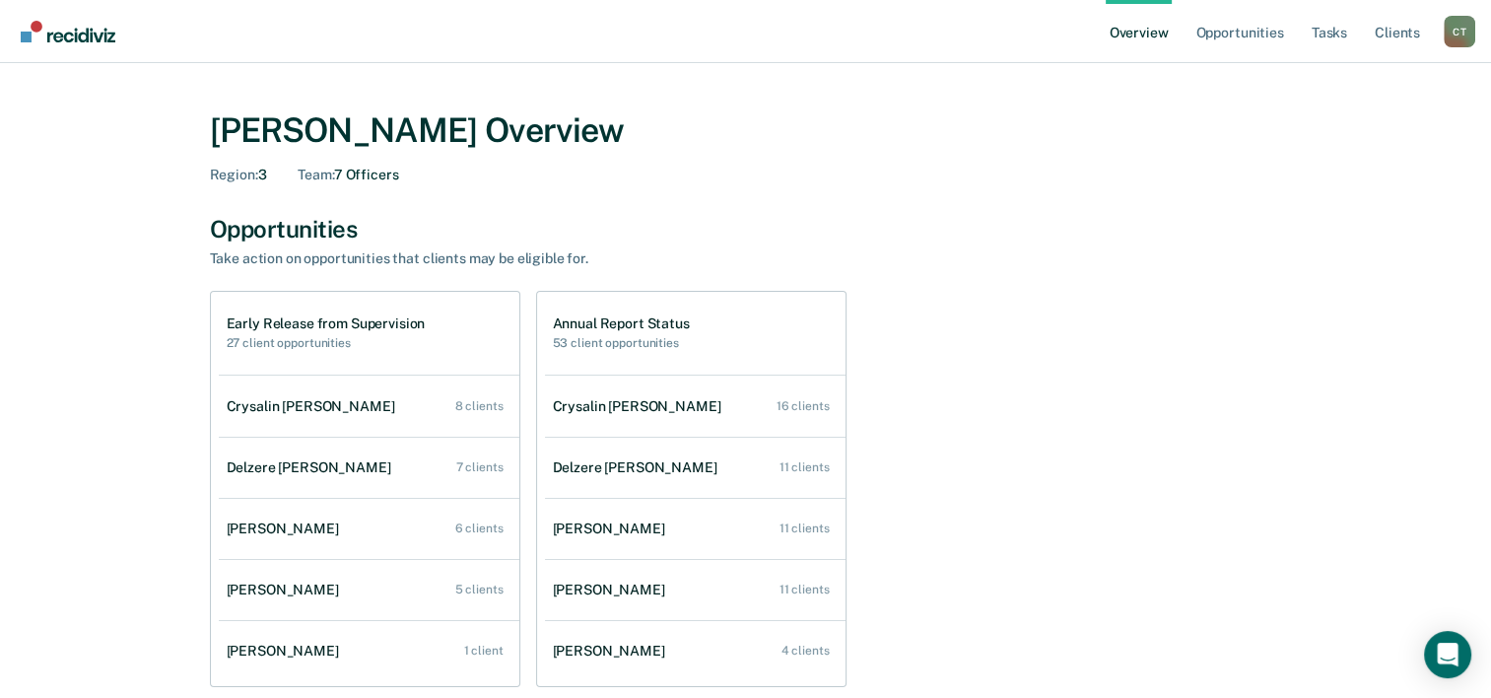
scroll to position [99, 0]
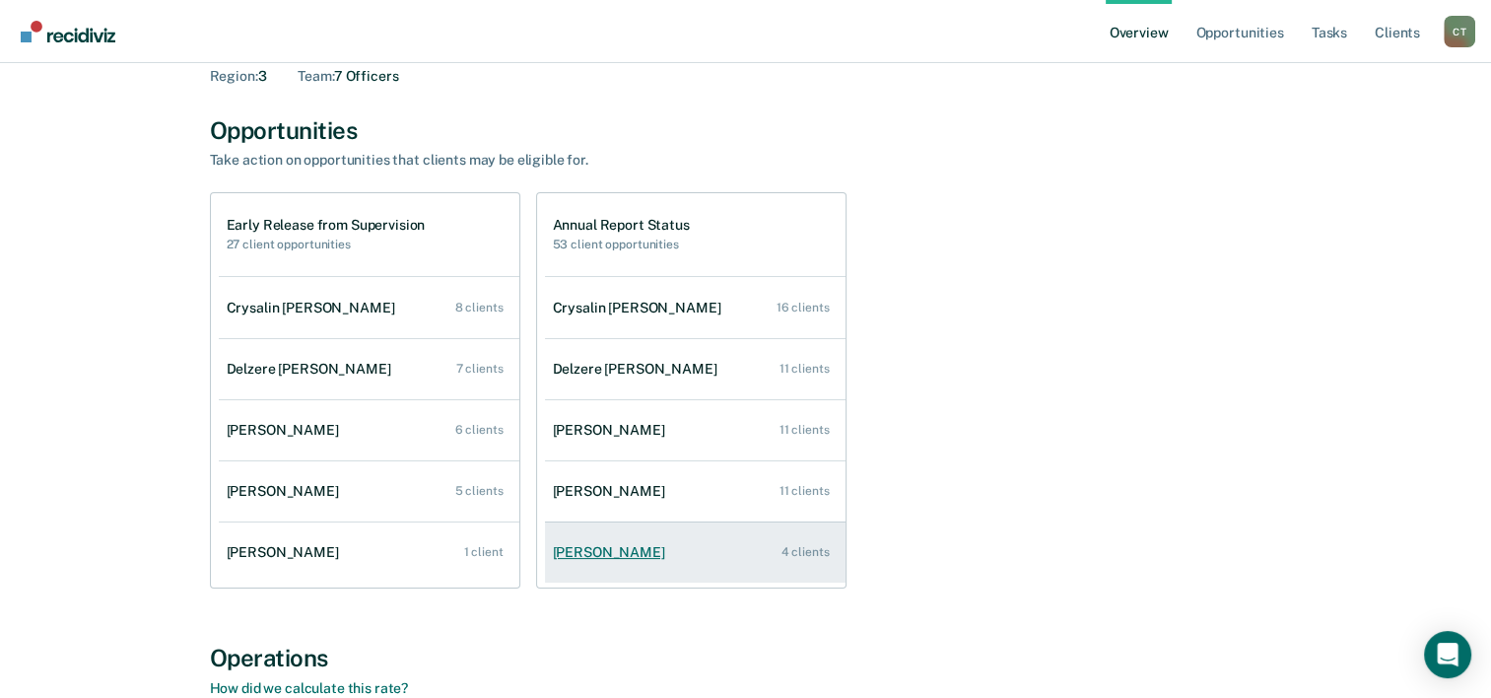
click at [647, 556] on div "[PERSON_NAME]" at bounding box center [613, 552] width 120 height 17
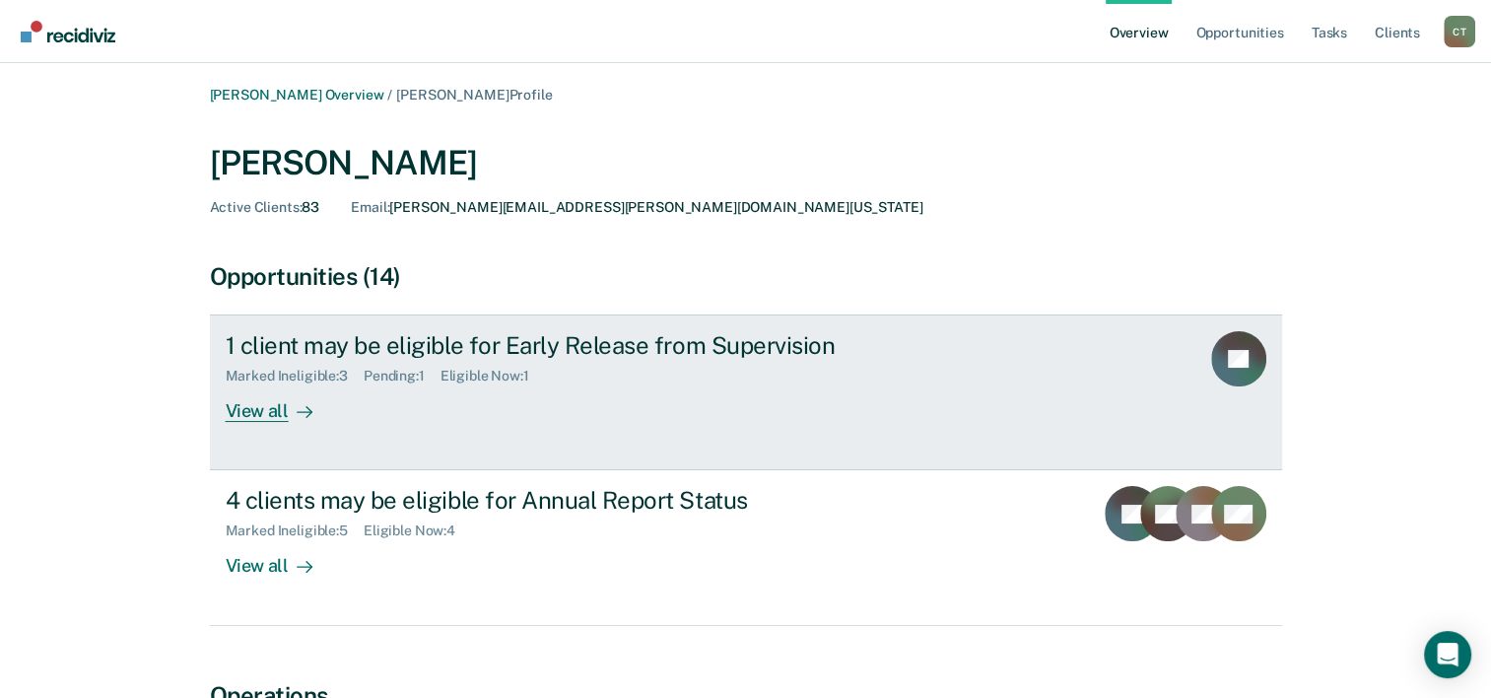
click at [294, 357] on div "1 client may be eligible for Early Release from Supervision" at bounding box center [572, 345] width 692 height 29
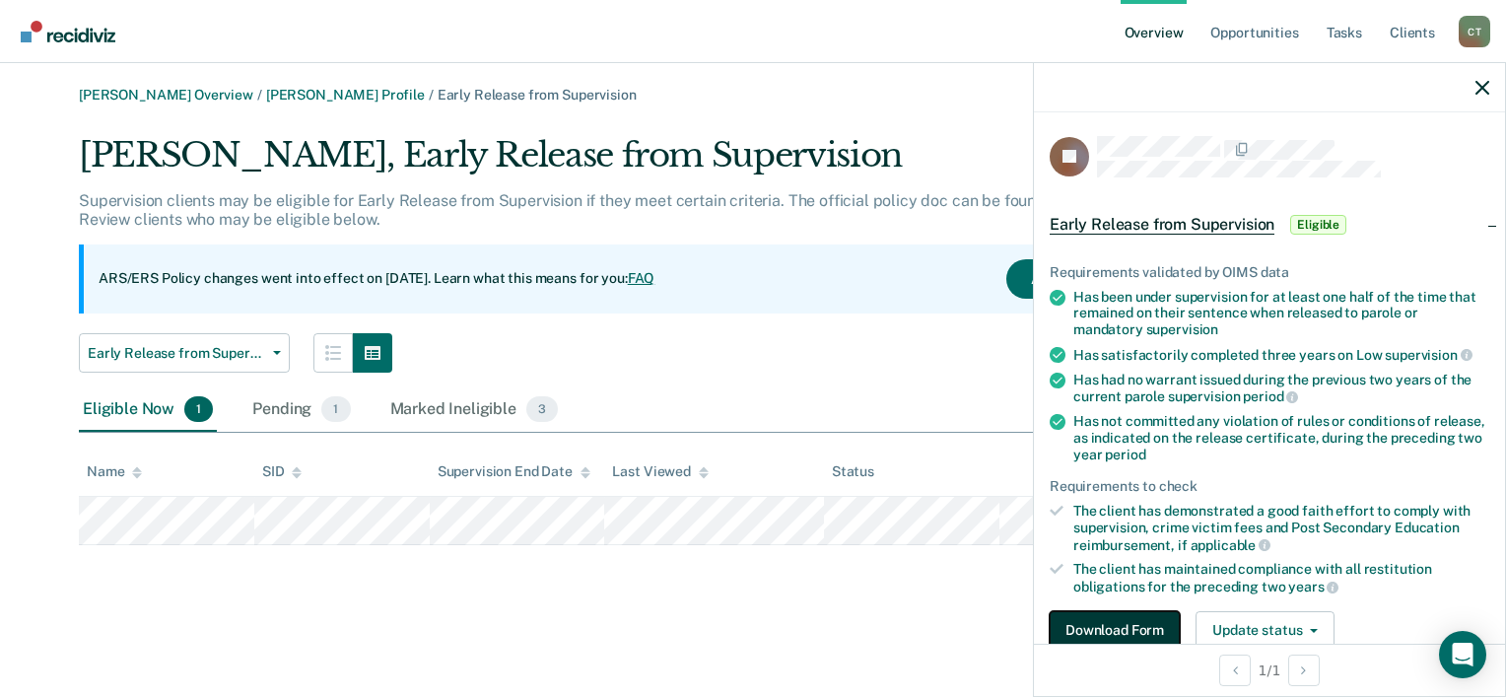
click at [1105, 617] on button "Download Form" at bounding box center [1114, 630] width 130 height 39
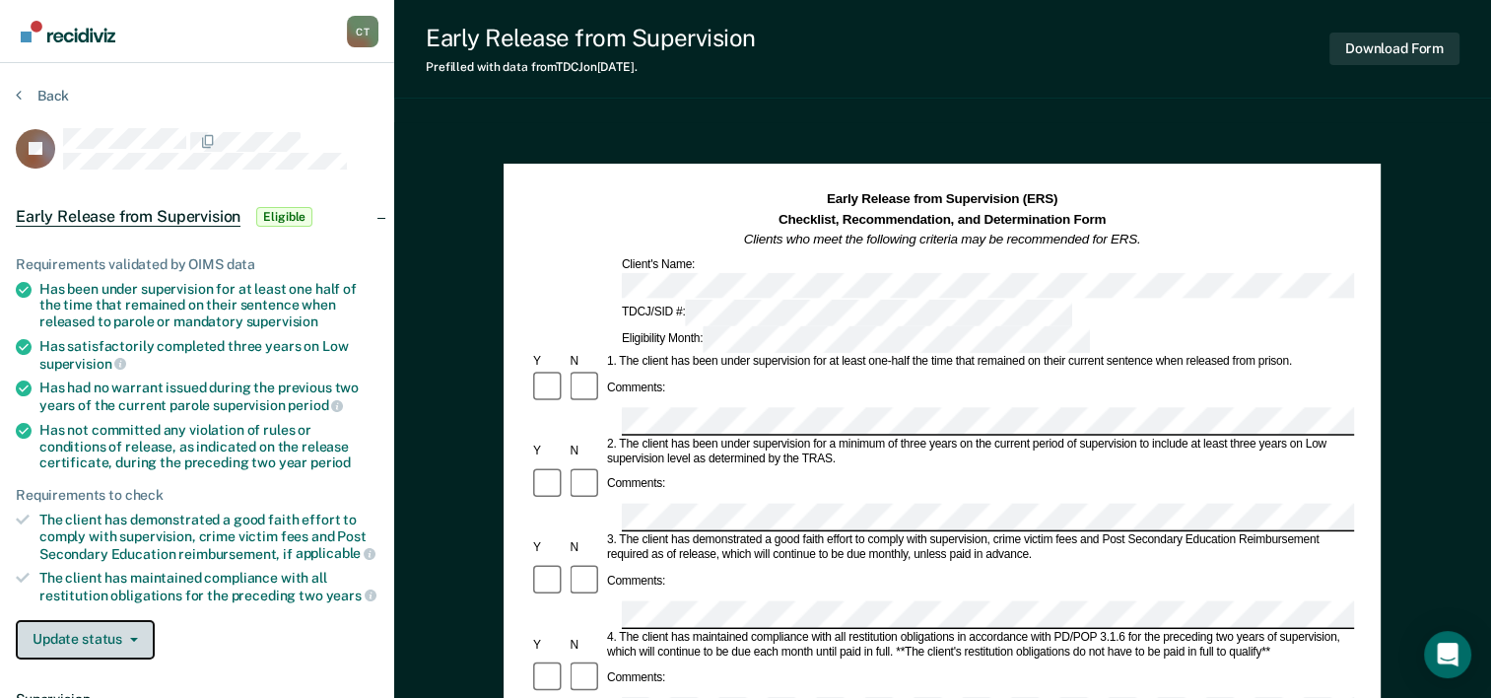
click at [133, 643] on button "Update status" at bounding box center [85, 639] width 139 height 39
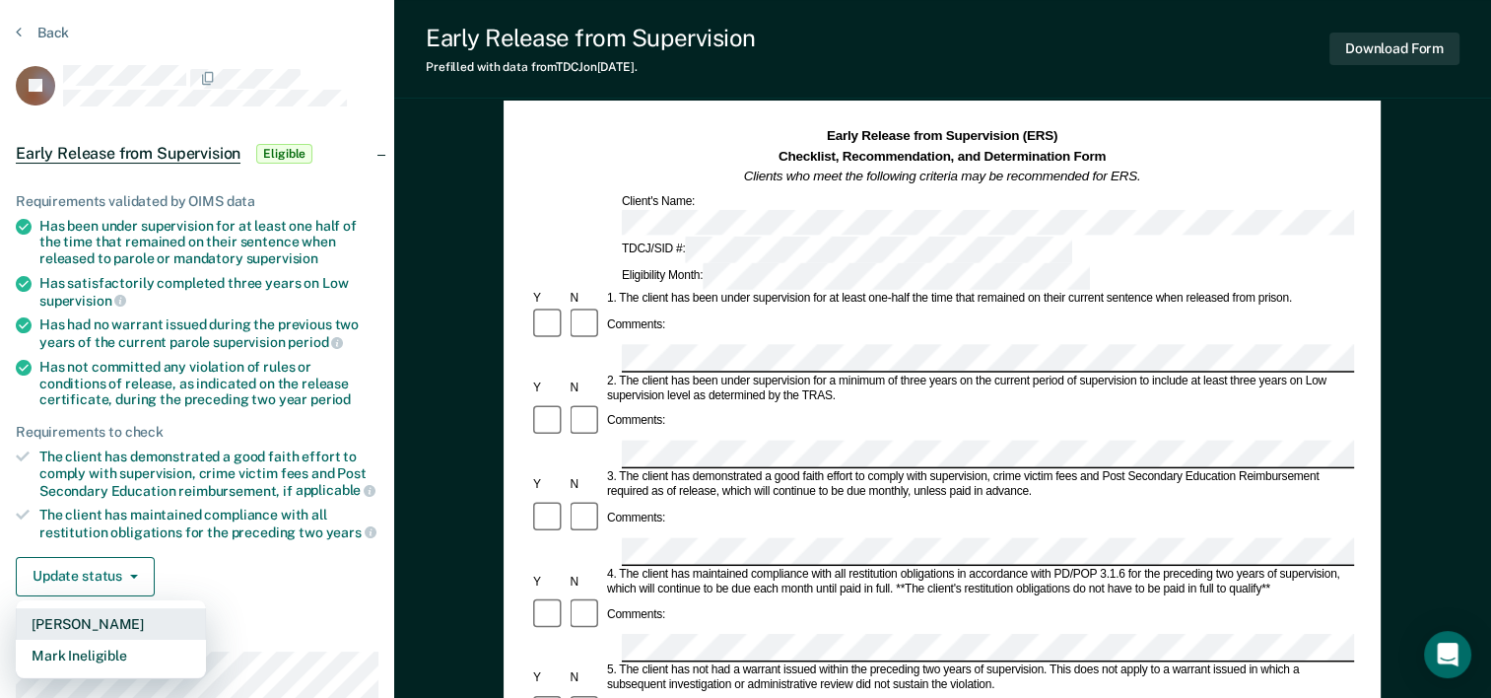
scroll to position [99, 0]
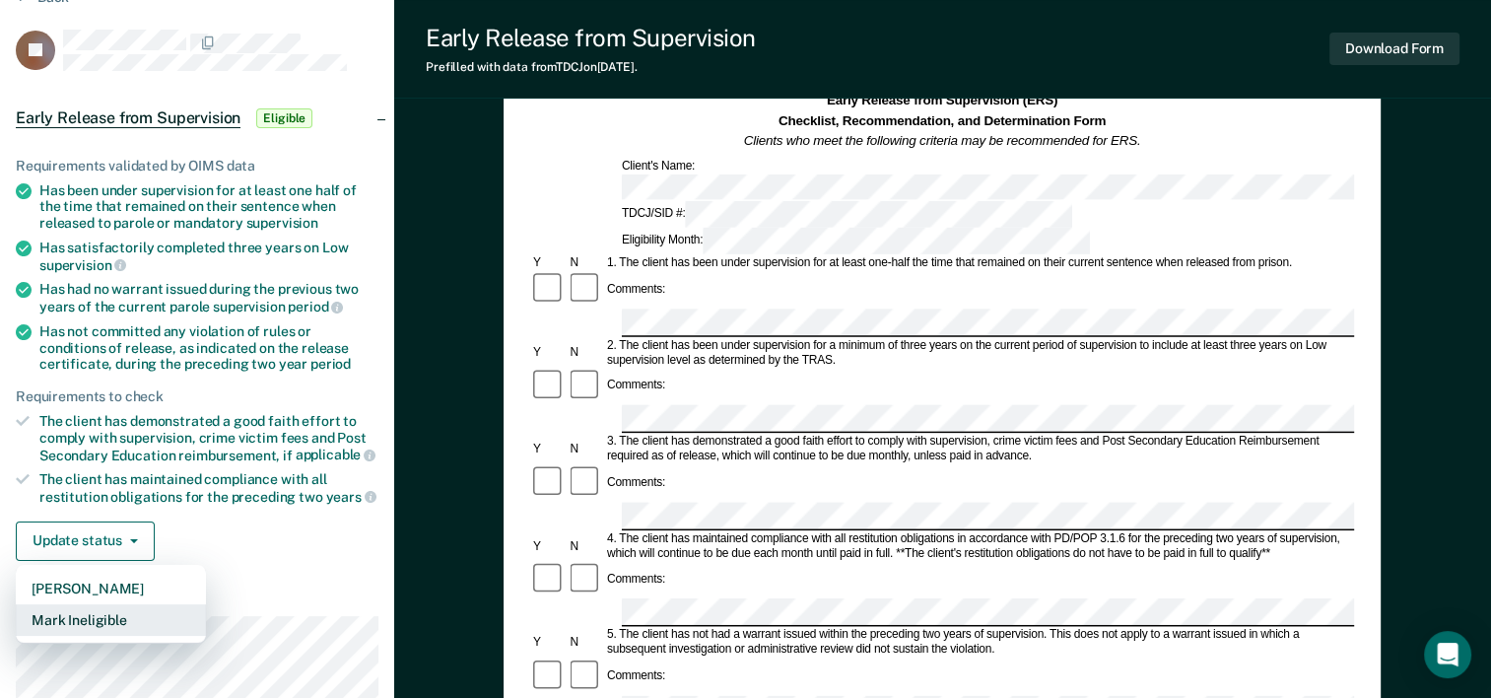
click at [142, 614] on button "Mark Ineligible" at bounding box center [111, 620] width 190 height 32
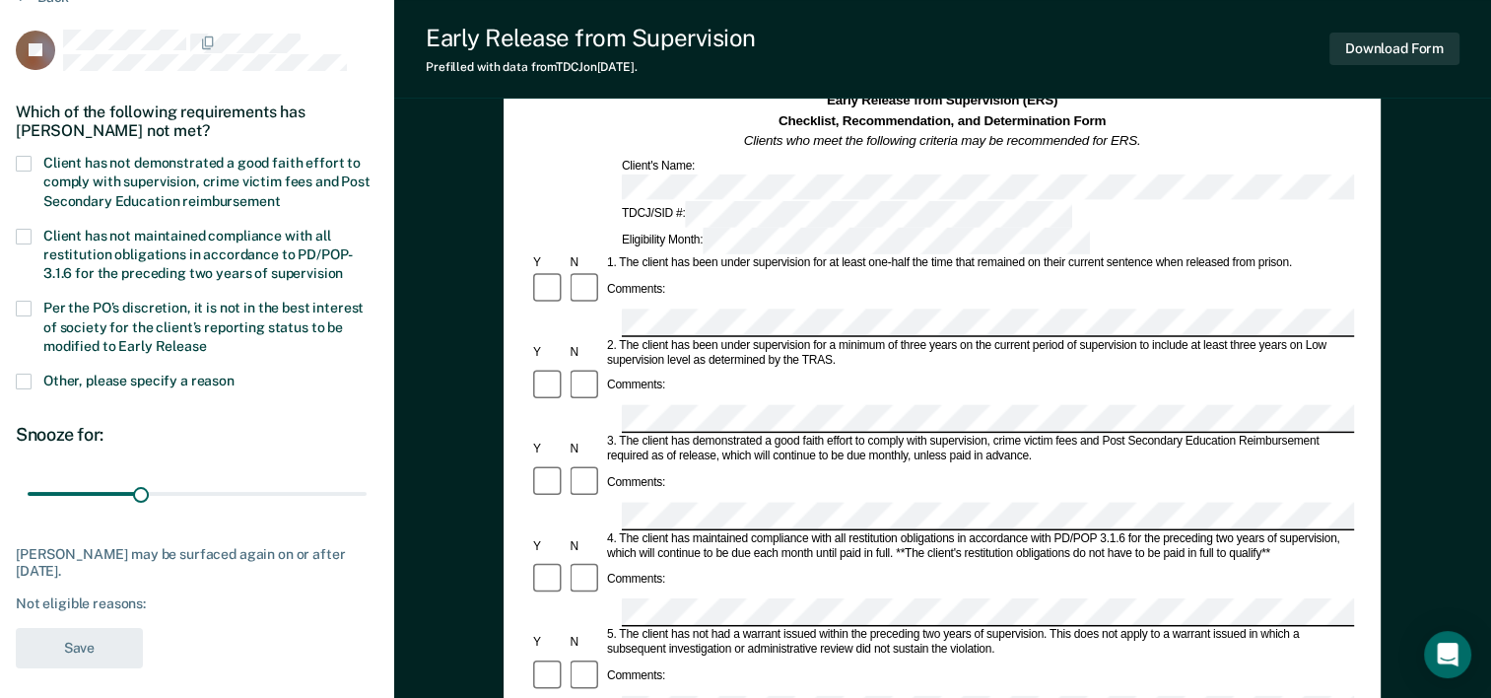
click at [30, 158] on span at bounding box center [24, 164] width 16 height 16
click at [280, 194] on input "Client has not demonstrated a good faith effort to comply with supervision, cri…" at bounding box center [280, 194] width 0 height 0
click at [26, 240] on span at bounding box center [24, 237] width 16 height 16
click at [343, 266] on input "Client has not maintained compliance with all restitution obligations in accord…" at bounding box center [343, 266] width 0 height 0
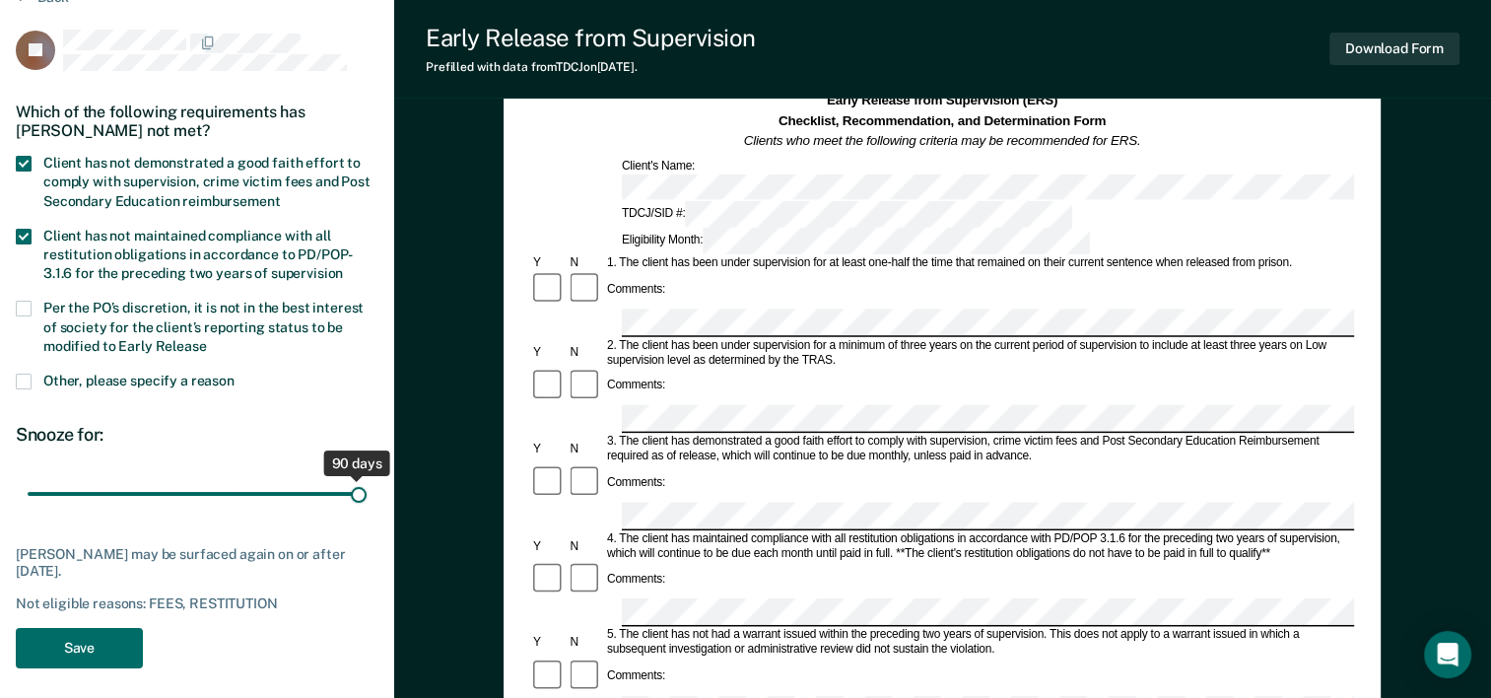
drag, startPoint x: 144, startPoint y: 491, endPoint x: 373, endPoint y: 484, distance: 229.7
click at [367, 484] on input "range" at bounding box center [197, 494] width 339 height 34
click at [28, 305] on span at bounding box center [24, 309] width 16 height 16
click at [207, 339] on input "Per the PO’s discretion, it is not in the best interest of society for the clie…" at bounding box center [207, 339] width 0 height 0
drag, startPoint x: 108, startPoint y: 493, endPoint x: 403, endPoint y: 493, distance: 294.6
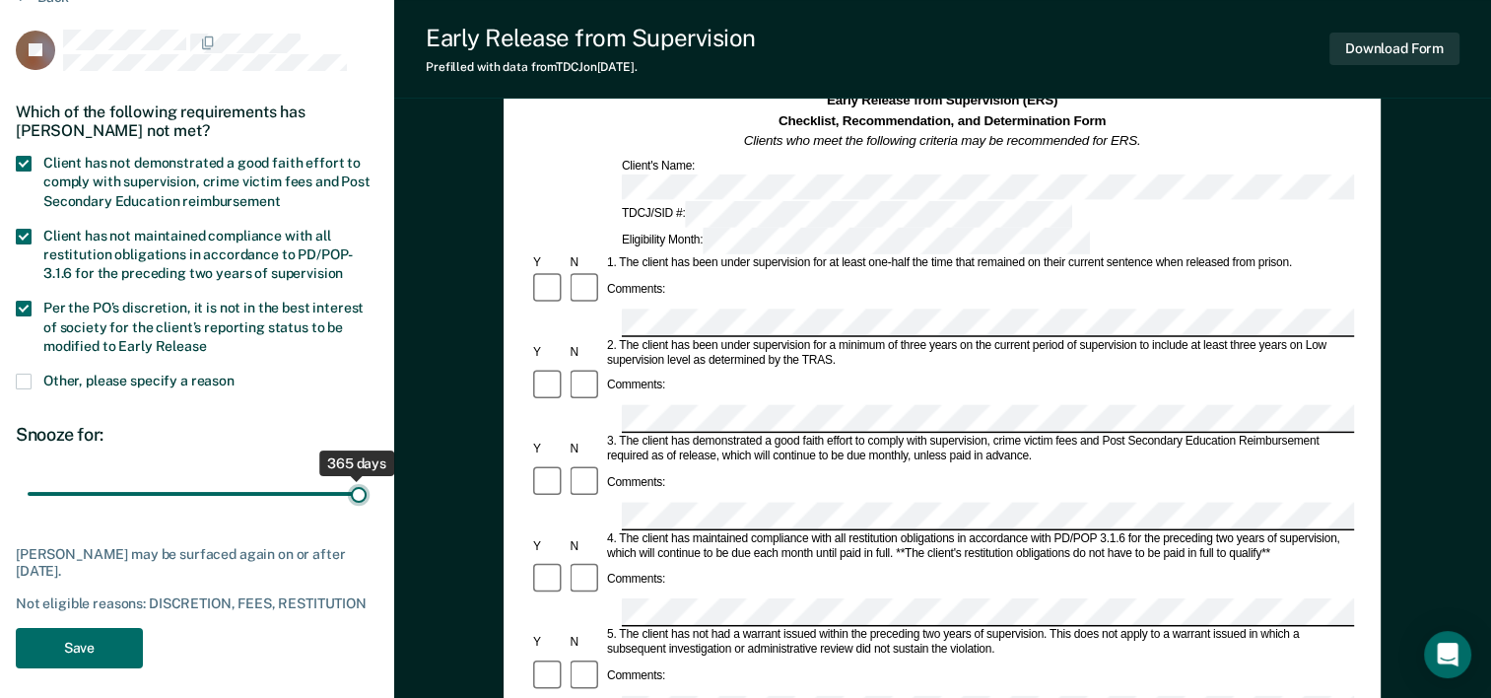
type input "365"
click at [367, 493] on input "range" at bounding box center [197, 494] width 339 height 34
click at [111, 646] on button "Save" at bounding box center [79, 648] width 127 height 40
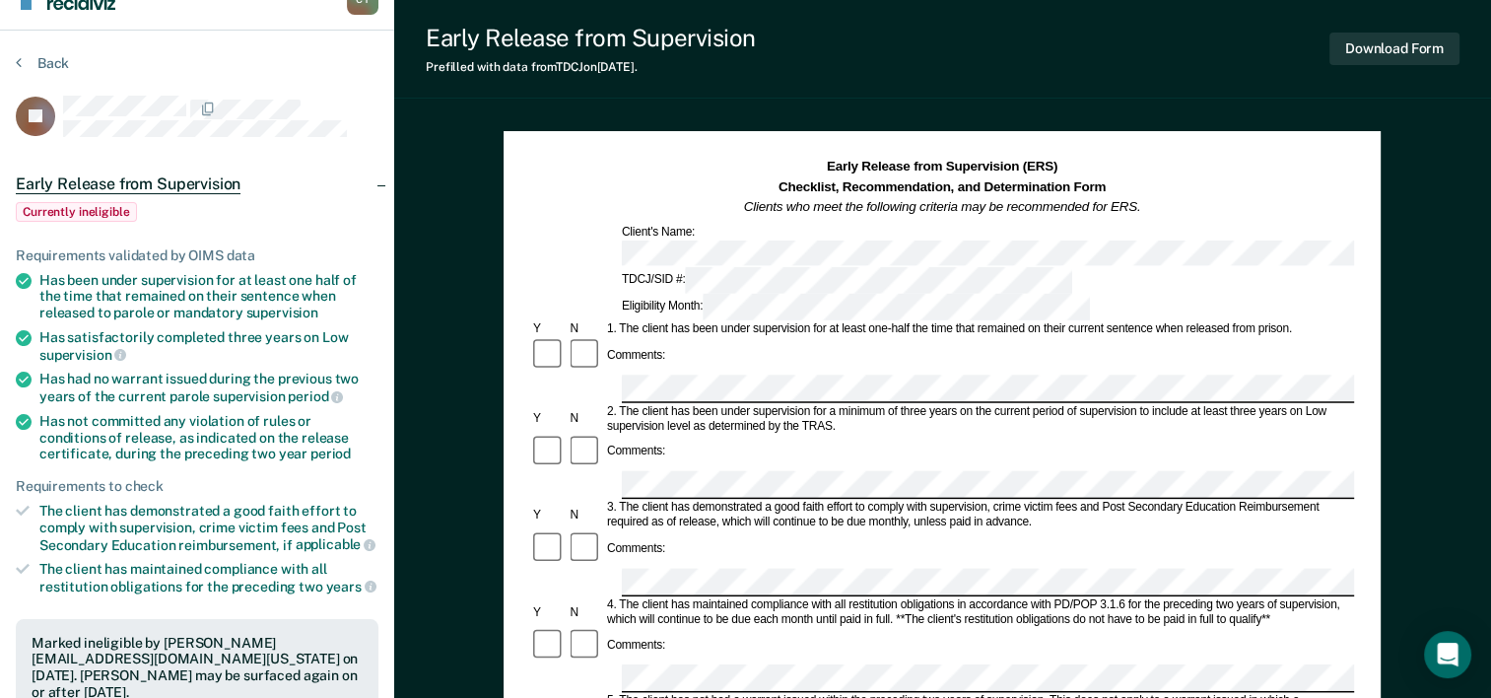
scroll to position [0, 0]
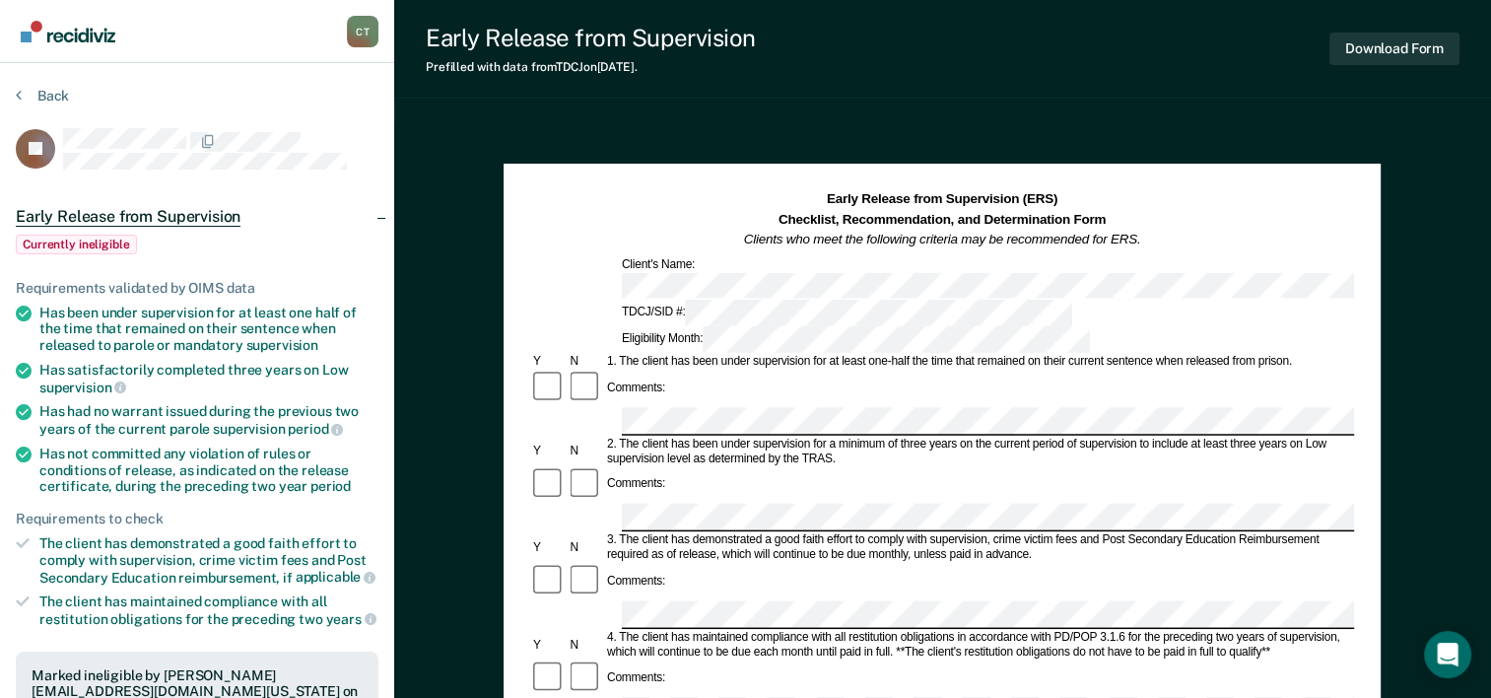
click at [91, 35] on img "Go to Recidiviz Home" at bounding box center [68, 32] width 95 height 22
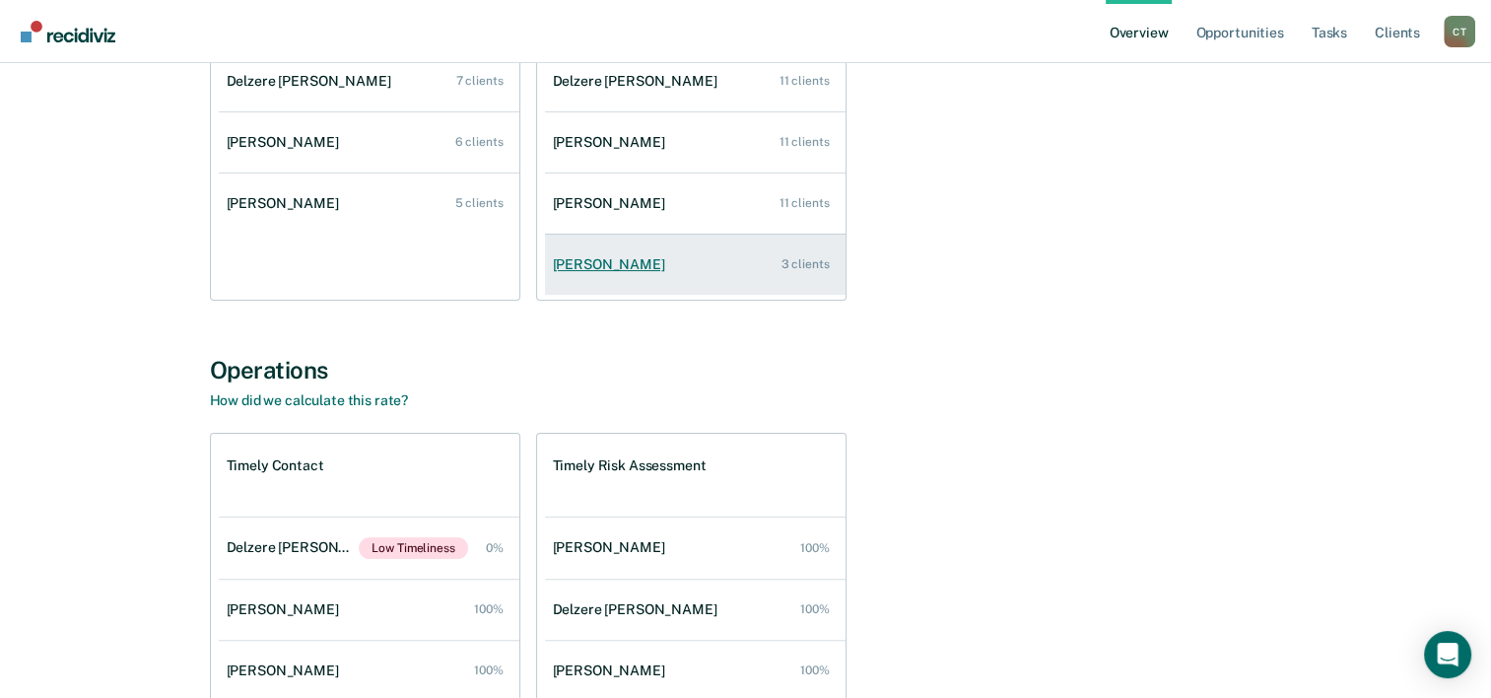
scroll to position [394, 0]
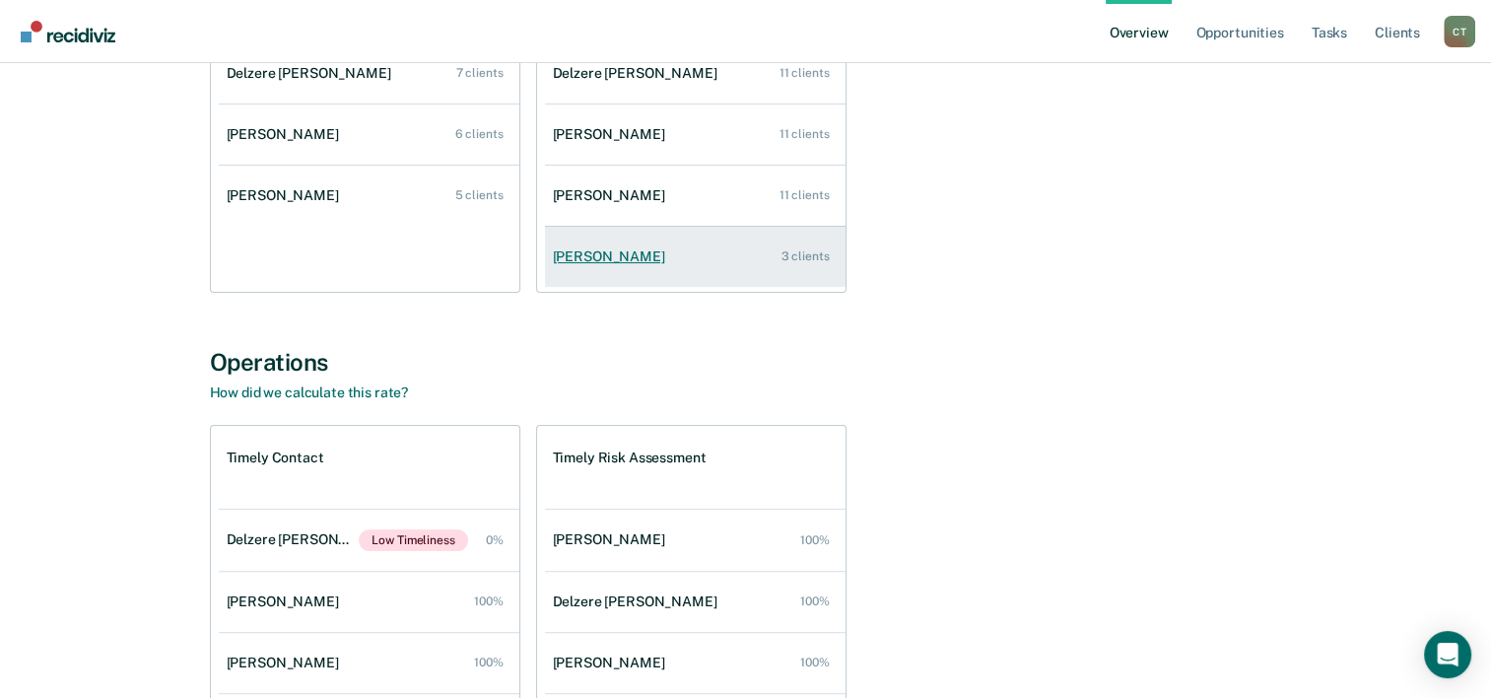
click at [631, 260] on div "[PERSON_NAME]" at bounding box center [613, 256] width 120 height 17
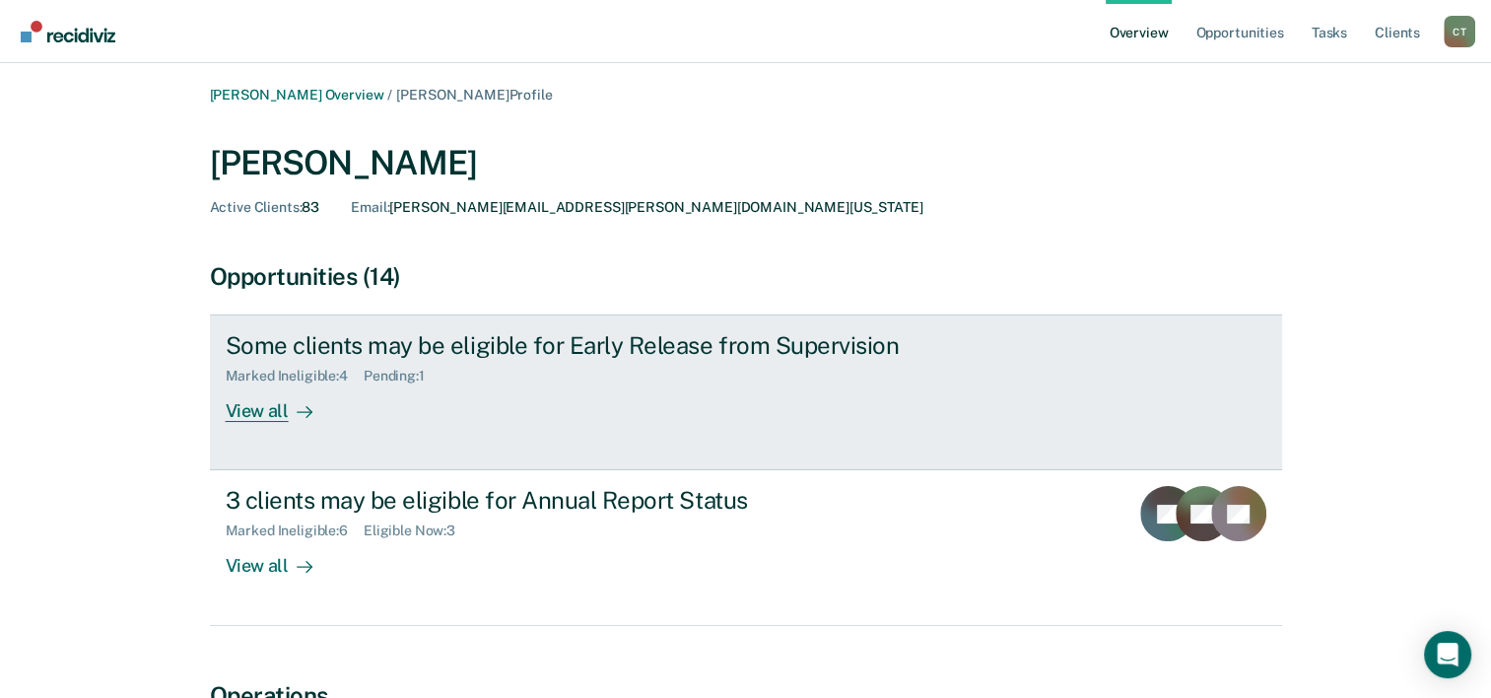
click at [490, 343] on div "Some clients may be eligible for Early Release from Supervision" at bounding box center [572, 345] width 692 height 29
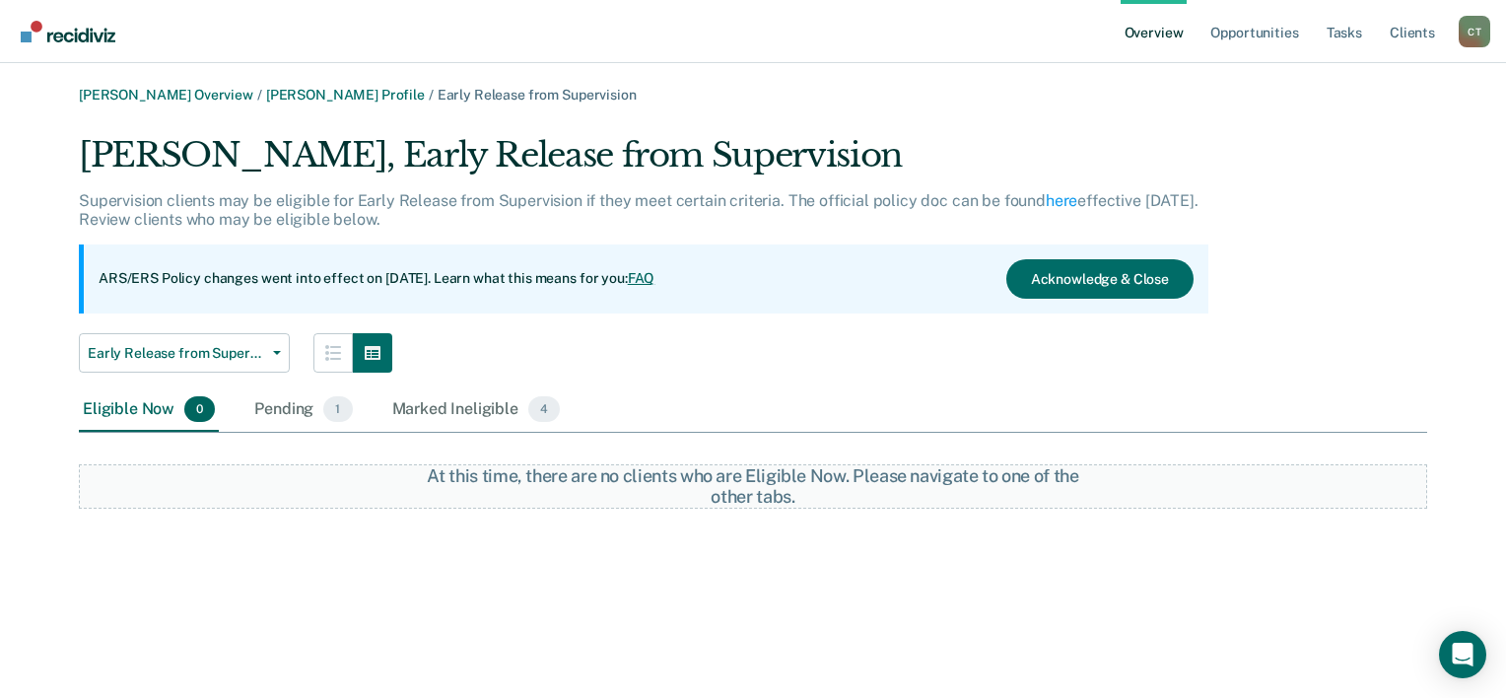
click at [101, 34] on img "Go to Recidiviz Home" at bounding box center [68, 32] width 95 height 22
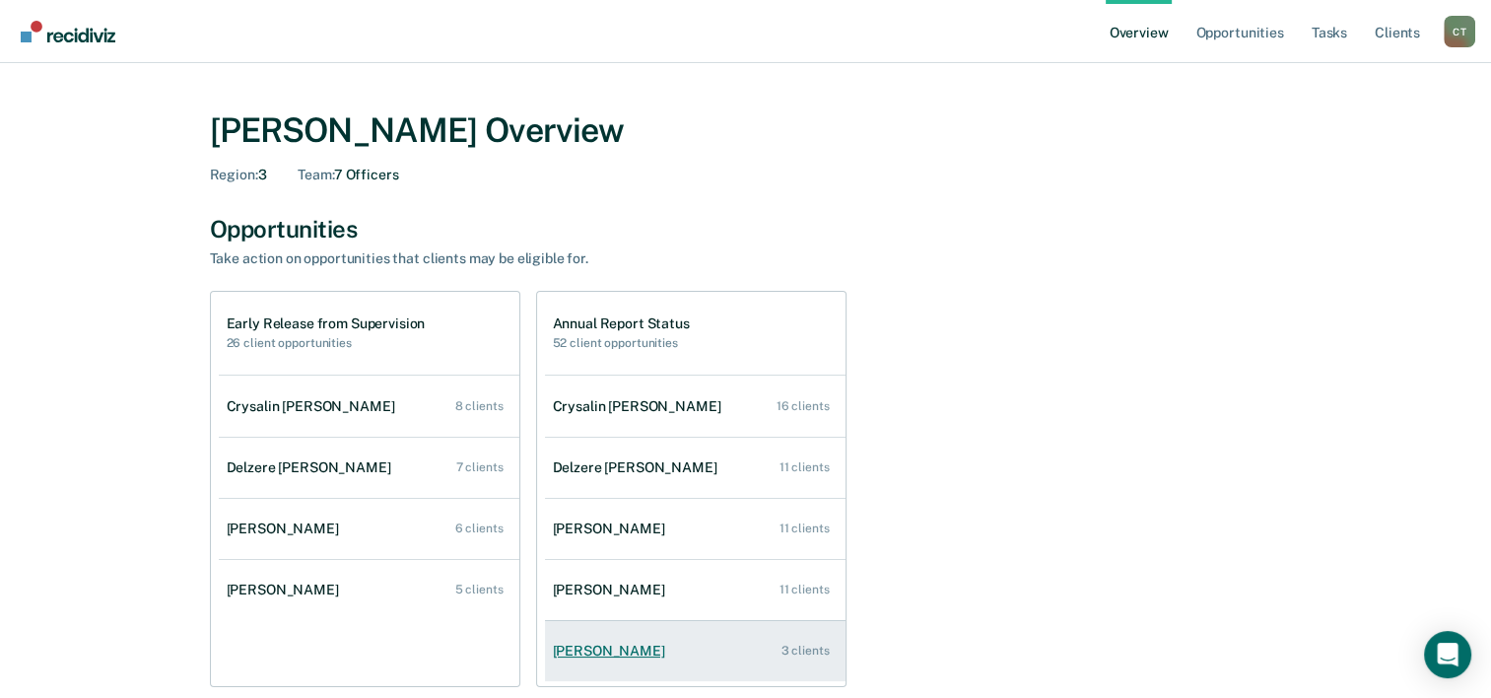
click at [655, 650] on div "[PERSON_NAME]" at bounding box center [613, 651] width 120 height 17
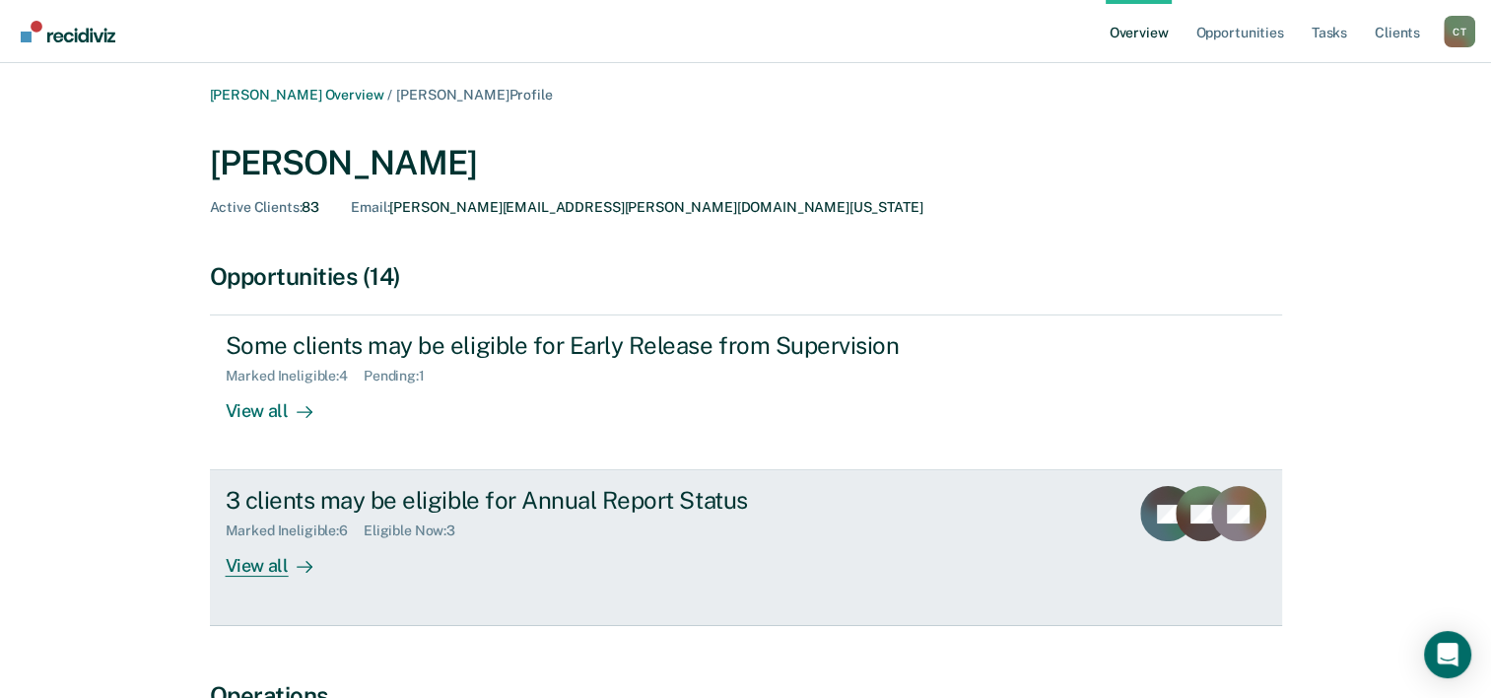
click at [376, 507] on div "3 clients may be eligible for Annual Report Status" at bounding box center [572, 500] width 692 height 29
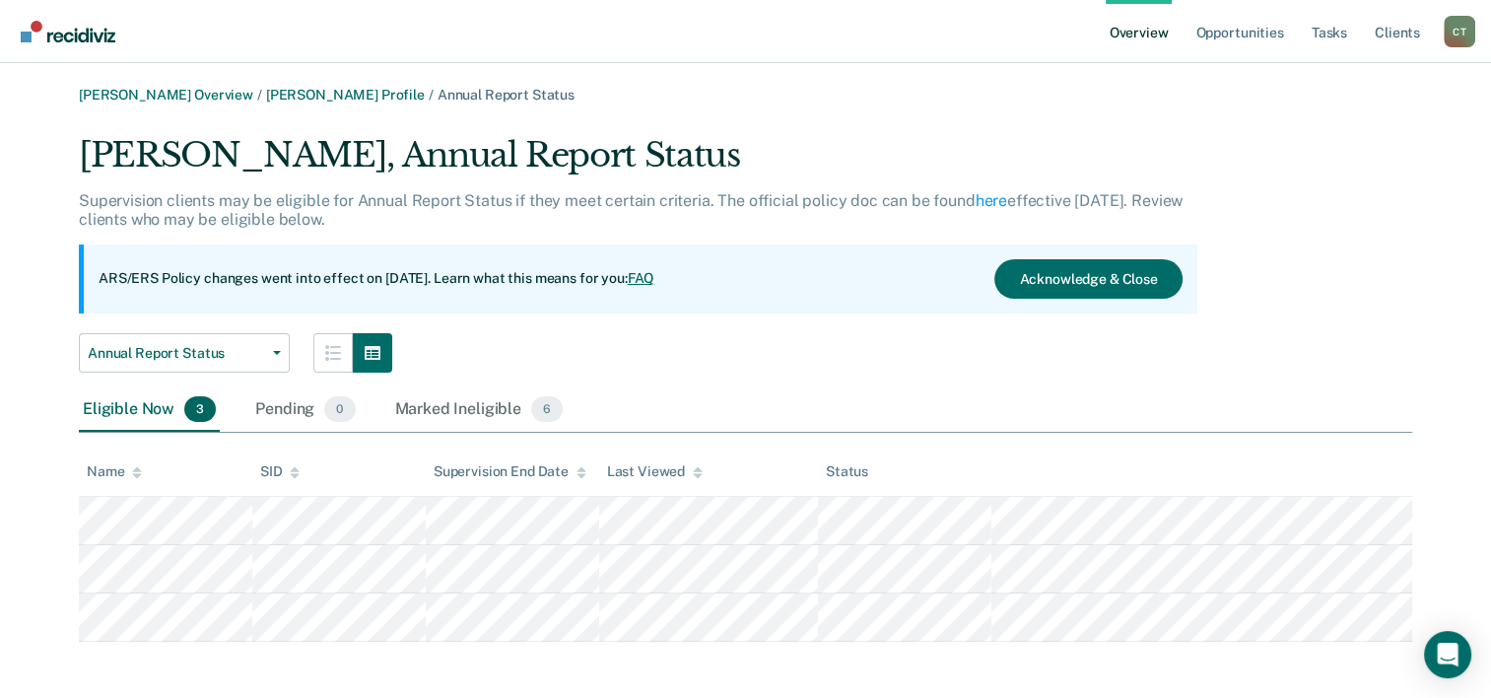
scroll to position [6, 0]
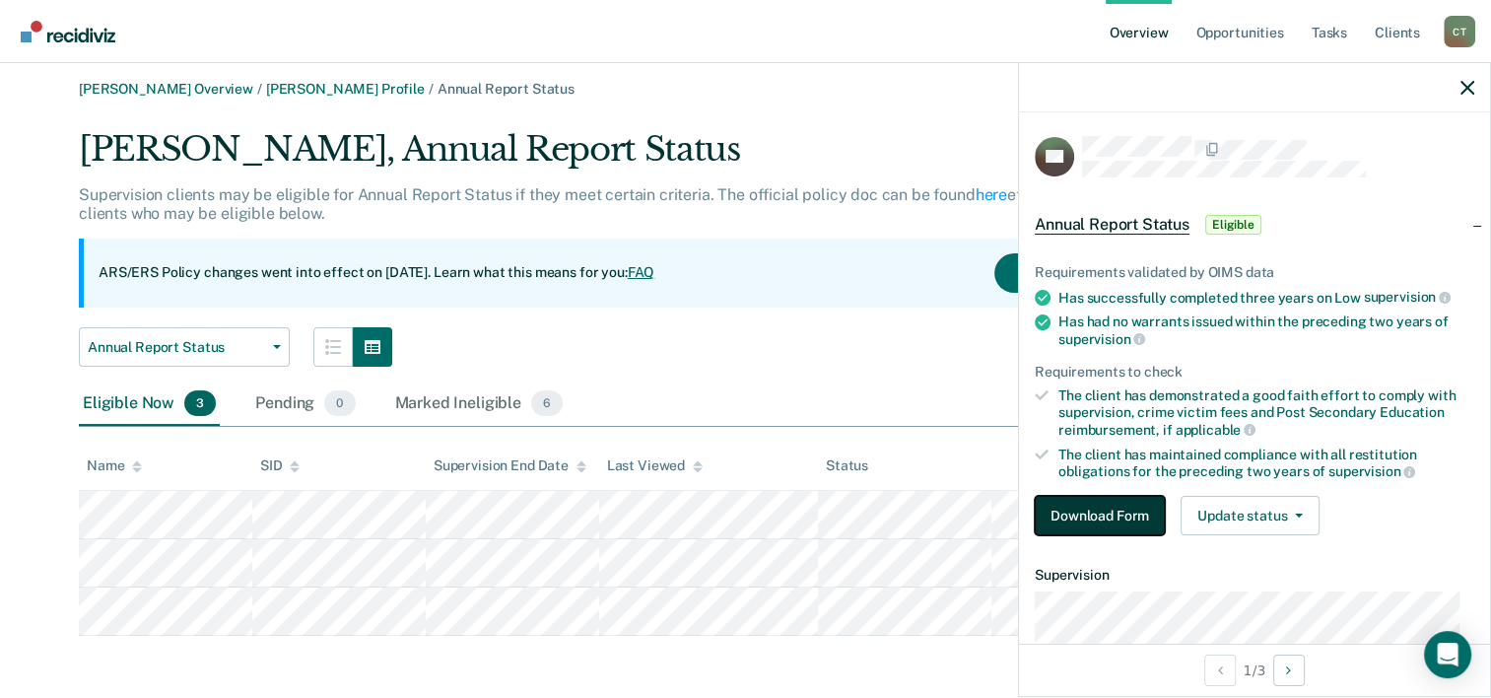
click at [1078, 521] on button "Download Form" at bounding box center [1100, 515] width 130 height 39
